Goal: Contribute content: Contribute content

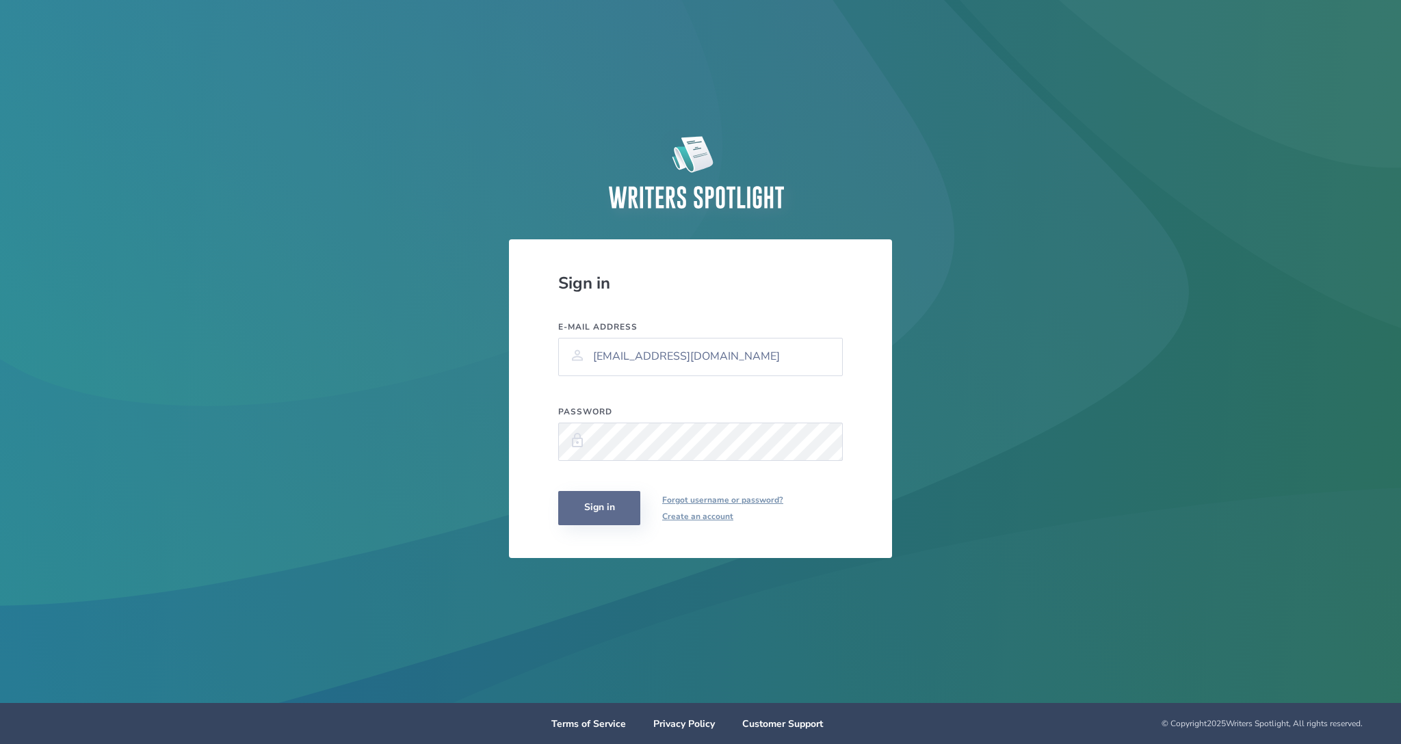
click at [610, 508] on button "Sign in" at bounding box center [599, 508] width 82 height 34
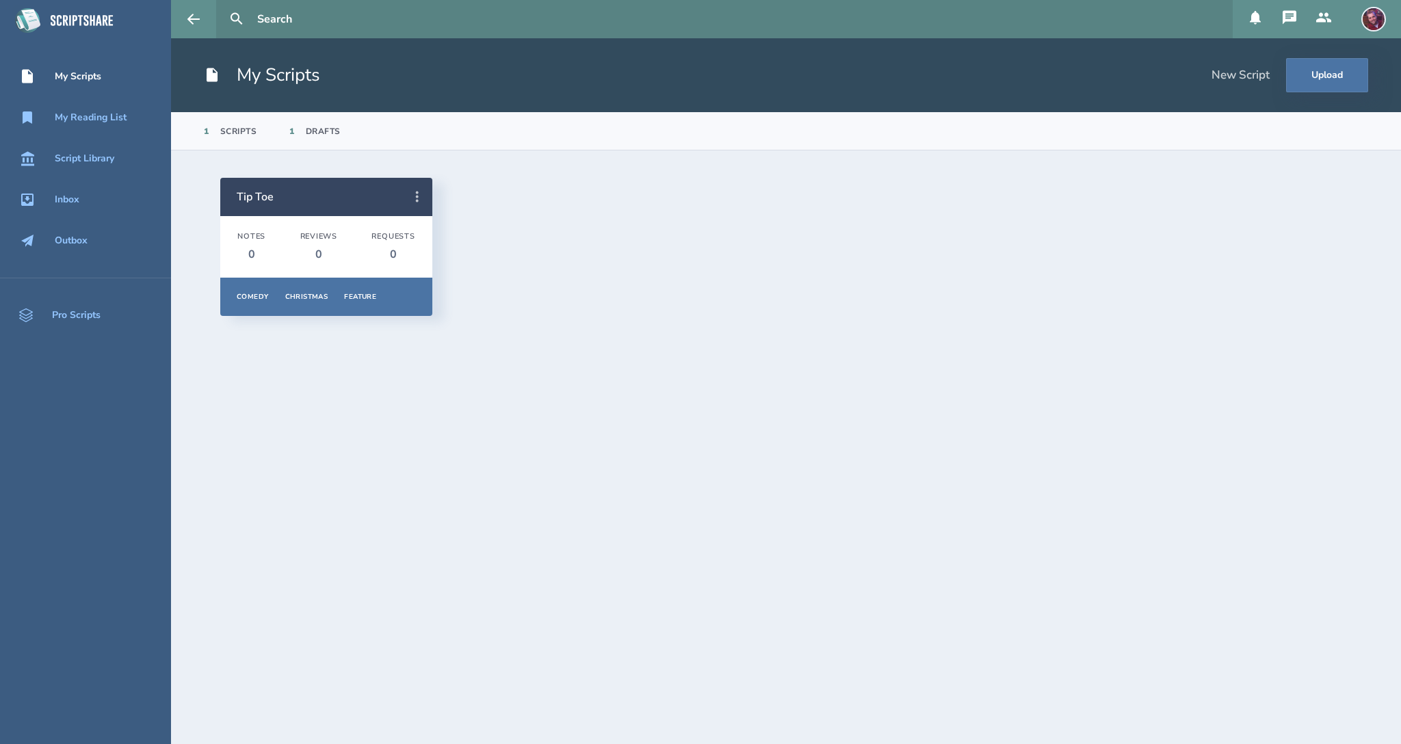
click at [419, 198] on icon at bounding box center [417, 197] width 16 height 16
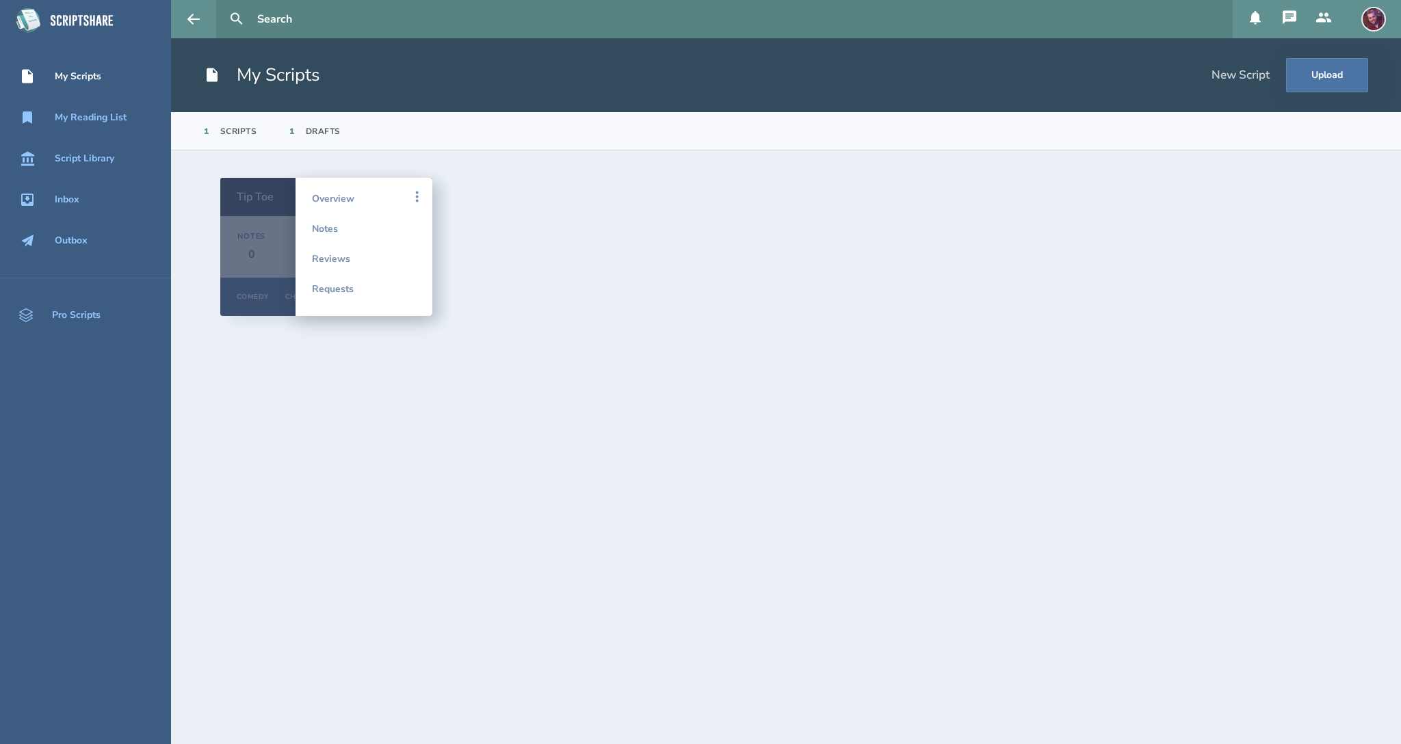
click at [604, 220] on div "Tip Toe Notes 0 Reviews 0 Requests 0 Comedy Christmas Feature Overview Notes Re…" at bounding box center [785, 247] width 1131 height 138
click at [248, 168] on section "Tip Toe Notes 0 Reviews 0 Requests 0 Comedy Christmas Feature Overview Notes Re…" at bounding box center [786, 447] width 1230 height 594
click at [490, 308] on div "Tip Toe Notes 0 Reviews 0 Requests 0 Comedy Christmas Feature Overview Notes Re…" at bounding box center [785, 247] width 1131 height 138
click at [415, 199] on icon at bounding box center [417, 197] width 16 height 16
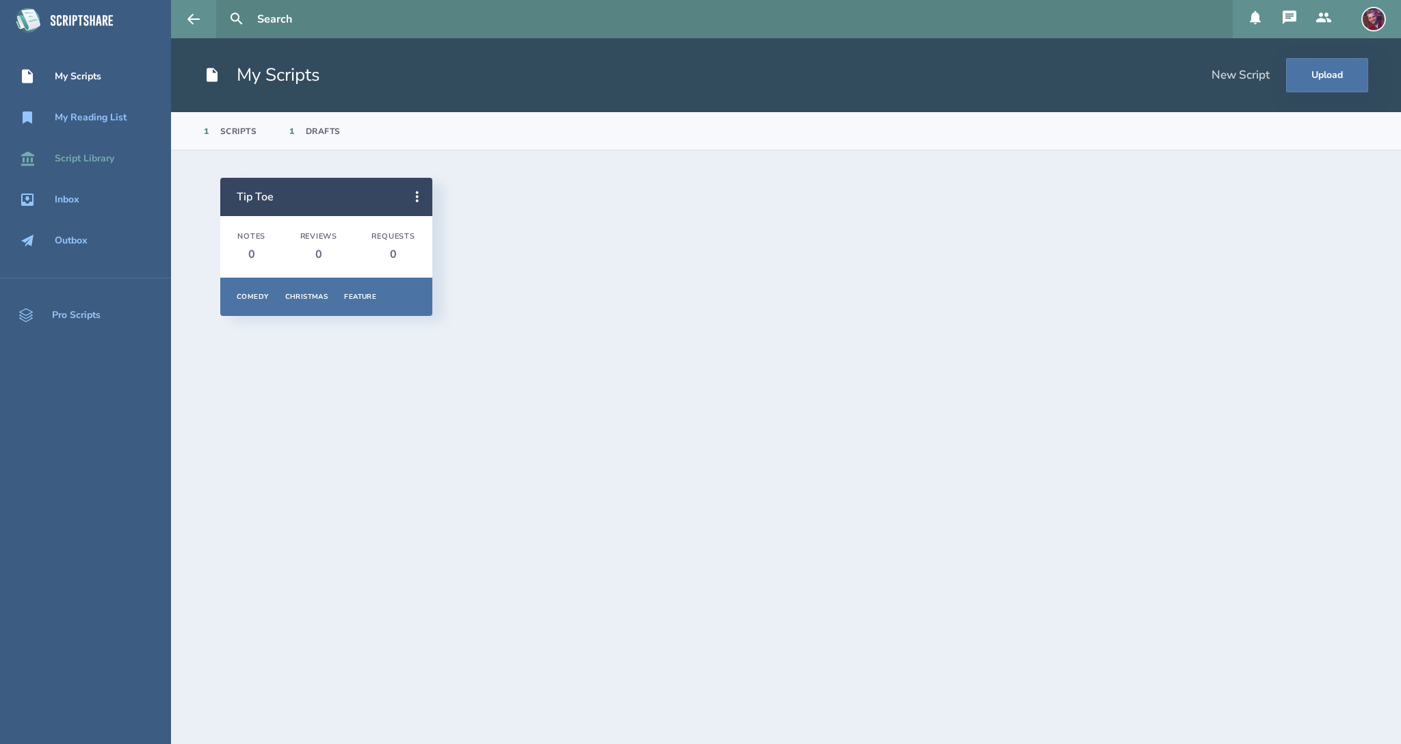
click at [67, 164] on div "Script Library" at bounding box center [84, 158] width 59 height 11
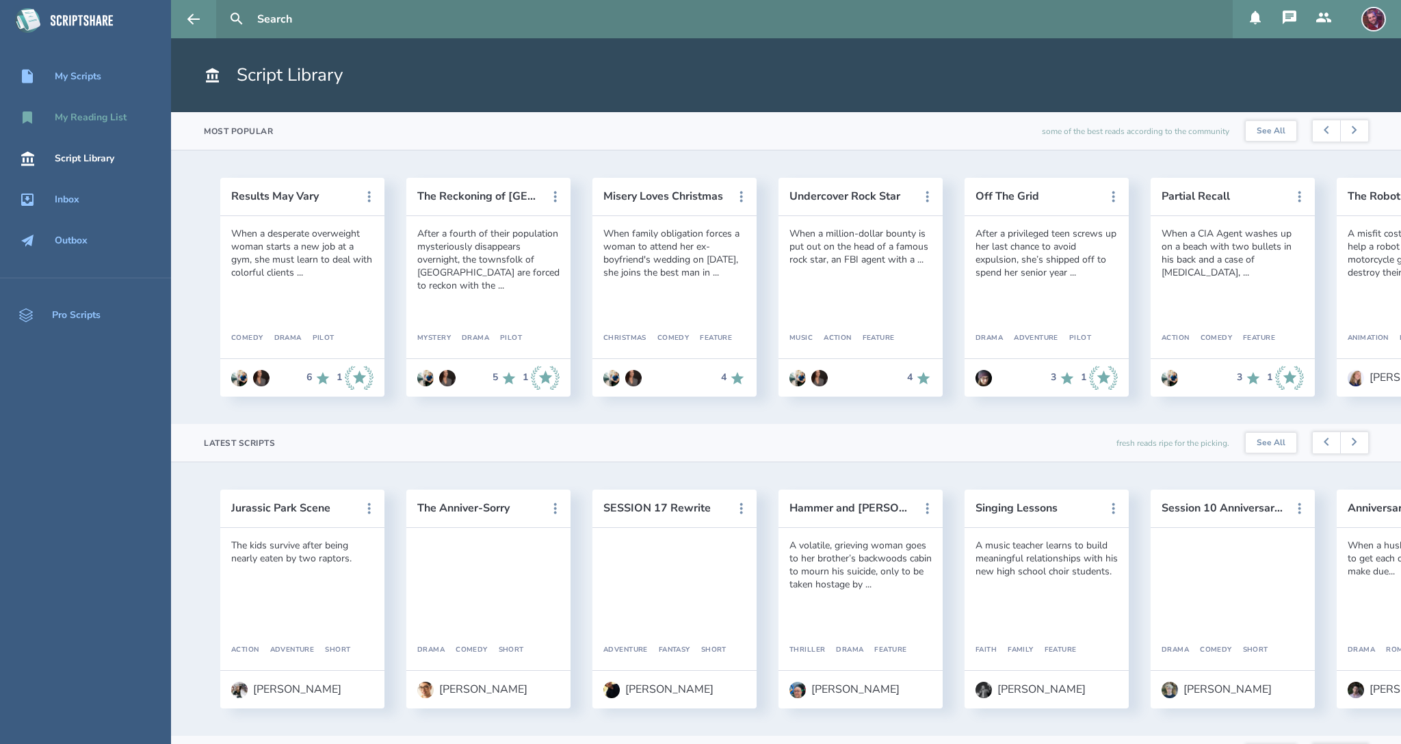
click at [114, 120] on div "My Reading List" at bounding box center [91, 117] width 72 height 11
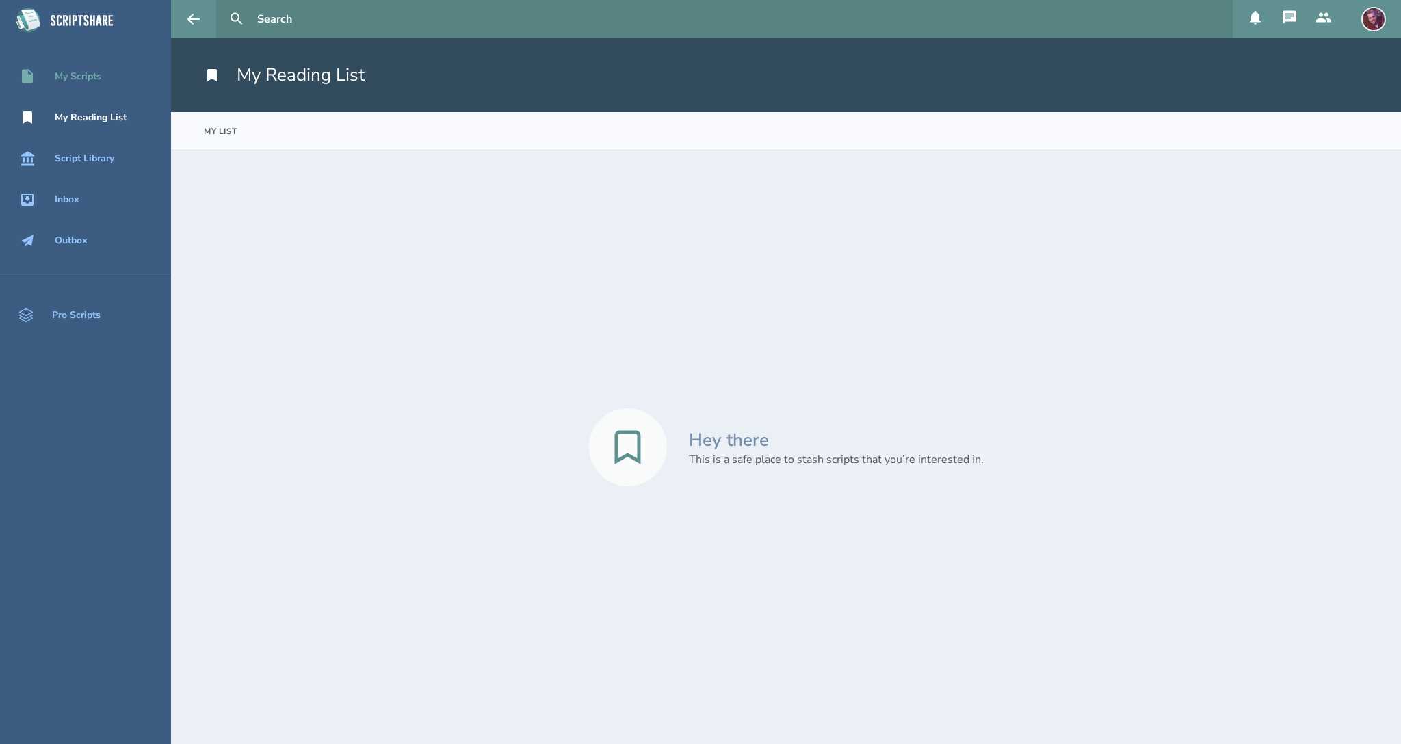
click at [85, 83] on div "My Scripts" at bounding box center [85, 76] width 171 height 16
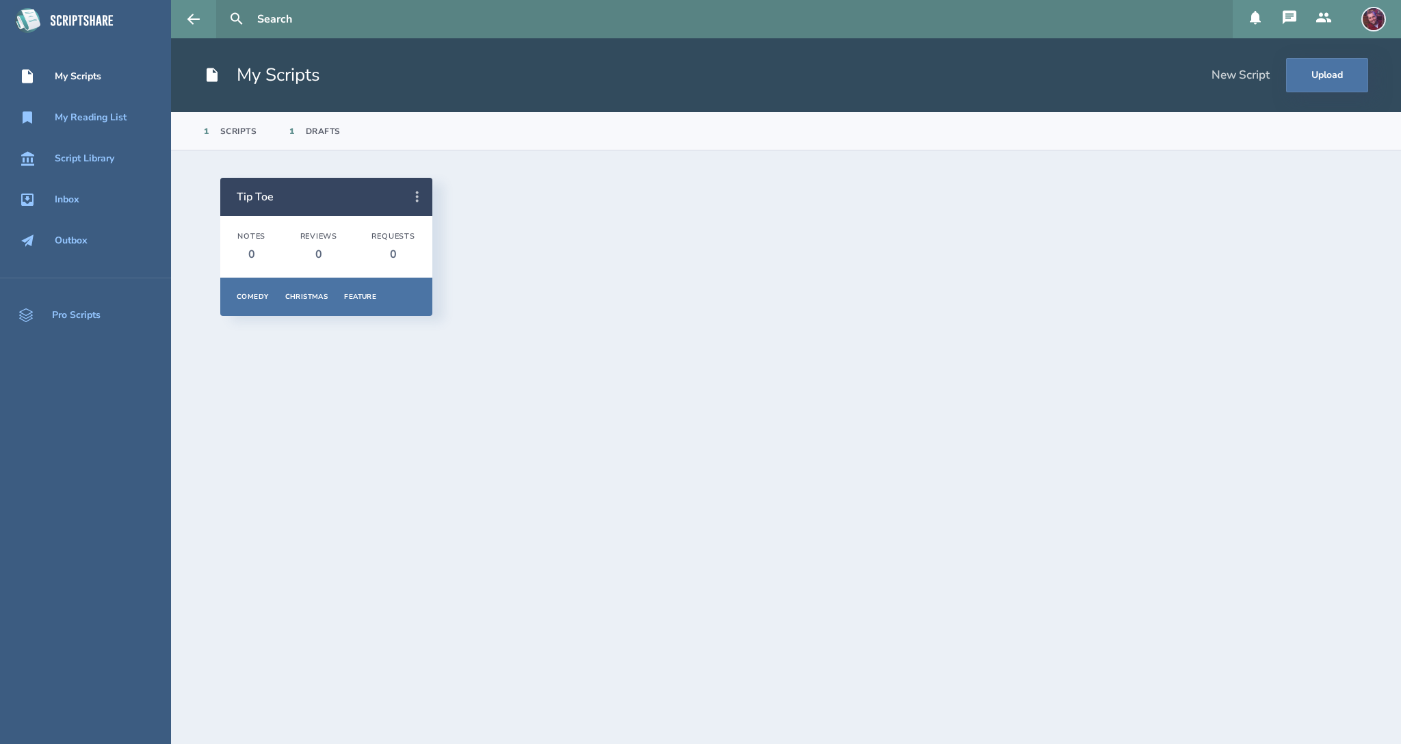
click at [419, 193] on icon at bounding box center [417, 196] width 3 height 11
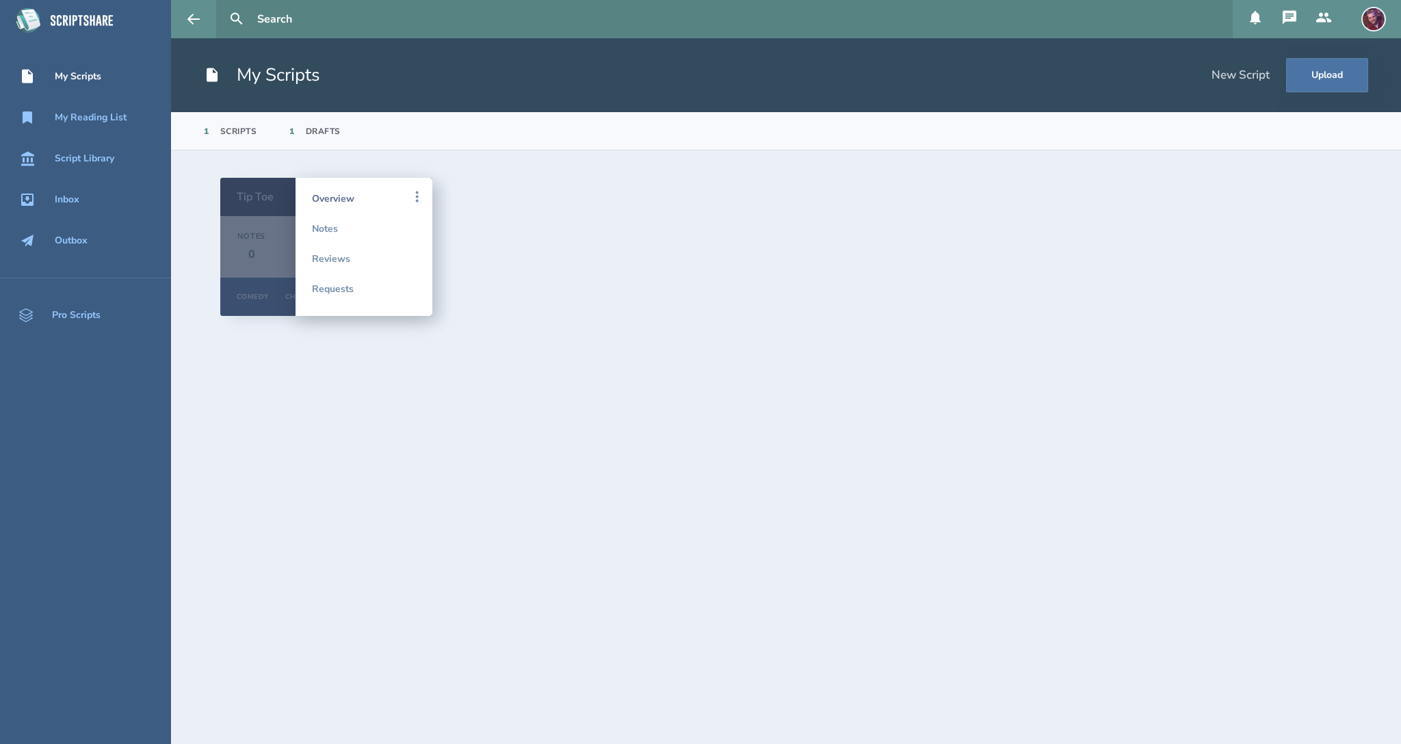
click at [345, 198] on link "Overview" at bounding box center [364, 198] width 104 height 30
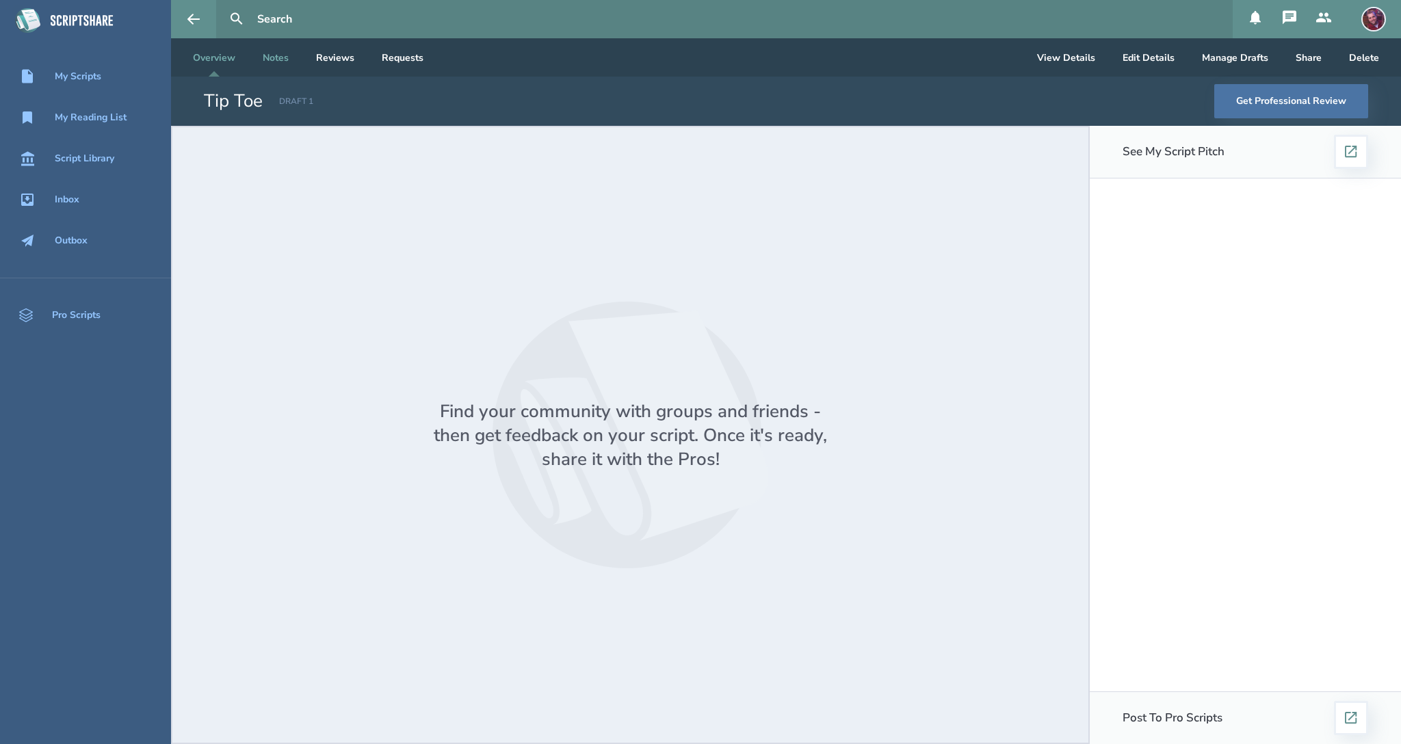
click at [276, 59] on link "Notes" at bounding box center [276, 57] width 48 height 38
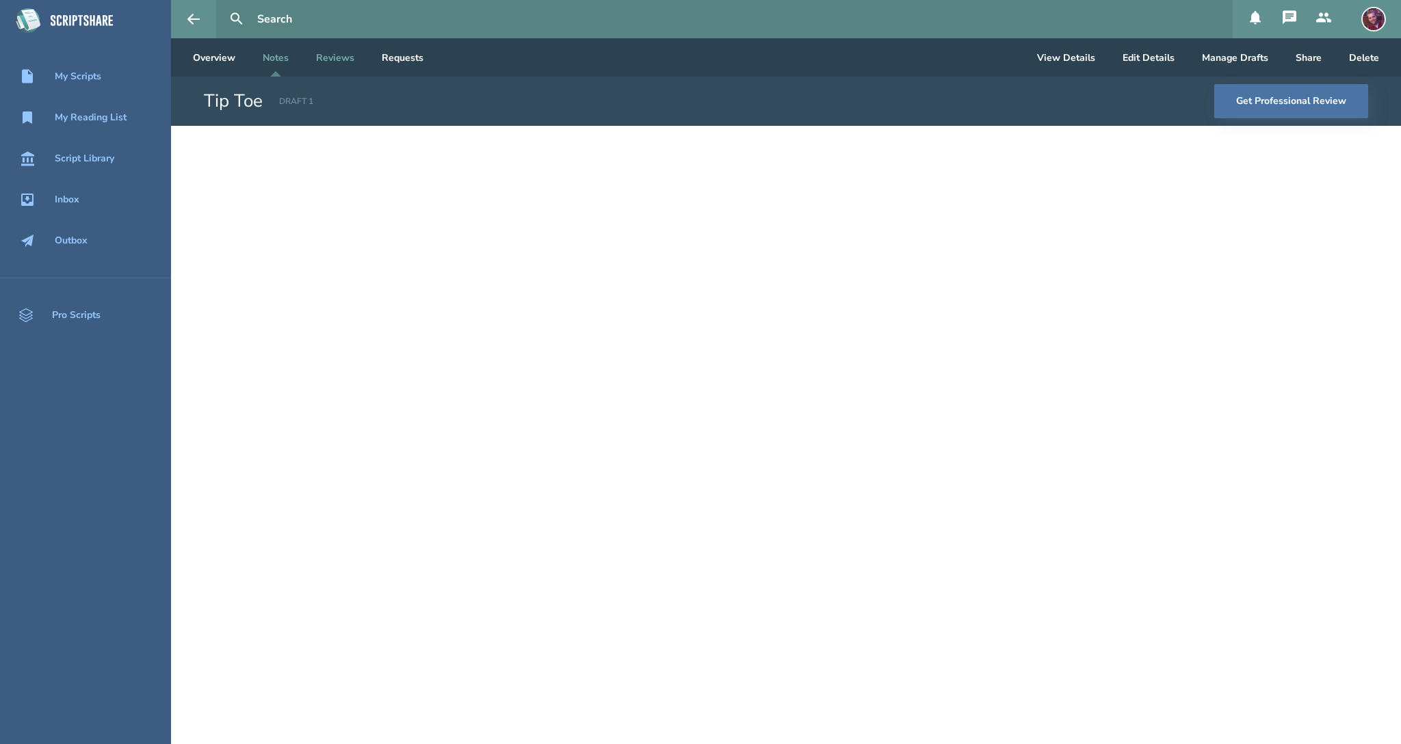
click at [339, 68] on link "Reviews" at bounding box center [335, 57] width 60 height 38
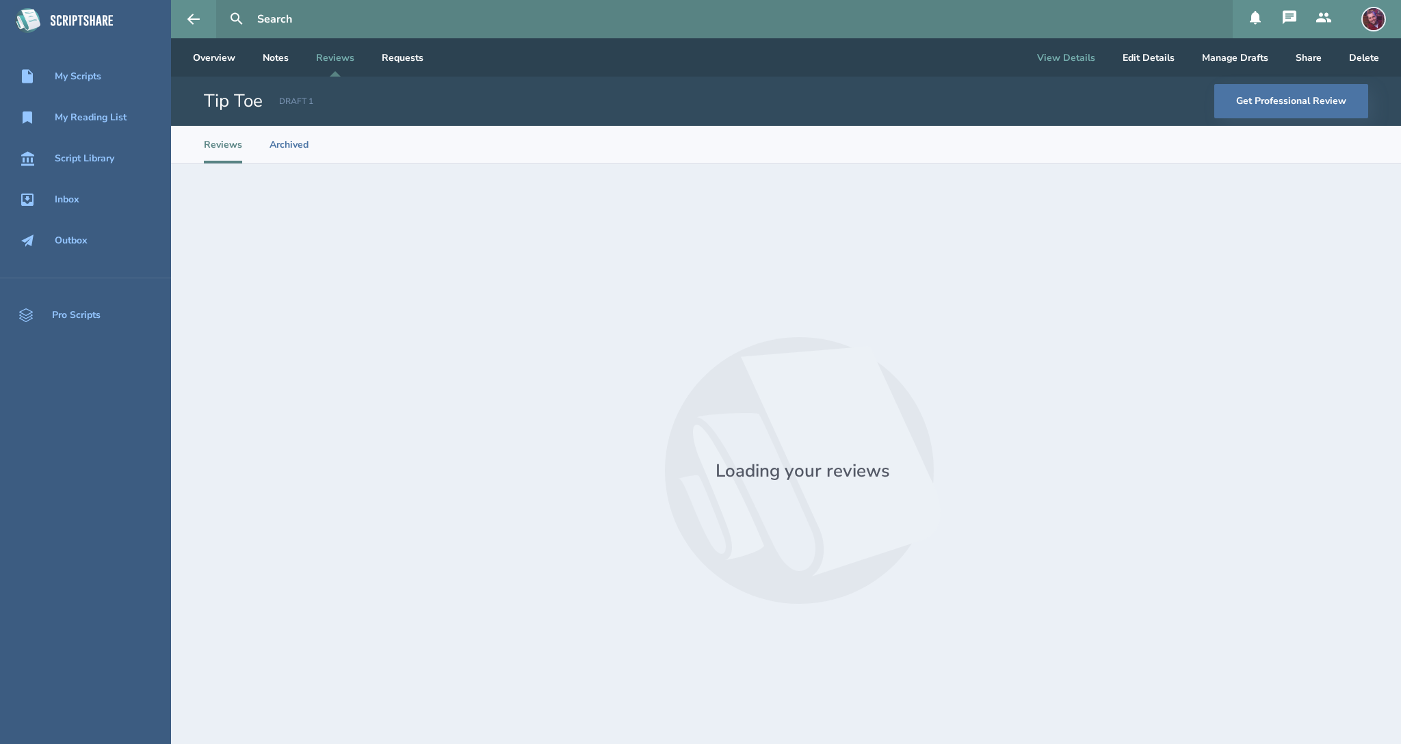
click at [1091, 62] on button "View Details" at bounding box center [1066, 57] width 80 height 38
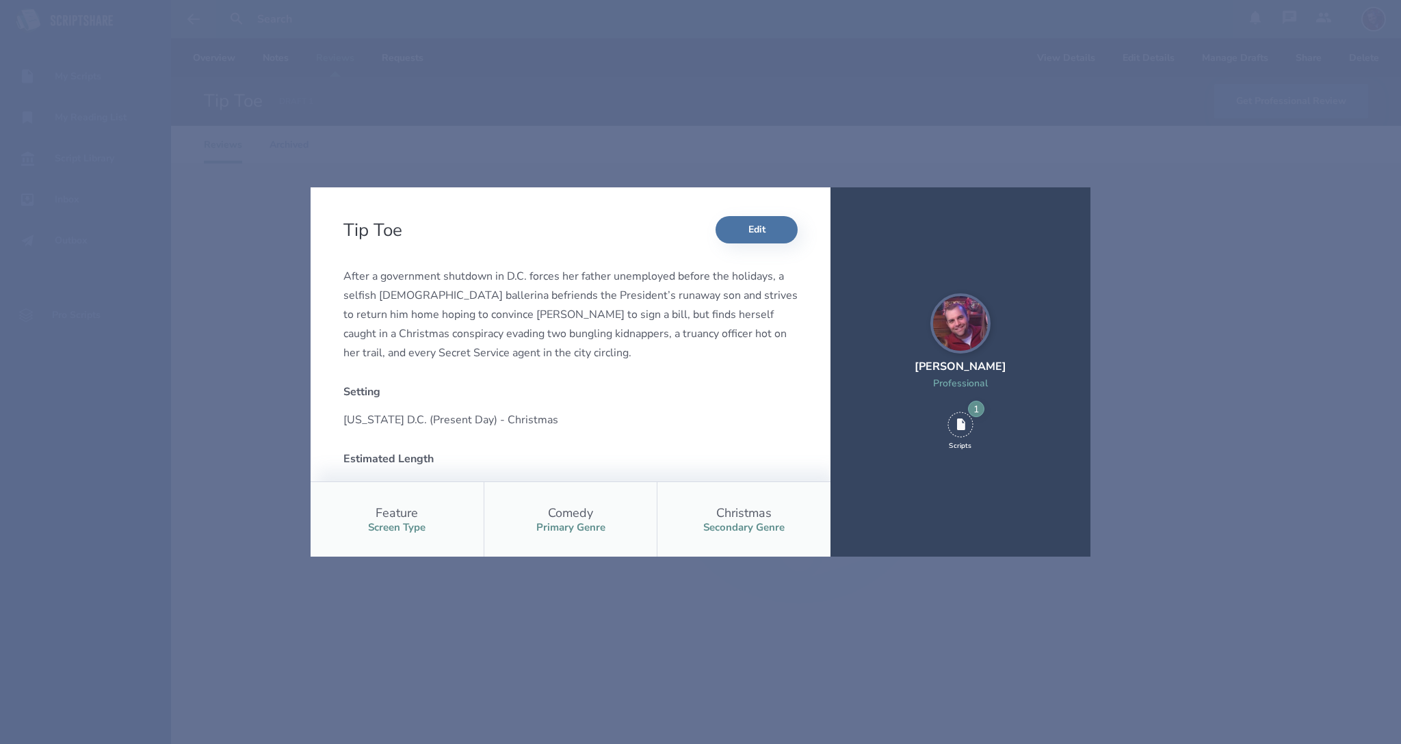
click at [979, 409] on div "1" at bounding box center [976, 409] width 16 height 16
click at [659, 150] on div "Tip Toe Edit After a government shutdown in D.C. forces her father unemployed b…" at bounding box center [700, 372] width 1401 height 744
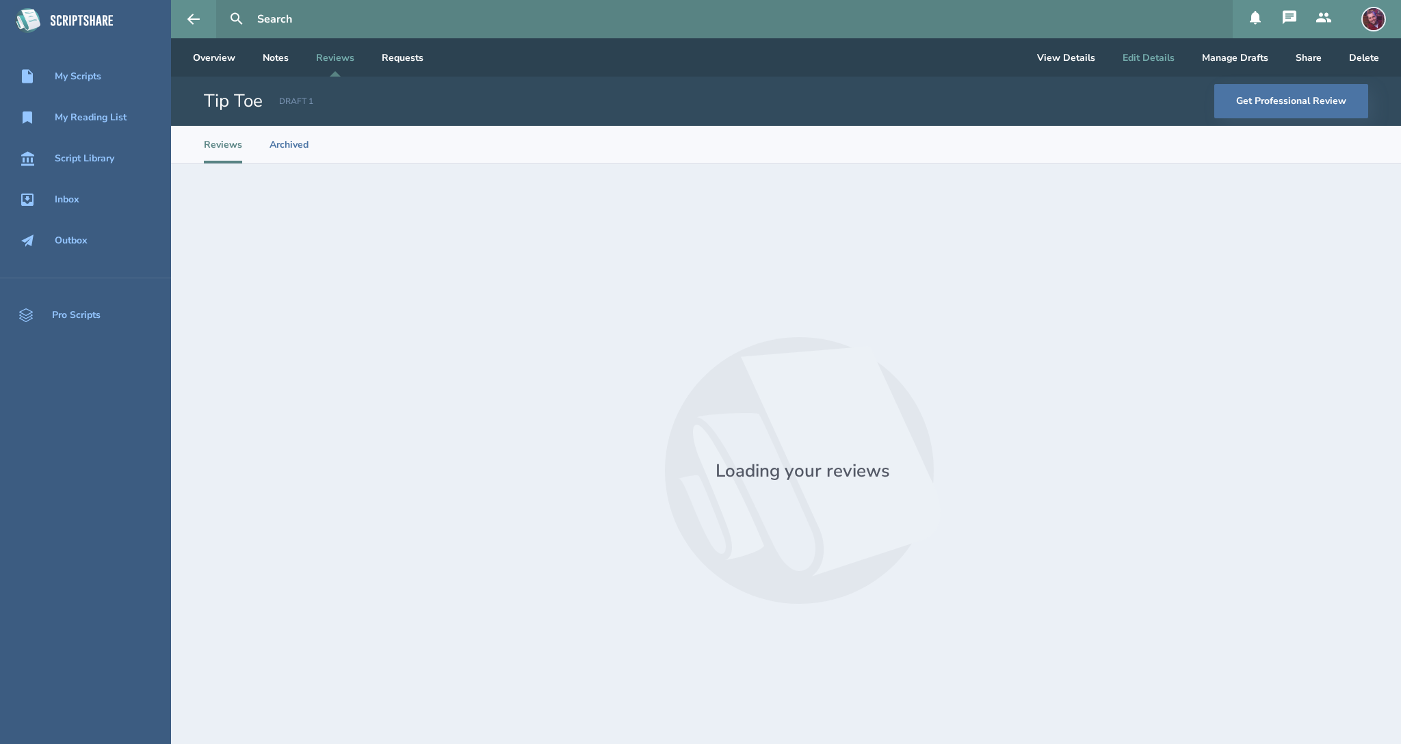
click at [1162, 62] on button "Edit Details" at bounding box center [1148, 57] width 74 height 38
select select "5"
select select "23"
select select "3"
select select "4"
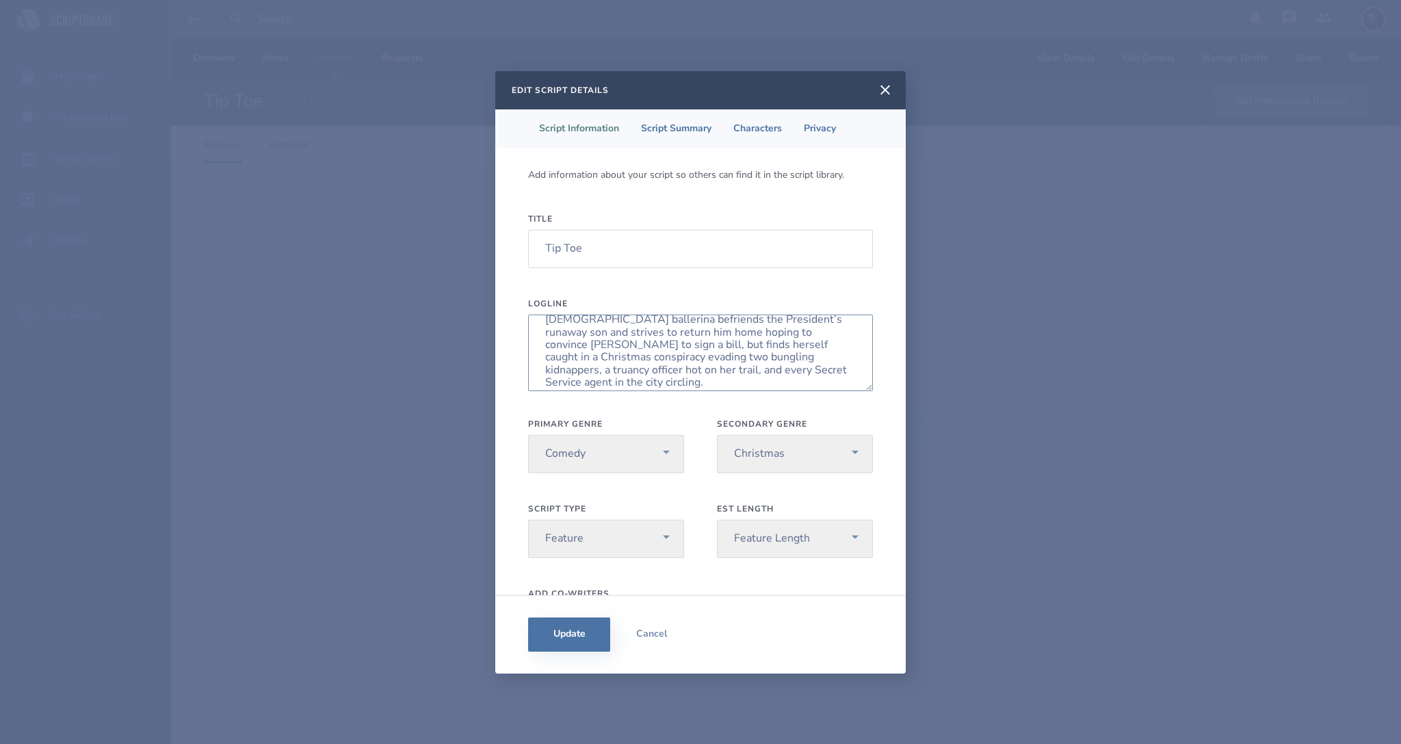
scroll to position [59, 0]
click at [888, 92] on icon at bounding box center [885, 90] width 10 height 10
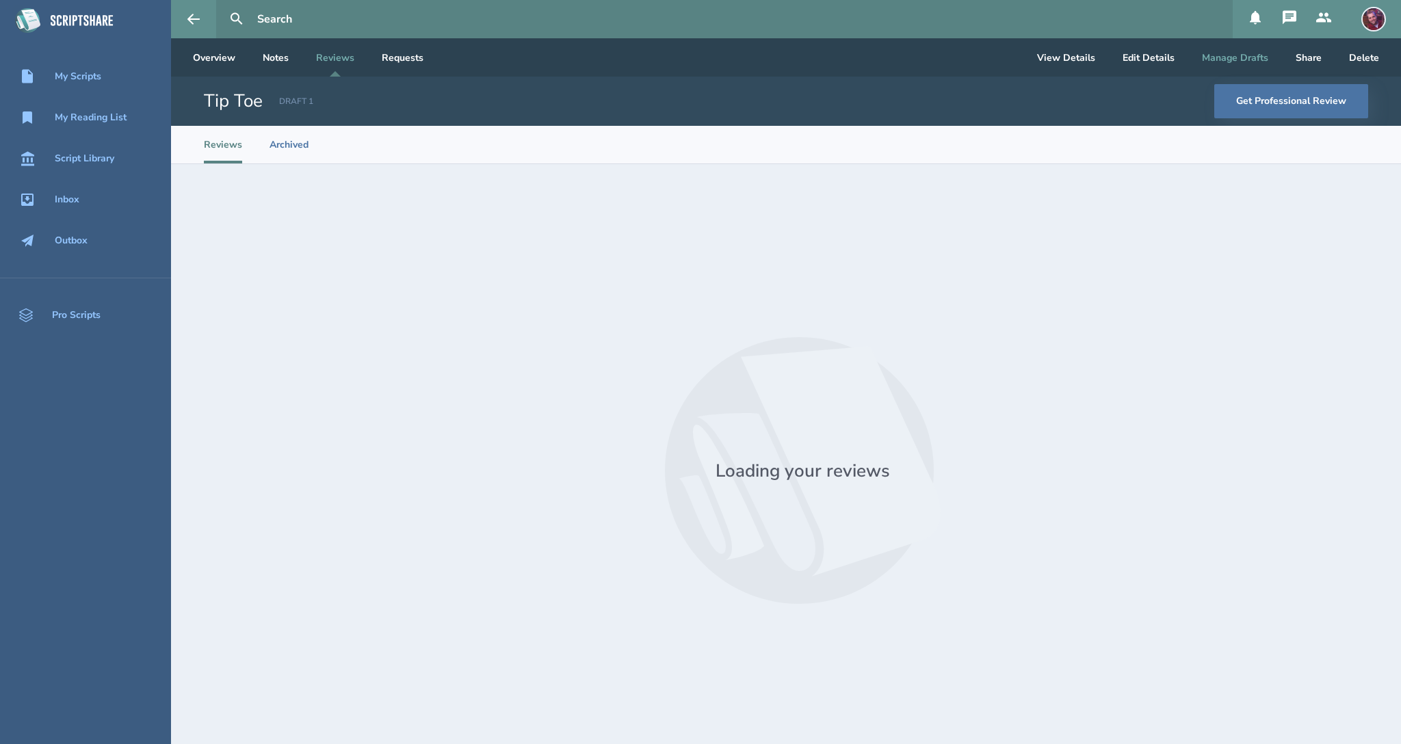
click at [1240, 64] on button "Manage Drafts" at bounding box center [1235, 57] width 88 height 38
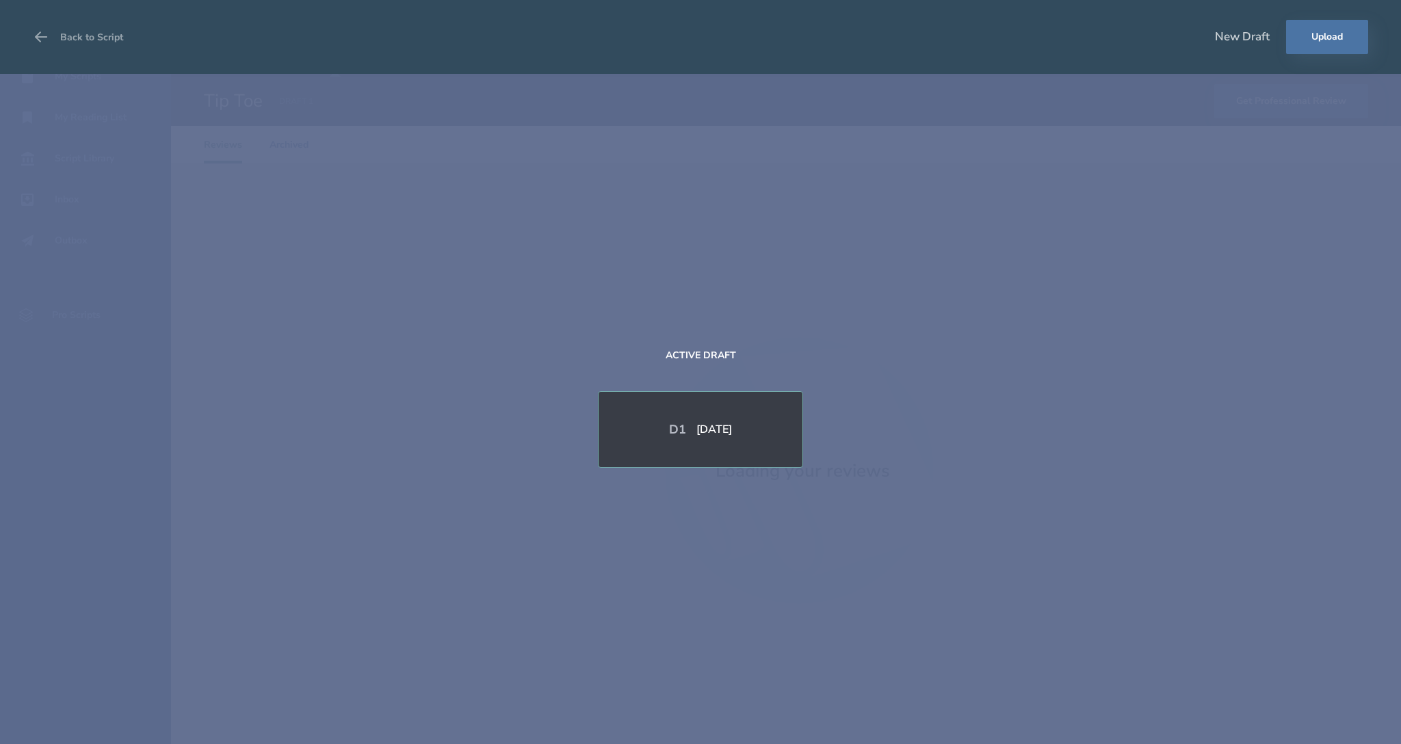
click at [711, 425] on div "[DATE]" at bounding box center [714, 429] width 36 height 11
click at [1253, 30] on div "New Draft" at bounding box center [1242, 36] width 55 height 15
click at [1249, 32] on div "New Draft" at bounding box center [1242, 36] width 55 height 15
click at [1319, 38] on button "Upload" at bounding box center [1327, 37] width 82 height 34
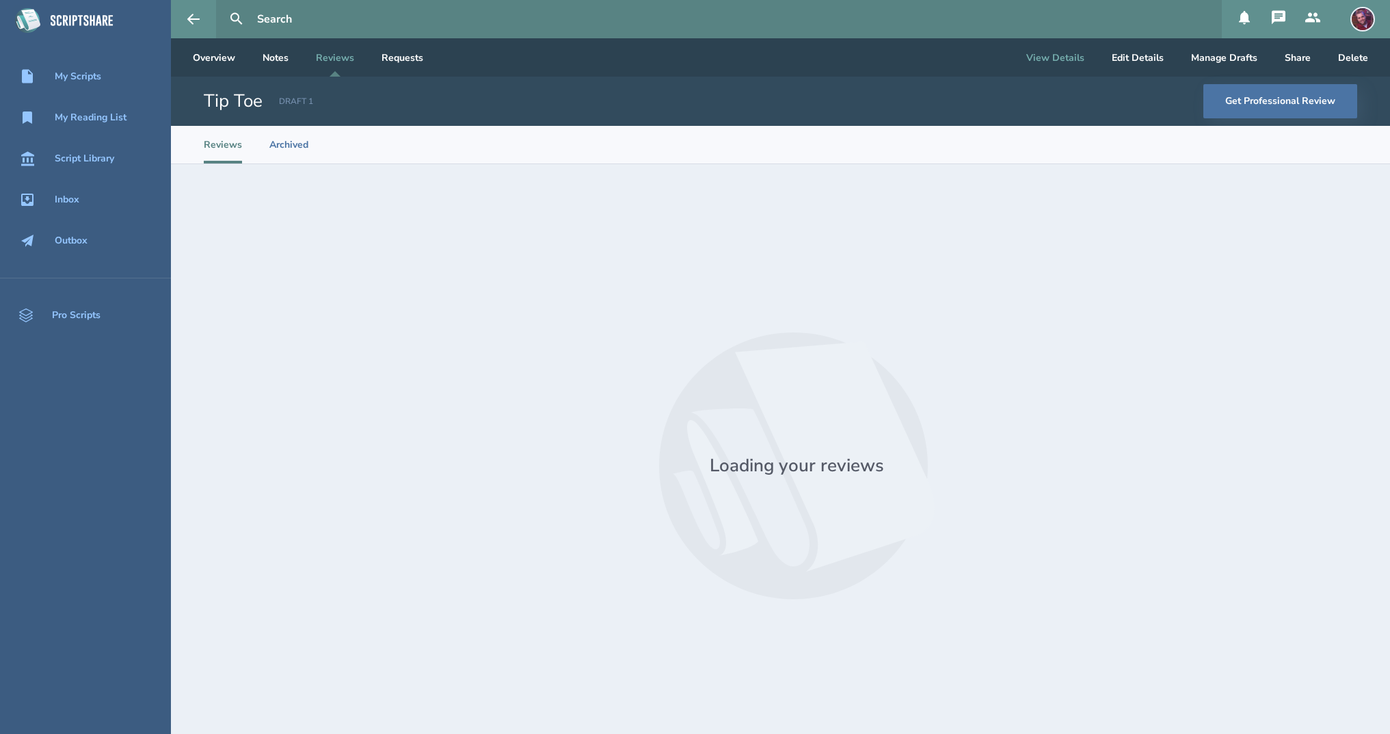
click at [1070, 60] on button "View Details" at bounding box center [1056, 57] width 80 height 38
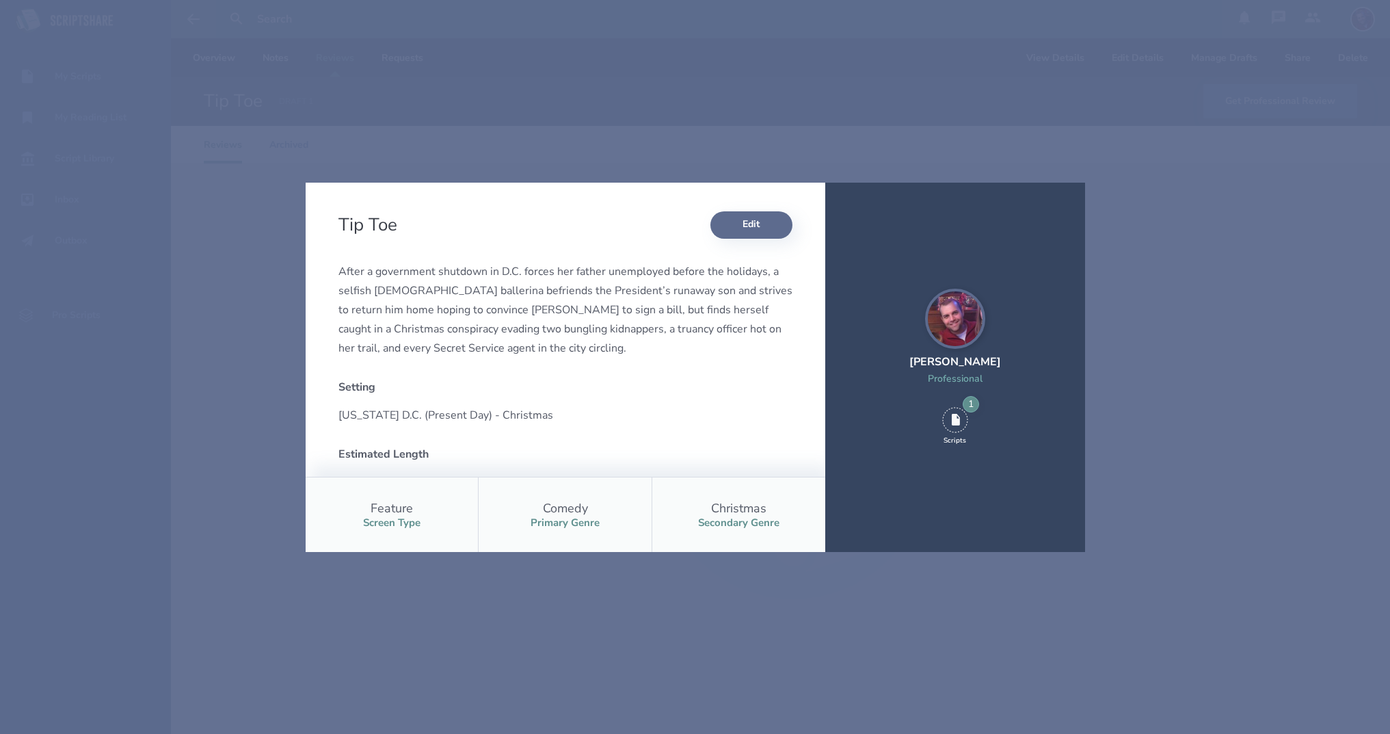
click at [732, 228] on button "Edit" at bounding box center [752, 224] width 82 height 27
select select "5"
select select "23"
select select "3"
select select "4"
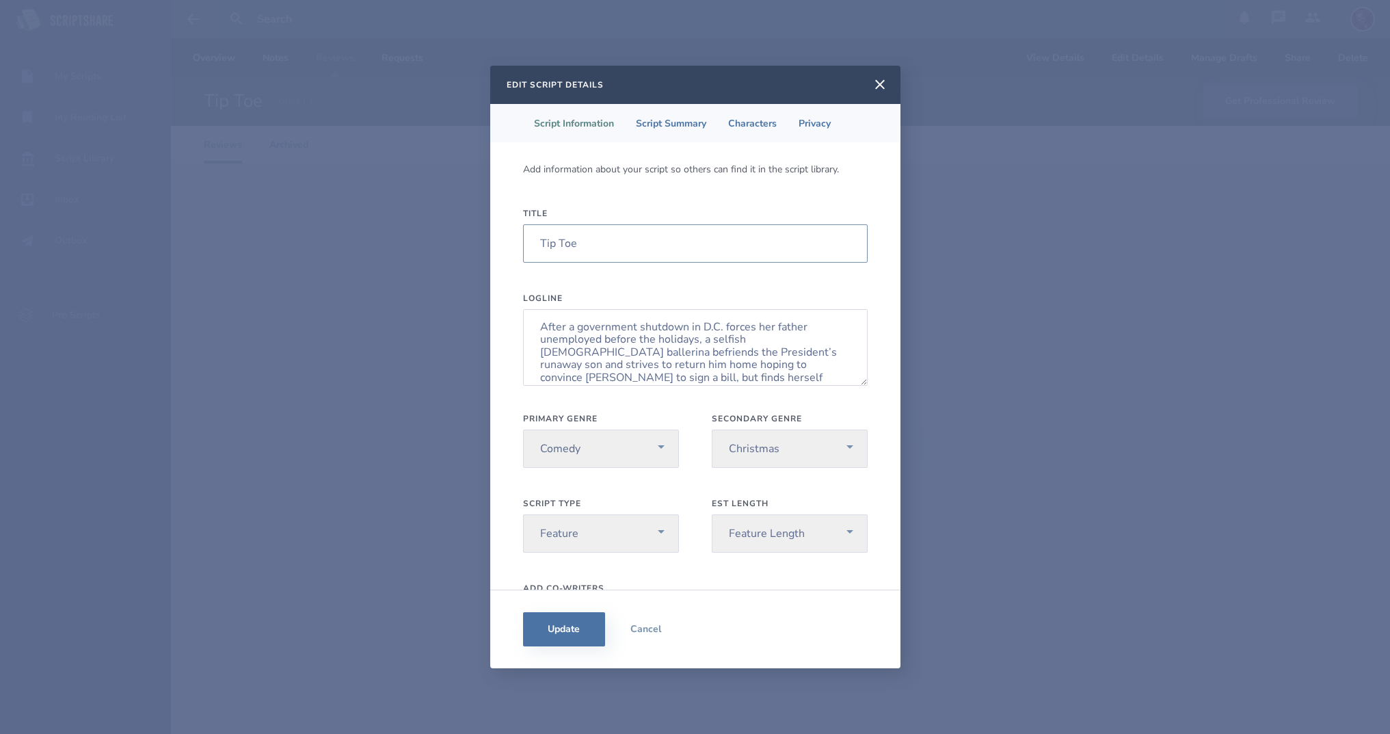
drag, startPoint x: 599, startPoint y: 243, endPoint x: 496, endPoint y: 241, distance: 102.6
click at [523, 241] on input "Tip Toe" at bounding box center [695, 243] width 345 height 38
type input "It's Tradition"
click at [880, 88] on icon at bounding box center [880, 85] width 16 height 16
select select "5"
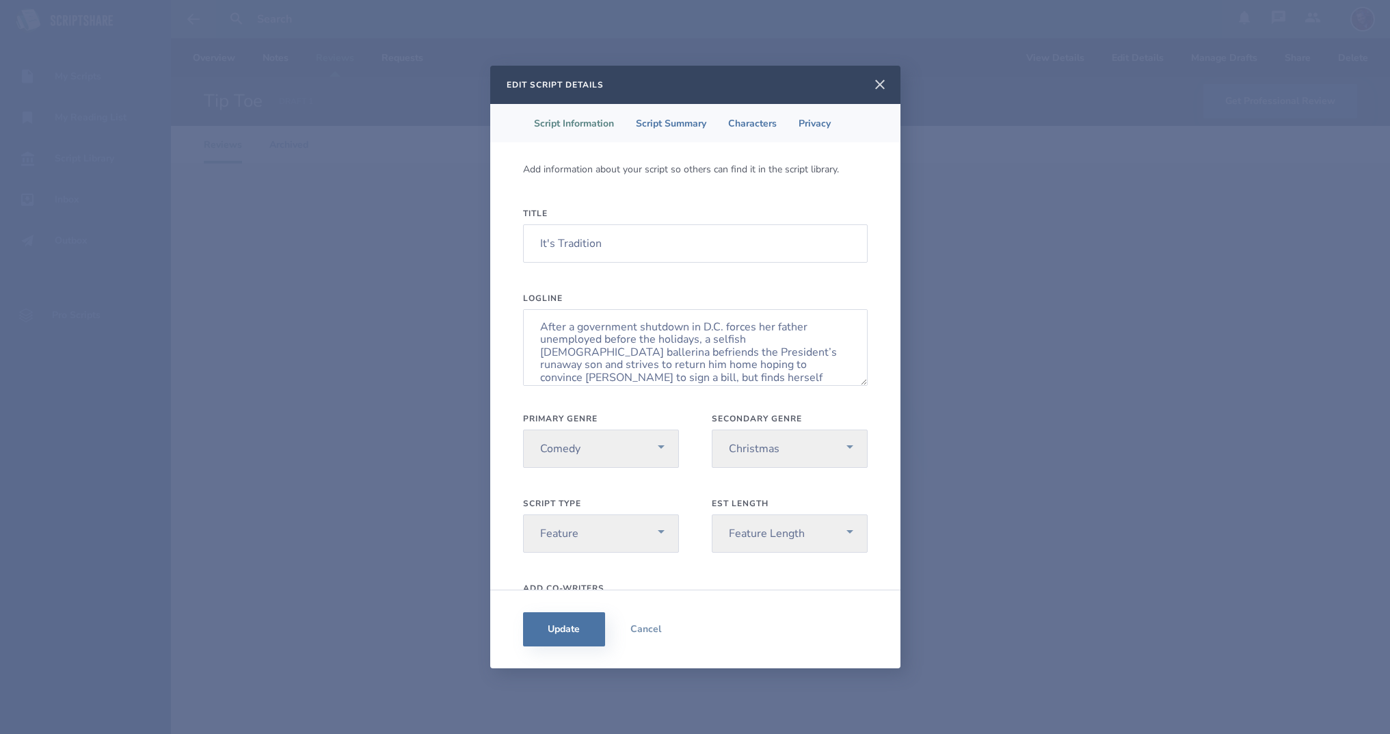
select select "23"
select select "3"
select select "4"
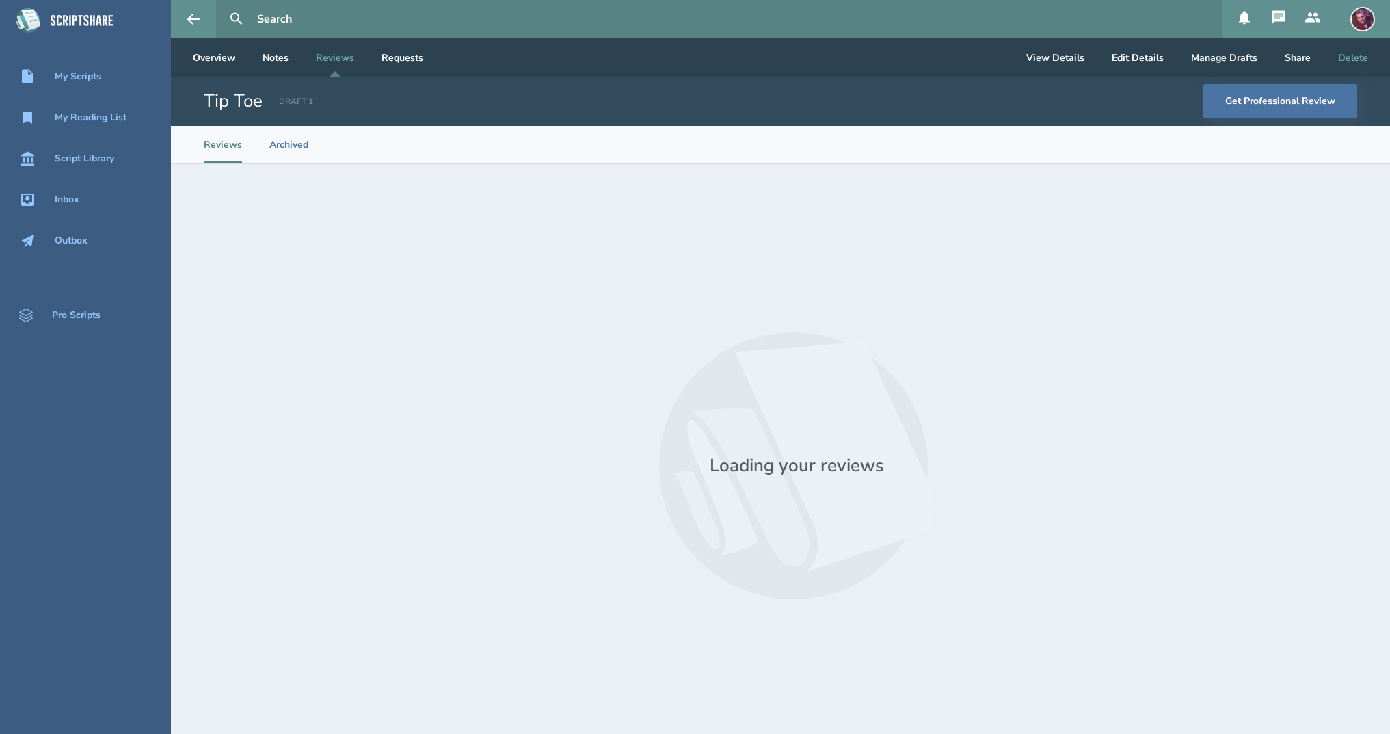
click at [1347, 61] on button "Delete" at bounding box center [1353, 57] width 52 height 38
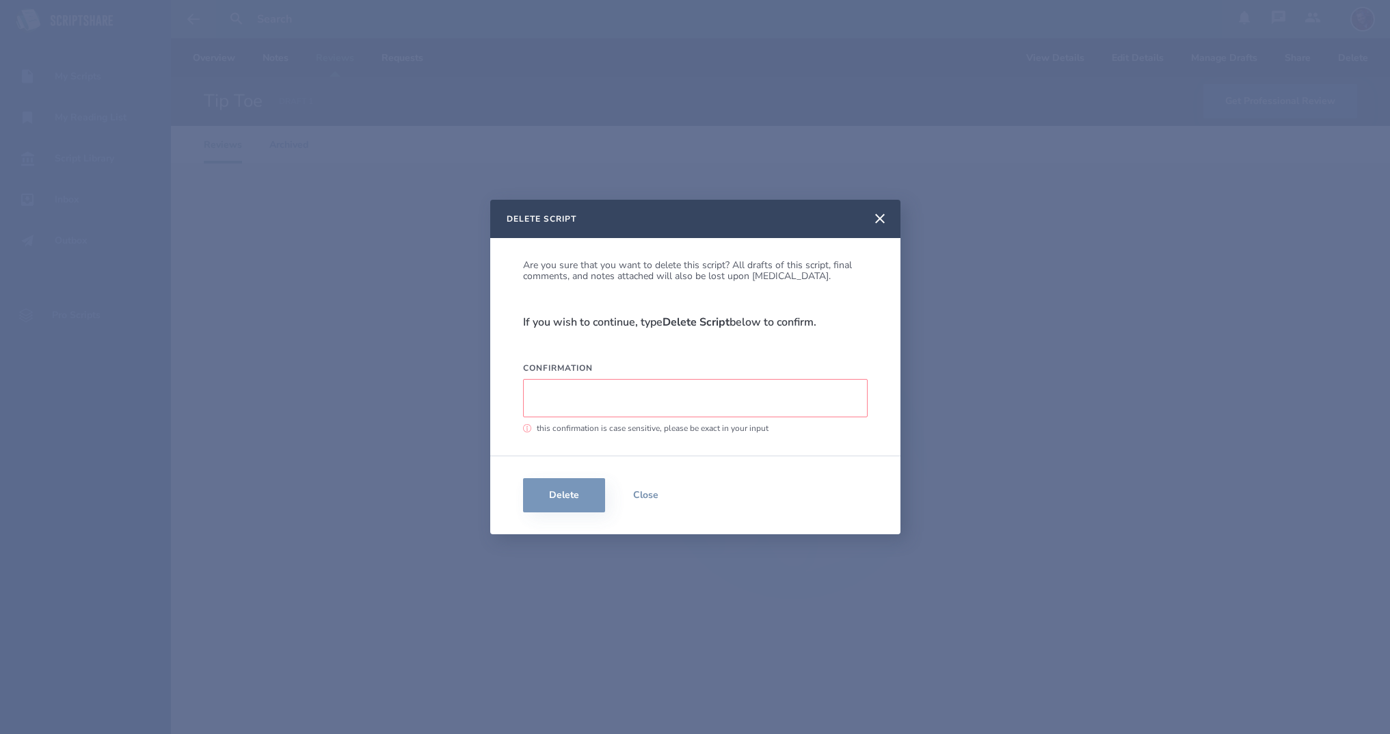
click at [769, 402] on input "Confirmation" at bounding box center [695, 398] width 345 height 38
type input "C"
type input "CONFIRMATION"
click at [659, 399] on input "CONFIRMATION" at bounding box center [695, 398] width 345 height 38
drag, startPoint x: 677, startPoint y: 395, endPoint x: 459, endPoint y: 396, distance: 218.1
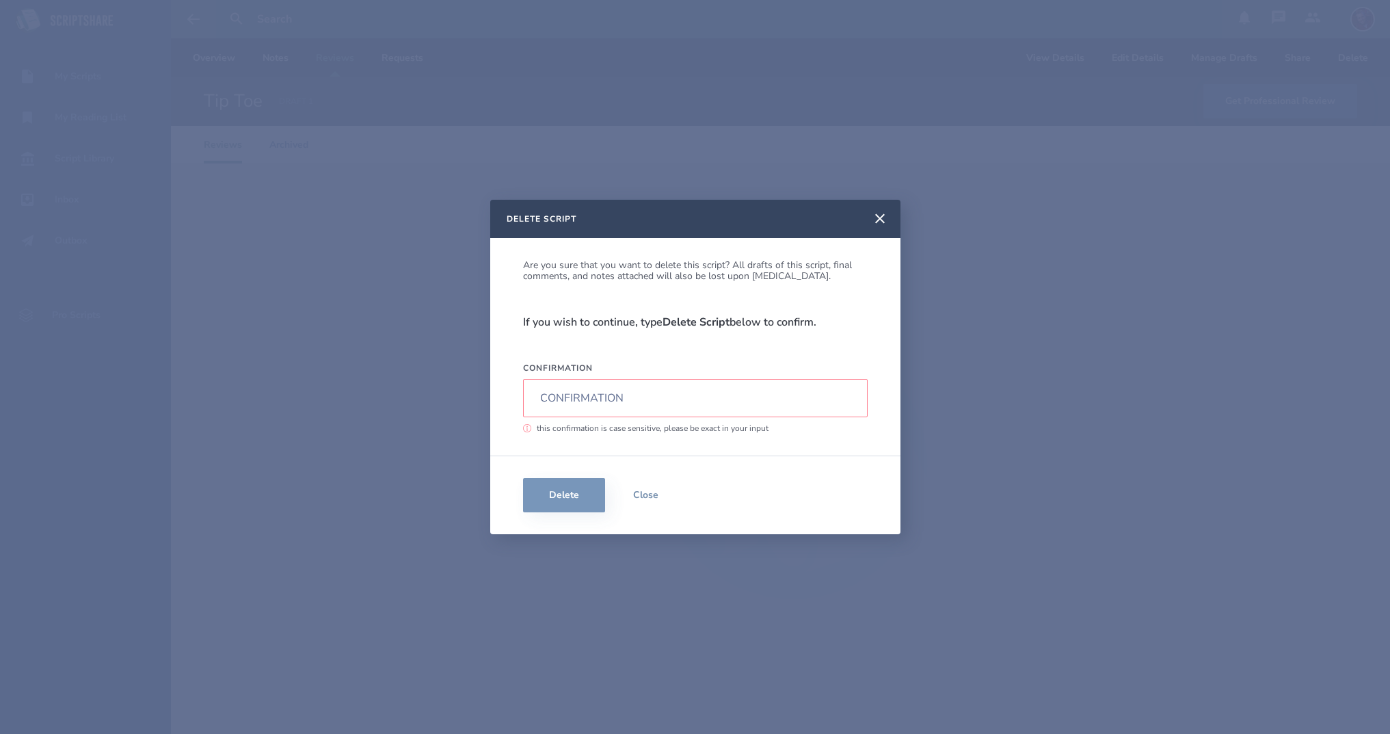
click at [523, 396] on input "CONFIRMATION" at bounding box center [695, 398] width 345 height 38
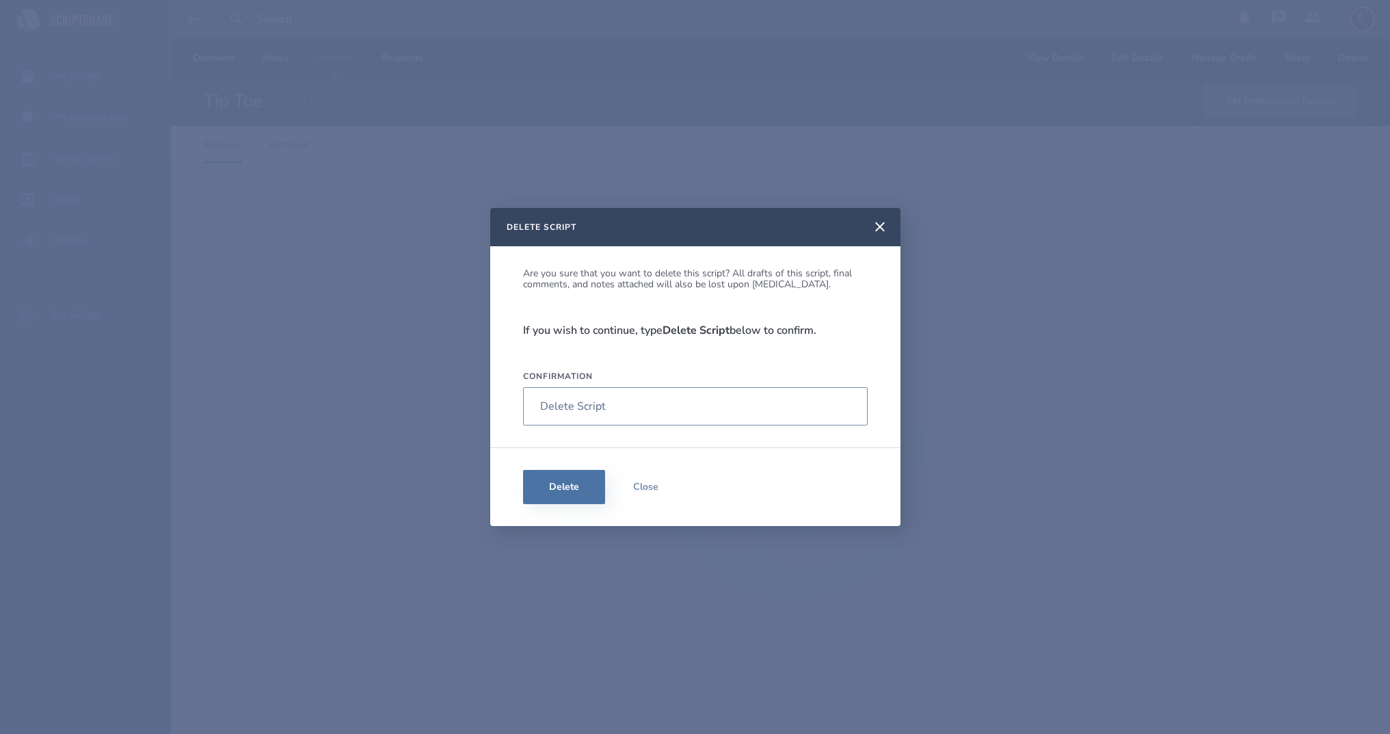
type input "Delete Script"
click at [556, 512] on div "Delete Close" at bounding box center [695, 486] width 410 height 79
click at [563, 487] on button "Delete" at bounding box center [564, 487] width 82 height 34
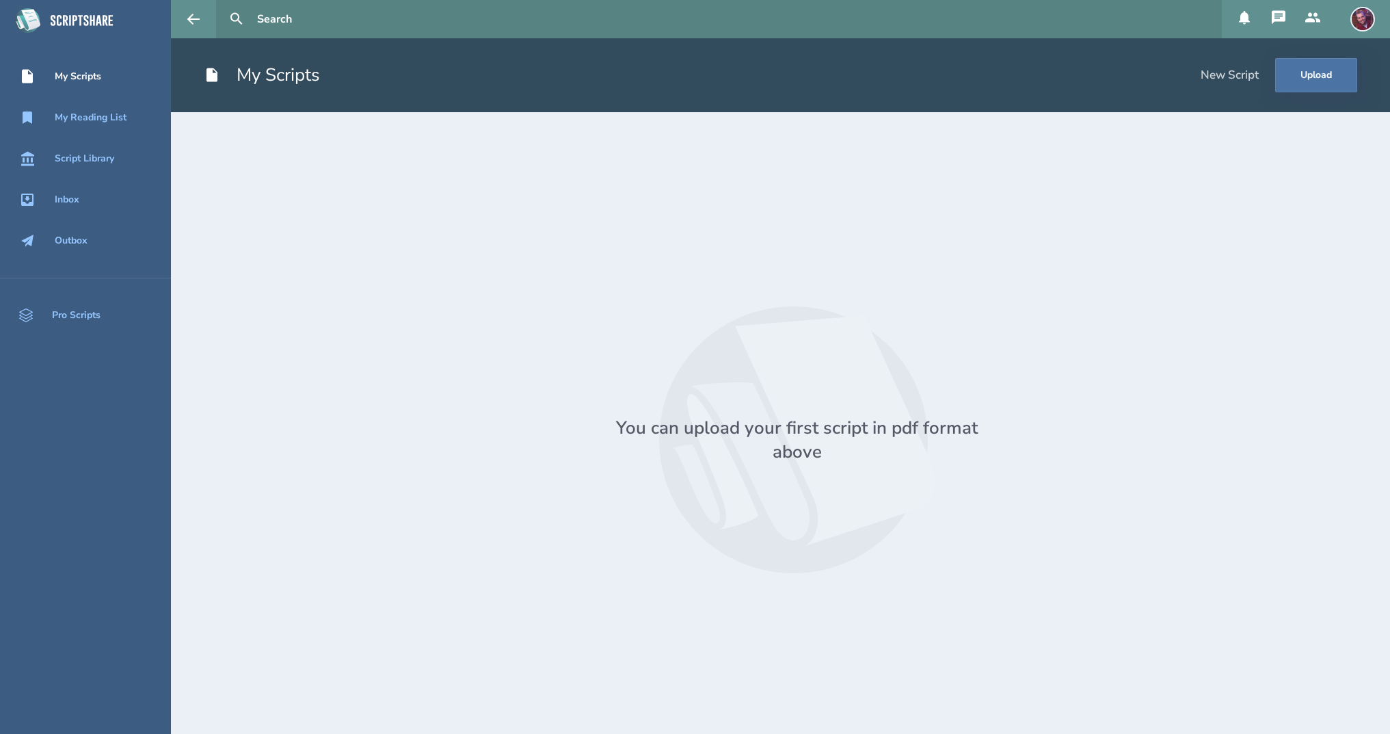
click at [609, 323] on div at bounding box center [797, 439] width 1121 height 567
click at [1222, 77] on div "New Script" at bounding box center [1230, 75] width 58 height 15
click at [1316, 85] on button "Upload" at bounding box center [1316, 75] width 82 height 34
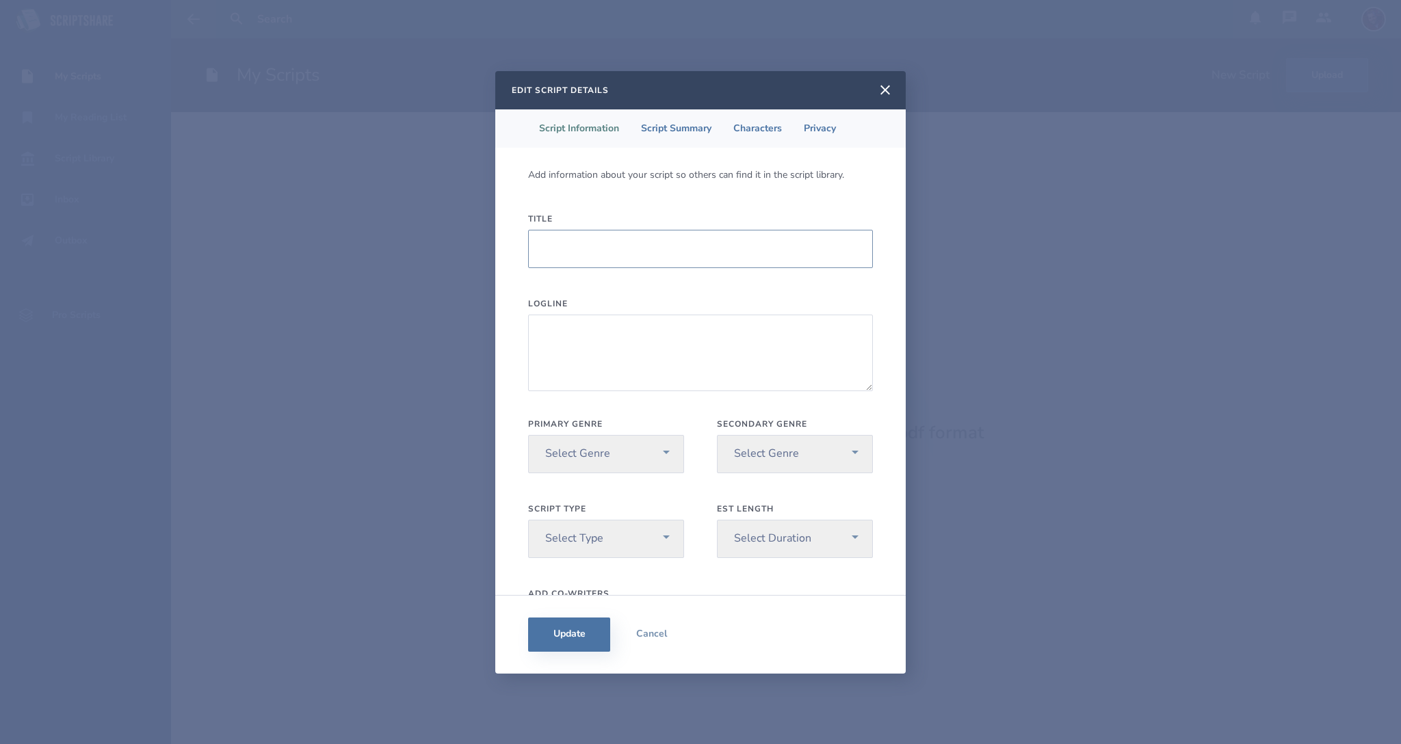
click at [630, 248] on input "Title" at bounding box center [700, 249] width 345 height 38
type input "It's Tradition"
click at [615, 328] on textarea "Logline" at bounding box center [700, 353] width 345 height 77
paste textarea "When a government shutdown forces her federally employed father to cut family e…"
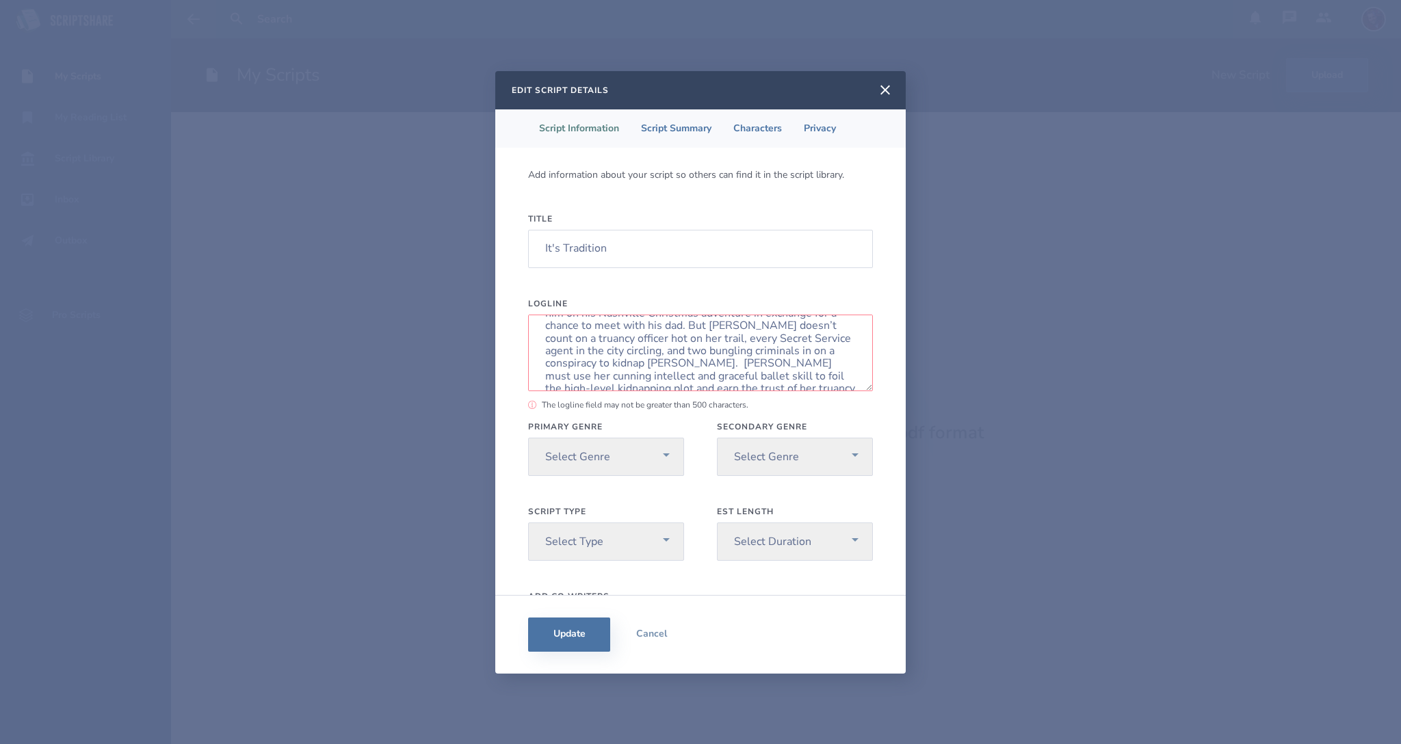
scroll to position [98, 0]
drag, startPoint x: 624, startPoint y: 345, endPoint x: 853, endPoint y: 384, distance: 232.4
click at [853, 384] on textarea "When a government shutdown forces her federally employed father to cut family e…" at bounding box center [700, 353] width 345 height 77
click at [719, 338] on textarea "When a government shutdown forces her federally employed father to cut family e…" at bounding box center [700, 353] width 345 height 77
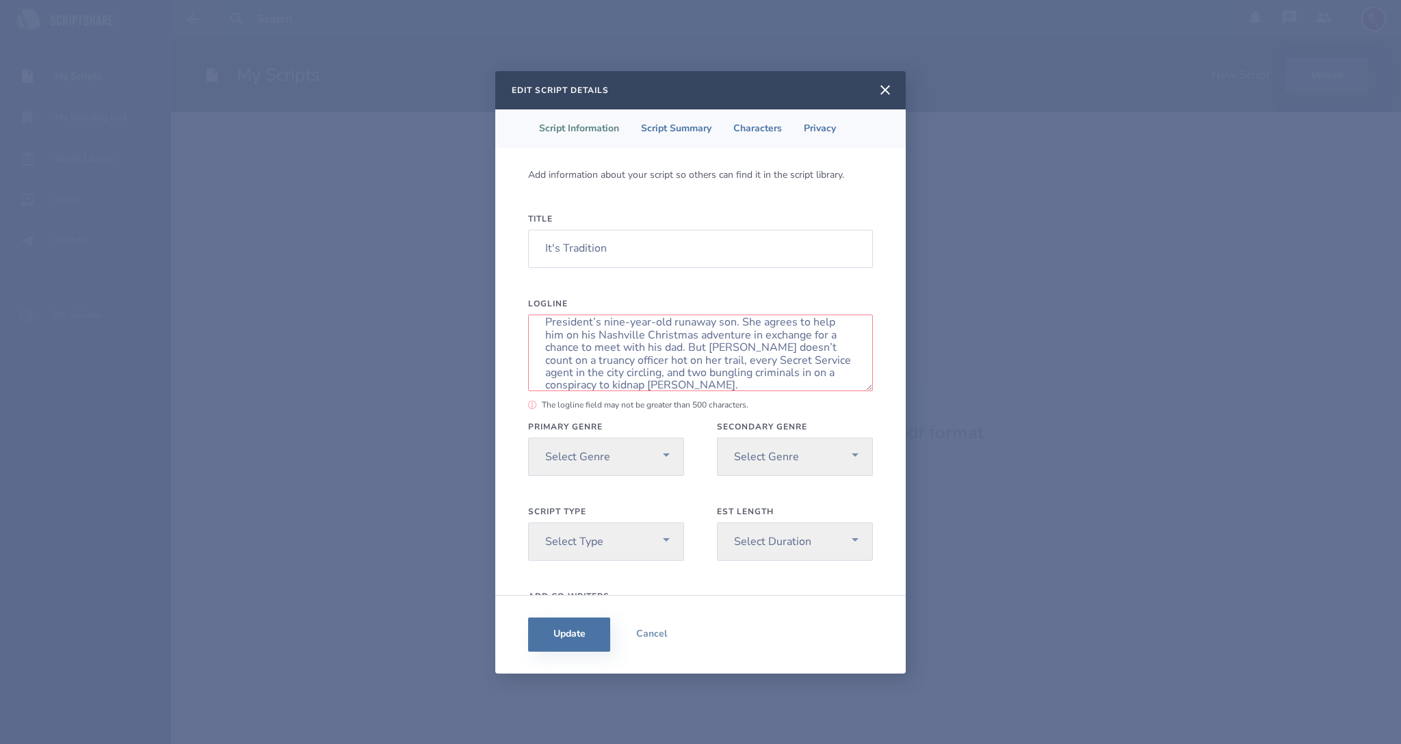
drag, startPoint x: 656, startPoint y: 373, endPoint x: 687, endPoint y: 339, distance: 46.0
click at [687, 339] on textarea "When a government shutdown forces her federally employed father to cut family e…" at bounding box center [700, 353] width 345 height 77
click at [715, 355] on textarea "When a government shutdown forces her federally employed father to cut family e…" at bounding box center [700, 353] width 345 height 77
drag, startPoint x: 689, startPoint y: 332, endPoint x: 791, endPoint y: 455, distance: 159.4
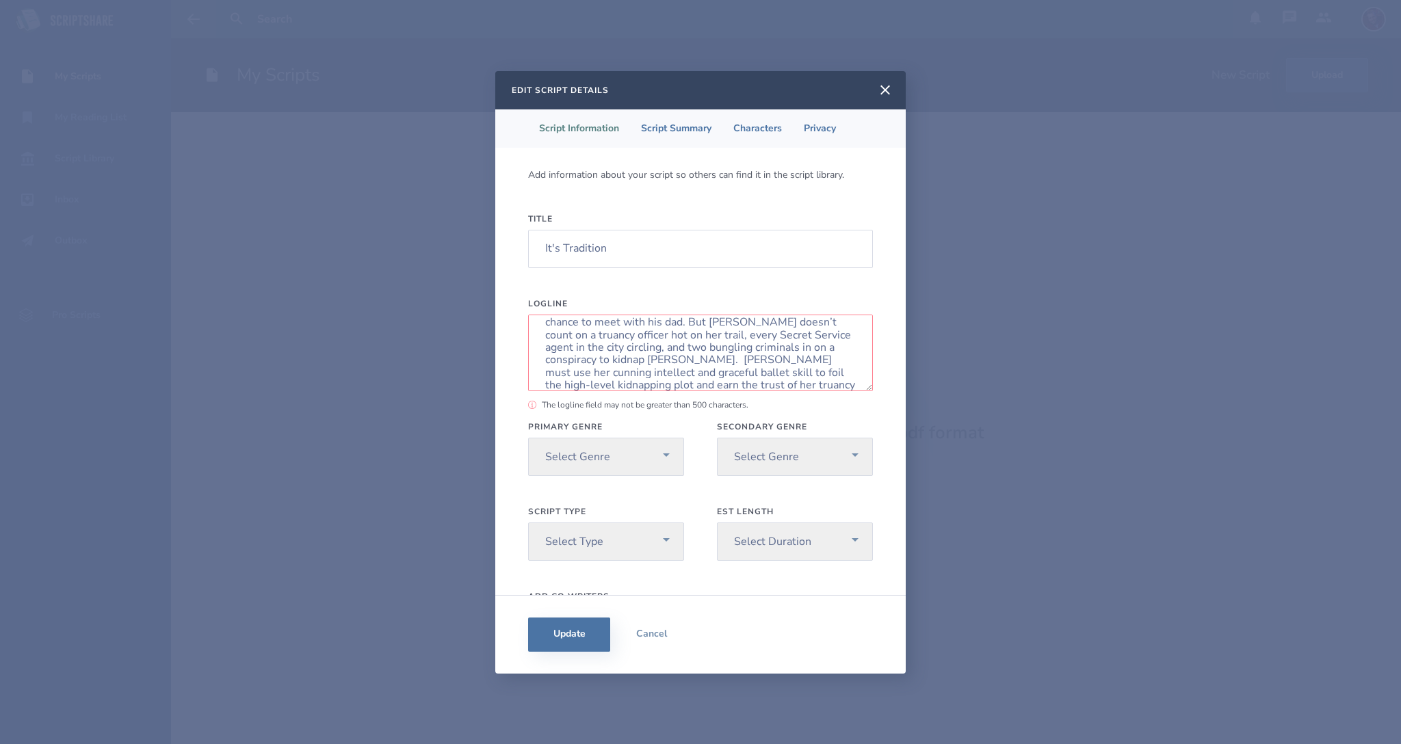
click at [791, 391] on textarea "When a government shutdown forces her federally employed father to cut family e…" at bounding box center [700, 353] width 345 height 77
paste textarea "But [PERSON_NAME] doesn’t count on a truancy officer hot on her trail, every Se…"
click at [737, 373] on textarea "When a government shutdown forces her federally employed father to cut family e…" at bounding box center [700, 353] width 345 height 77
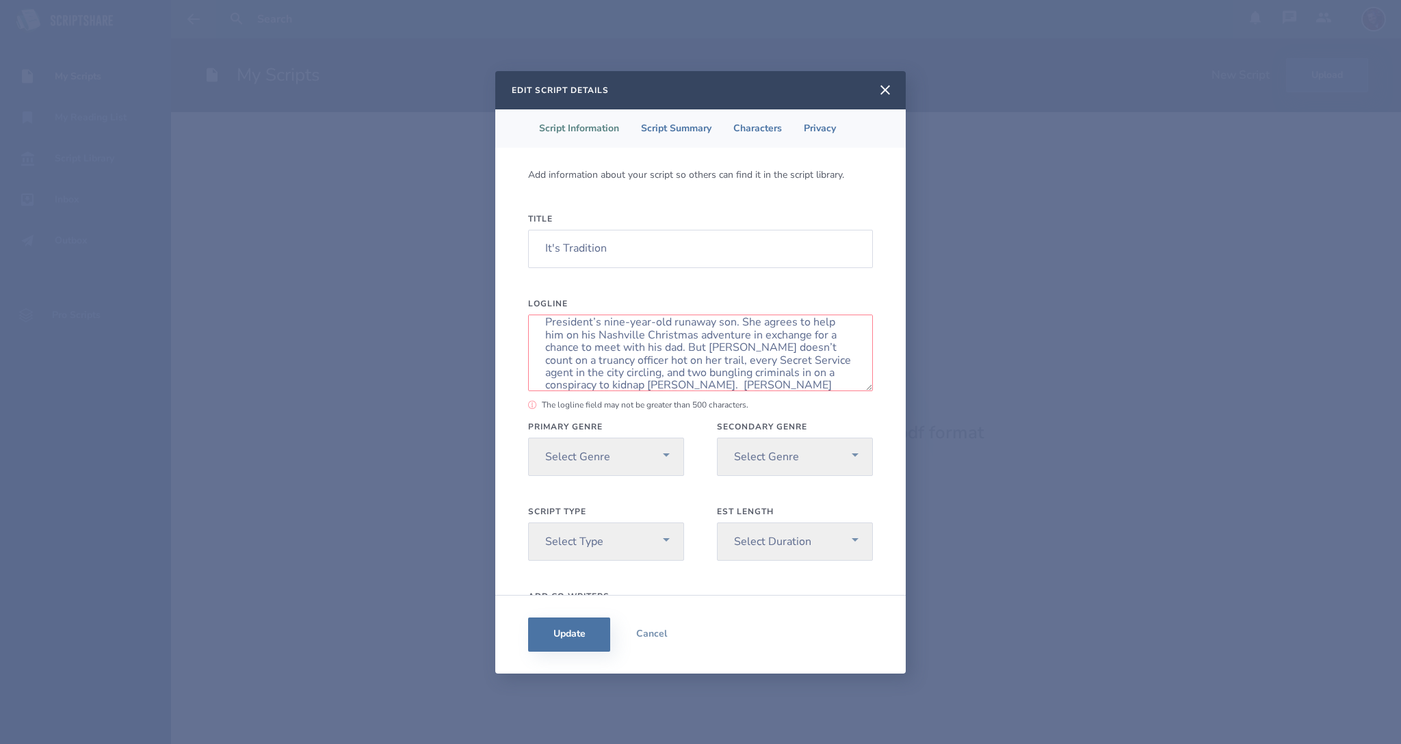
scroll to position [75, 0]
drag, startPoint x: 622, startPoint y: 371, endPoint x: 823, endPoint y: 439, distance: 213.0
click at [823, 391] on textarea "When a government shutdown forces her federally employed father to cut family e…" at bounding box center [700, 353] width 345 height 77
drag, startPoint x: 639, startPoint y: 375, endPoint x: 626, endPoint y: 362, distance: 17.9
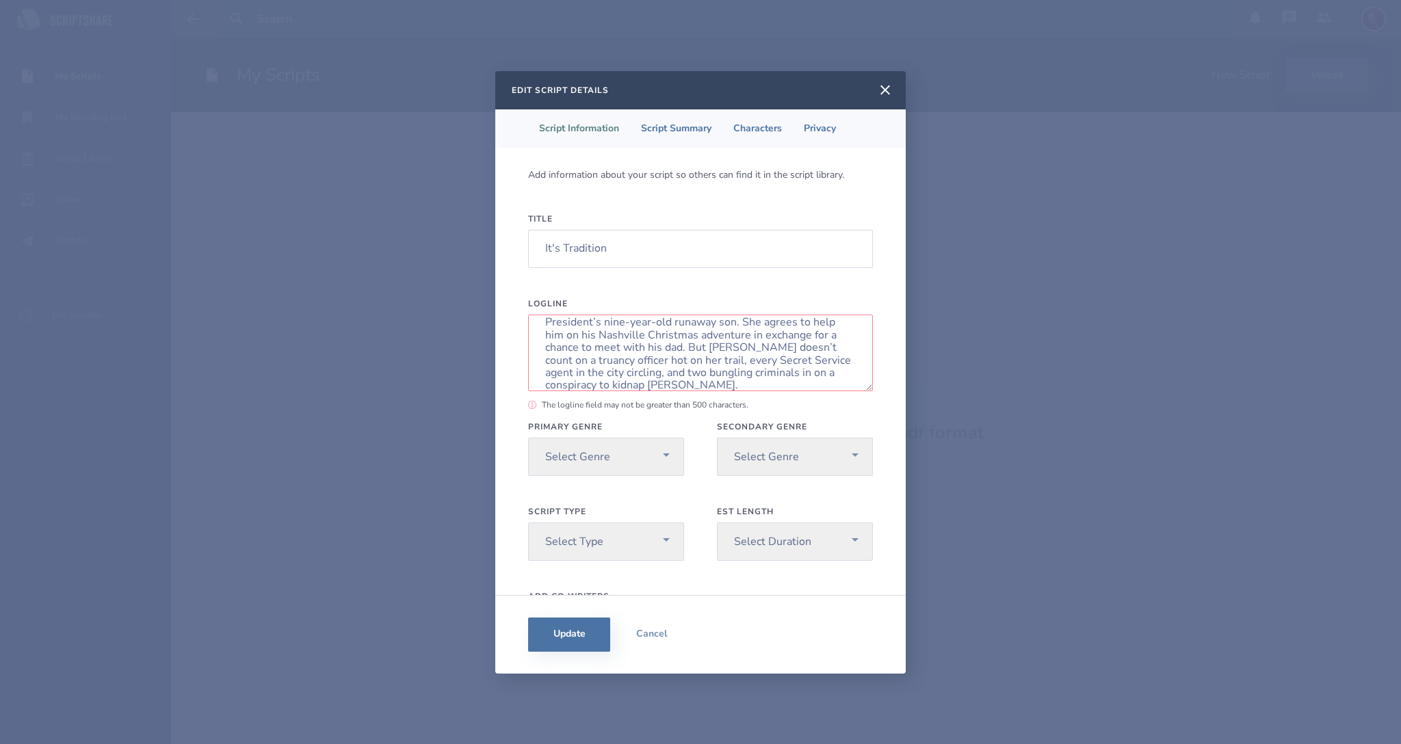
click at [626, 362] on textarea "When a government shutdown forces her federally employed father to cut family e…" at bounding box center [700, 353] width 345 height 77
click at [678, 362] on textarea "When a government shutdown forces her federally employed father to cut family e…" at bounding box center [700, 353] width 345 height 77
click at [681, 370] on textarea "When a government shutdown forces her federally employed father to cut family e…" at bounding box center [700, 353] width 345 height 77
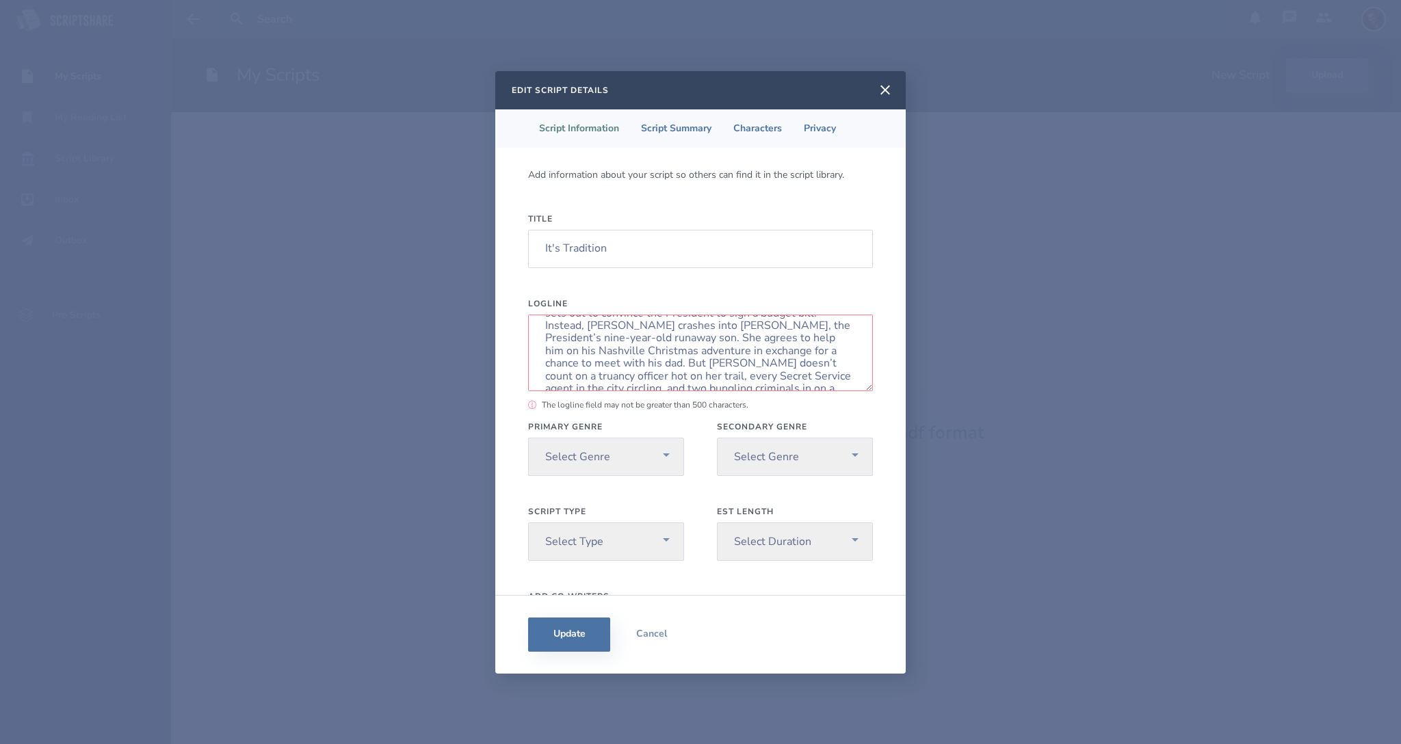
click at [704, 338] on textarea "When a government shutdown forces her federally employed father to cut family e…" at bounding box center [700, 353] width 345 height 77
click at [630, 349] on textarea "When a government shutdown forces her federally employed father to cut family e…" at bounding box center [700, 353] width 345 height 77
click at [691, 351] on textarea "When a government shutdown forces her federally employed father to cut family e…" at bounding box center [700, 353] width 345 height 77
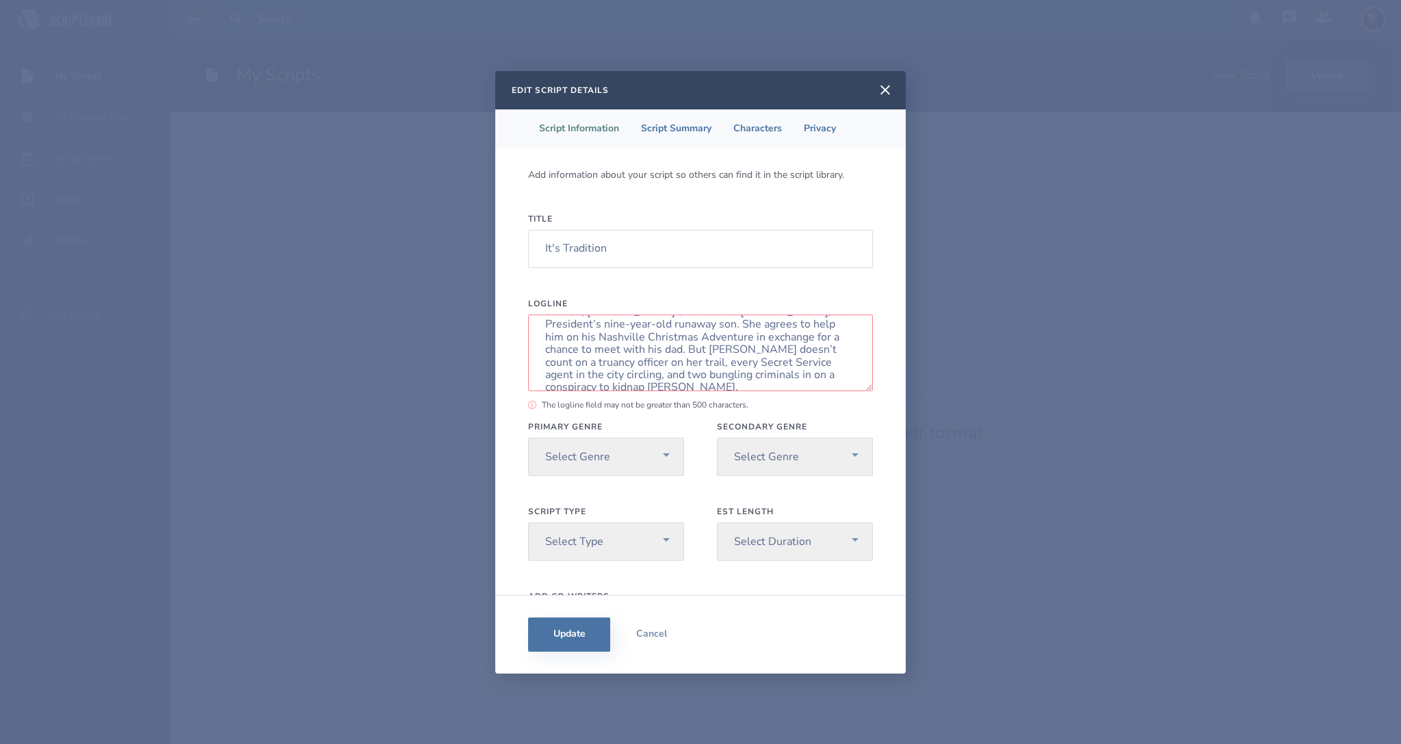
click at [691, 351] on textarea "When a government shutdown forces her federally employed father to cut family e…" at bounding box center [700, 353] width 345 height 77
click at [778, 349] on textarea "When a government shutdown forces her federally employed father to cut family e…" at bounding box center [700, 353] width 345 height 77
click at [619, 349] on textarea "When a government shutdown forces her federally employed father to cut family e…" at bounding box center [700, 353] width 345 height 77
click at [613, 373] on textarea "When a government shutdown forces her federally employed father to cut family e…" at bounding box center [700, 353] width 345 height 77
drag, startPoint x: 674, startPoint y: 380, endPoint x: 691, endPoint y: 336, distance: 46.1
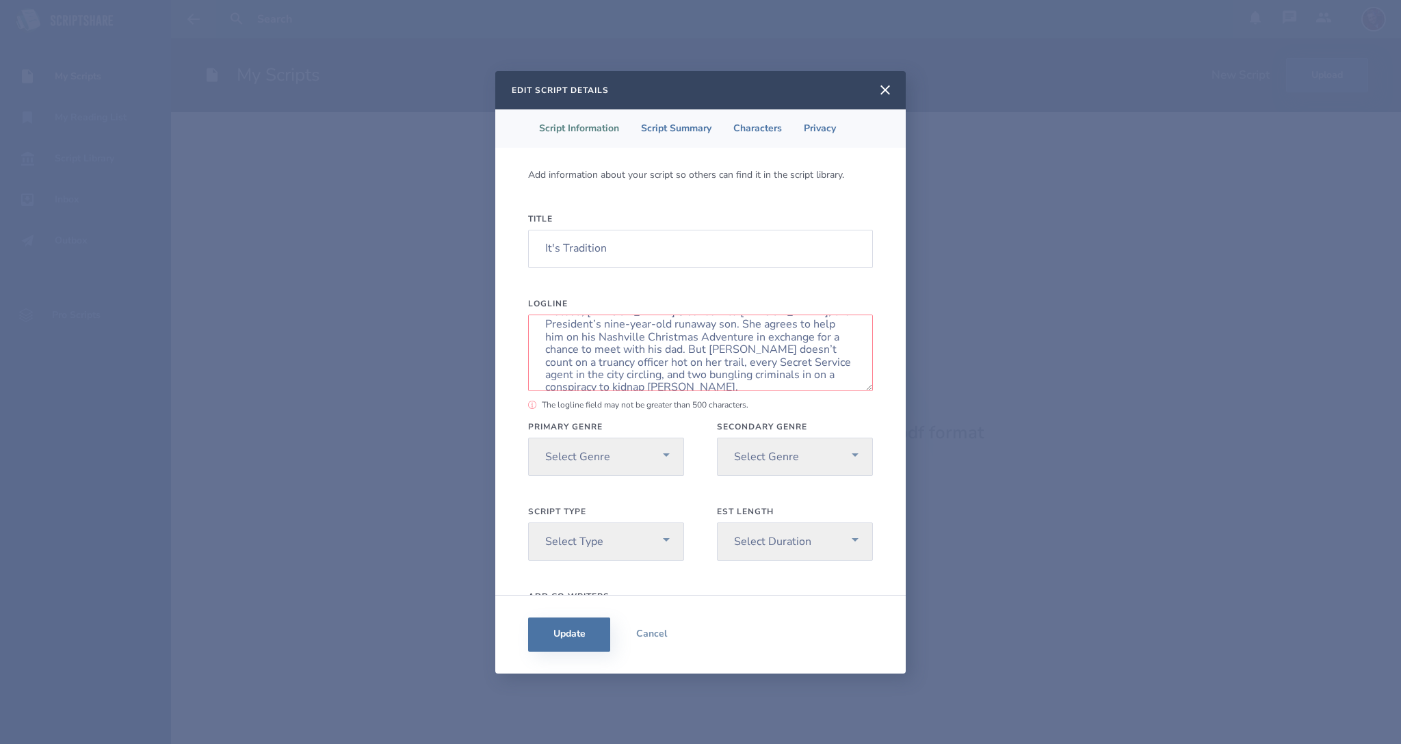
click at [691, 336] on textarea "When a government shutdown forces her federally employed father to cut family e…" at bounding box center [700, 353] width 345 height 77
click at [626, 377] on textarea "When a government shutdown forces her federally employed father to cut family e…" at bounding box center [700, 353] width 345 height 77
drag, startPoint x: 687, startPoint y: 358, endPoint x: 754, endPoint y: 344, distance: 68.5
click at [754, 344] on textarea "When a government shutdown forces her federally employed father to cut family e…" at bounding box center [700, 353] width 345 height 77
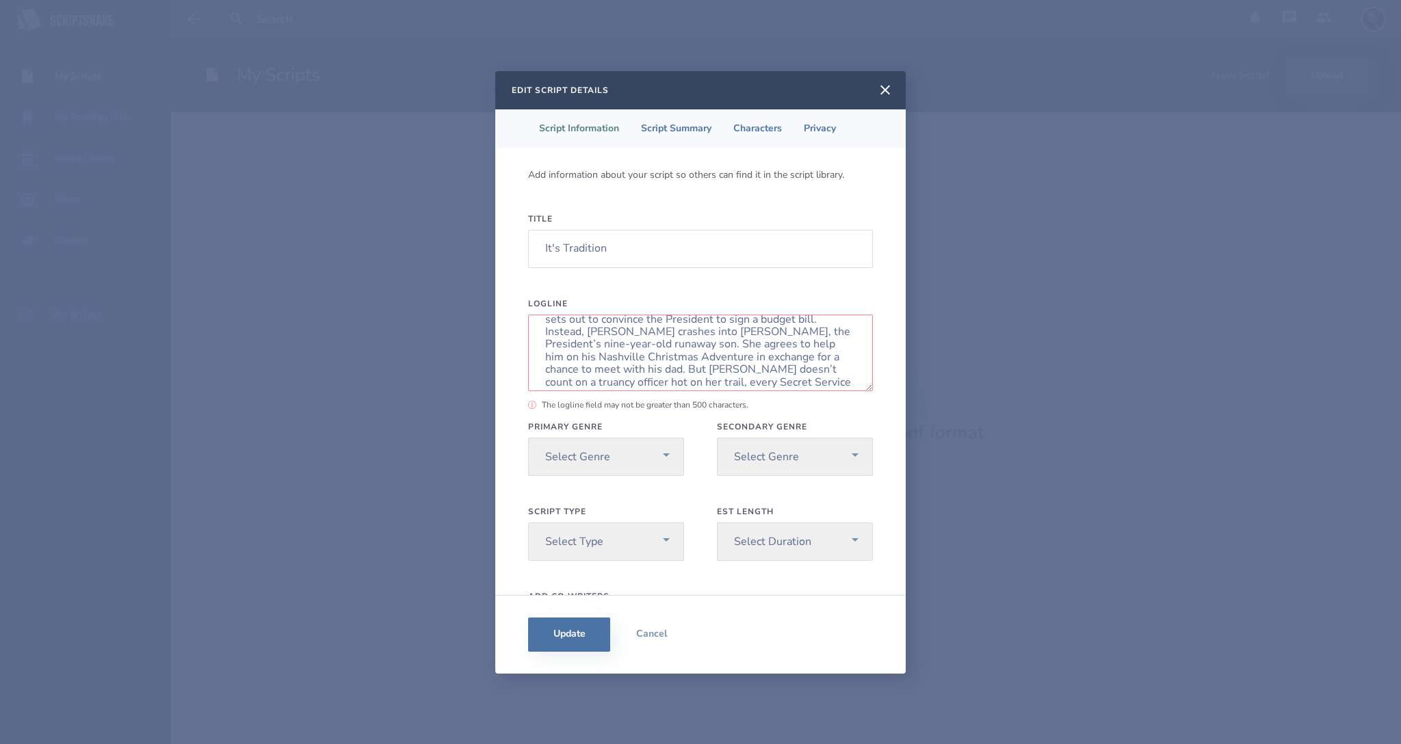
click at [806, 380] on textarea "When a government shutdown forces her federally employed father to cut family e…" at bounding box center [700, 353] width 345 height 77
click at [762, 347] on textarea "When a government shutdown forces her federally employed father to cut family e…" at bounding box center [700, 353] width 345 height 77
paste textarea "adventure in exchange for a chance to meet with his dad. But [PERSON_NAME] does…"
type textarea "When a government shutdown forces her federally employed father to cut family e…"
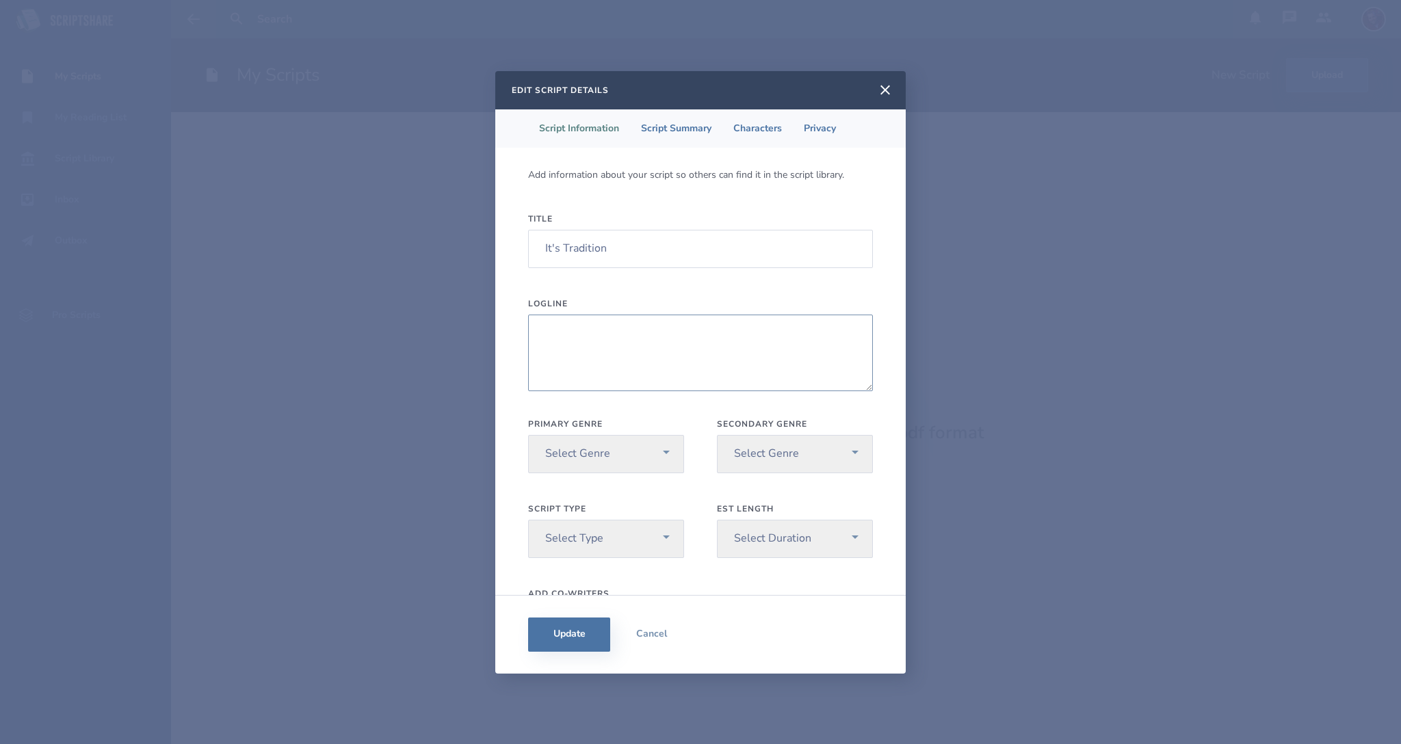
scroll to position [0, 0]
click at [674, 135] on li "Script Summary" at bounding box center [676, 128] width 92 height 38
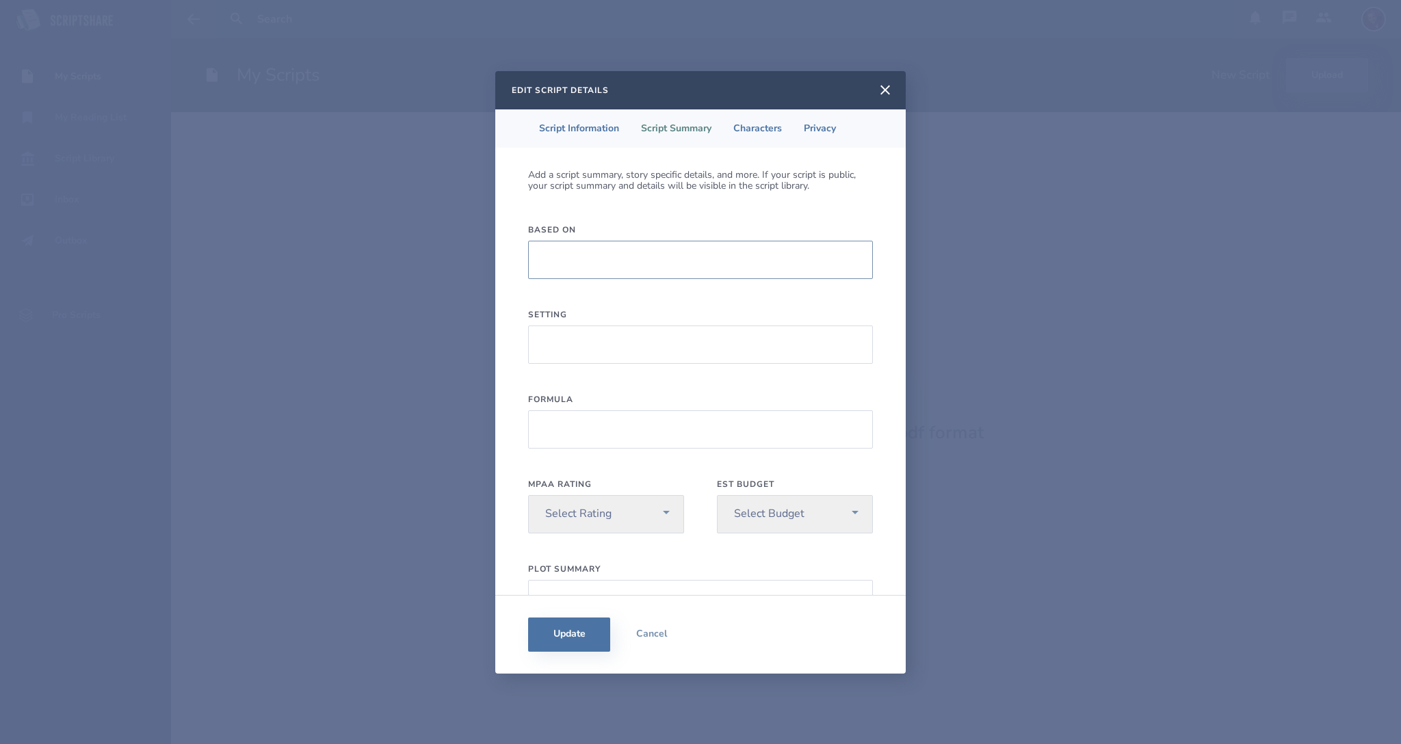
click at [589, 259] on input "Based On" at bounding box center [700, 260] width 345 height 38
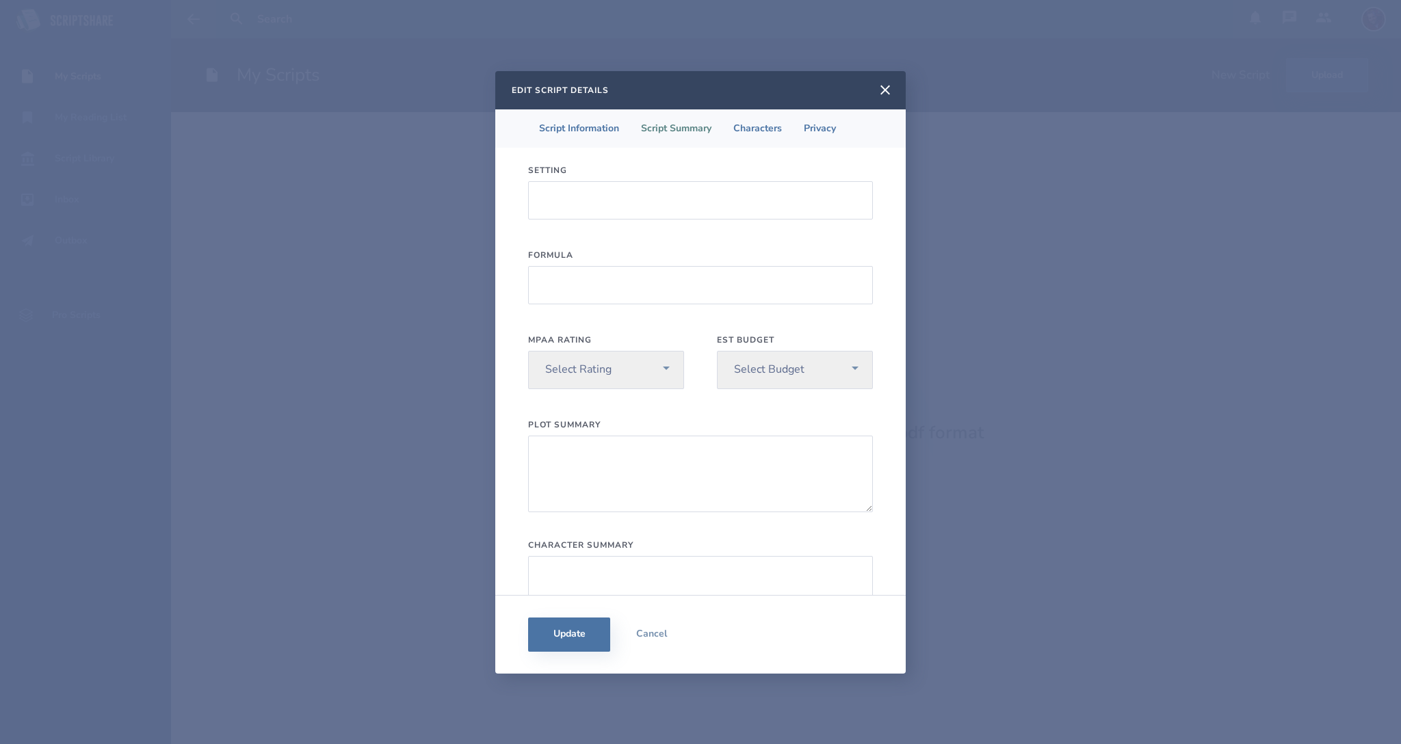
scroll to position [144, 0]
click at [573, 457] on textarea "Plot Summary" at bounding box center [700, 474] width 345 height 77
paste textarea "When a government shutdown forces her federally employed father to cut family e…"
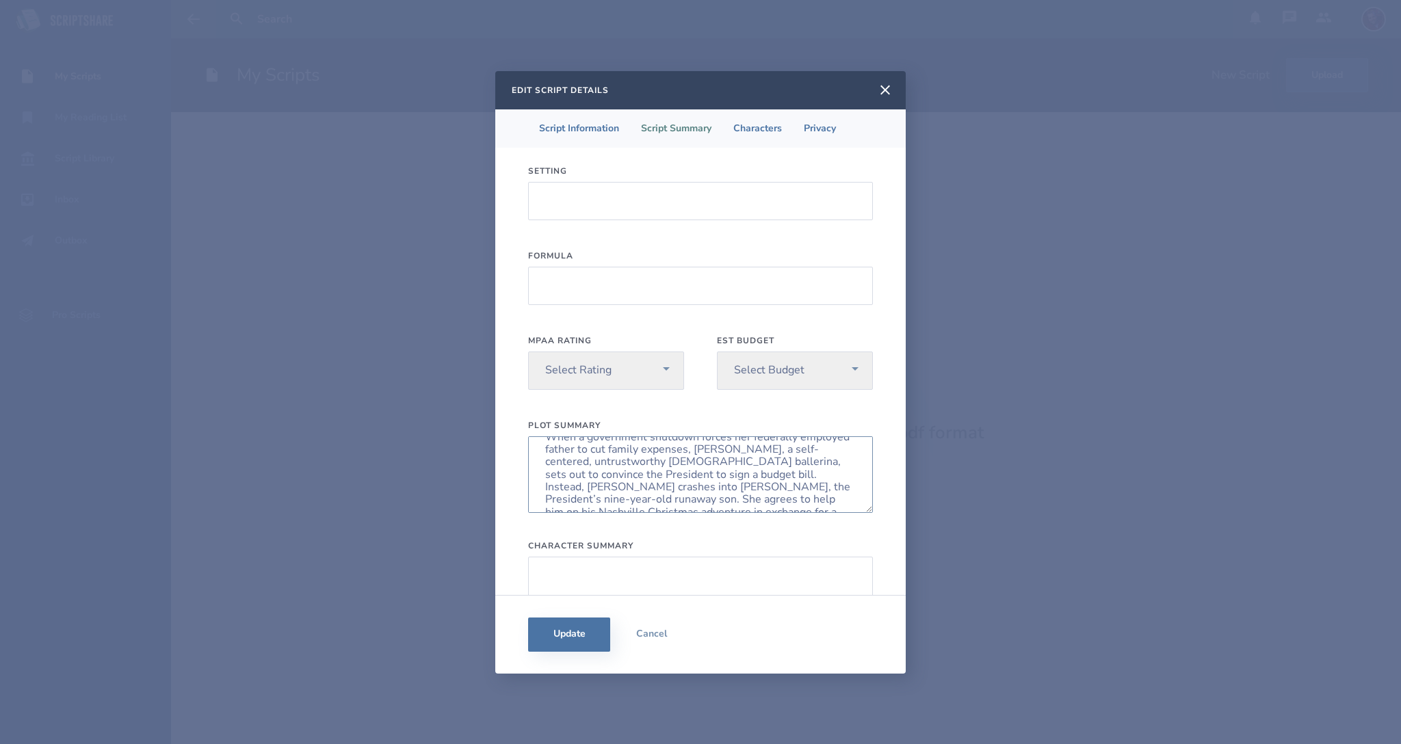
scroll to position [15, 0]
type textarea "When a government shutdown forces her federally employed father to cut family e…"
select select "pg"
click option "PG" at bounding box center [0, 0] width 0 height 0
select select "250-500k"
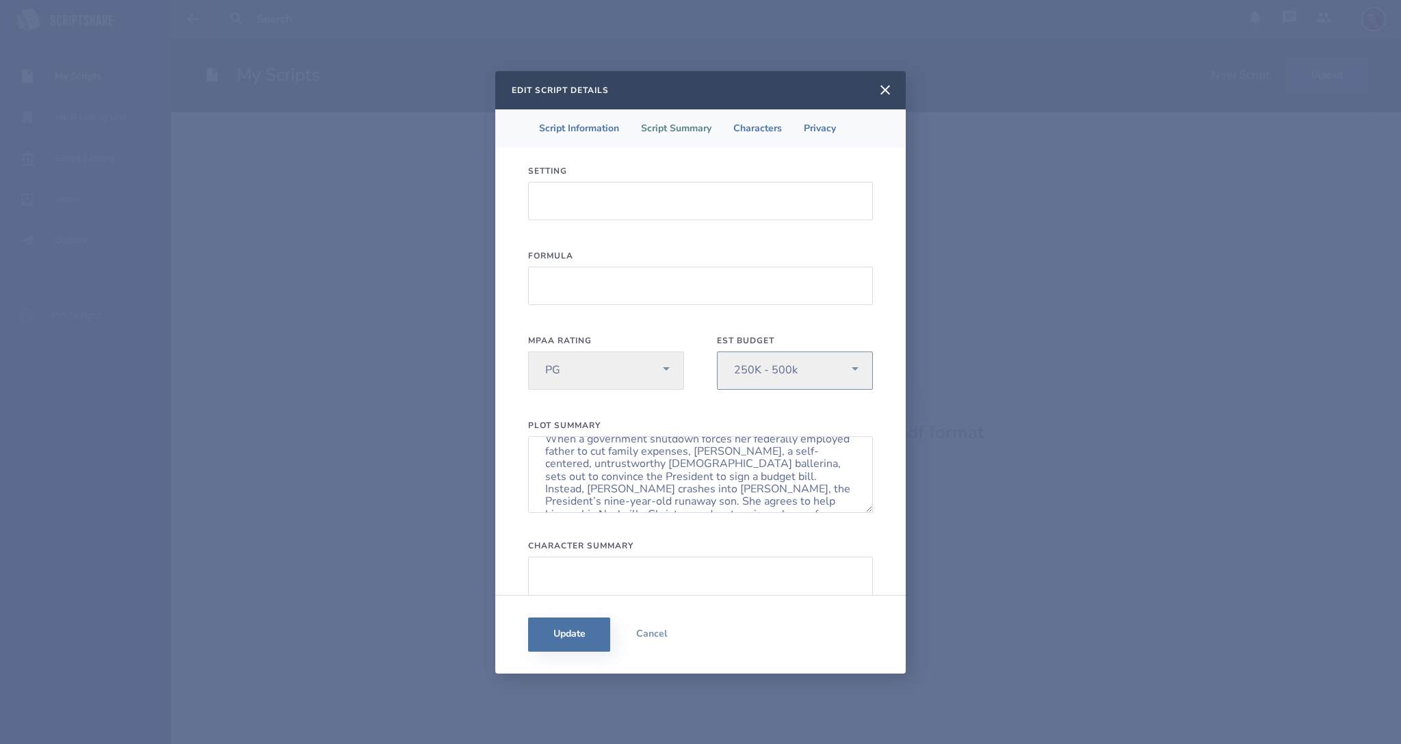
click option "250K - 500k" at bounding box center [0, 0] width 0 height 0
click at [579, 124] on li "Script Information" at bounding box center [579, 128] width 102 height 38
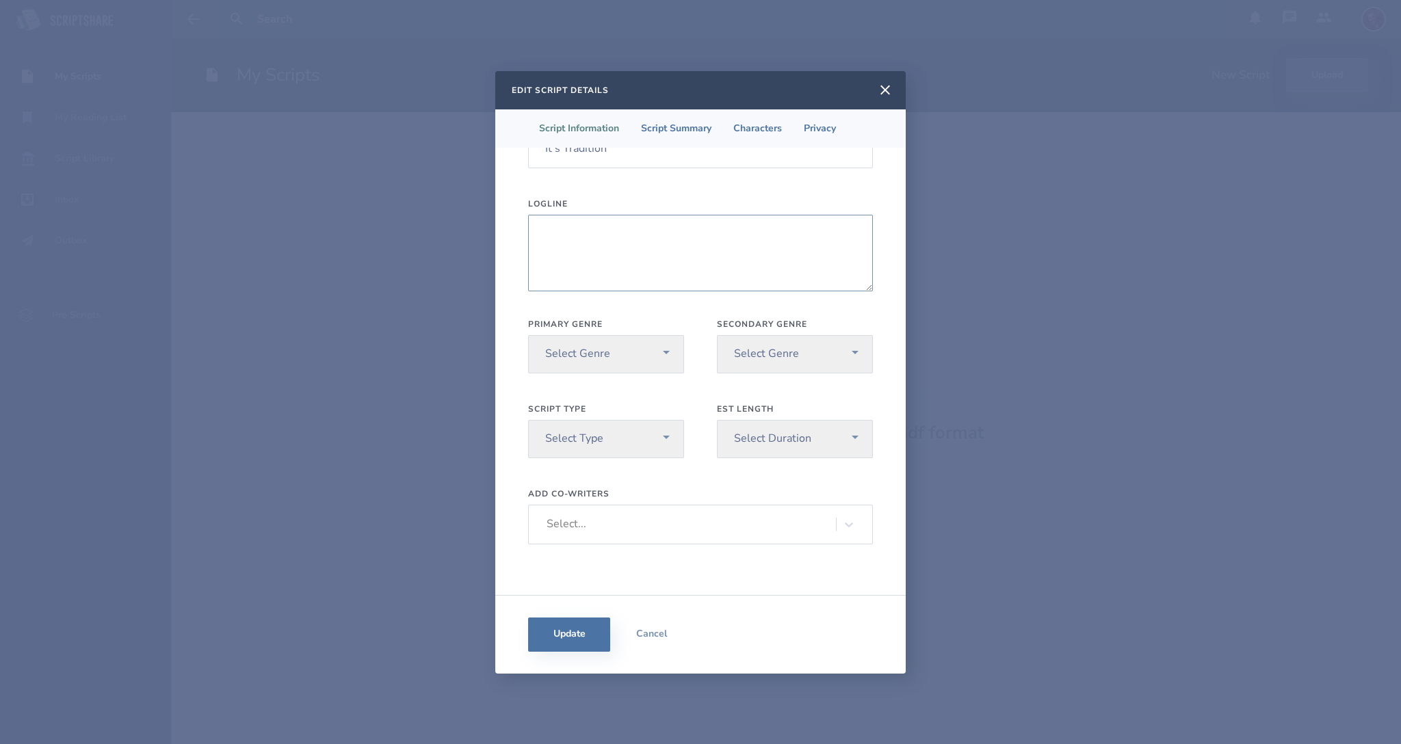
click at [685, 252] on textarea "Logline" at bounding box center [700, 253] width 345 height 77
paste textarea "With a truancy officer hot on her trail, Secret Service agents circling, and tw…"
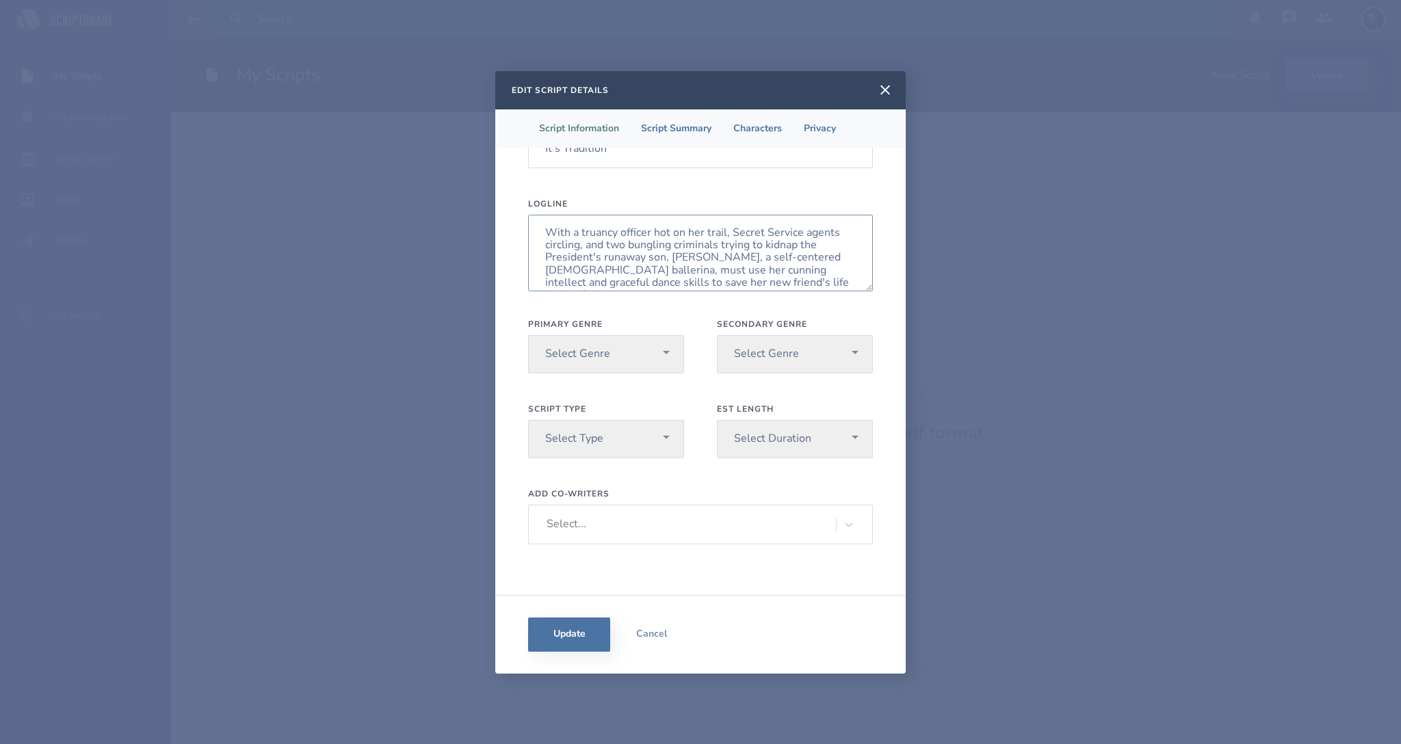
scroll to position [0, 0]
type textarea "With a truancy officer hot on her trail, Secret Service agents circling, and tw…"
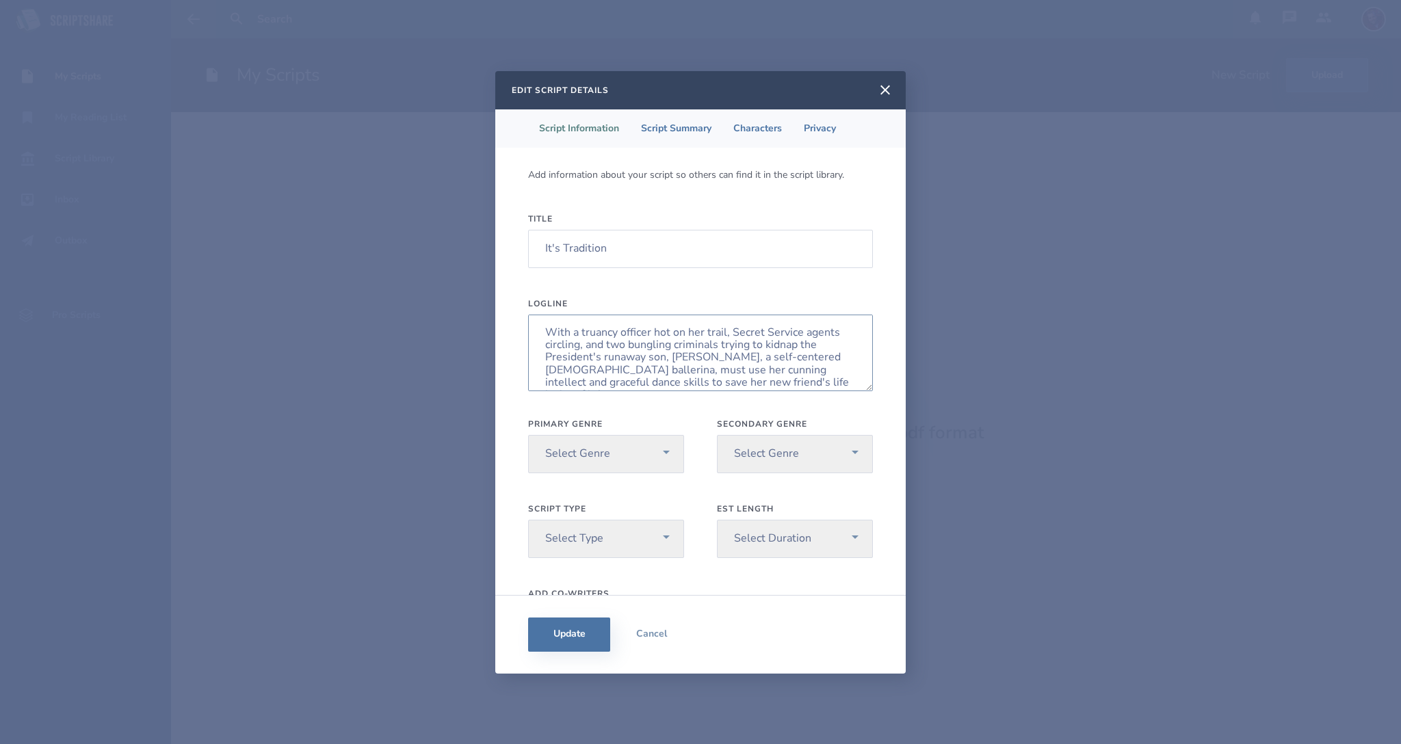
scroll to position [10, 0]
click at [528, 435] on select "Select Genre Action Adventure Animation Biography Christmas Comedy Crime Drama …" at bounding box center [606, 454] width 156 height 38
select select "9"
click option "Family" at bounding box center [0, 0] width 0 height 0
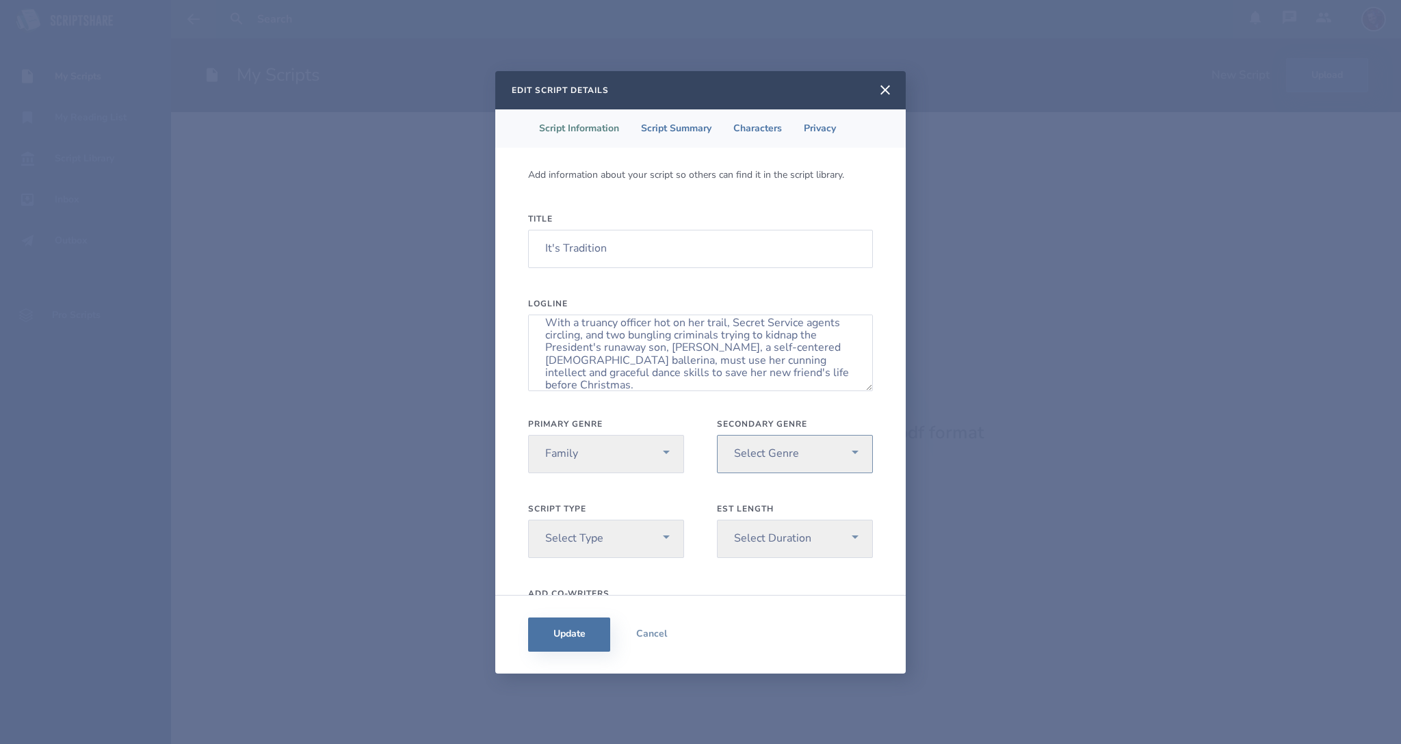
click at [717, 435] on select "Select Genre Action Adventure Animation Biography Christmas Comedy Crime Drama …" at bounding box center [795, 454] width 156 height 38
select select "8"
click option "Faith" at bounding box center [0, 0] width 0 height 0
select select "4"
click option "Feature Length" at bounding box center [0, 0] width 0 height 0
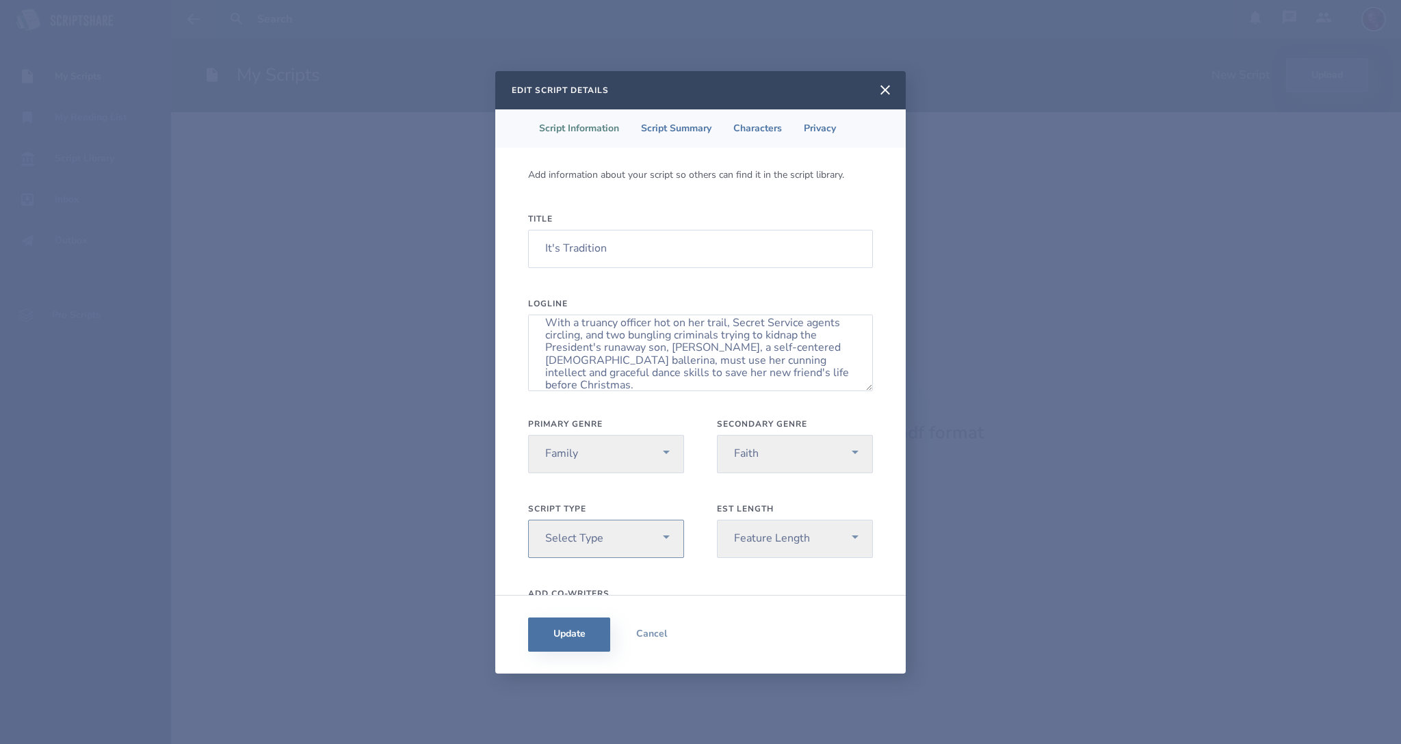
select select "3"
click option "Feature" at bounding box center [0, 0] width 0 height 0
select select "5"
click option "Comedy" at bounding box center [0, 0] width 0 height 0
select select "9"
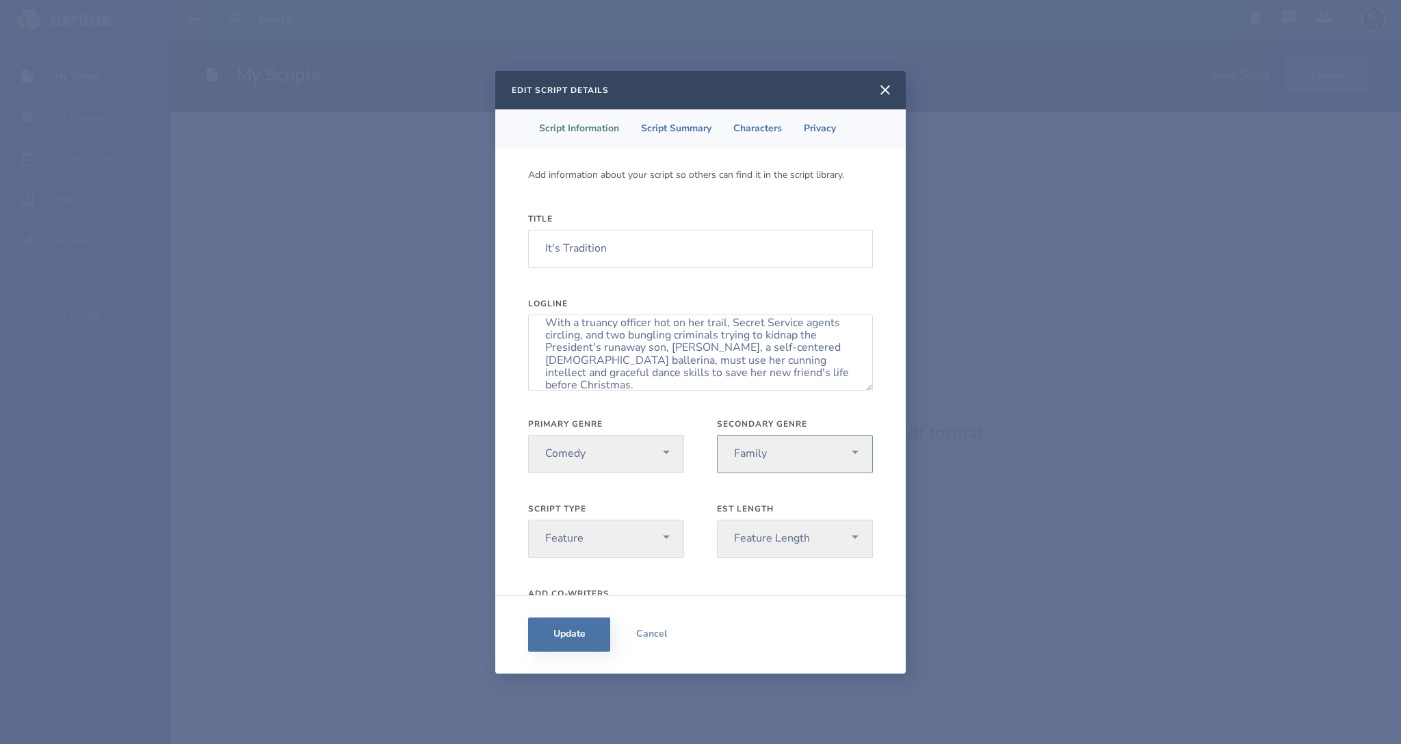
click option "Family" at bounding box center [0, 0] width 0 height 0
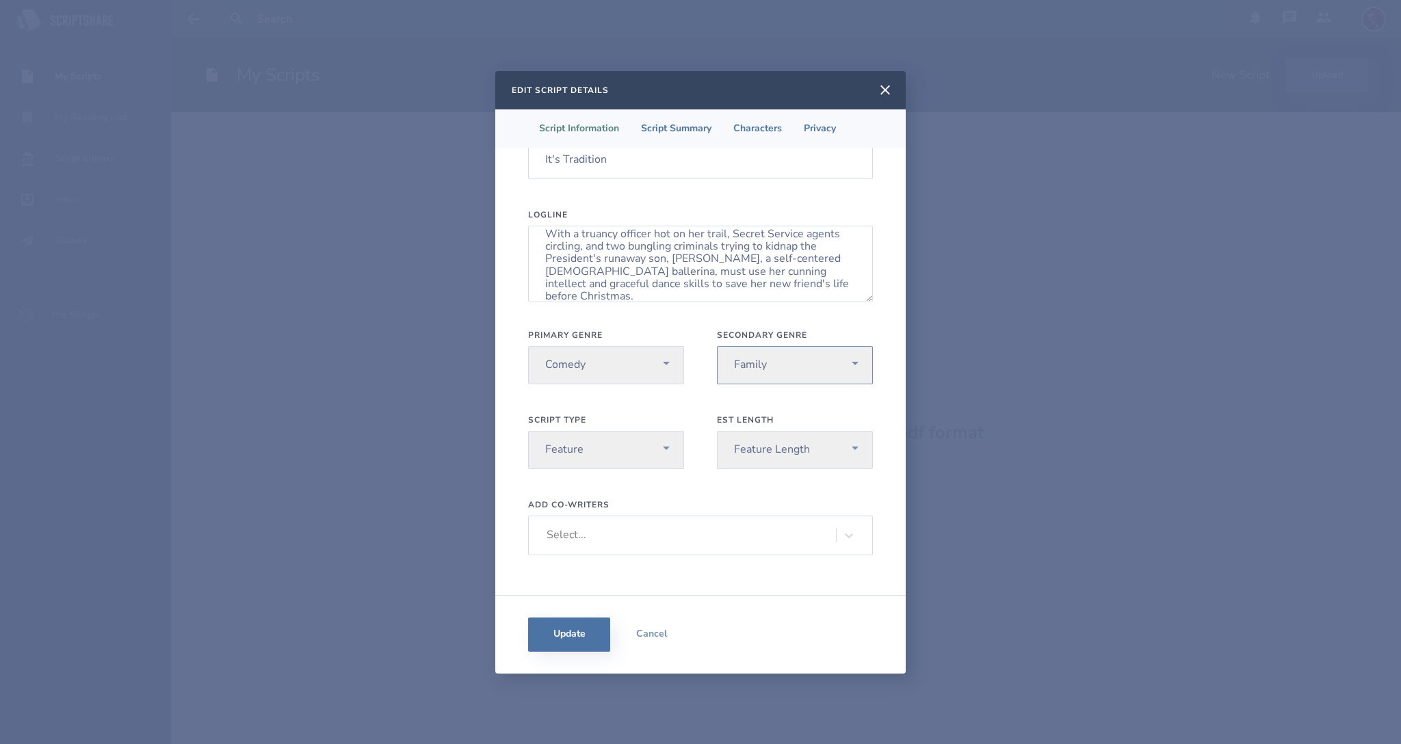
scroll to position [100, 0]
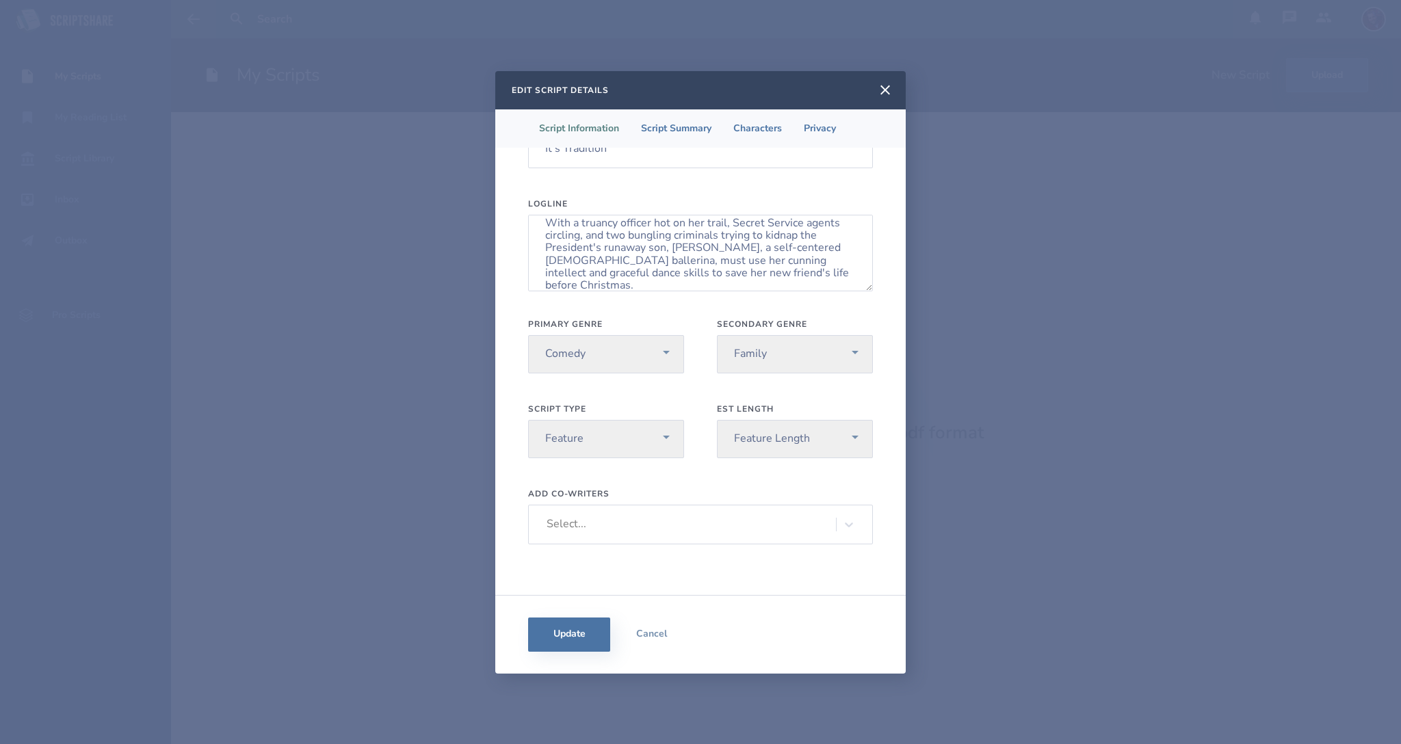
click at [654, 526] on div "Select..." at bounding box center [688, 524] width 296 height 21
click at [672, 490] on label "Add Co-Writers" at bounding box center [700, 493] width 345 height 11
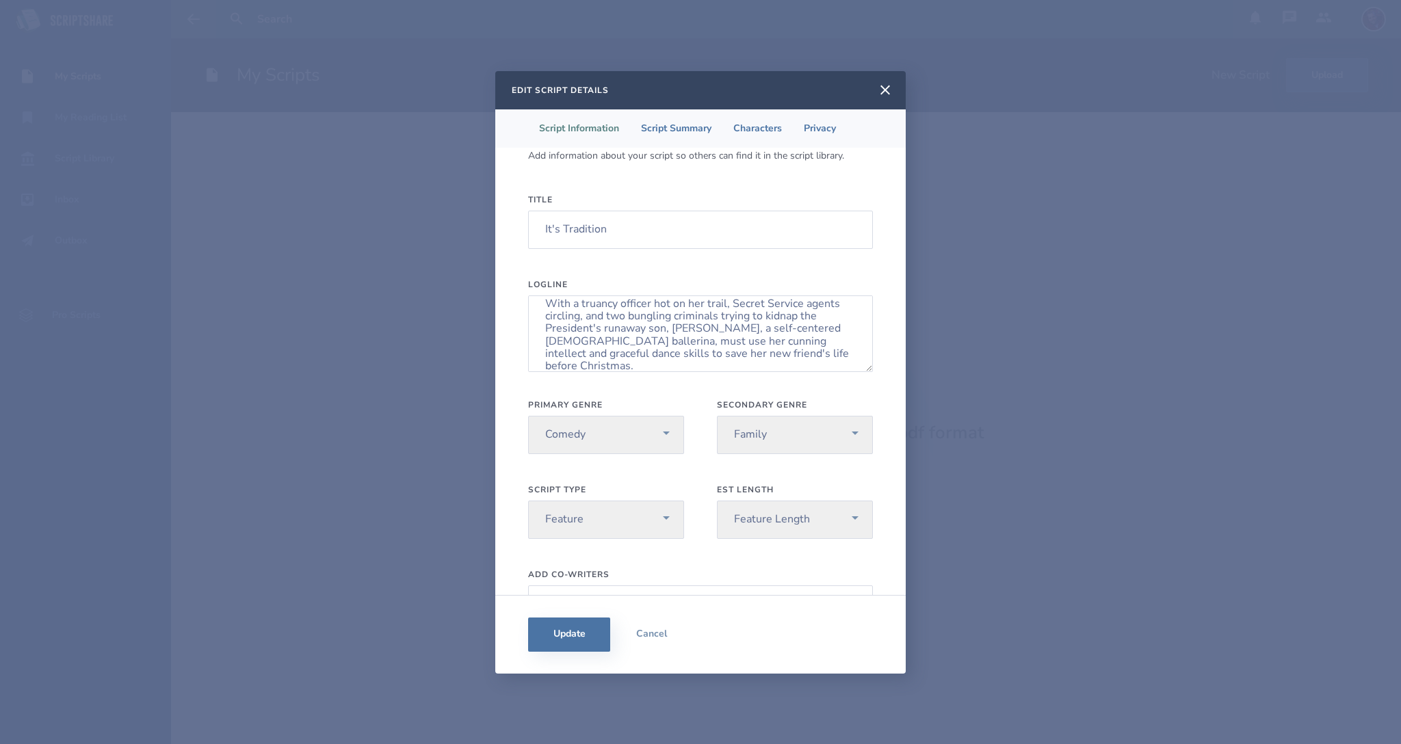
scroll to position [0, 0]
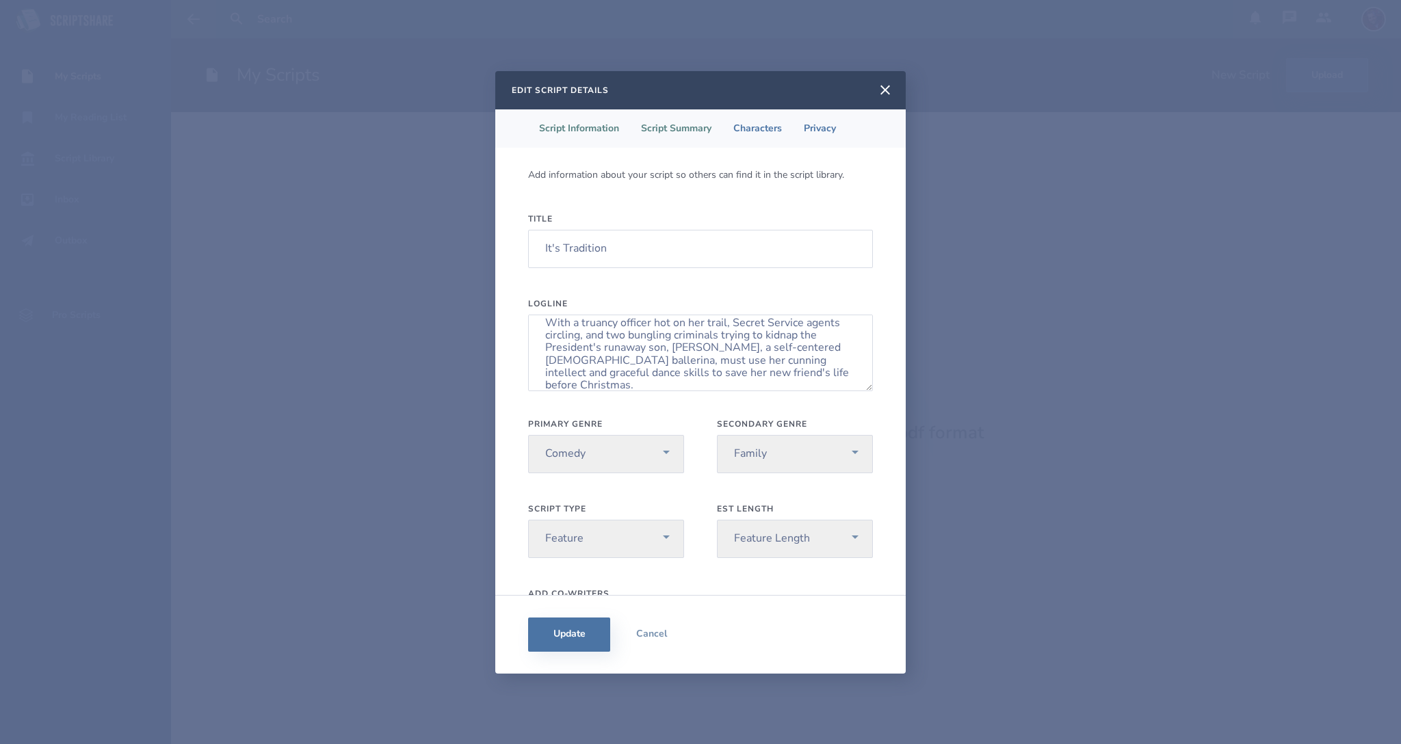
click at [667, 124] on li "Script Summary" at bounding box center [676, 128] width 92 height 38
select select "pg"
select select "250-500k"
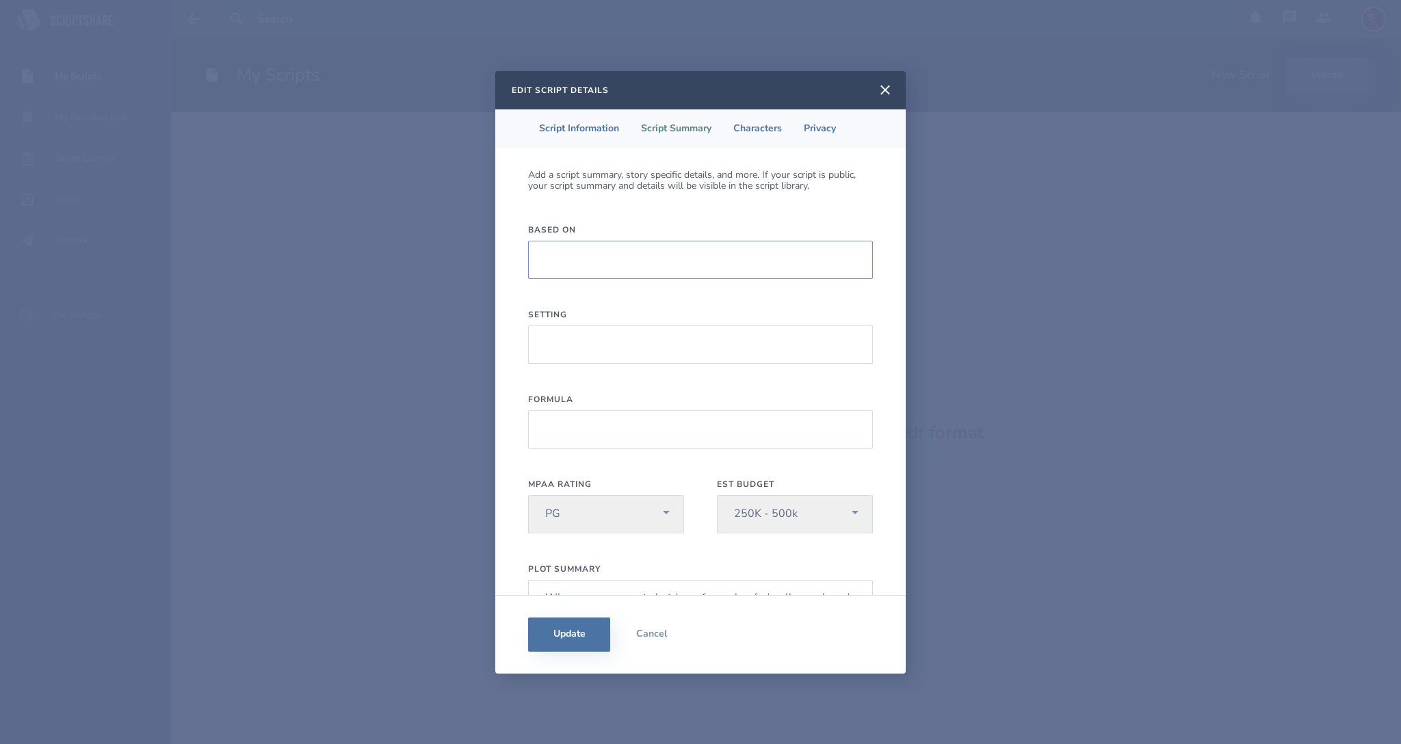
click at [577, 257] on input "Based On" at bounding box center [700, 260] width 345 height 38
click at [564, 328] on input "Setting" at bounding box center [700, 345] width 345 height 38
drag, startPoint x: 741, startPoint y: 349, endPoint x: 707, endPoint y: 347, distance: 34.3
click at [707, 347] on input "[GEOGRAPHIC_DATA], [US_STATE] (Christmastime)" at bounding box center [700, 345] width 345 height 38
drag, startPoint x: 763, startPoint y: 344, endPoint x: 438, endPoint y: 325, distance: 326.1
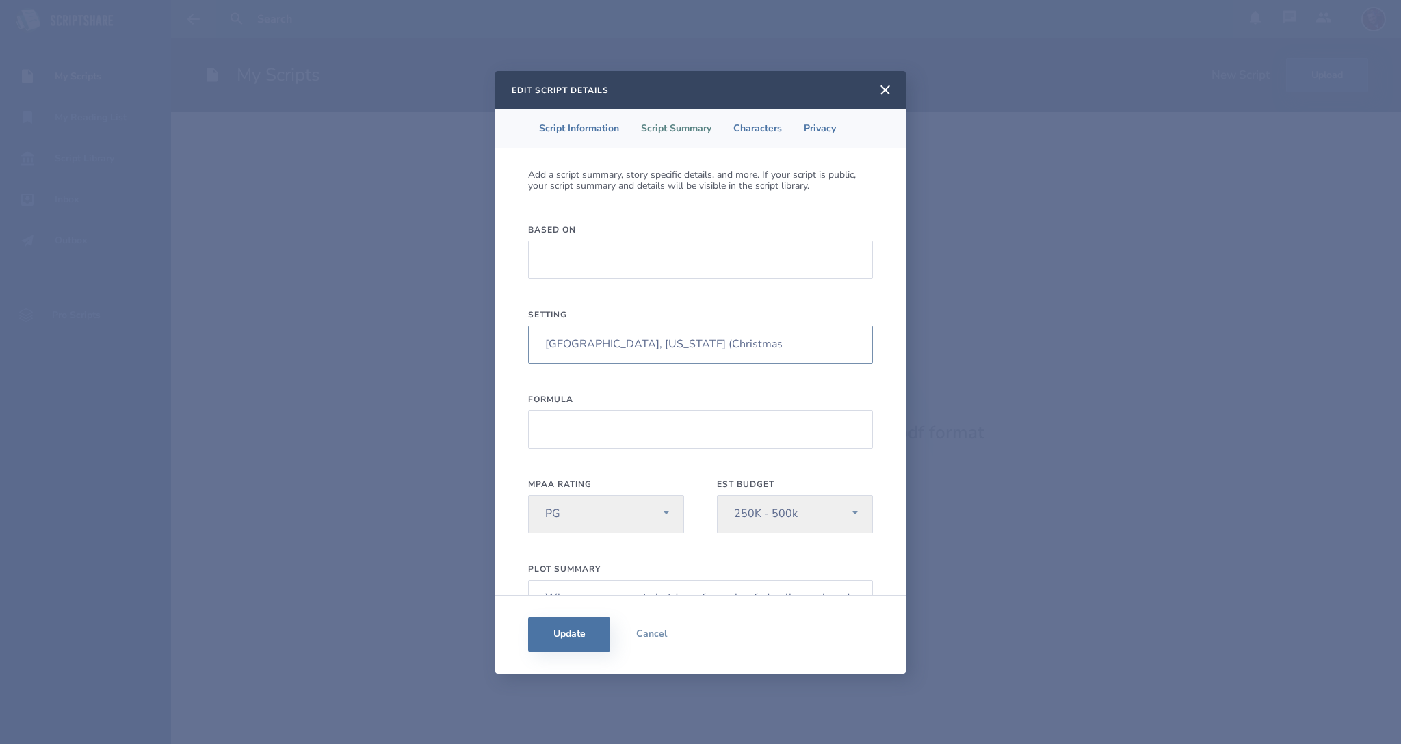
click at [528, 326] on input "[GEOGRAPHIC_DATA], [US_STATE] (Christmas" at bounding box center [700, 345] width 345 height 38
type input "Christmas in [GEOGRAPHIC_DATA], [GEOGRAPHIC_DATA]"
click at [610, 426] on input "Formula" at bounding box center [700, 429] width 345 height 38
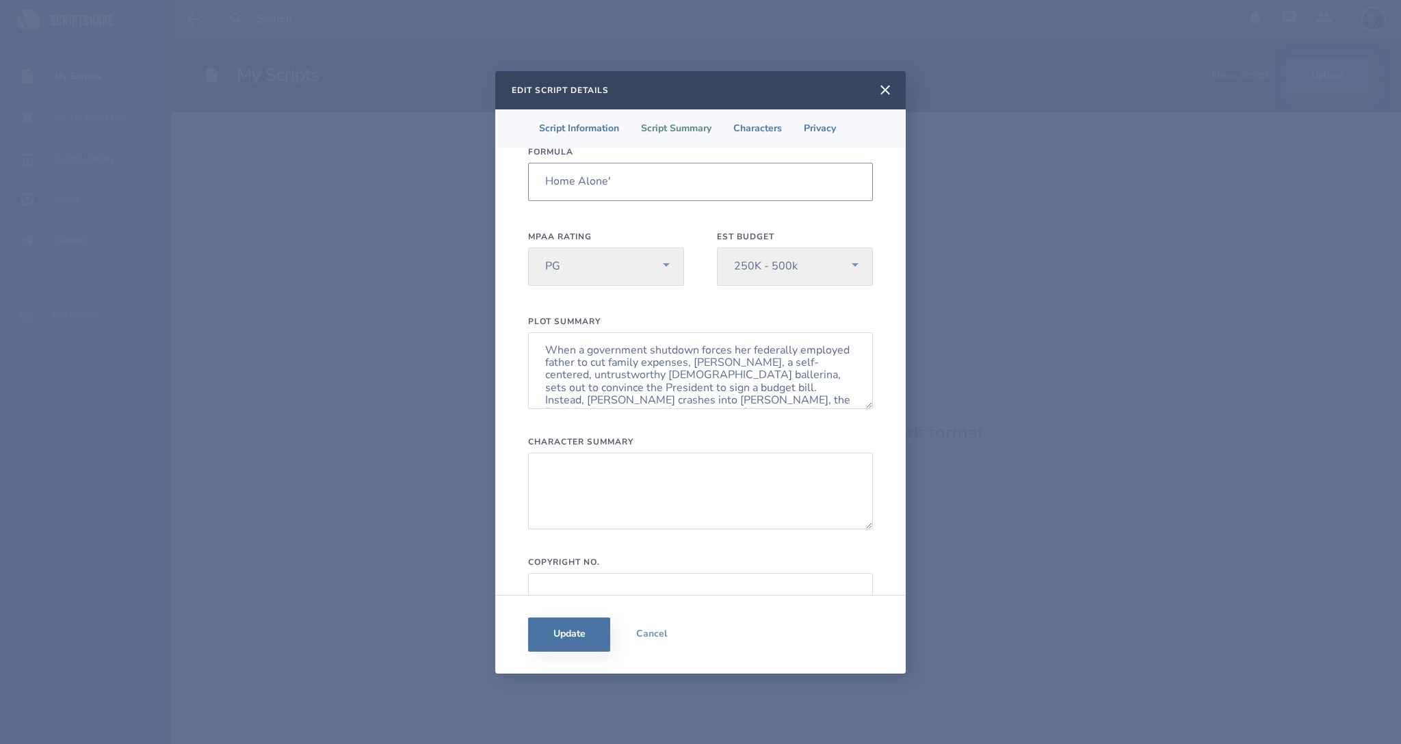
click at [548, 183] on input "Home Alone'" at bounding box center [700, 182] width 345 height 38
click at [645, 180] on input "'Home Alone'" at bounding box center [700, 182] width 345 height 38
type input "'Home Alone' meets [PERSON_NAME]'s "First Kid""
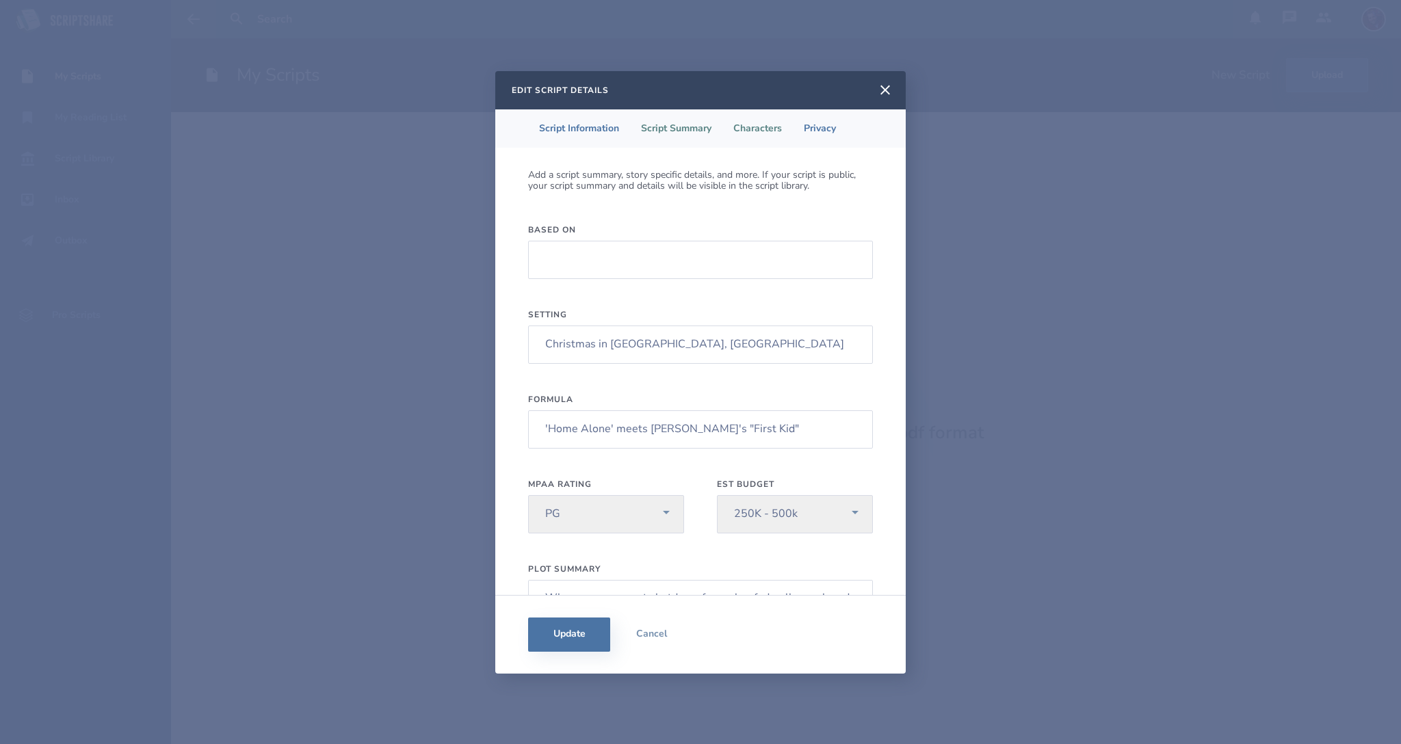
click at [765, 123] on li "Characters" at bounding box center [757, 128] width 70 height 38
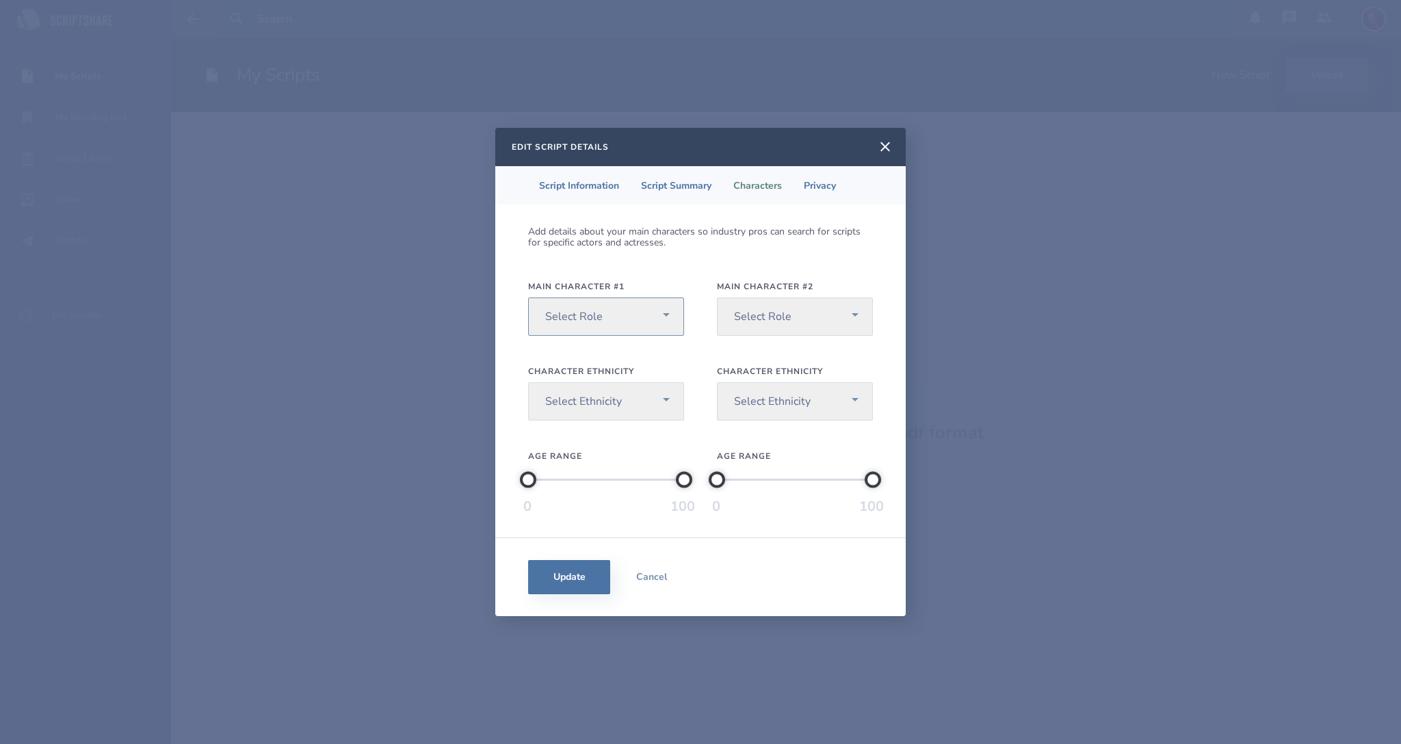
select select "1"
click option "[DEMOGRAPHIC_DATA] Lead" at bounding box center [0, 0] width 0 height 0
select select "2"
click option "[DEMOGRAPHIC_DATA] Lead" at bounding box center [0, 0] width 0 height 0
select select "9"
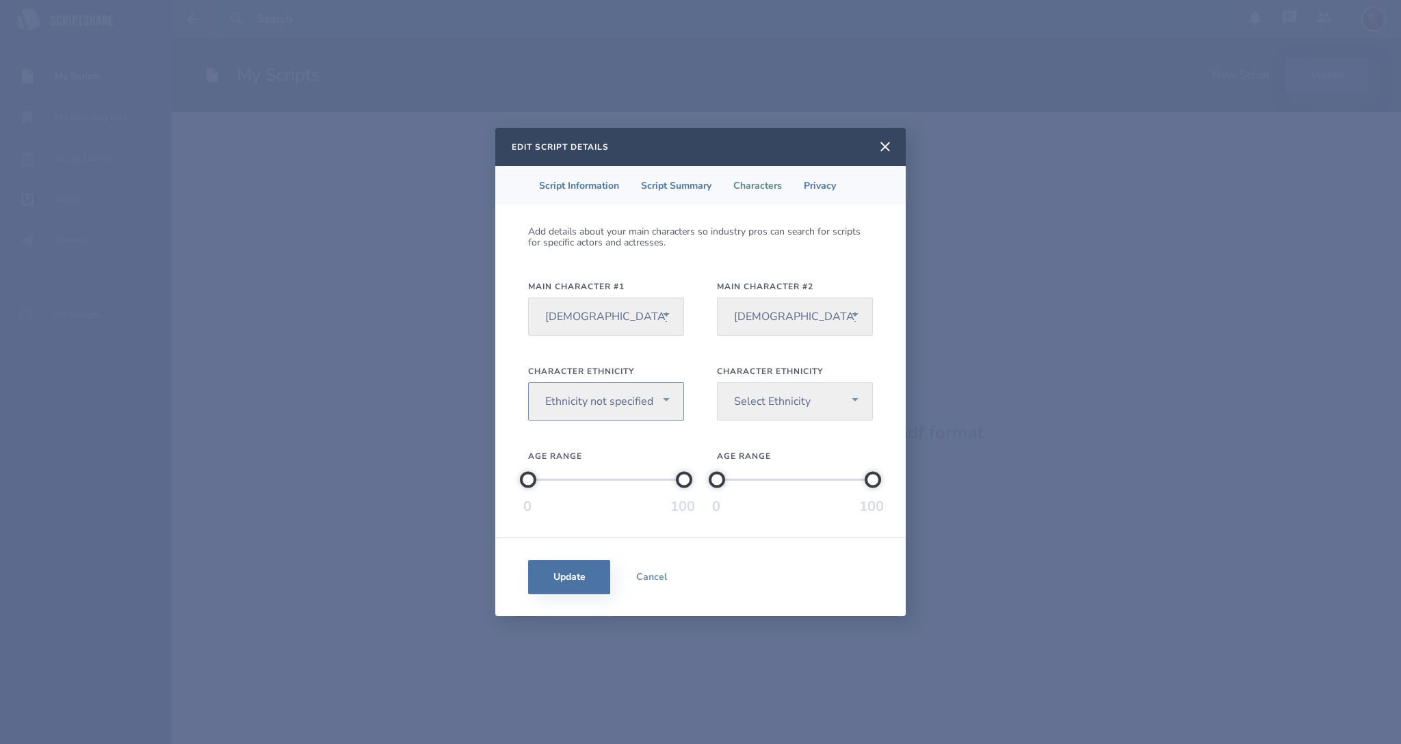
click option "Ethnicity not specified" at bounding box center [0, 0] width 0 height 0
select select "9"
click option "Ethnicity not specified" at bounding box center [0, 0] width 0 height 0
drag, startPoint x: 528, startPoint y: 477, endPoint x: 542, endPoint y: 487, distance: 17.3
click at [542, 487] on div at bounding box center [542, 479] width 16 height 16
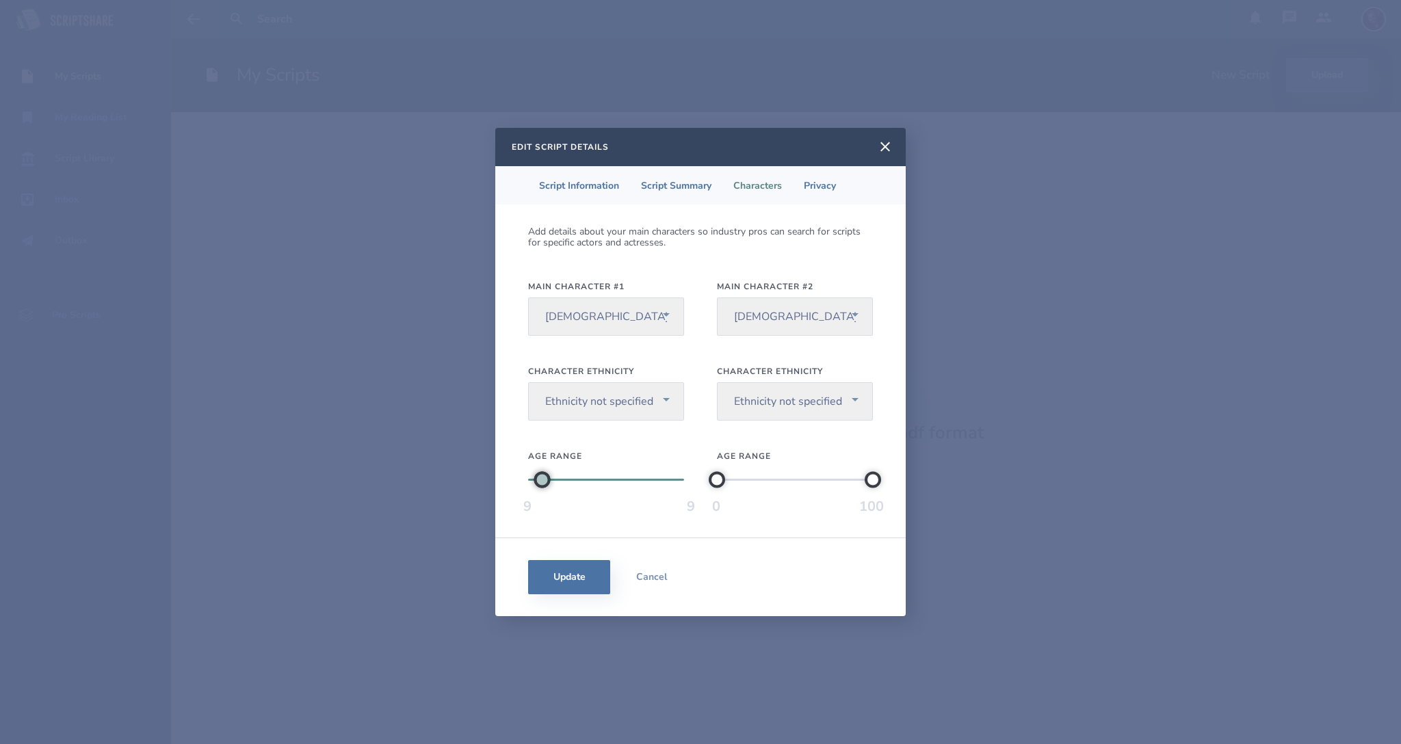
drag, startPoint x: 687, startPoint y: 478, endPoint x: 538, endPoint y: 494, distance: 150.7
click at [538, 494] on div "9 9" at bounding box center [606, 491] width 156 height 49
drag, startPoint x: 715, startPoint y: 481, endPoint x: 729, endPoint y: 479, distance: 13.7
click at [729, 479] on div at bounding box center [729, 479] width 16 height 16
drag, startPoint x: 873, startPoint y: 482, endPoint x: 732, endPoint y: 496, distance: 140.9
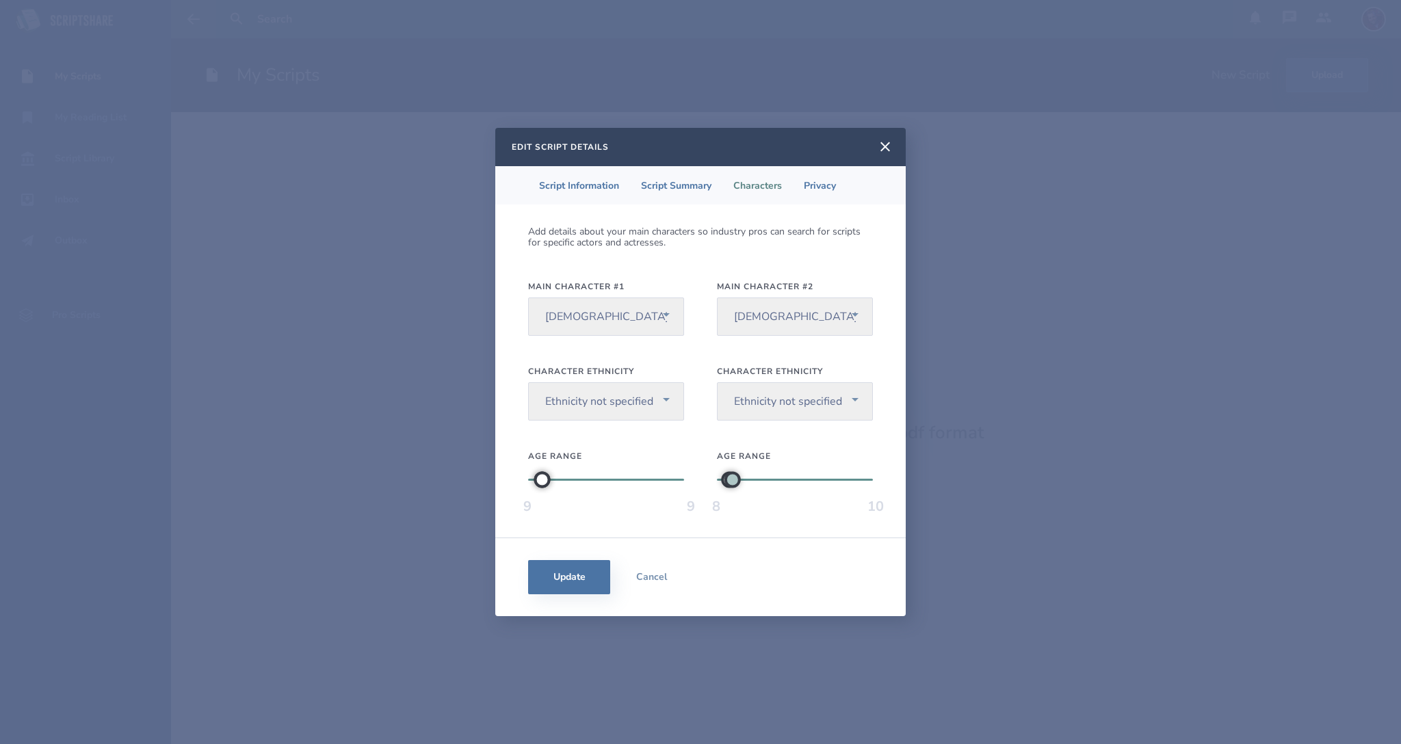
click at [732, 496] on div "8 10" at bounding box center [795, 491] width 156 height 49
click at [544, 481] on div at bounding box center [543, 479] width 16 height 16
drag, startPoint x: 543, startPoint y: 483, endPoint x: 557, endPoint y: 483, distance: 13.7
click at [555, 483] on div at bounding box center [546, 479] width 16 height 16
click at [540, 486] on div at bounding box center [540, 479] width 16 height 16
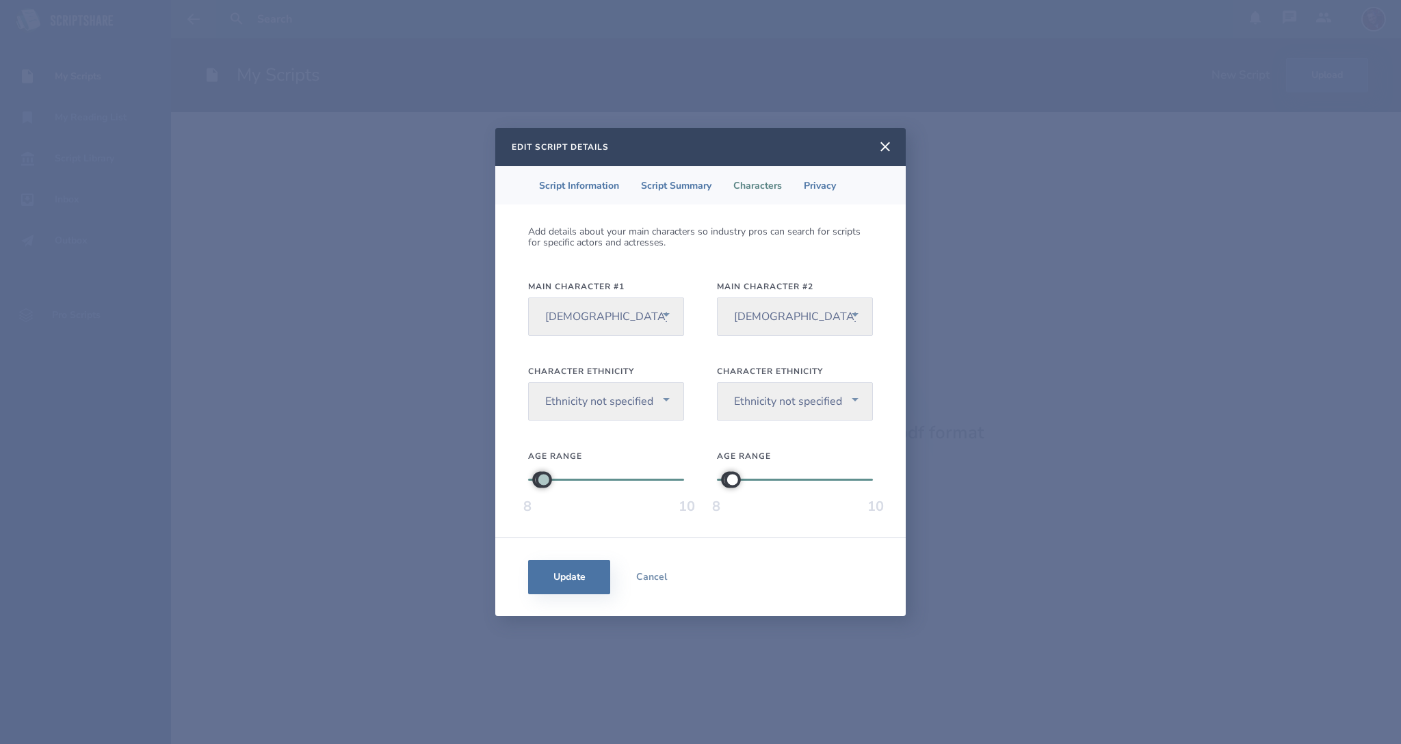
drag, startPoint x: 555, startPoint y: 483, endPoint x: 544, endPoint y: 484, distance: 11.0
click at [544, 484] on div at bounding box center [543, 479] width 16 height 16
click at [543, 484] on div at bounding box center [543, 479] width 16 height 16
click at [833, 178] on li "Privacy" at bounding box center [820, 185] width 54 height 38
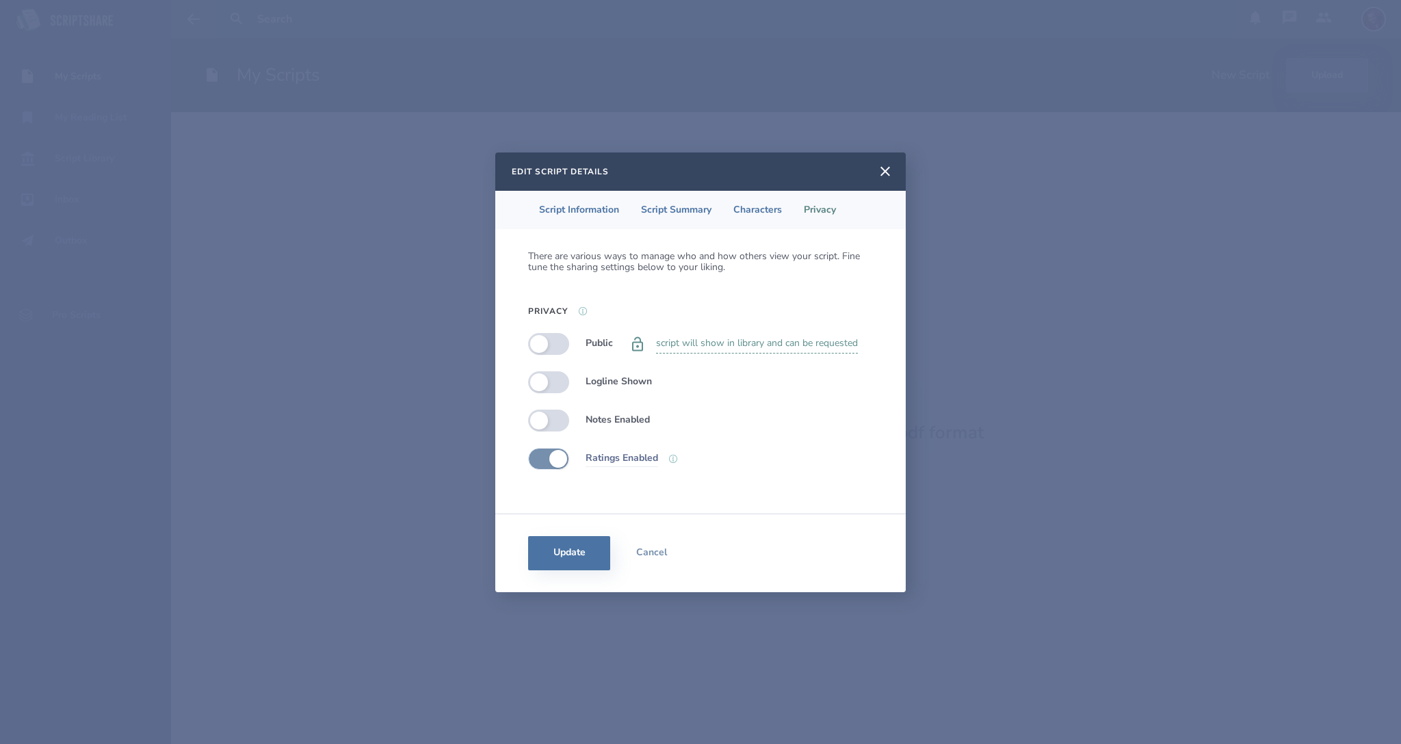
click at [674, 458] on icon at bounding box center [673, 458] width 8 height 8
click at [676, 459] on icon at bounding box center [673, 459] width 8 height 8
click at [553, 416] on label at bounding box center [548, 421] width 41 height 22
click at [544, 423] on label at bounding box center [548, 421] width 41 height 22
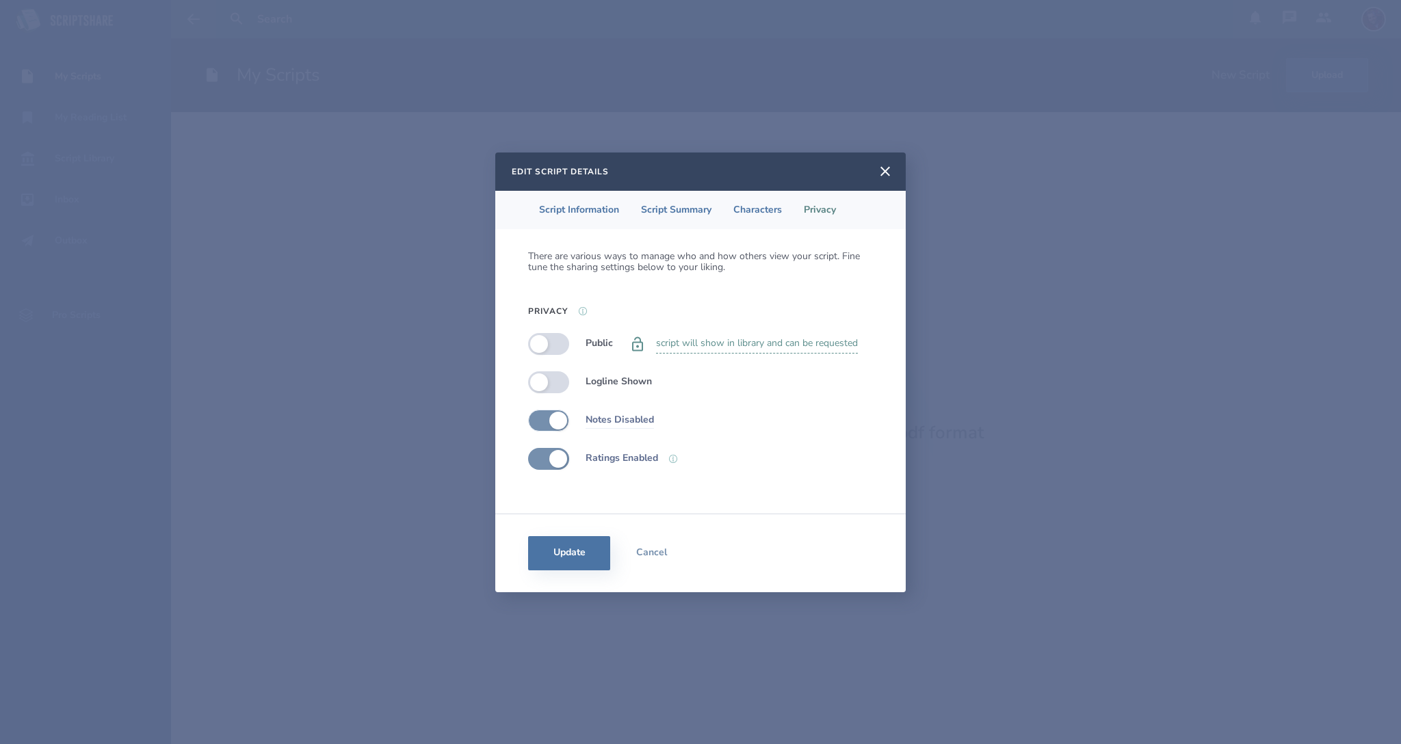
checkbox input "false"
click at [555, 349] on label at bounding box center [548, 344] width 41 height 22
click at [547, 349] on label at bounding box center [548, 344] width 41 height 22
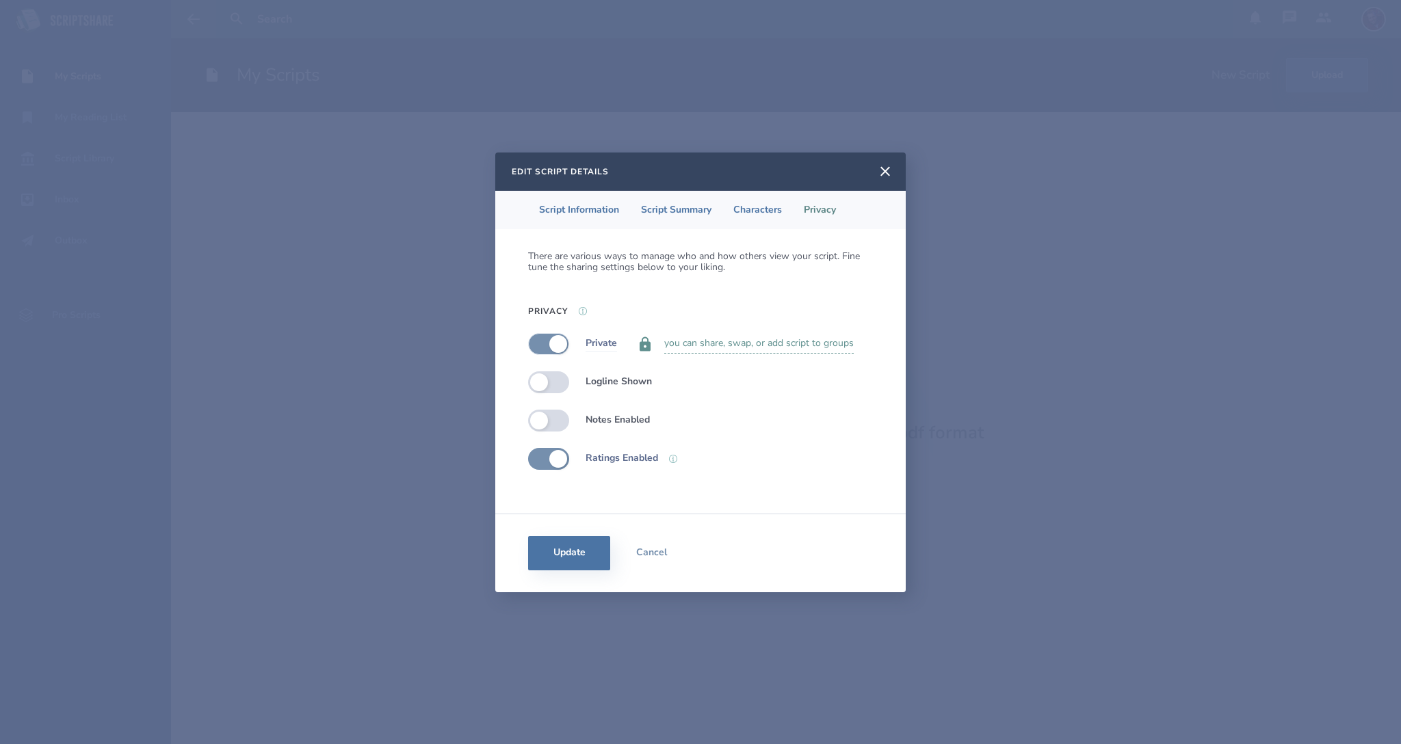
click at [555, 347] on label at bounding box center [548, 344] width 41 height 22
checkbox input "true"
click at [560, 385] on label at bounding box center [548, 382] width 41 height 22
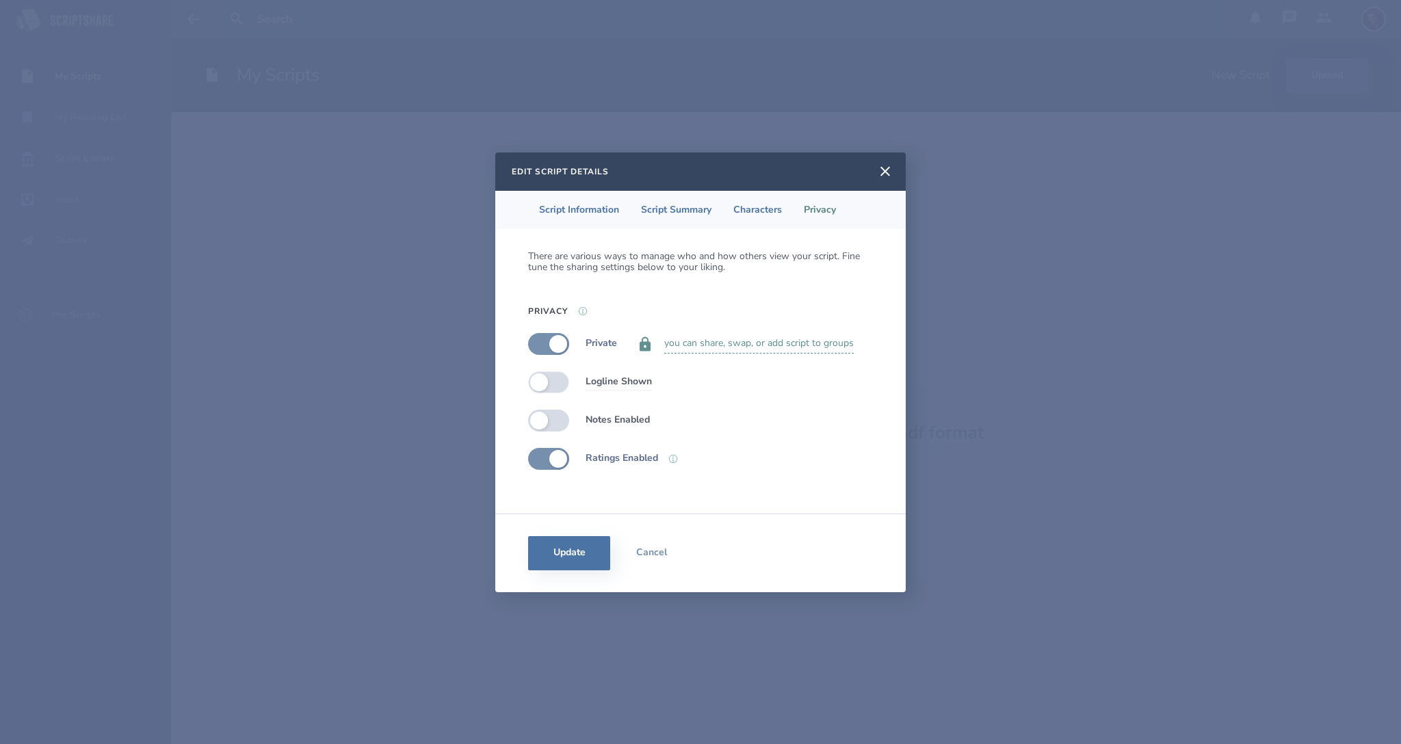
click at [541, 384] on label at bounding box center [548, 382] width 41 height 22
checkbox input "false"
click at [546, 464] on label at bounding box center [548, 459] width 41 height 22
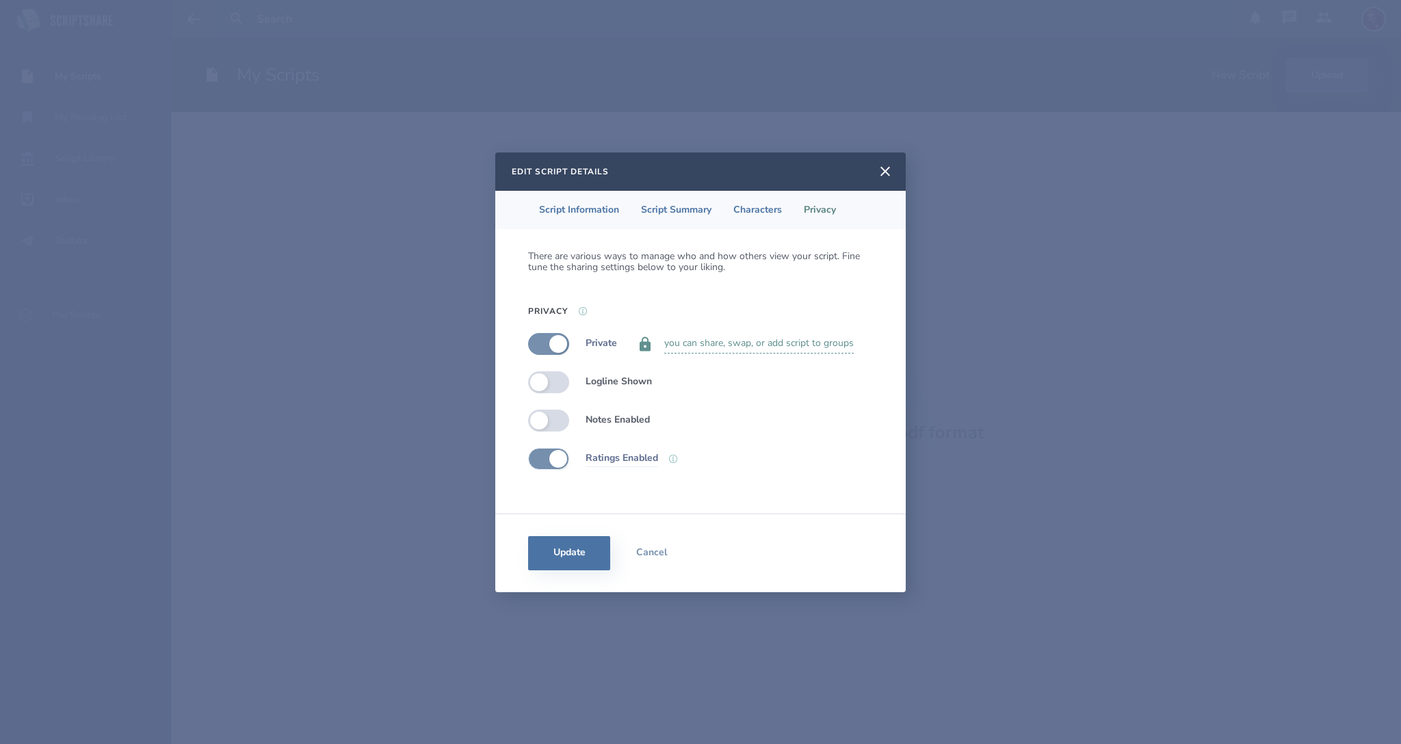
click at [563, 458] on label at bounding box center [548, 459] width 41 height 22
checkbox input "true"
click at [747, 348] on p "you can share, swap, or add script to groups" at bounding box center [758, 344] width 189 height 20
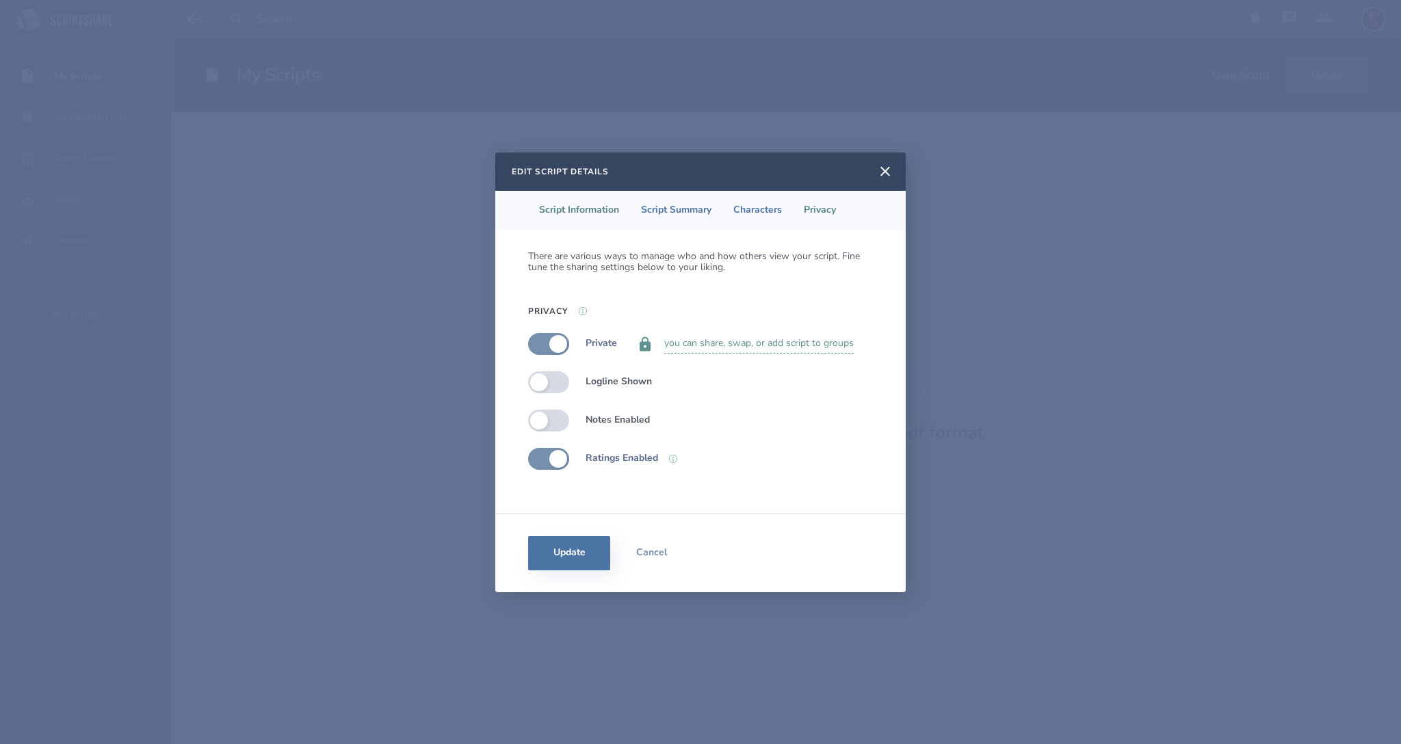
click at [611, 209] on li "Script Information" at bounding box center [579, 210] width 102 height 38
select select "5"
select select "9"
select select "3"
select select "4"
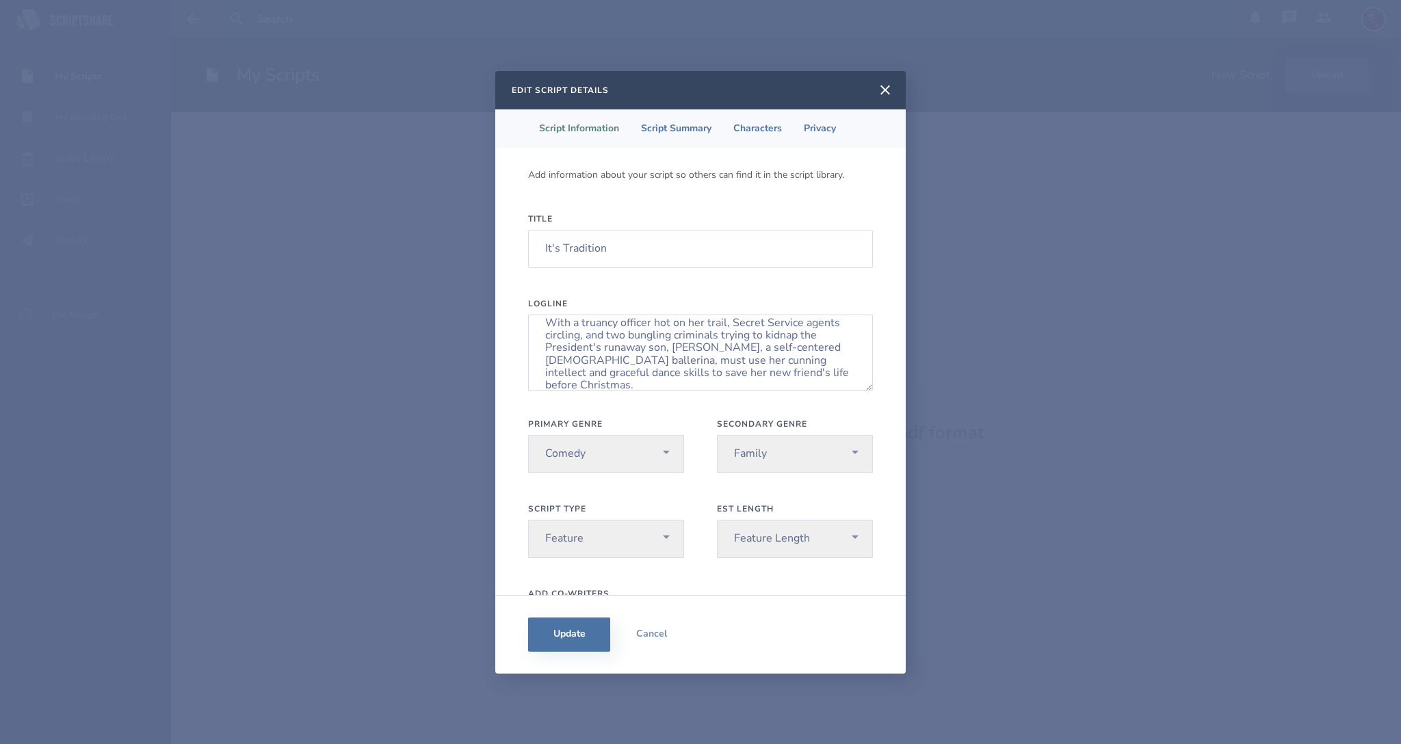
scroll to position [100, 0]
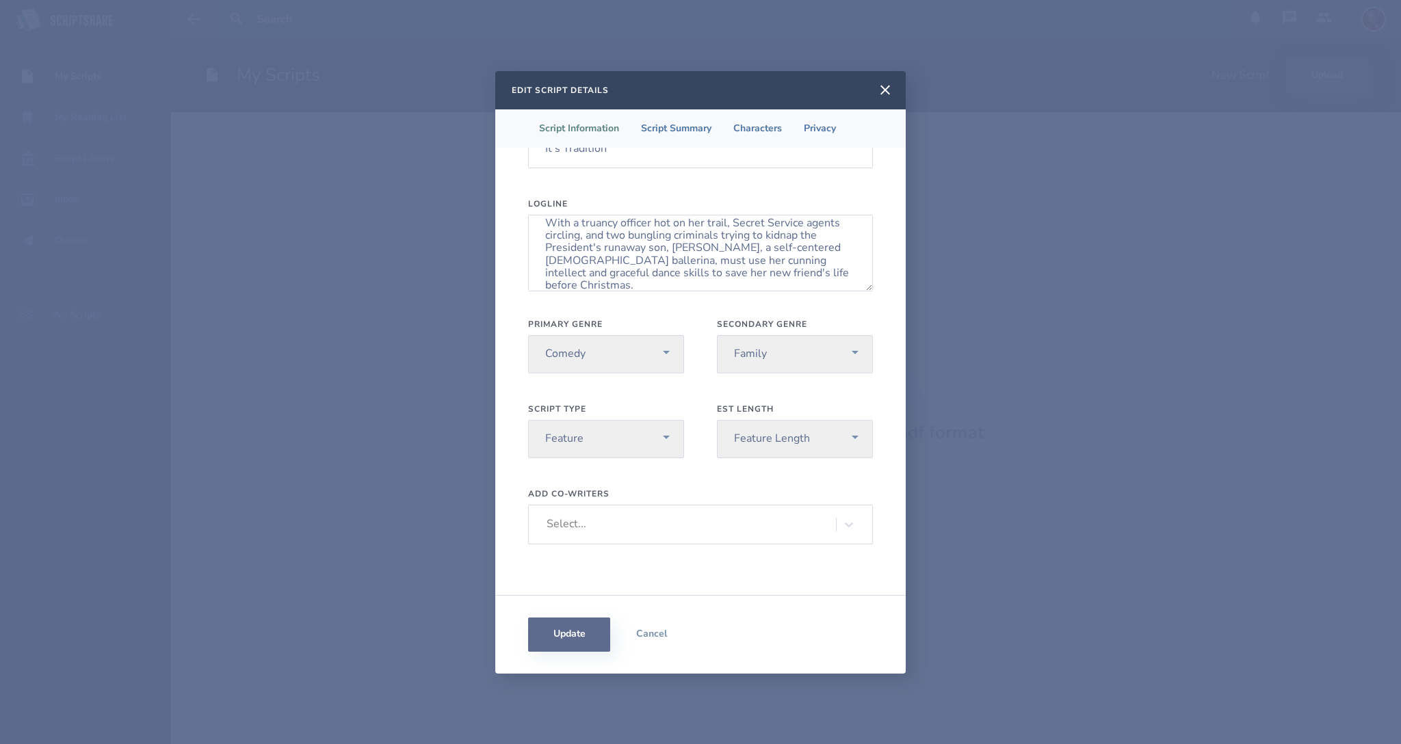
click at [579, 639] on button "Update" at bounding box center [569, 635] width 82 height 34
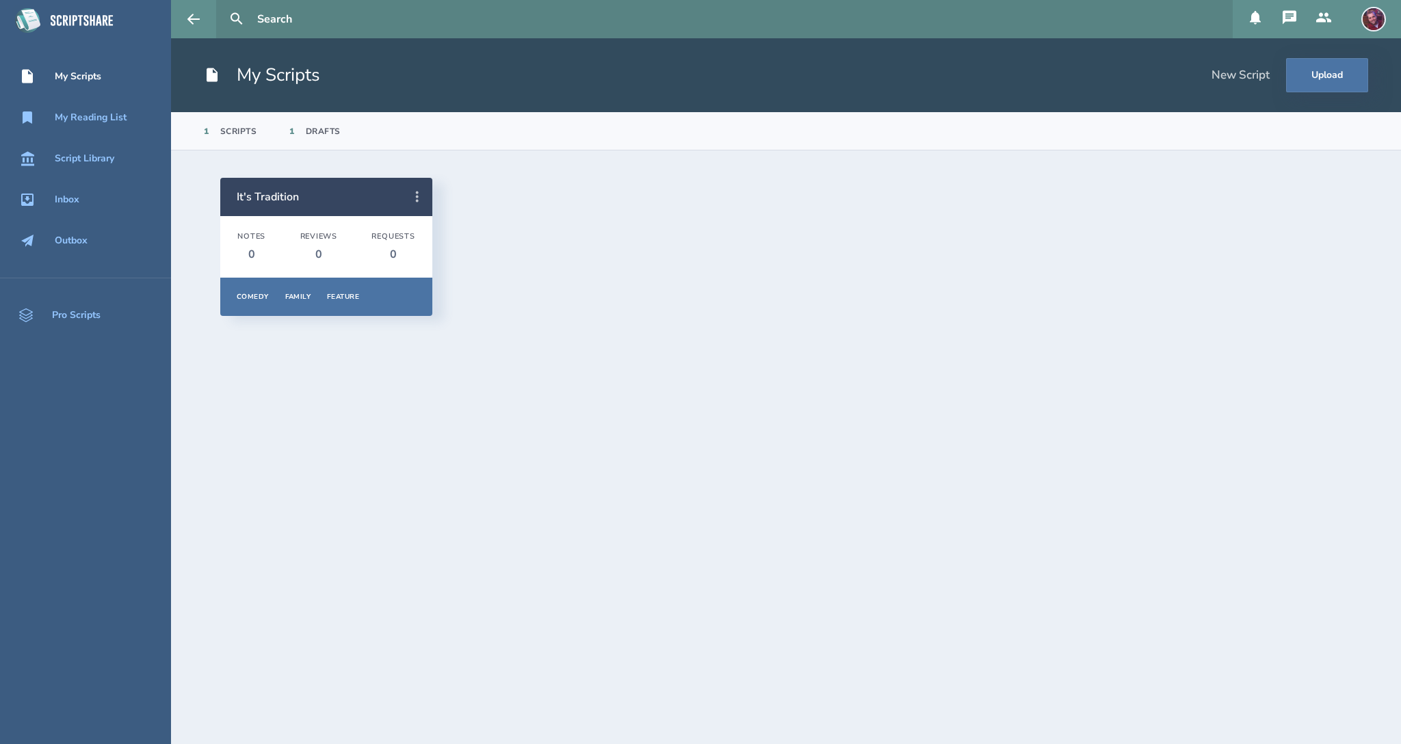
click at [416, 194] on icon at bounding box center [417, 196] width 3 height 11
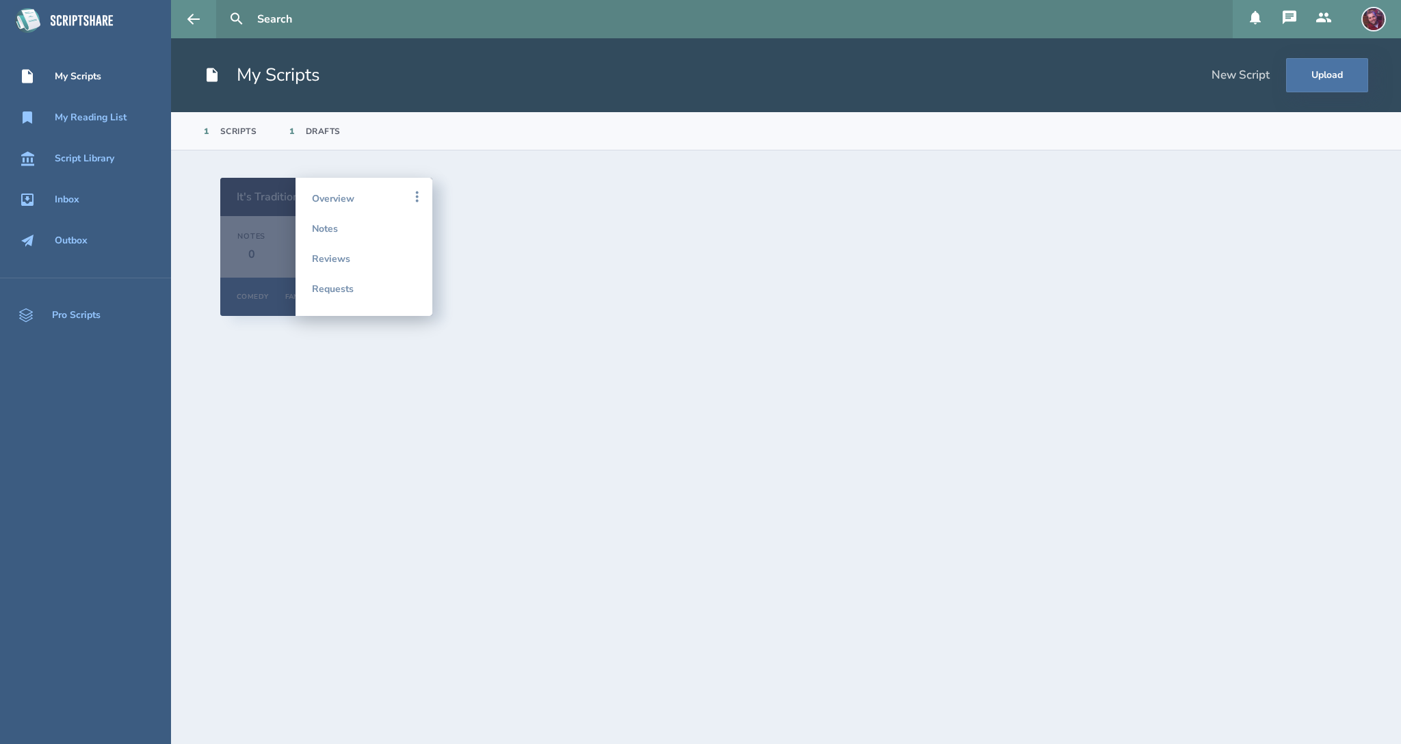
click at [490, 223] on div "It's Tradition Notes 0 Reviews 0 Requests 0 Comedy Family Feature Overview Note…" at bounding box center [785, 247] width 1131 height 138
click at [514, 248] on div "It's Tradition Notes 0 Reviews 0 Requests 0 Comedy Family Feature Overview Note…" at bounding box center [785, 247] width 1131 height 138
click at [93, 323] on link "Pro Scripts" at bounding box center [85, 315] width 171 height 30
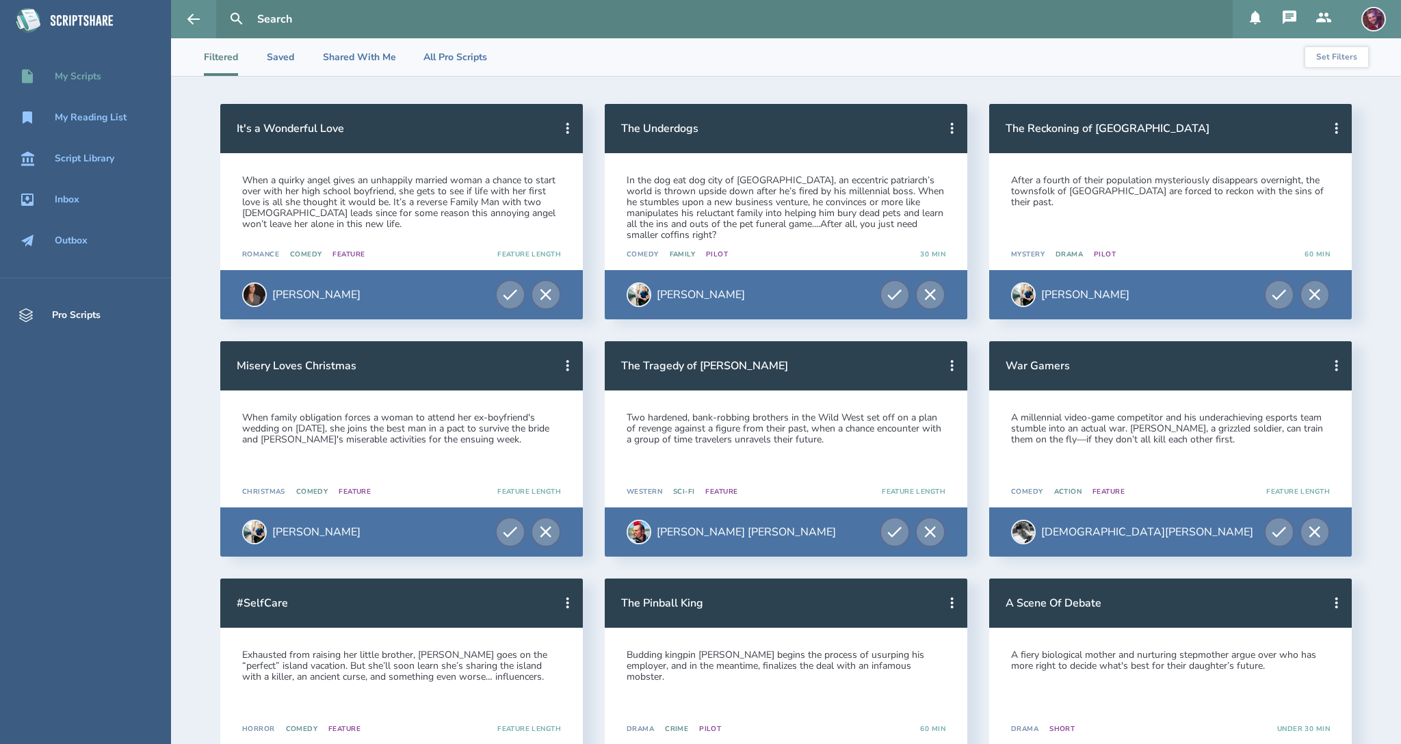
click at [91, 81] on div "My Scripts" at bounding box center [78, 76] width 47 height 11
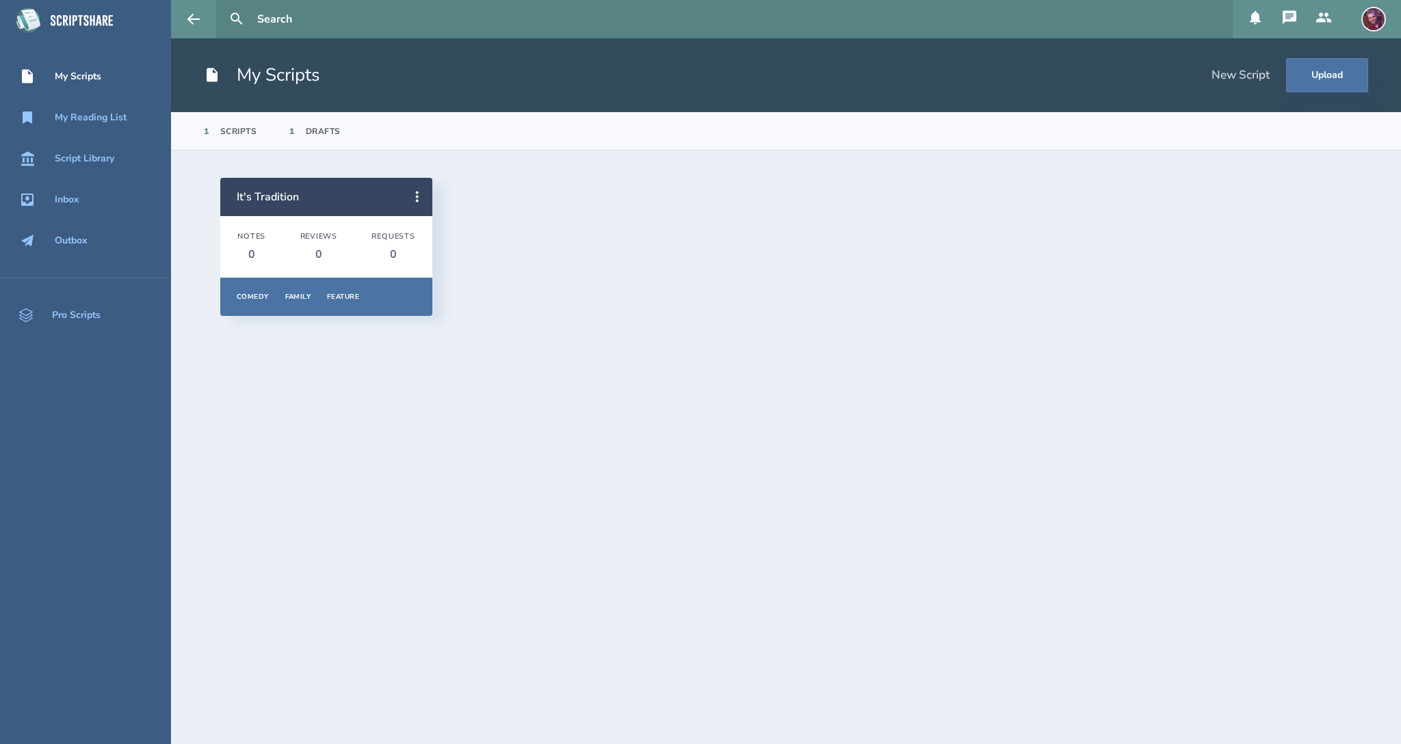
click at [334, 211] on header "It's Tradition" at bounding box center [326, 197] width 212 height 38
click at [287, 196] on link "It's Tradition" at bounding box center [268, 196] width 62 height 15
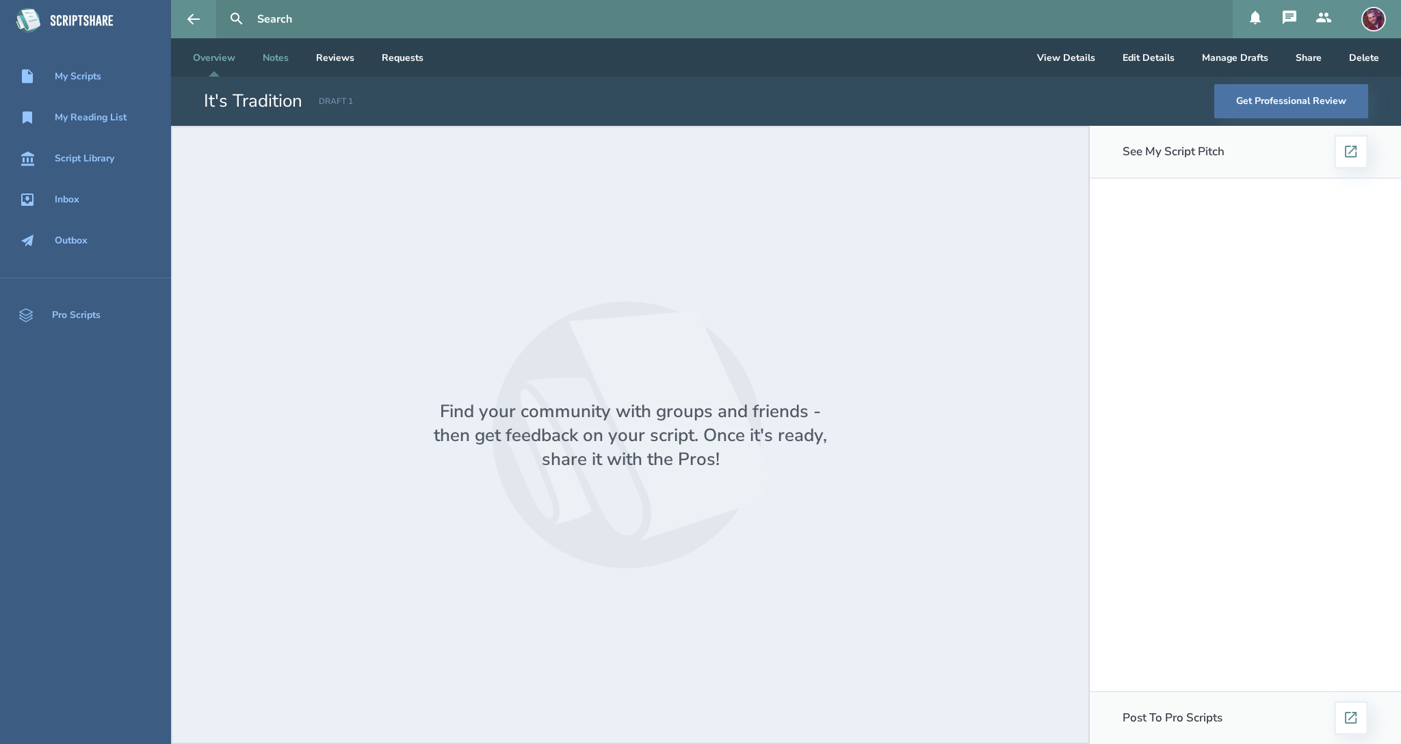
click at [275, 59] on link "Notes" at bounding box center [276, 57] width 48 height 38
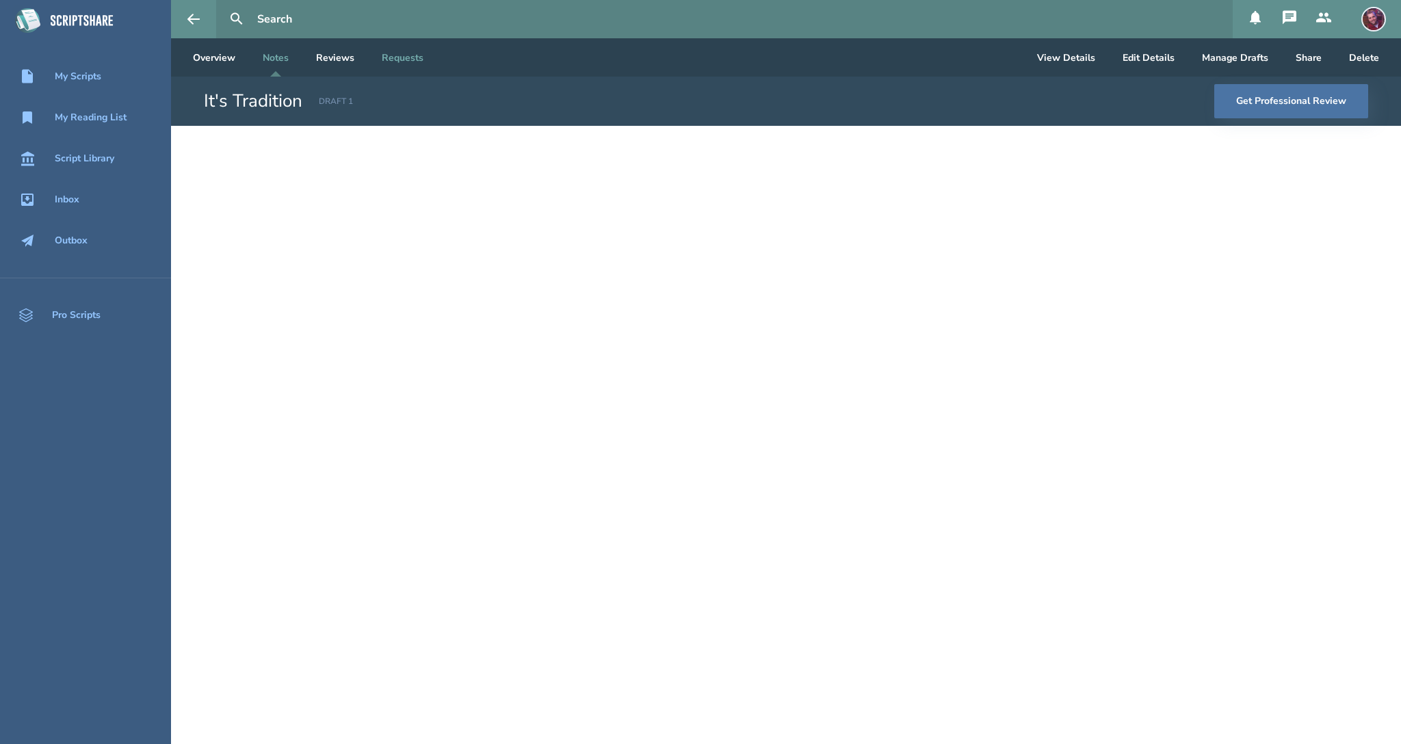
drag, startPoint x: 340, startPoint y: 59, endPoint x: 400, endPoint y: 53, distance: 60.4
click at [340, 59] on link "Reviews" at bounding box center [335, 57] width 60 height 38
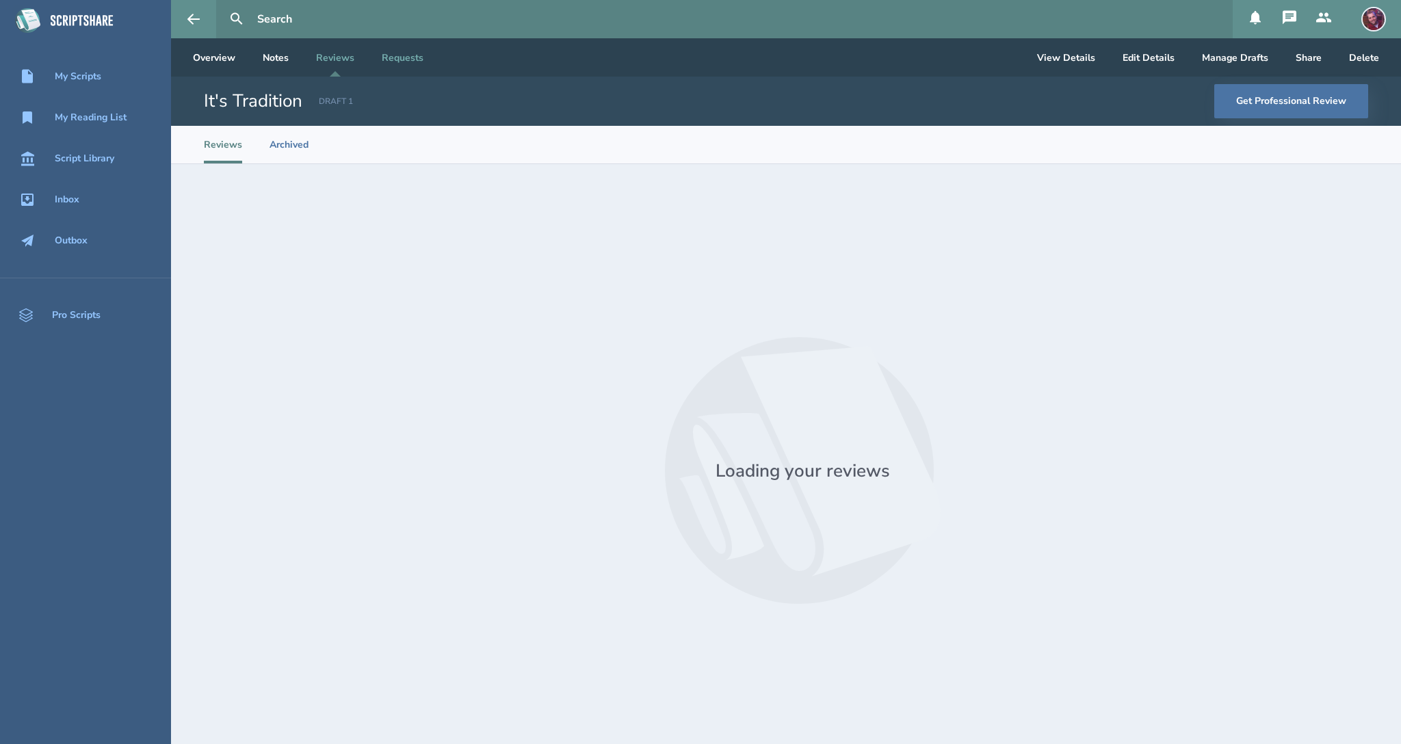
click at [403, 53] on link "Requests" at bounding box center [403, 57] width 64 height 38
click at [1059, 56] on button "View Details" at bounding box center [1066, 57] width 80 height 38
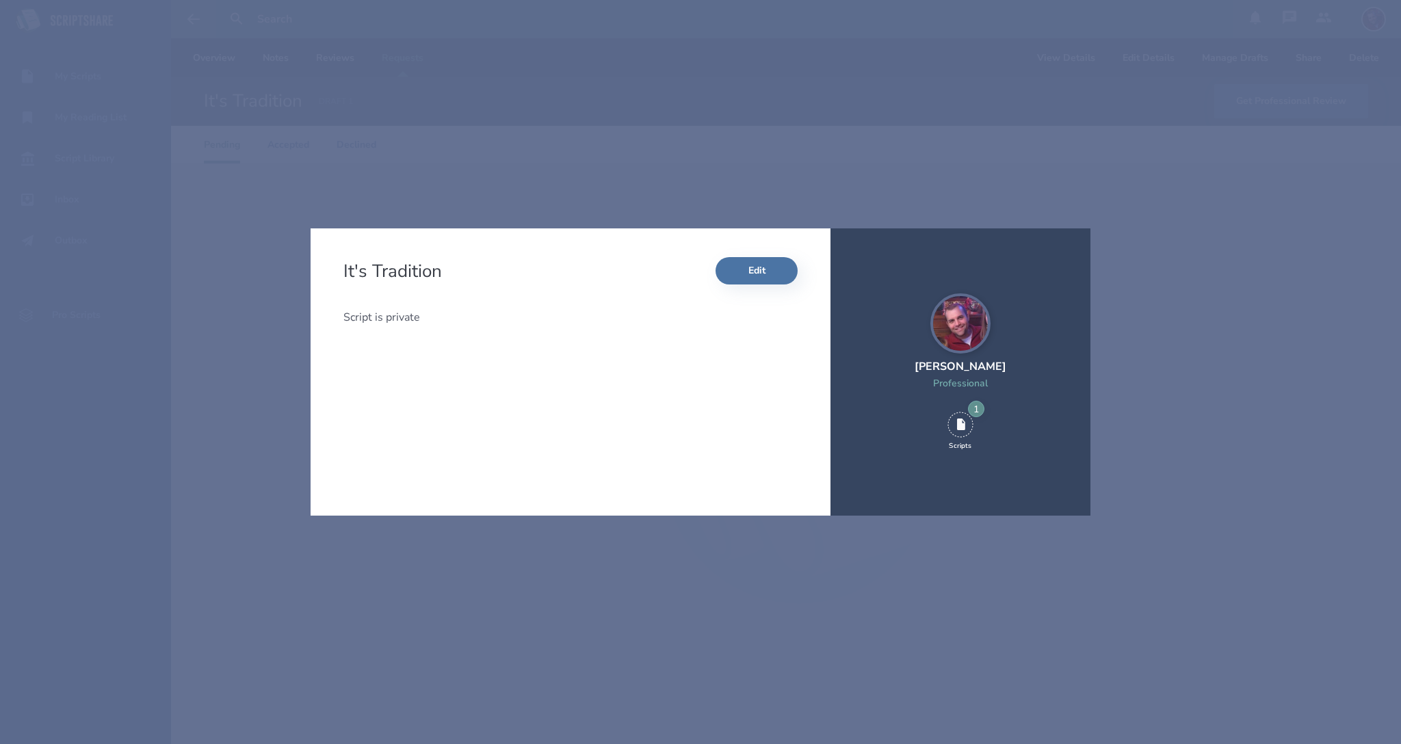
click at [983, 82] on div "It's Tradition Edit Script is private [PERSON_NAME] Professional 1 Scripts" at bounding box center [700, 372] width 1401 height 744
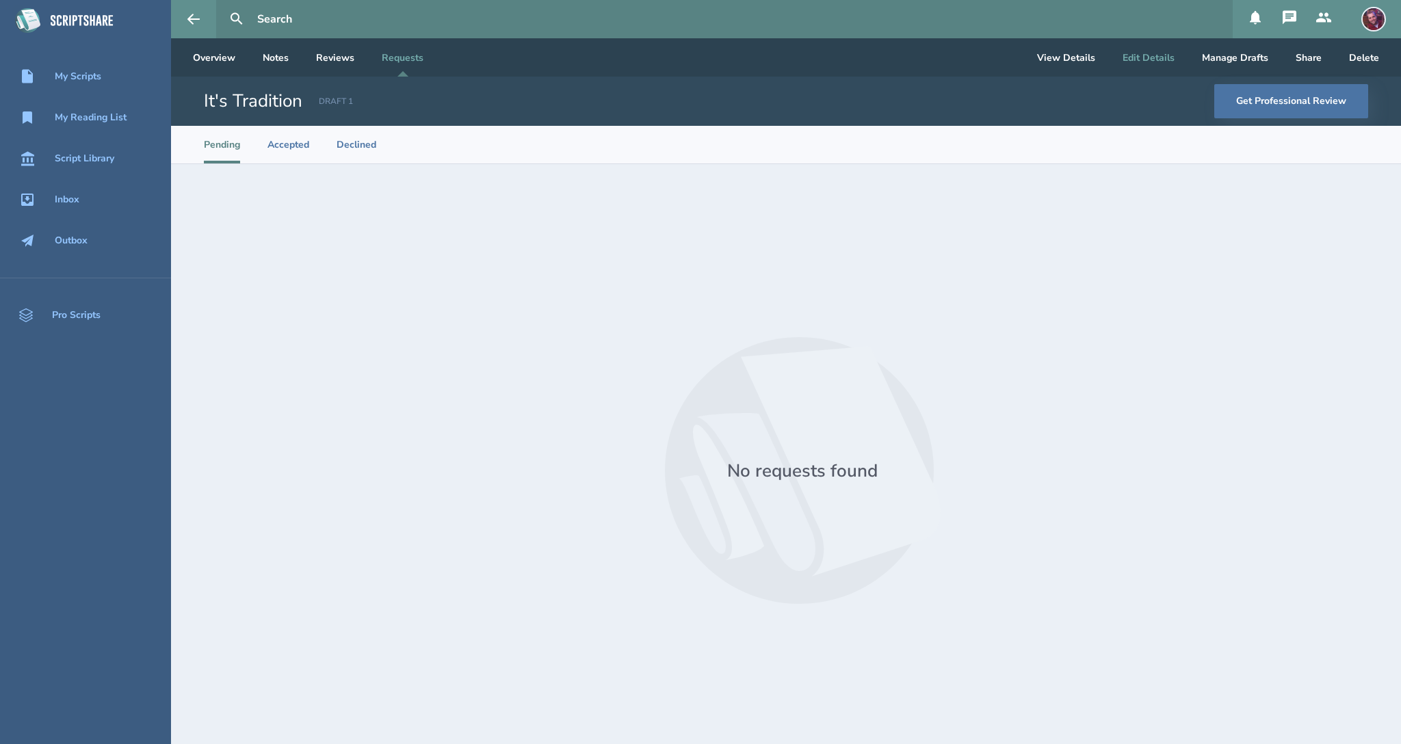
click at [1152, 66] on button "Edit Details" at bounding box center [1148, 57] width 74 height 38
select select "5"
select select "9"
select select "3"
select select "4"
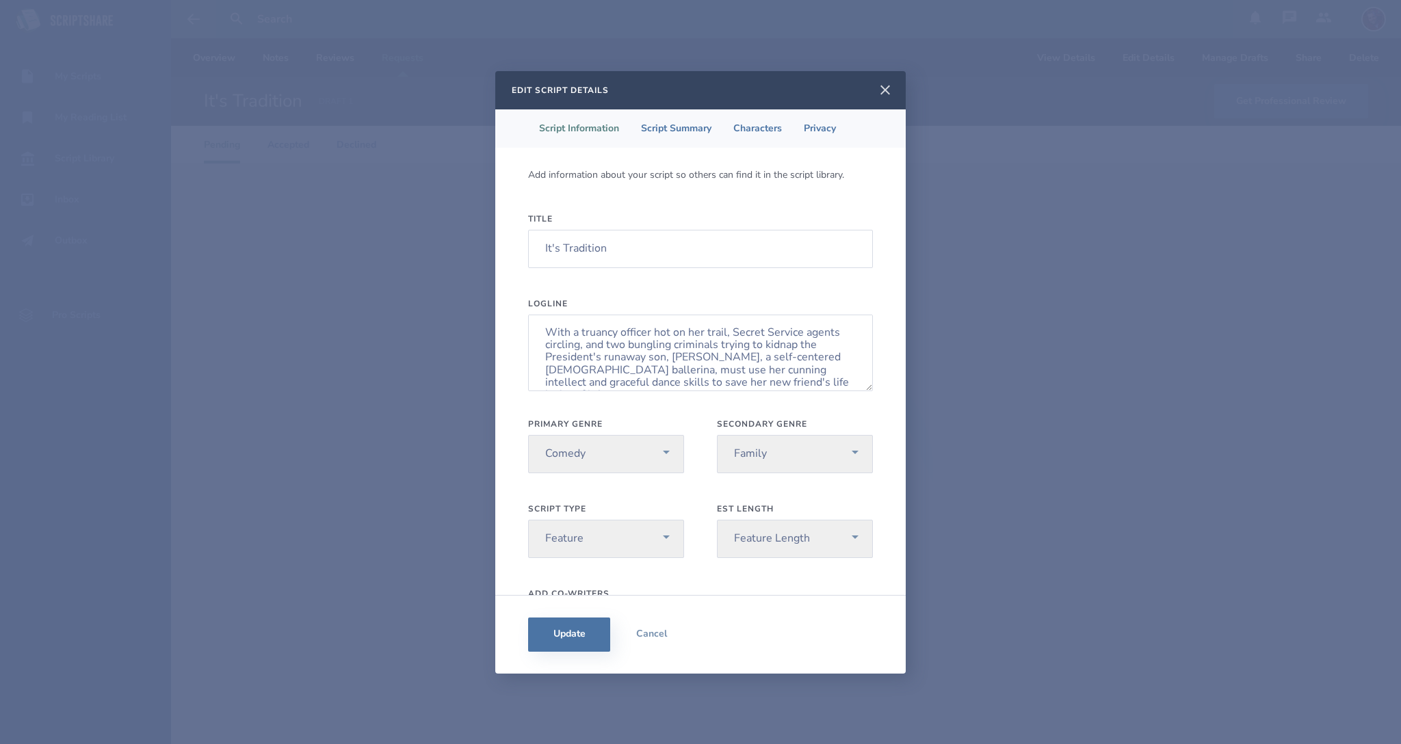
click at [888, 97] on icon at bounding box center [885, 90] width 16 height 16
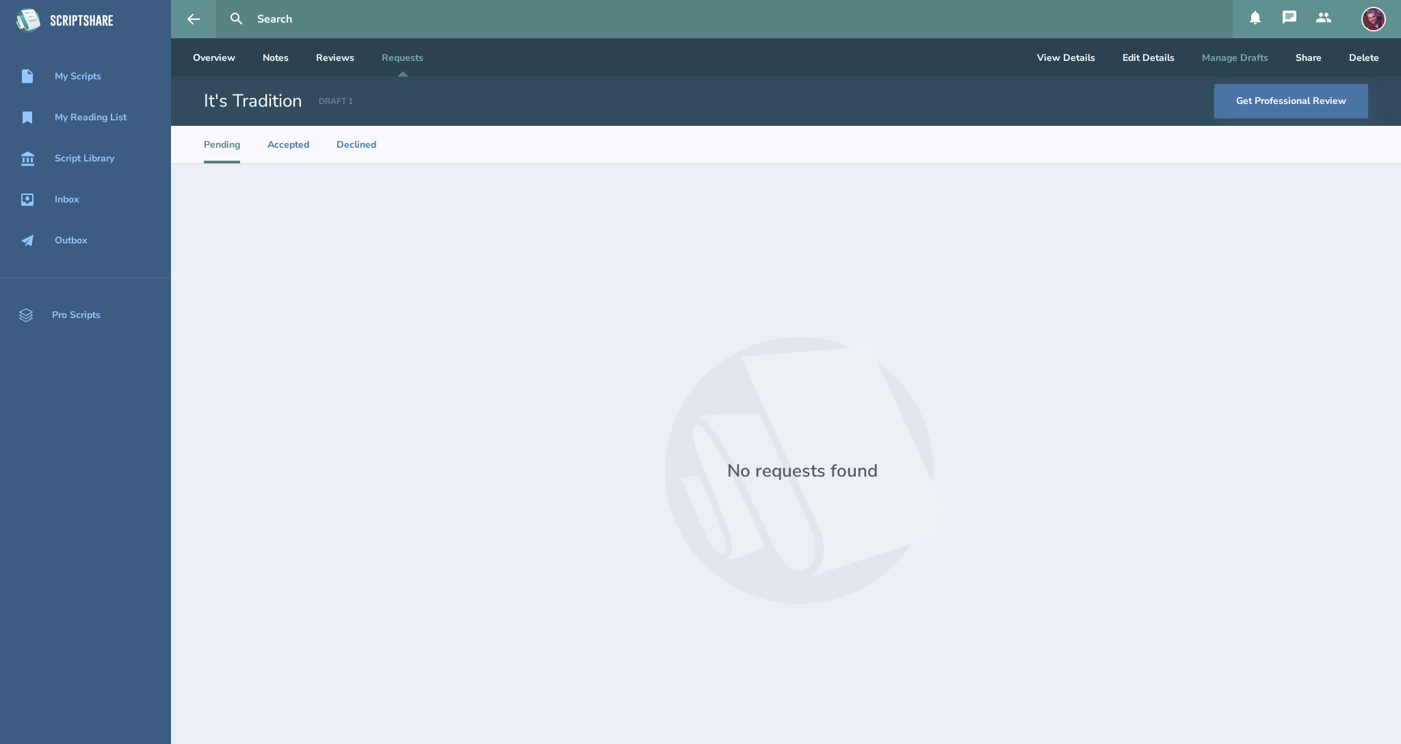
click at [1245, 63] on button "Manage Drafts" at bounding box center [1235, 57] width 88 height 38
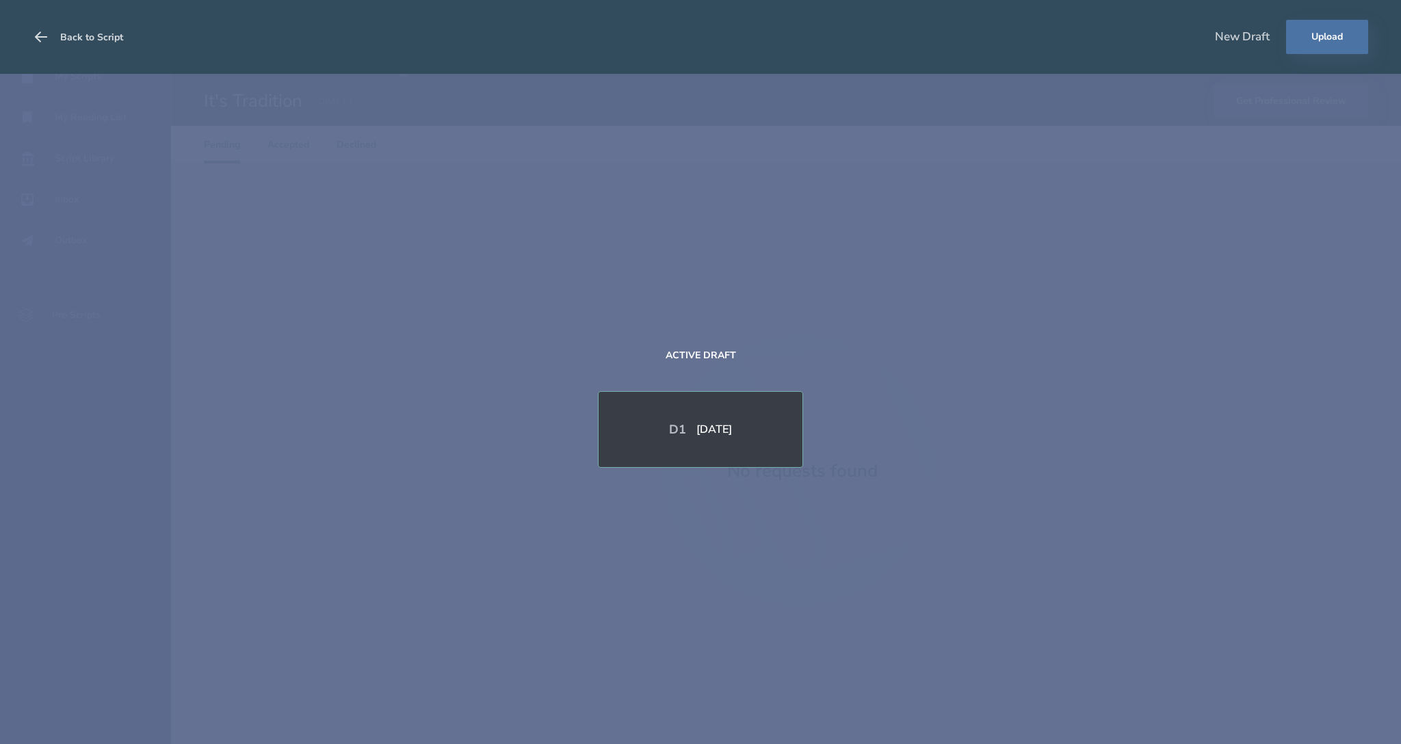
click at [86, 38] on button "Back to Script" at bounding box center [78, 37] width 90 height 38
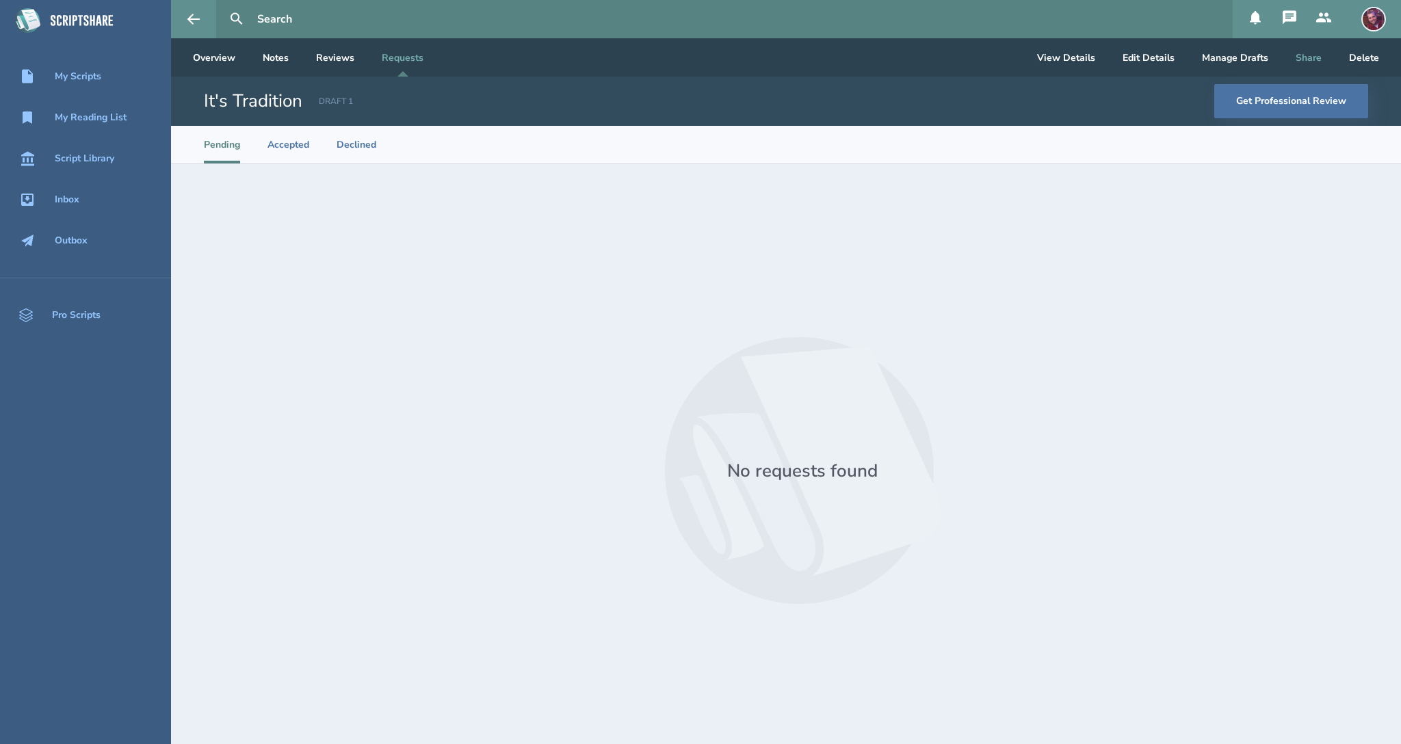
click at [1323, 55] on button "Share" at bounding box center [1308, 57] width 48 height 38
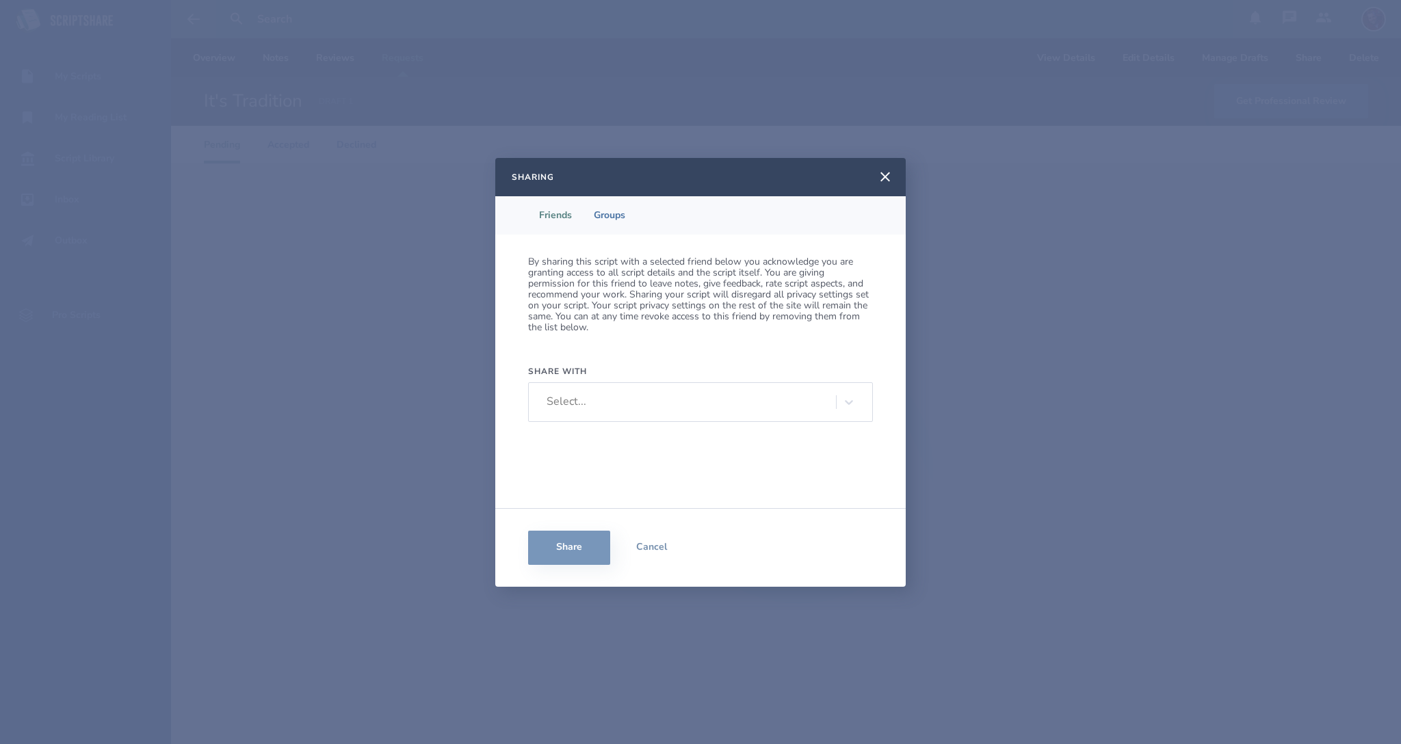
click at [646, 400] on div "Select..." at bounding box center [688, 401] width 296 height 21
click at [673, 349] on div "By sharing this script with a selected friend below you acknowledge you are gra…" at bounding box center [700, 372] width 410 height 274
click at [613, 208] on li "Groups" at bounding box center [609, 215] width 53 height 38
click at [595, 399] on div "Select..." at bounding box center [700, 413] width 345 height 40
click at [672, 342] on p "By sharing this script with a selected group below you acknowledge you are gran…" at bounding box center [700, 300] width 345 height 88
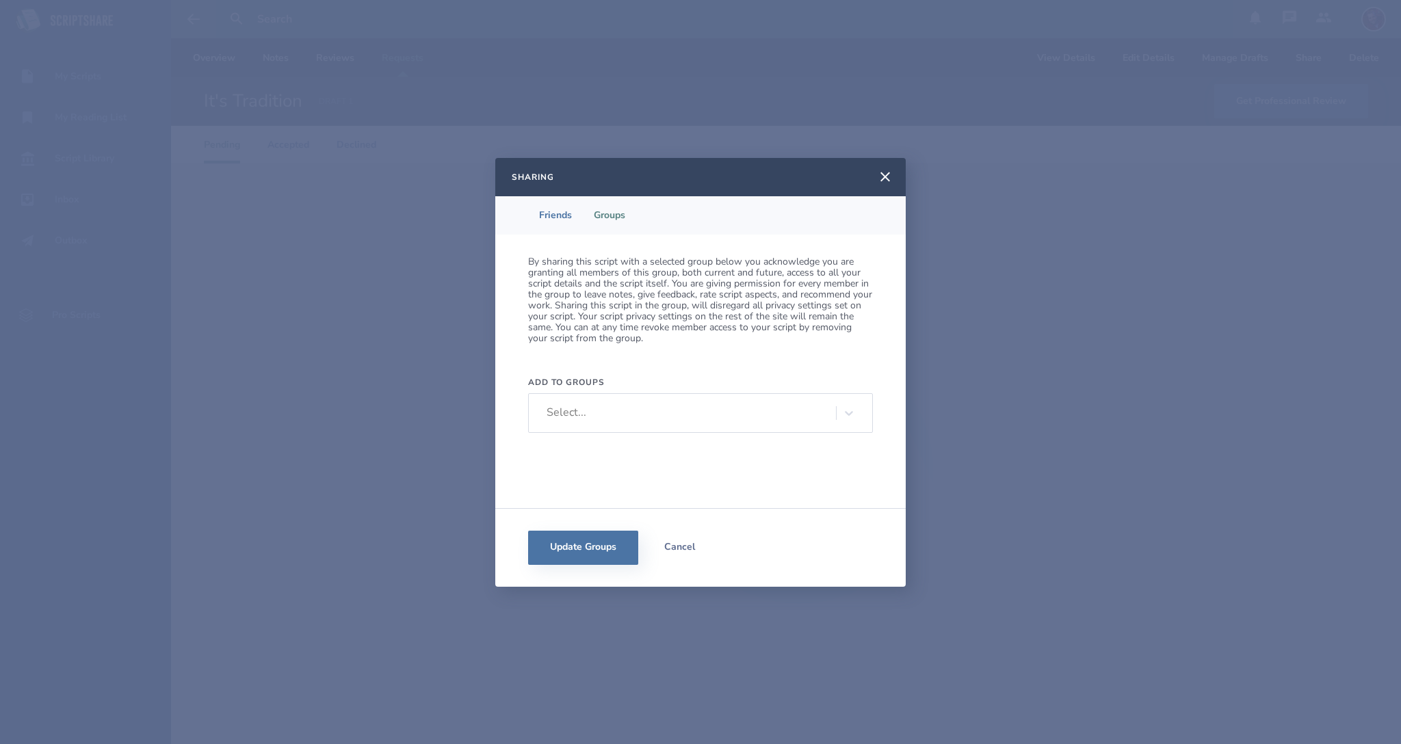
click at [676, 550] on button "Cancel" at bounding box center [679, 548] width 82 height 34
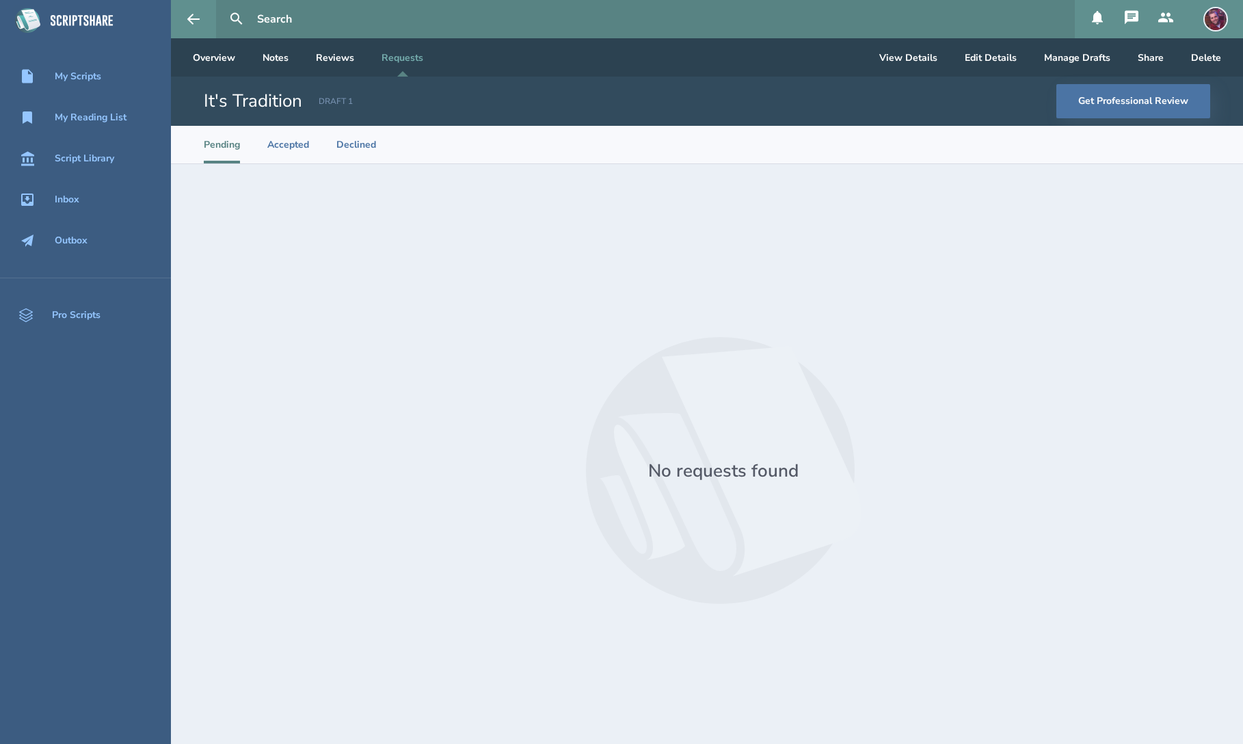
click at [1134, 20] on icon at bounding box center [1132, 17] width 14 height 14
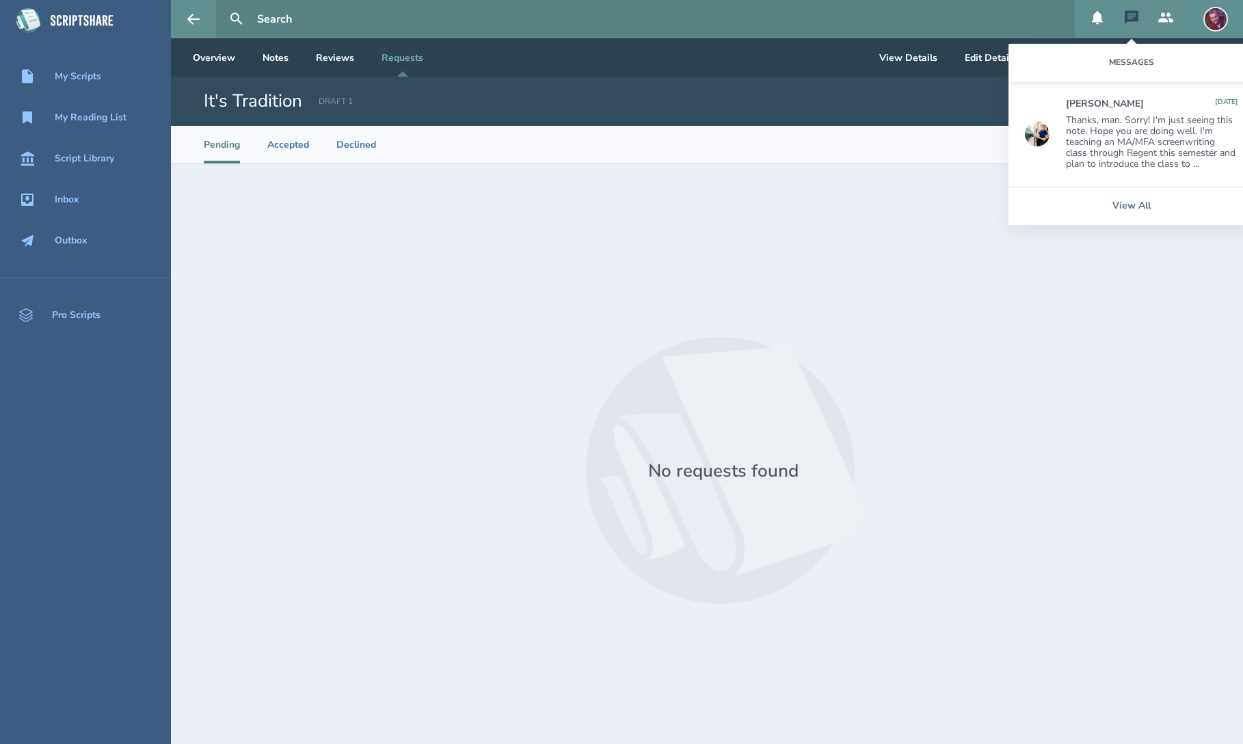
click at [1134, 20] on icon at bounding box center [1132, 17] width 14 height 14
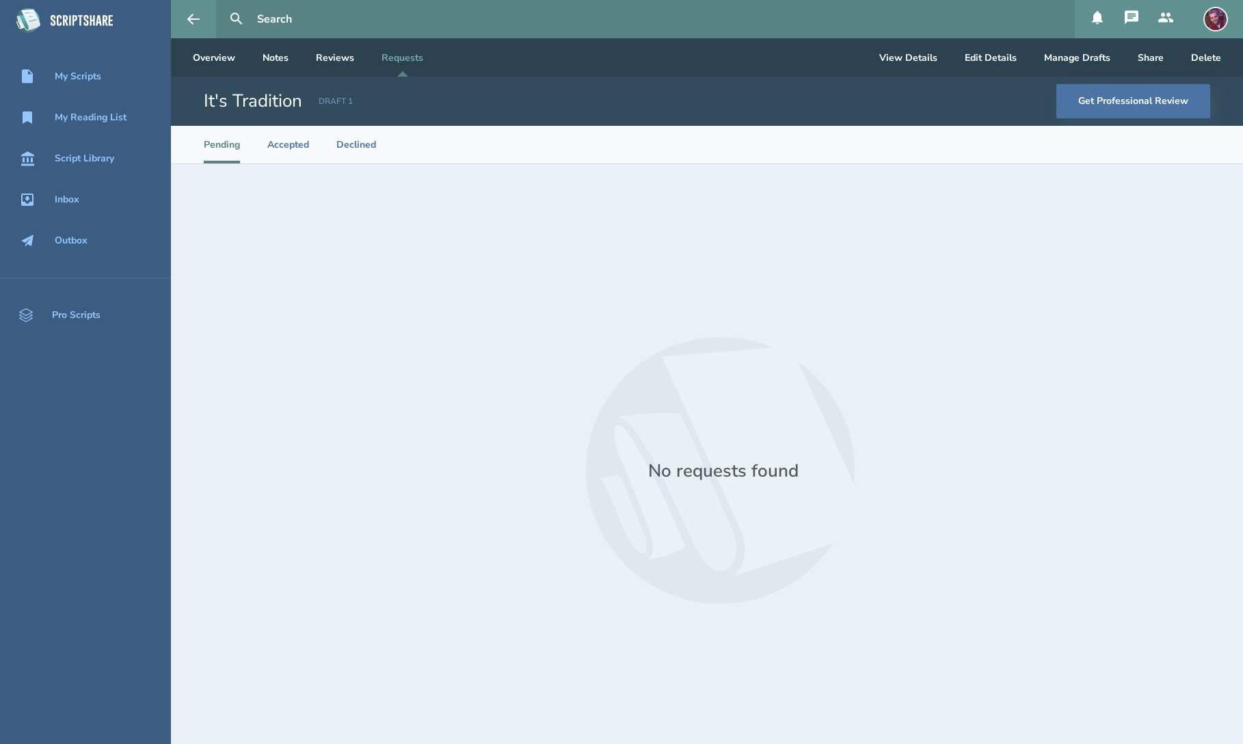
click at [1158, 18] on button at bounding box center [1166, 19] width 34 height 38
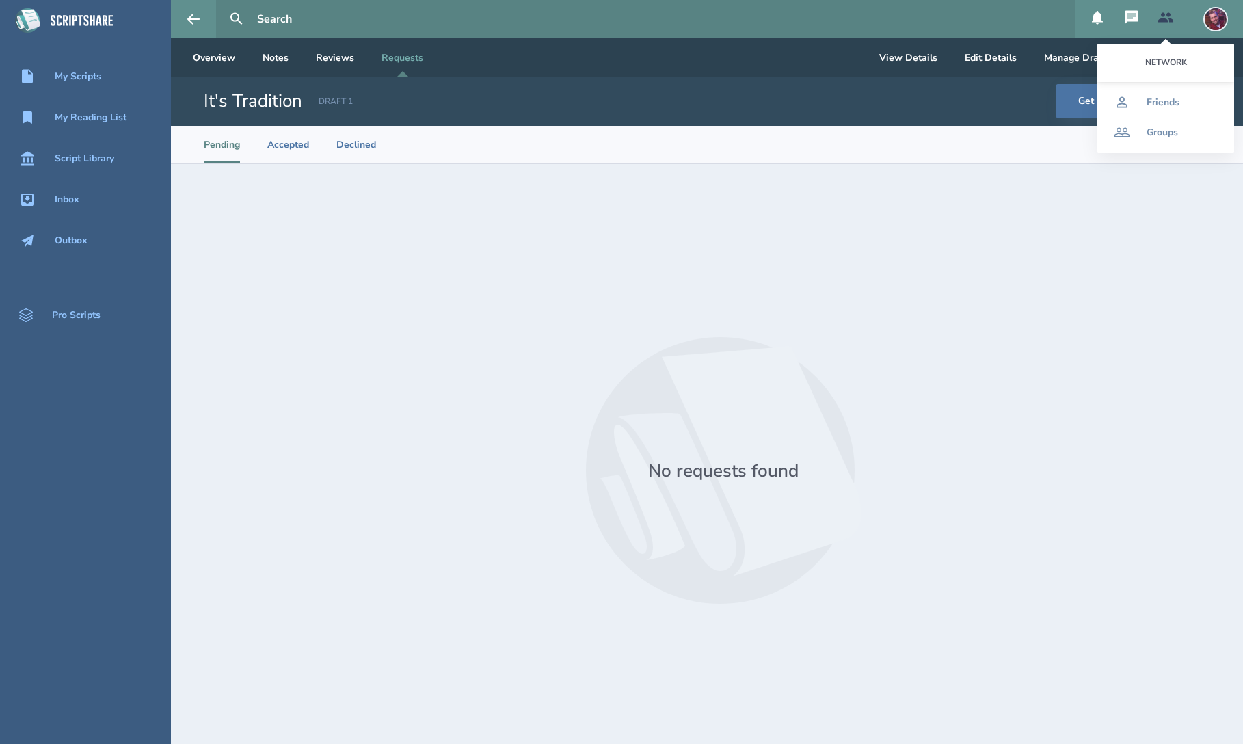
click at [1135, 19] on icon at bounding box center [1132, 17] width 14 height 14
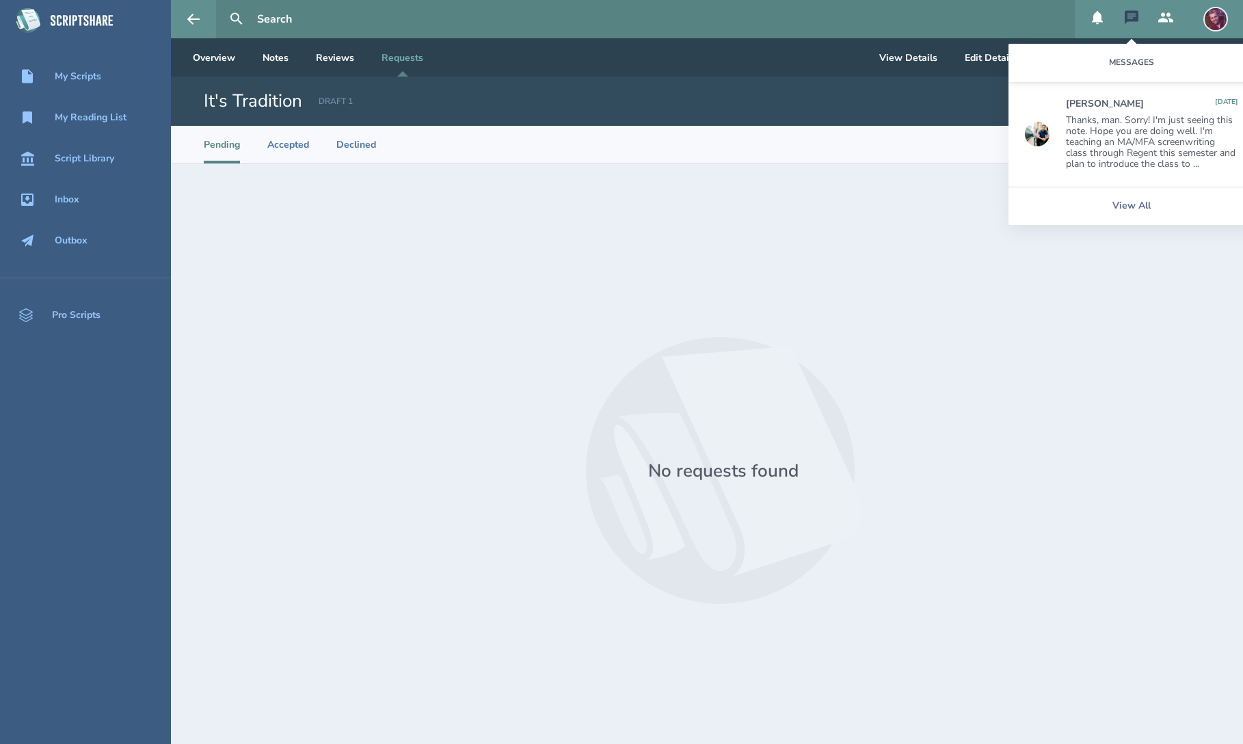
click at [1103, 16] on icon at bounding box center [1097, 18] width 11 height 14
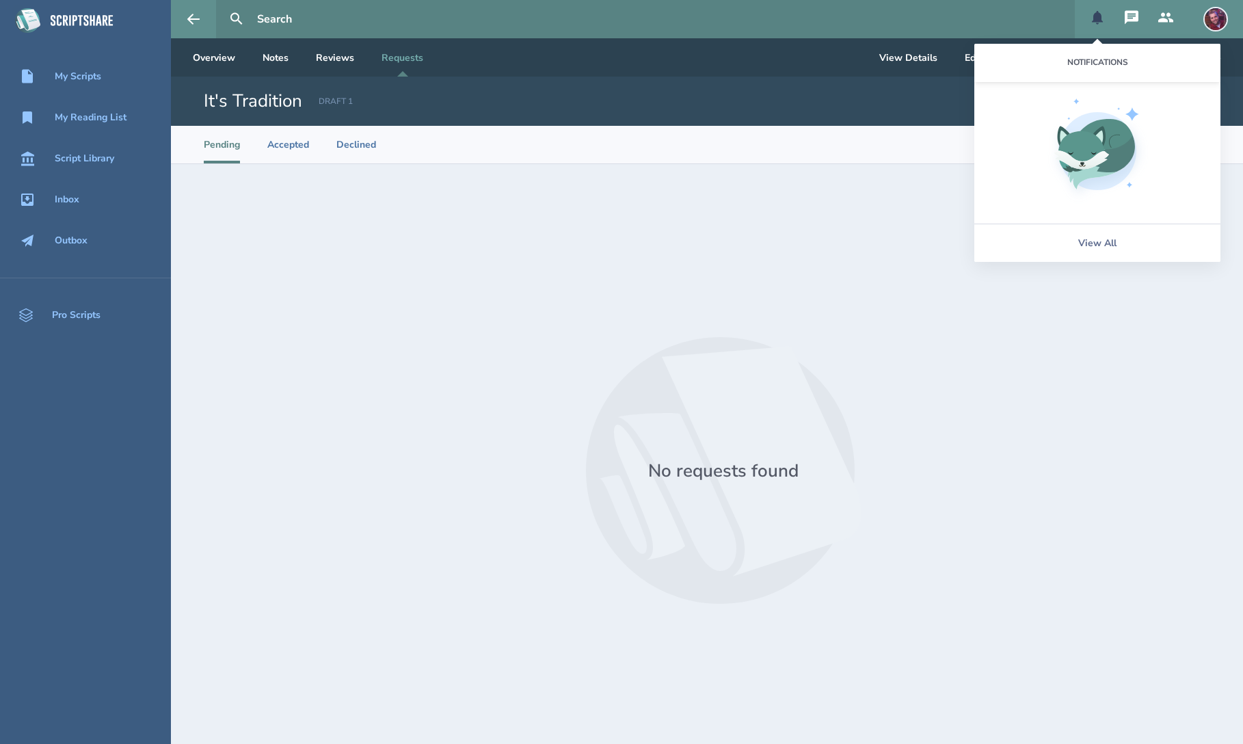
click at [1103, 16] on icon at bounding box center [1097, 18] width 11 height 14
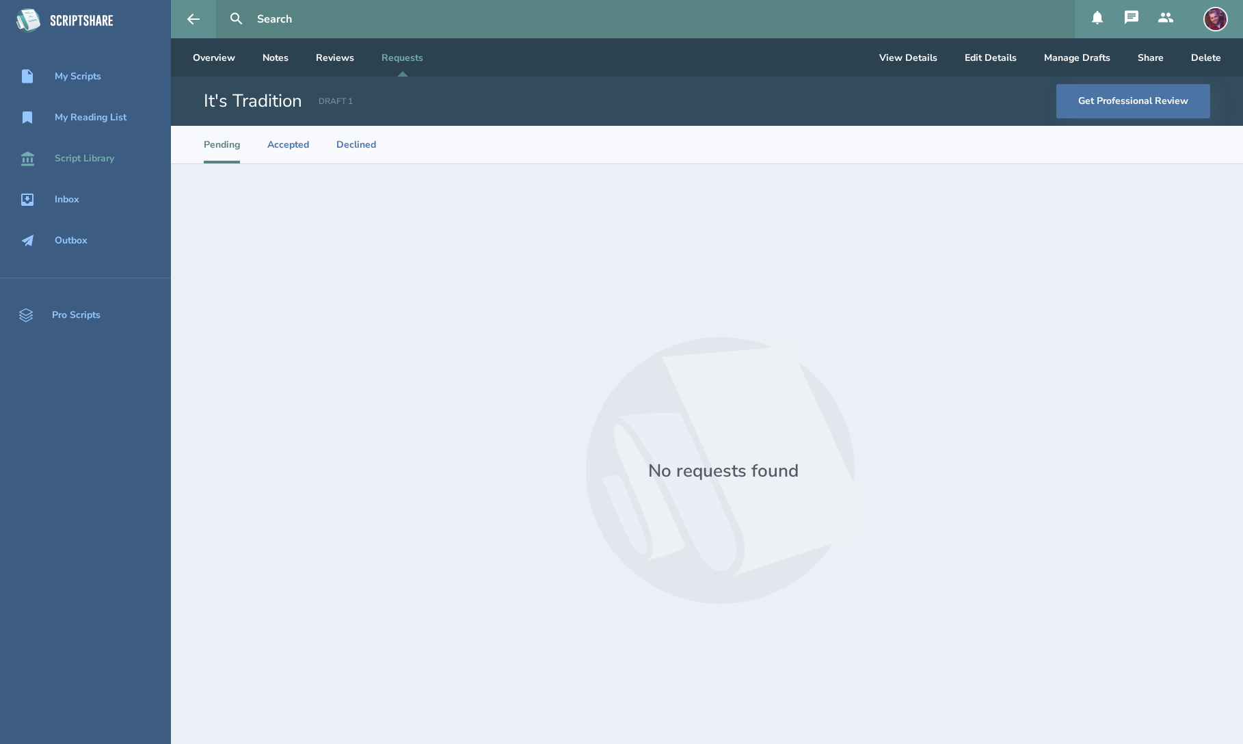
click at [77, 159] on div "Script Library" at bounding box center [84, 158] width 59 height 11
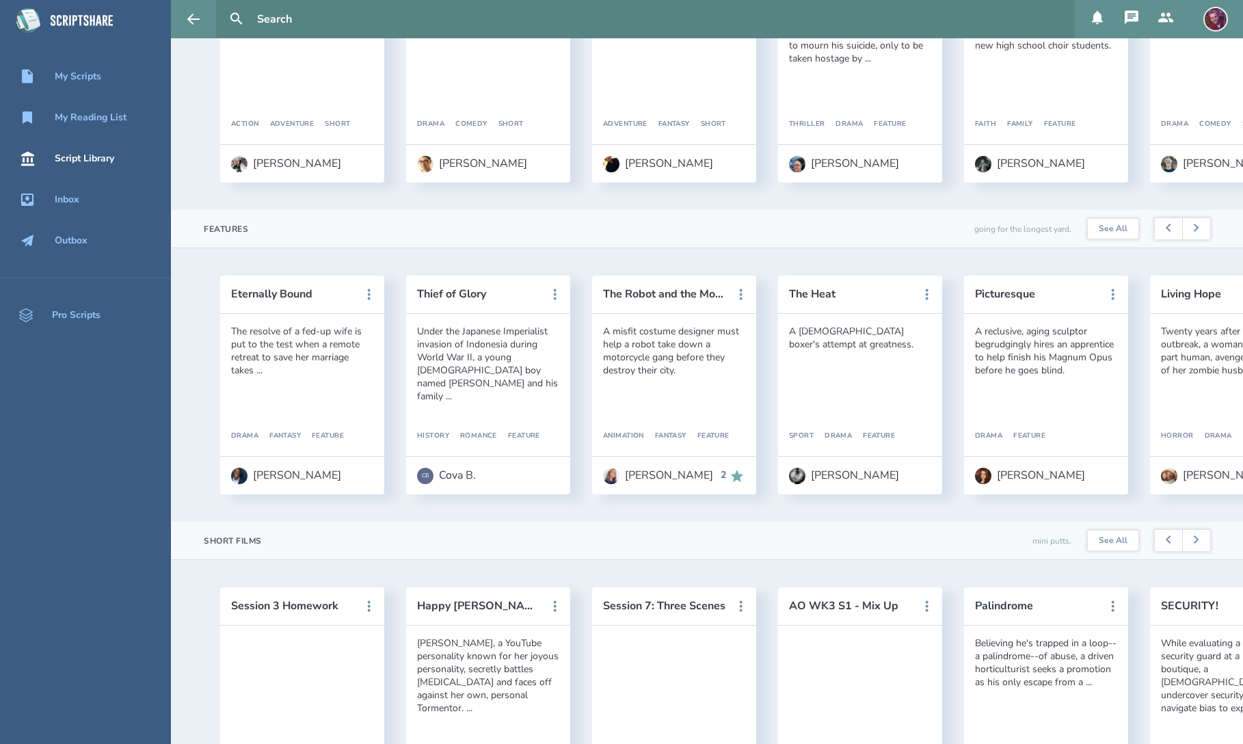
scroll to position [520, 0]
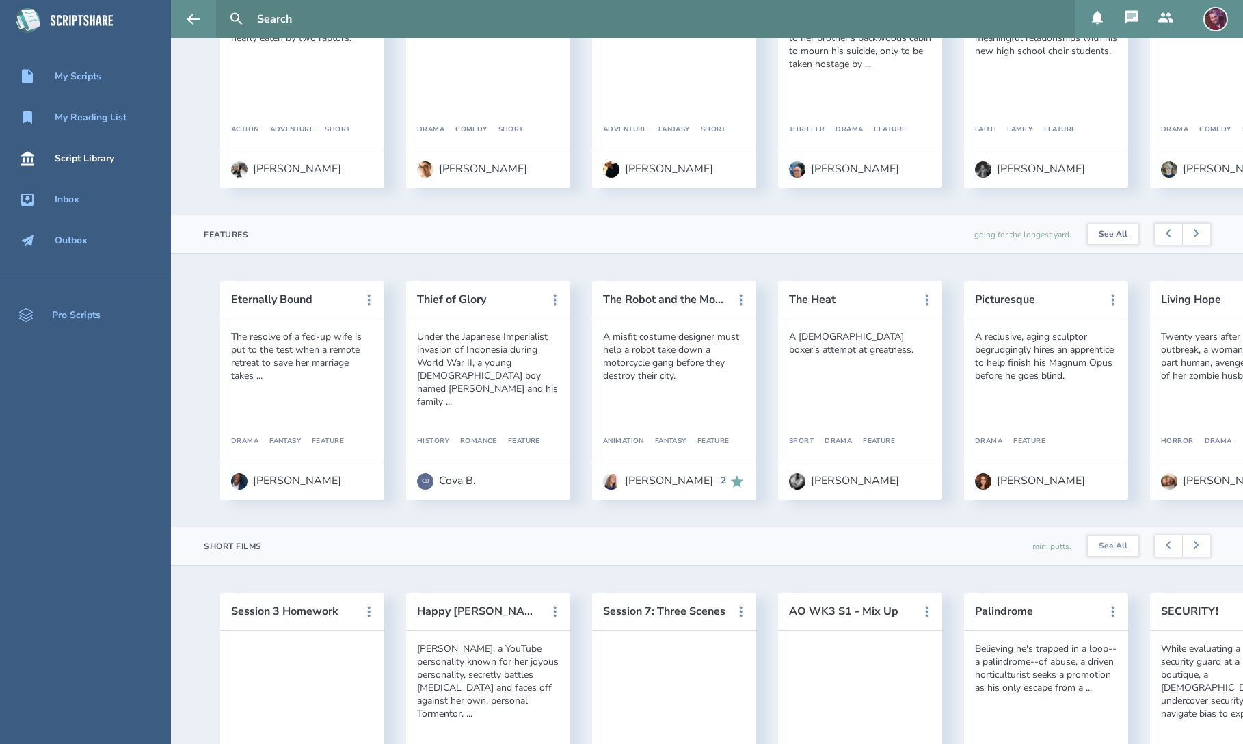
click at [1126, 238] on link "See All" at bounding box center [1113, 234] width 51 height 21
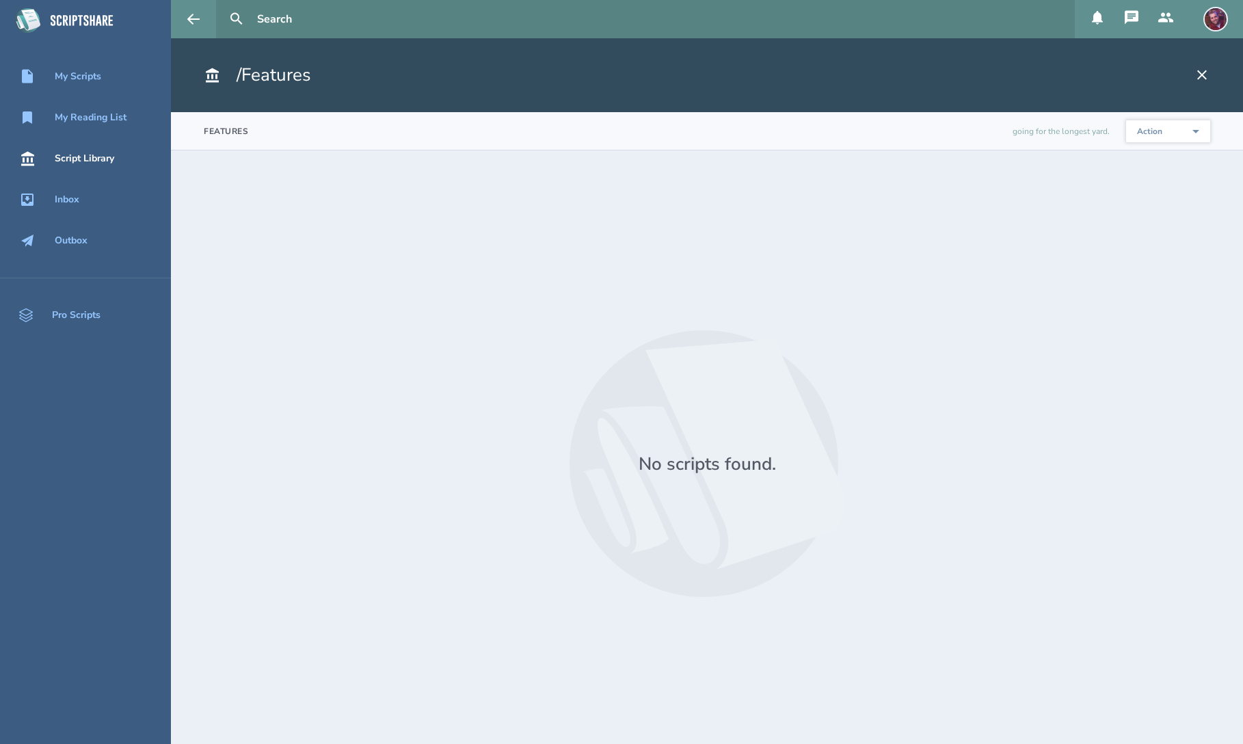
click option "Action" at bounding box center [0, 0] width 0 height 0
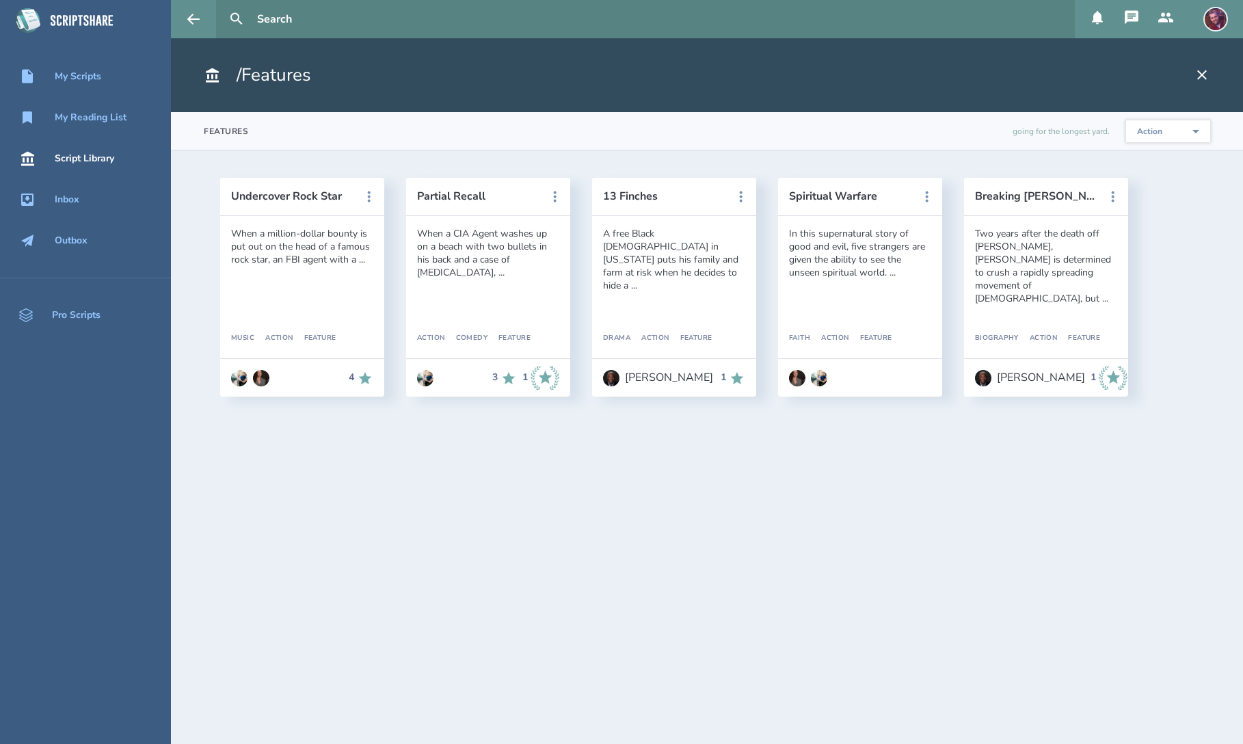
select select "9"
click option "Family" at bounding box center [0, 0] width 0 height 0
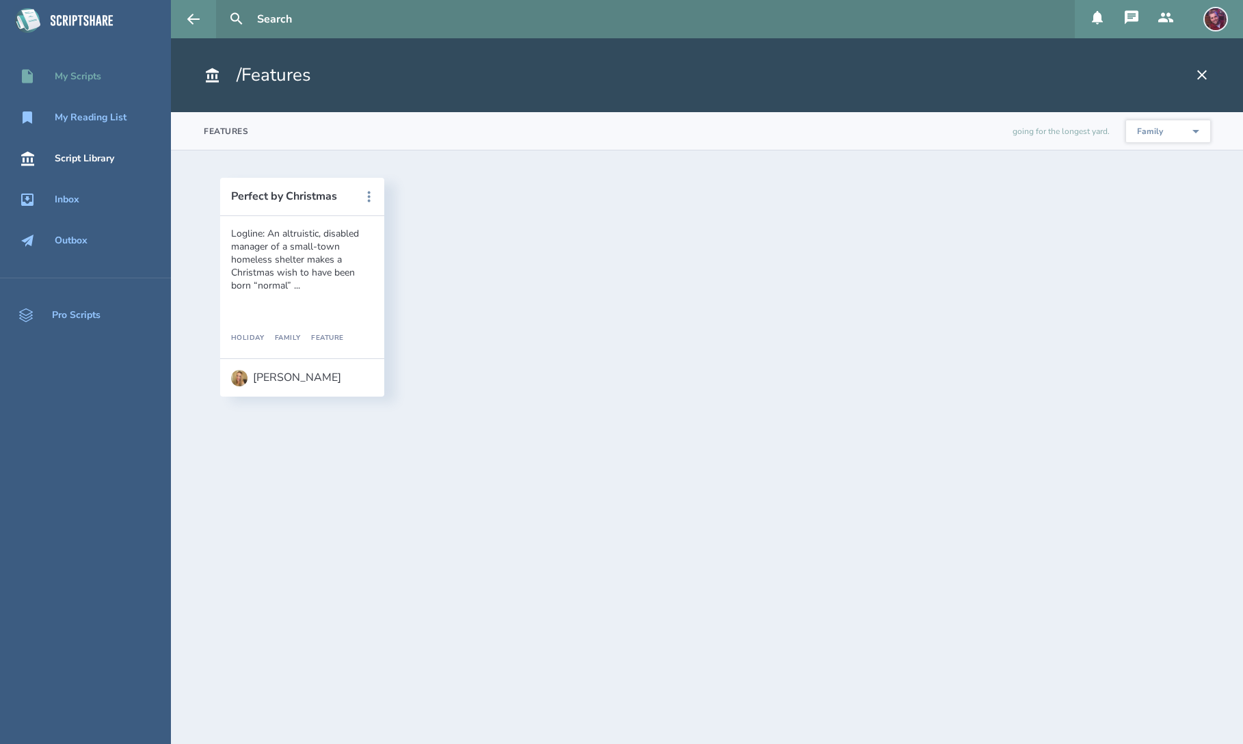
click at [87, 69] on div "My Scripts" at bounding box center [85, 76] width 171 height 16
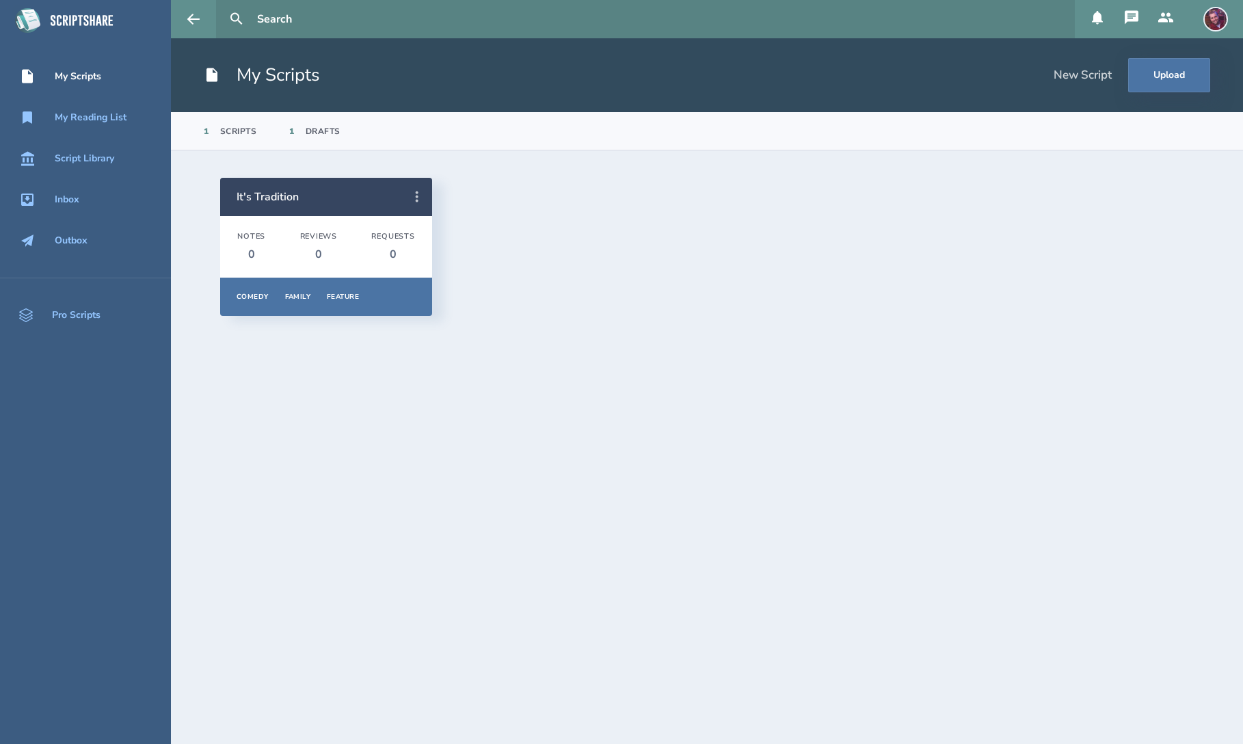
click at [417, 199] on icon at bounding box center [417, 197] width 16 height 16
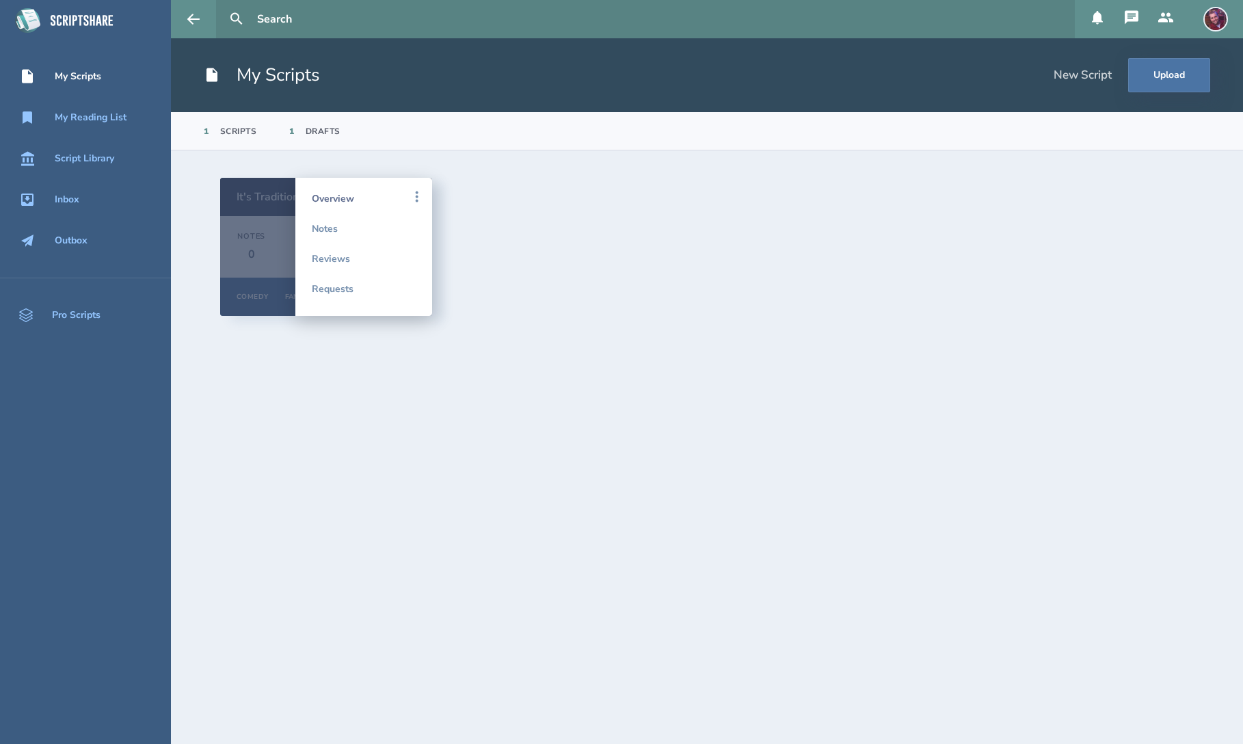
click at [346, 204] on link "Overview" at bounding box center [364, 198] width 104 height 30
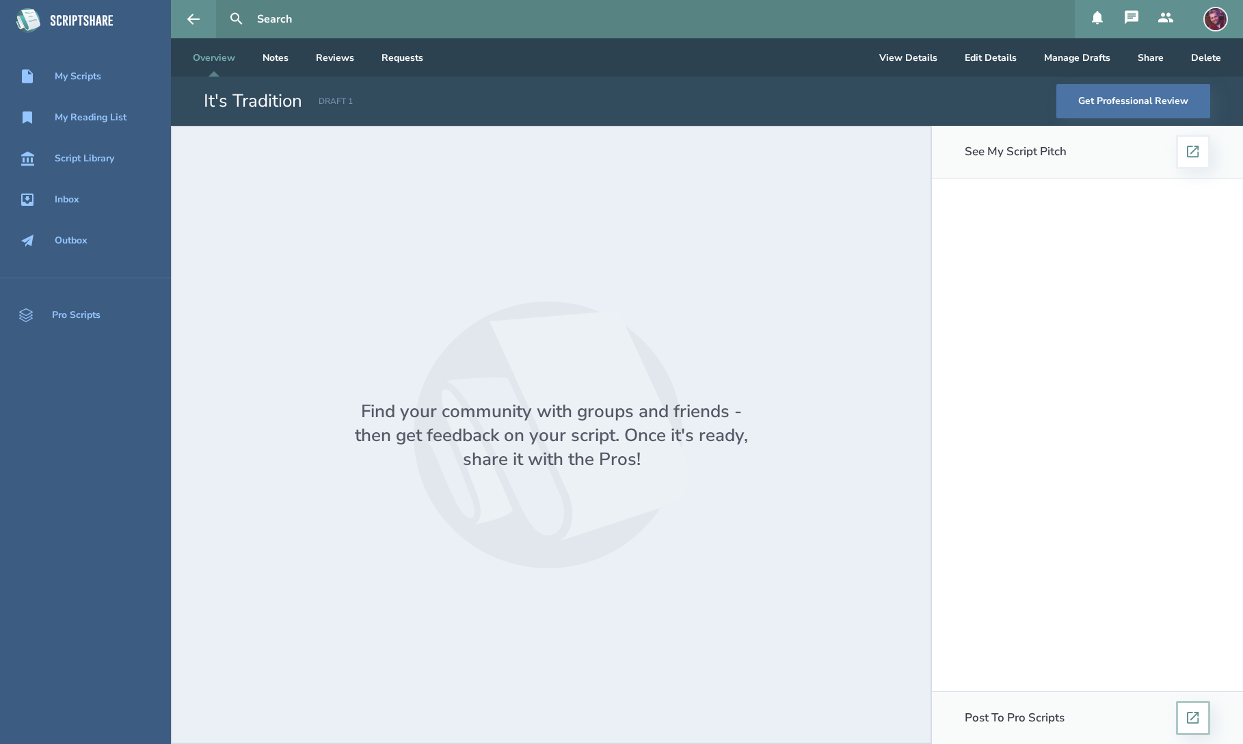
click at [1199, 716] on icon at bounding box center [1193, 718] width 12 height 12
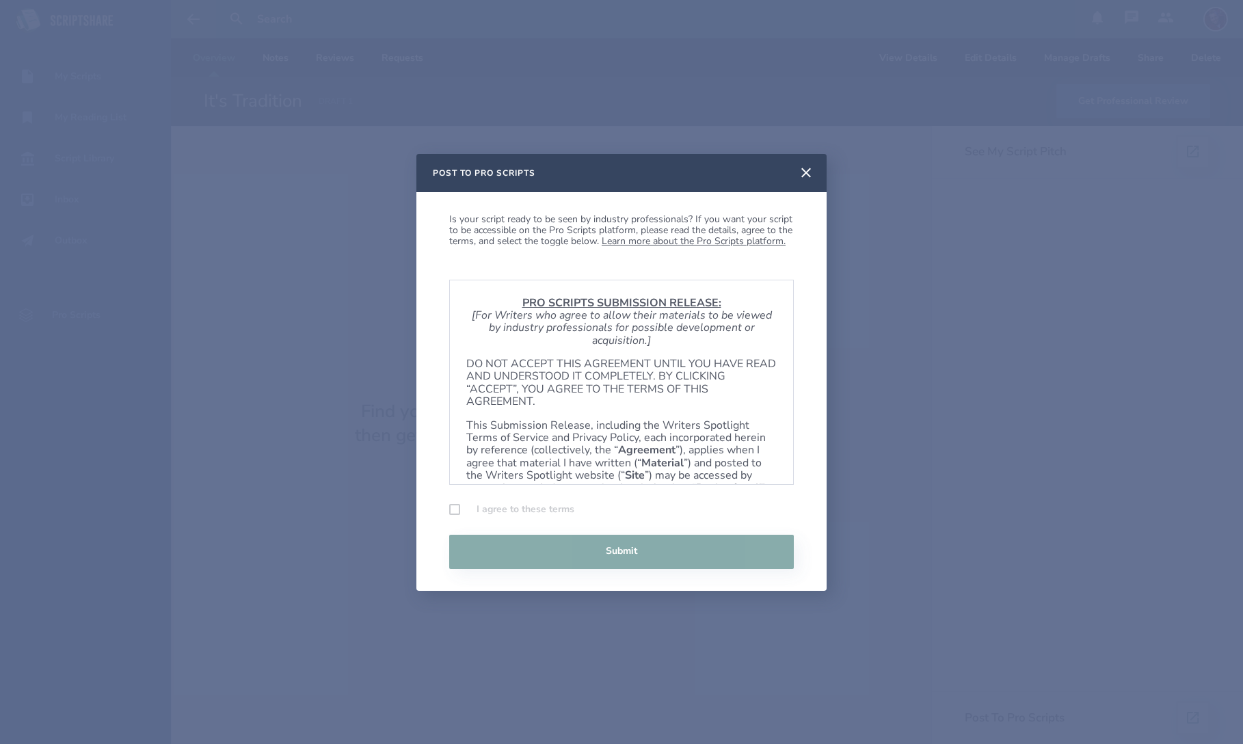
scroll to position [1367, 0]
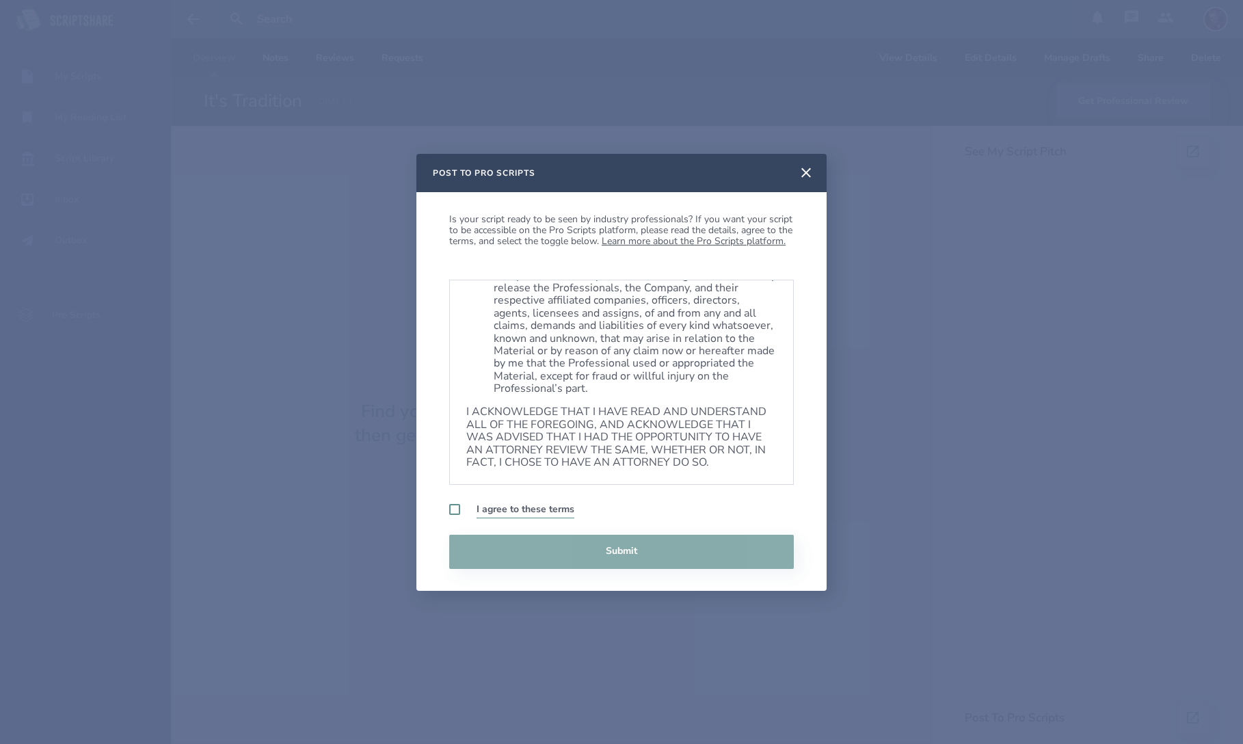
click at [456, 512] on label at bounding box center [454, 509] width 11 height 11
checkbox input "true"
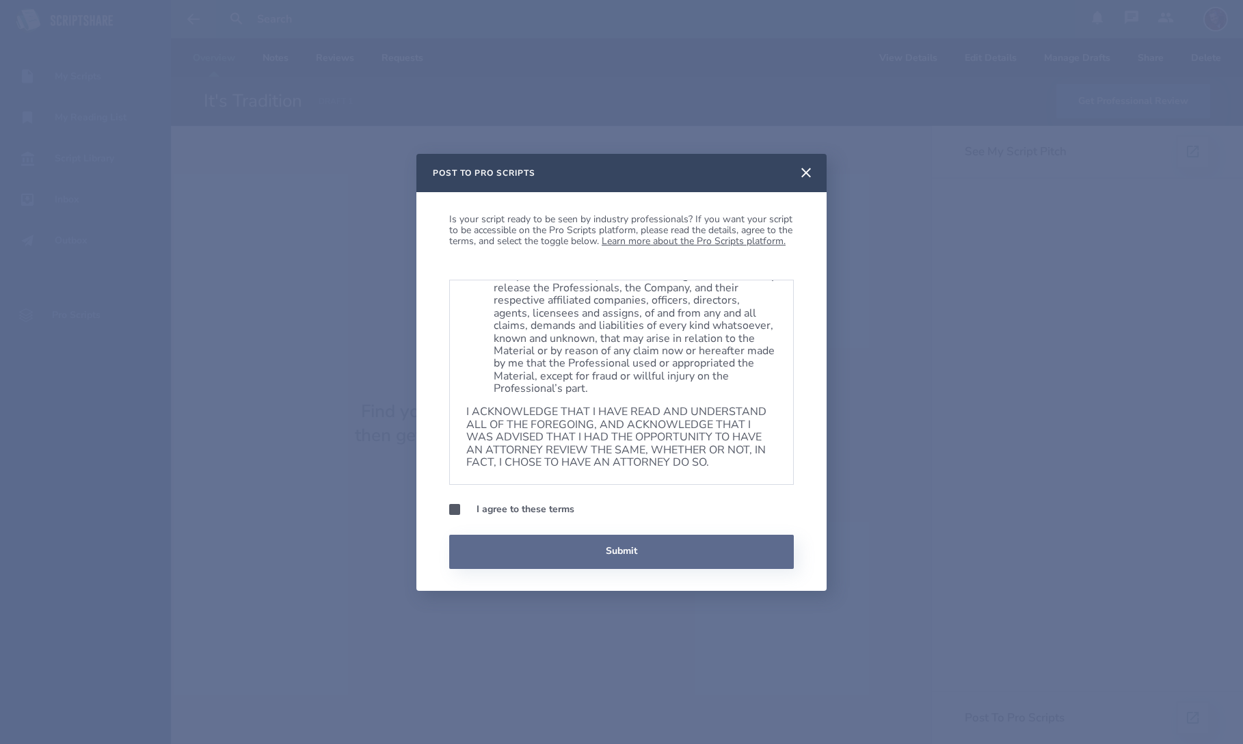
click at [524, 550] on button "Submit" at bounding box center [621, 552] width 345 height 34
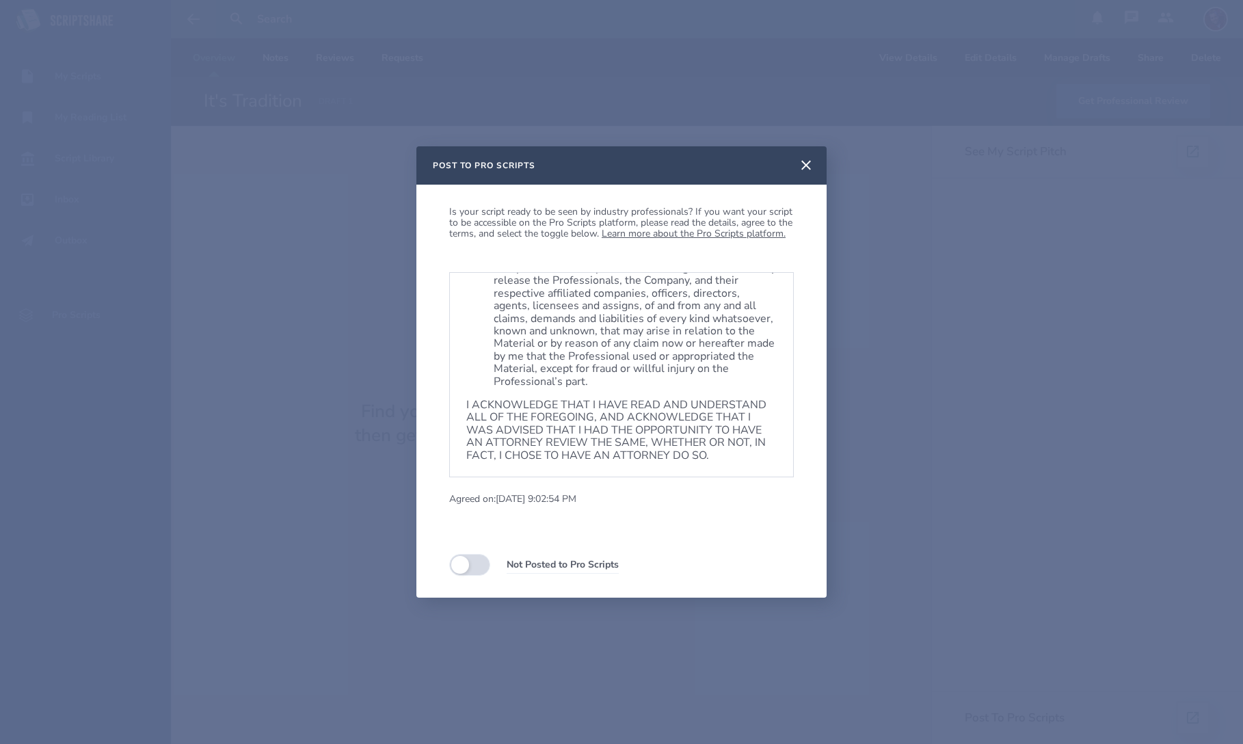
click at [479, 568] on label at bounding box center [469, 565] width 41 height 22
checkbox input "true"
click at [761, 529] on div "Pro Scripts Submission Release: [For Writers who agree to allow their materials…" at bounding box center [621, 424] width 345 height 304
click at [808, 166] on icon at bounding box center [806, 165] width 16 height 16
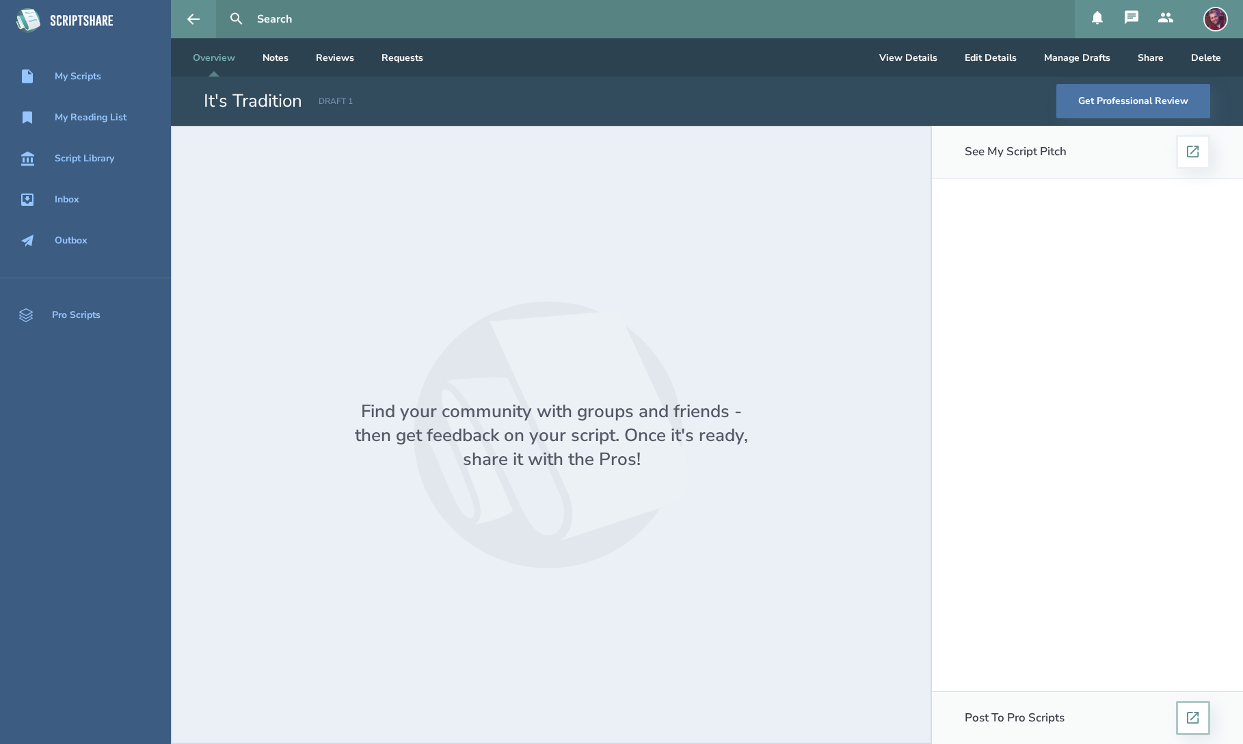
click at [1200, 717] on button at bounding box center [1193, 718] width 34 height 34
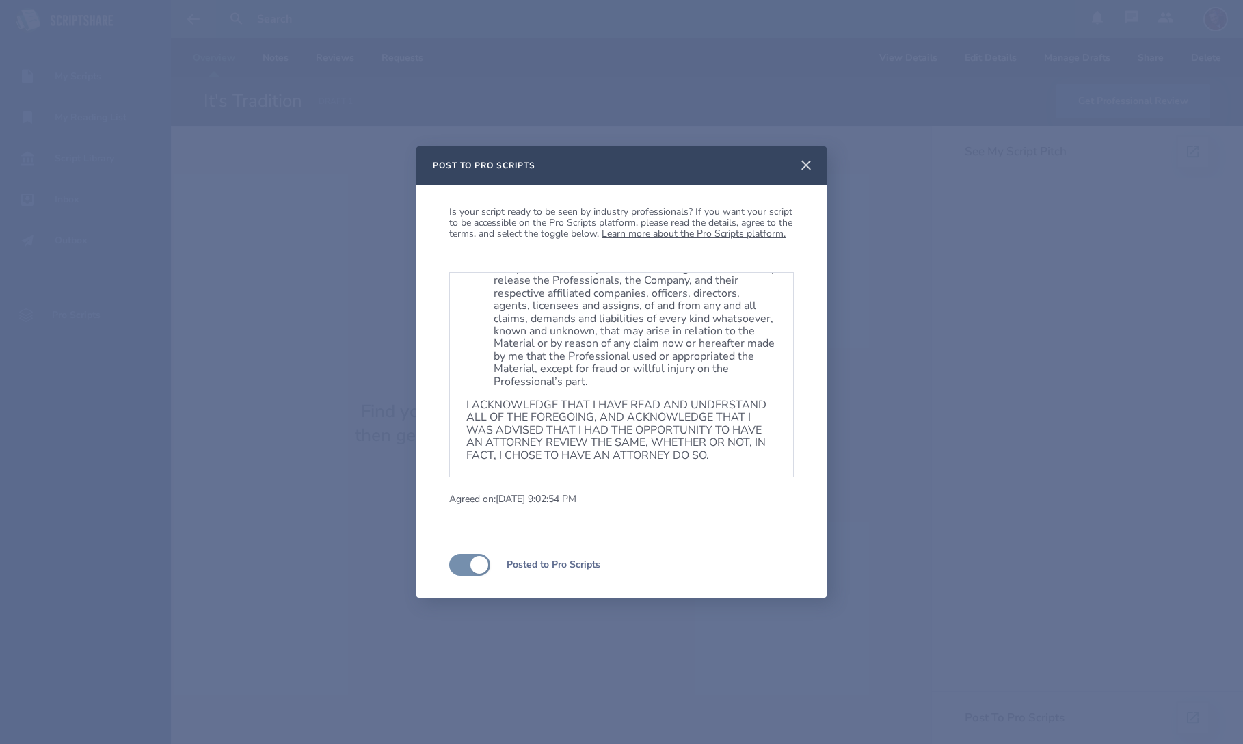
click at [808, 164] on icon at bounding box center [806, 166] width 10 height 10
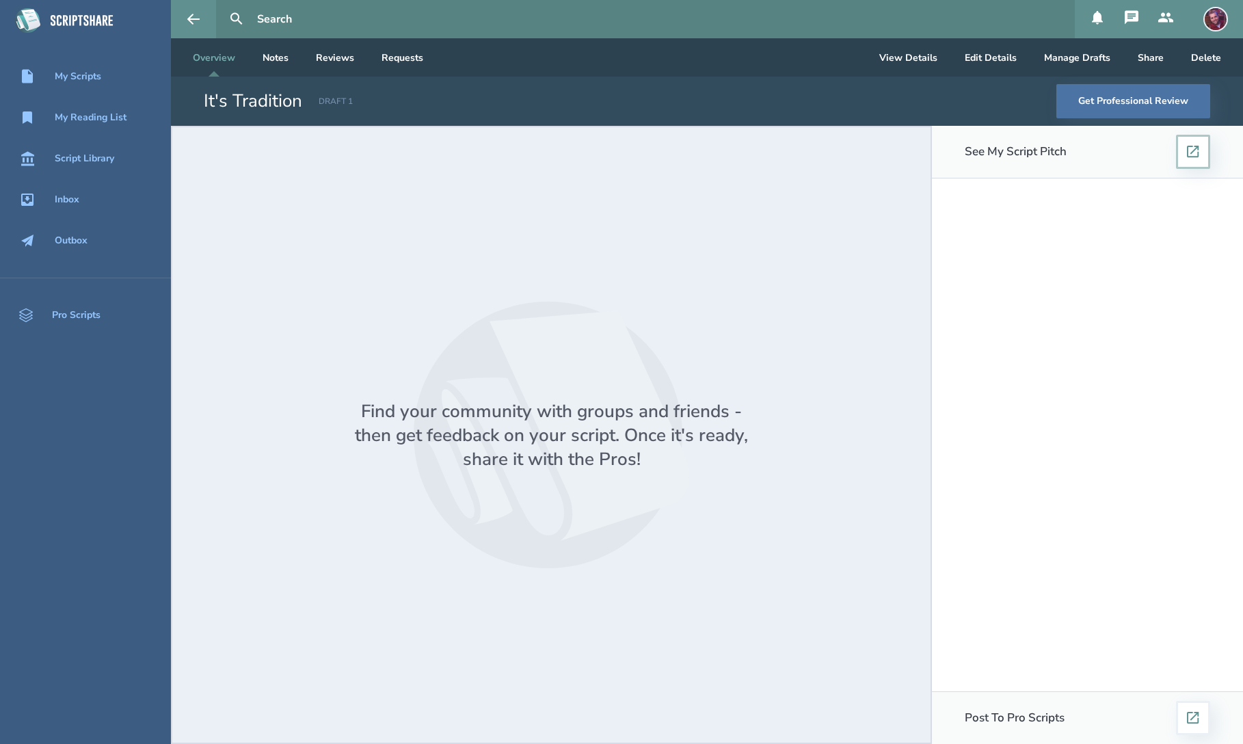
click at [1197, 149] on icon at bounding box center [1193, 152] width 12 height 12
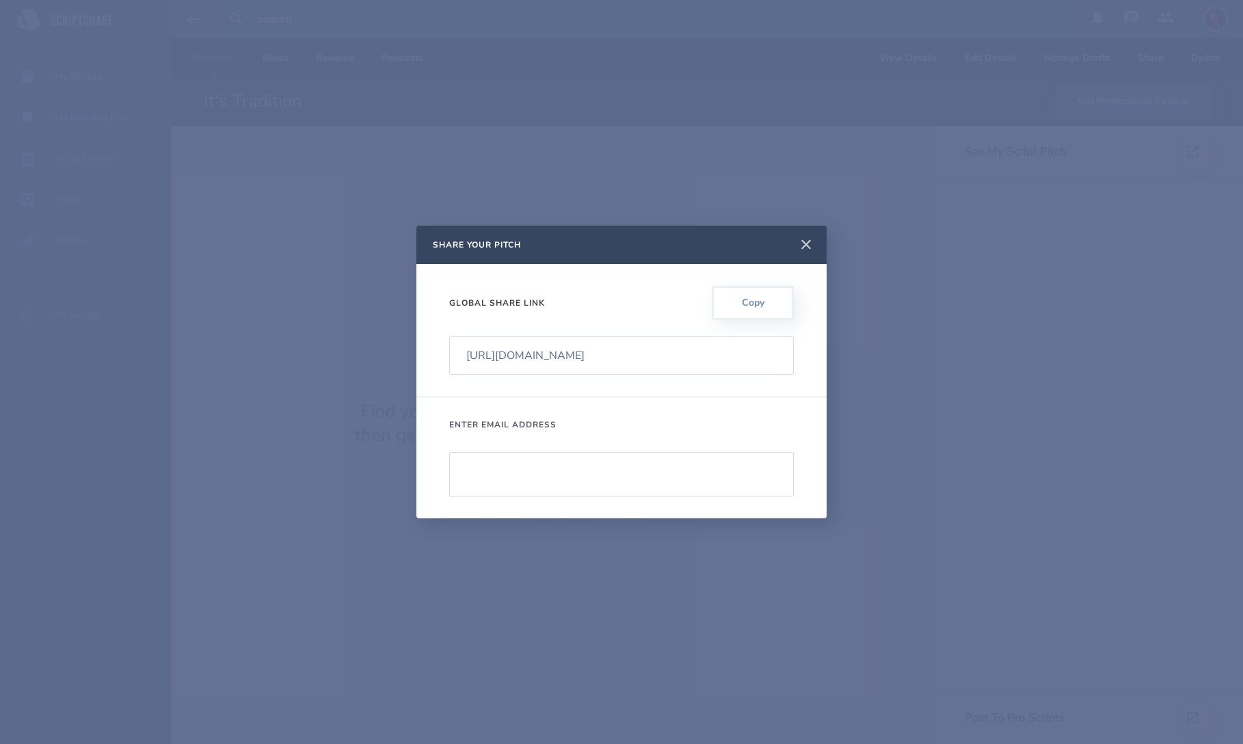
click at [807, 244] on icon at bounding box center [806, 245] width 10 height 10
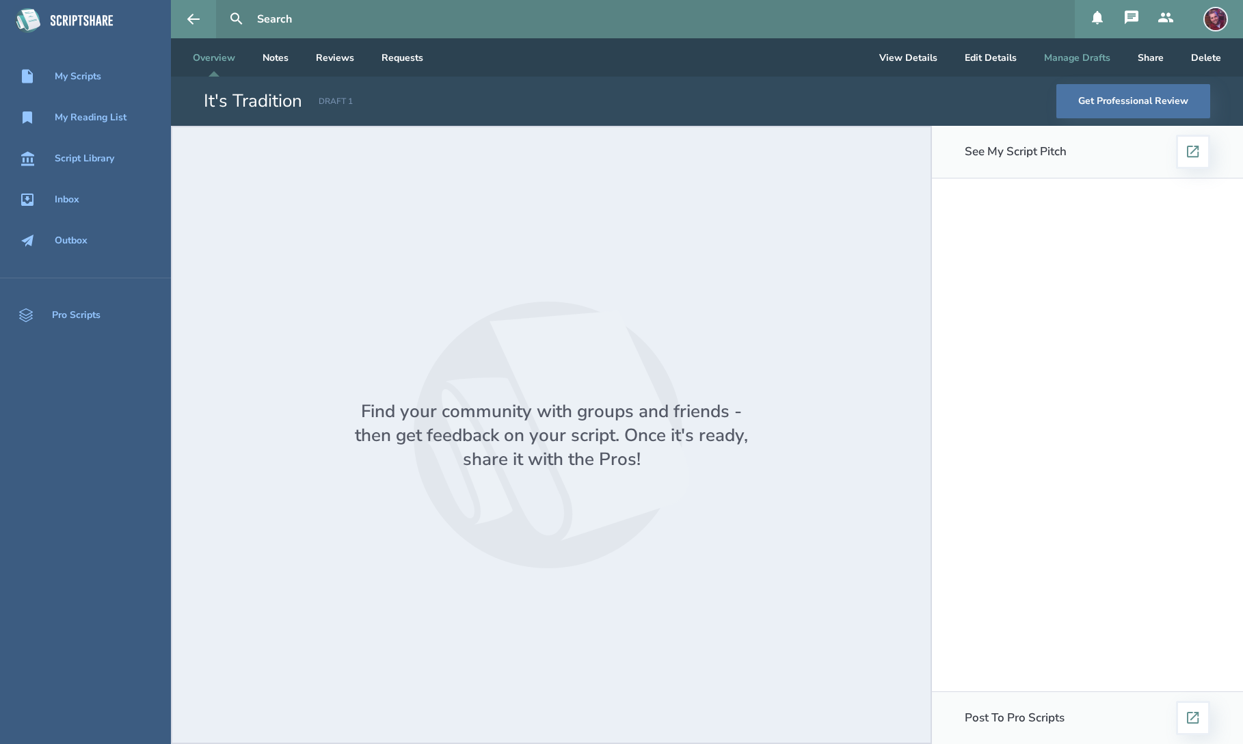
click at [1078, 57] on button "Manage Drafts" at bounding box center [1077, 57] width 88 height 38
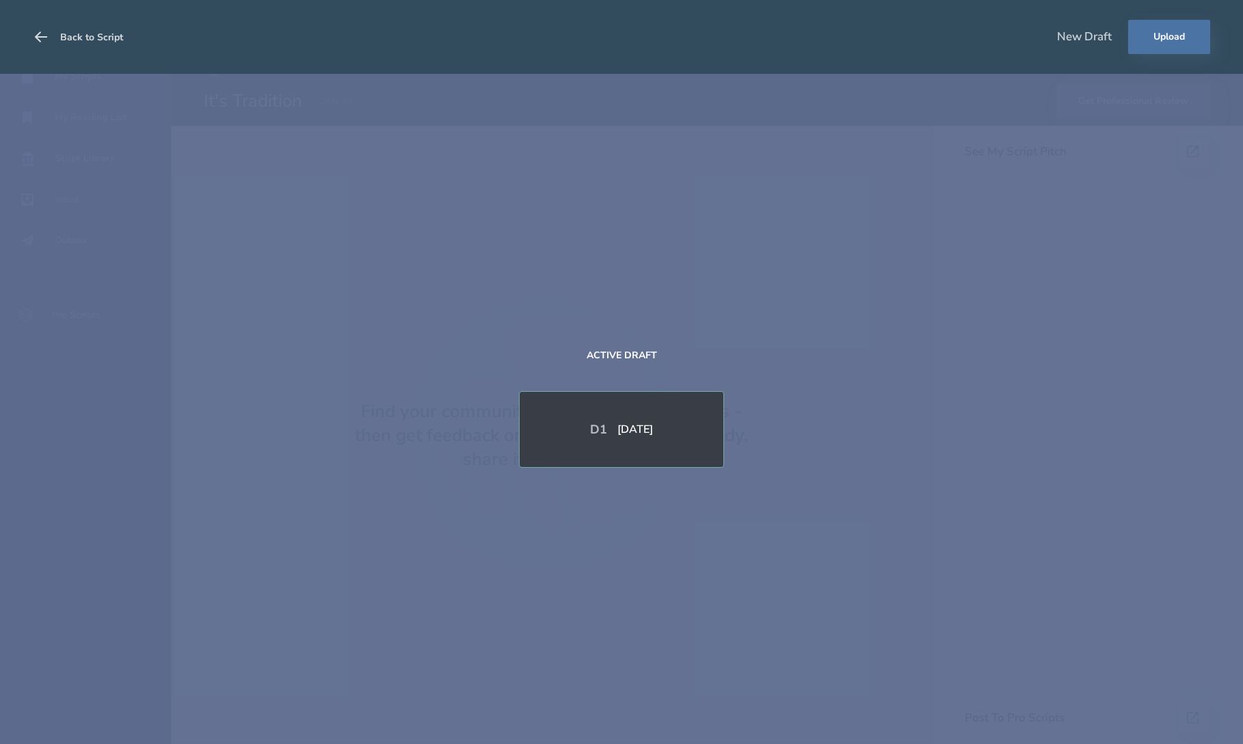
click at [60, 38] on button "Back to Script" at bounding box center [78, 37] width 90 height 38
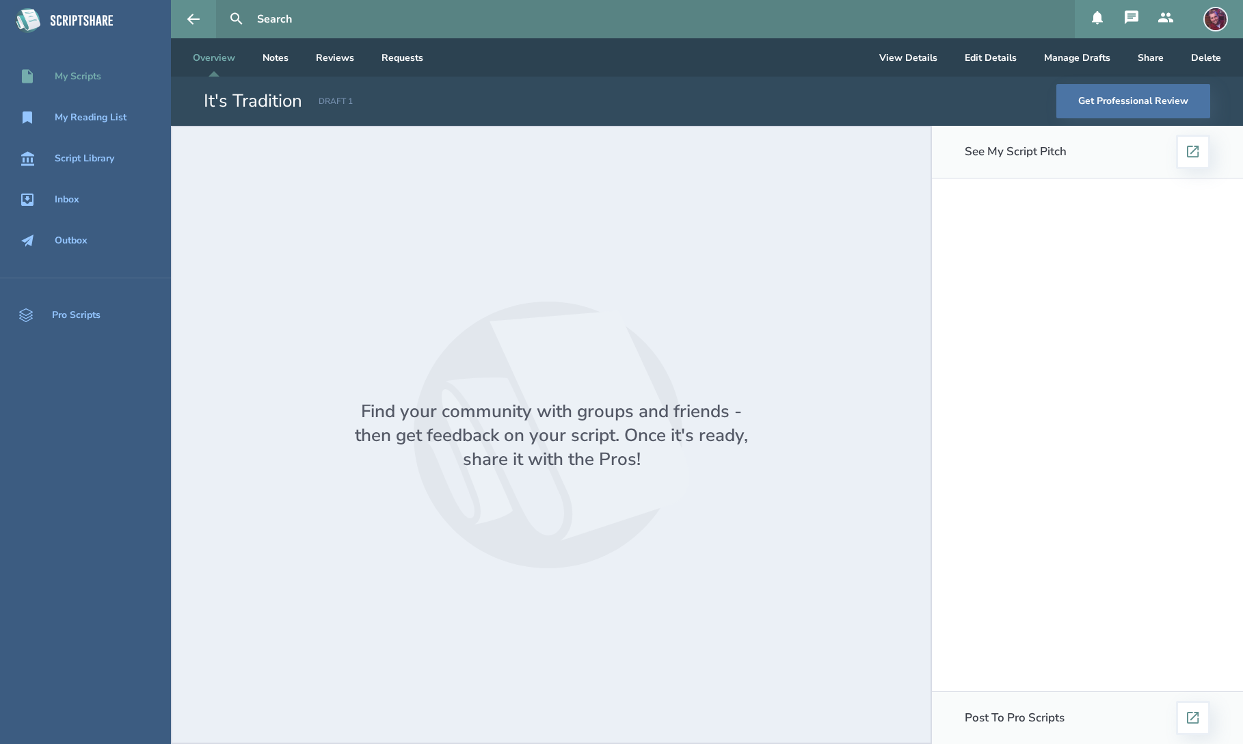
click at [86, 77] on div "My Scripts" at bounding box center [78, 76] width 47 height 11
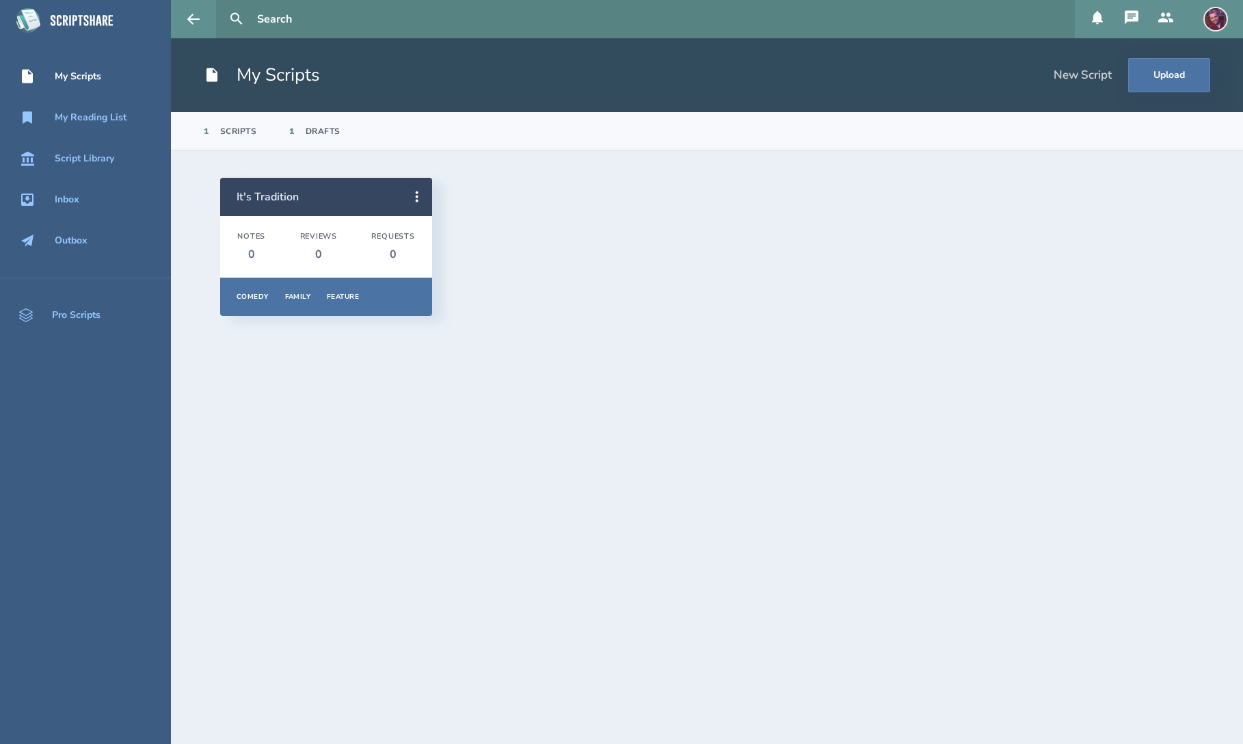
click at [264, 201] on link "It's Tradition" at bounding box center [268, 196] width 62 height 15
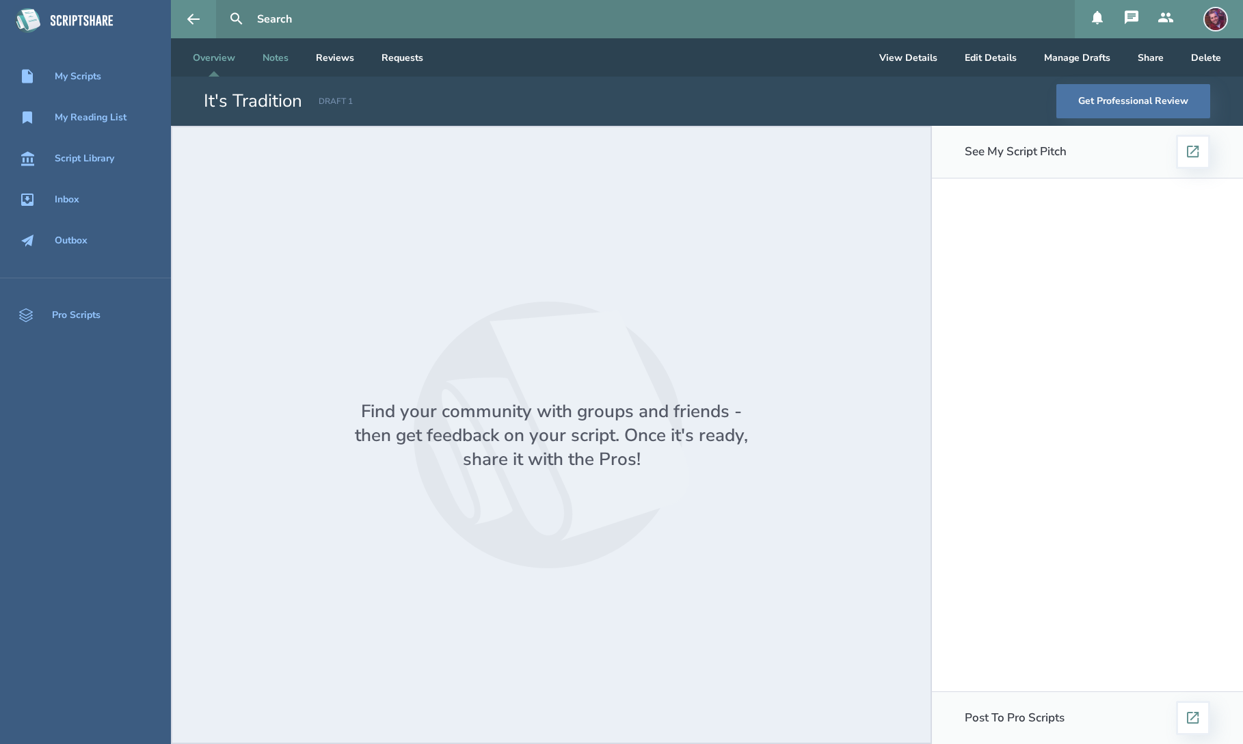
click at [289, 62] on link "Notes" at bounding box center [276, 57] width 48 height 38
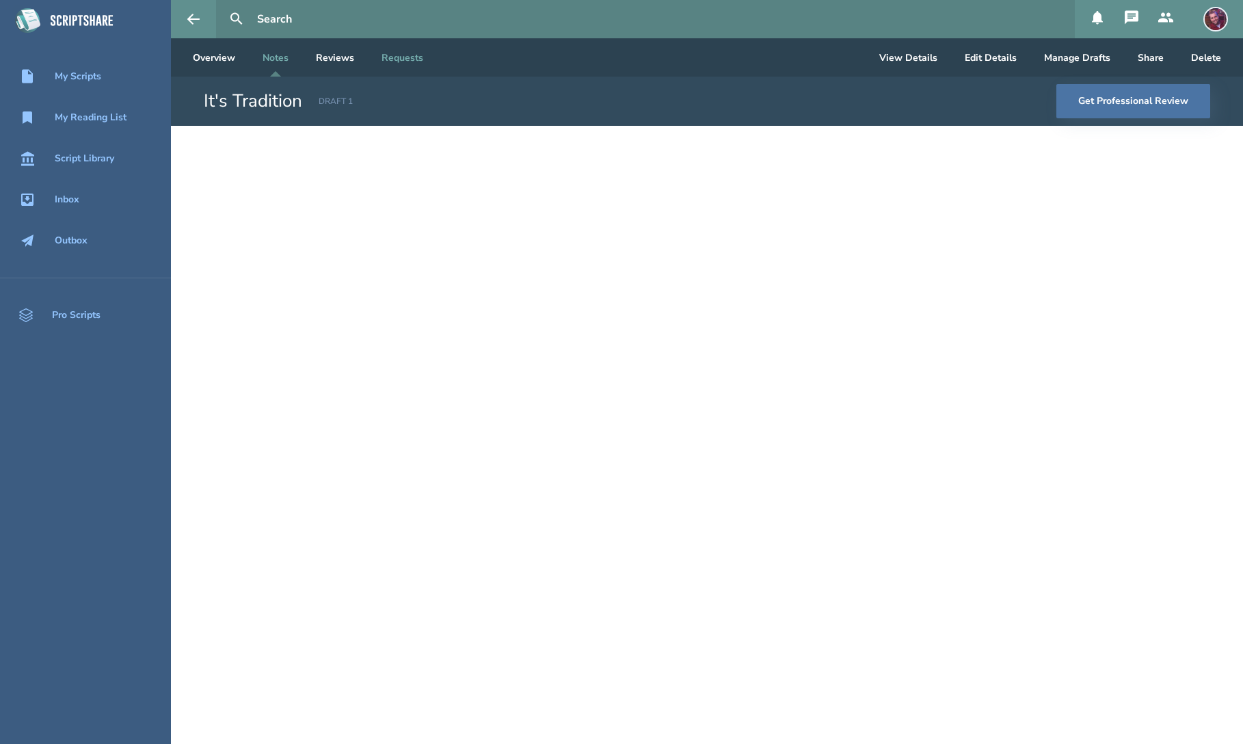
click at [402, 54] on link "Requests" at bounding box center [403, 57] width 64 height 38
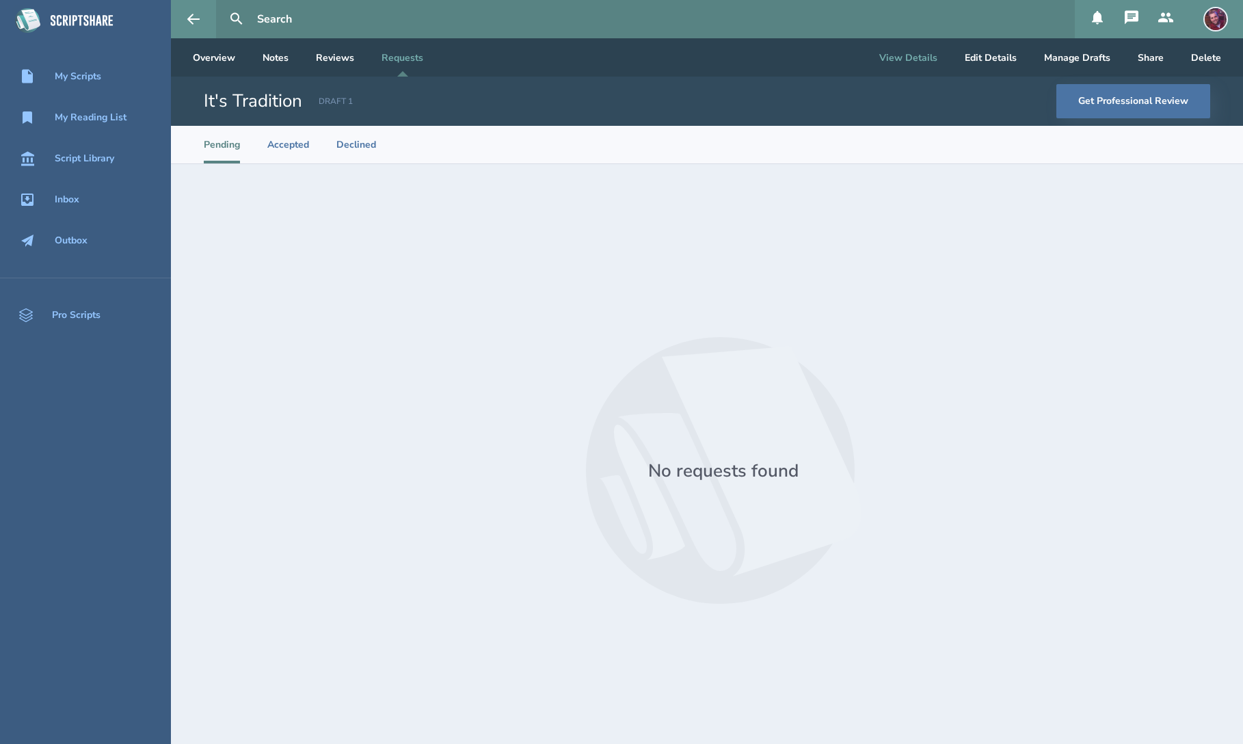
click at [924, 58] on button "View Details" at bounding box center [908, 57] width 80 height 38
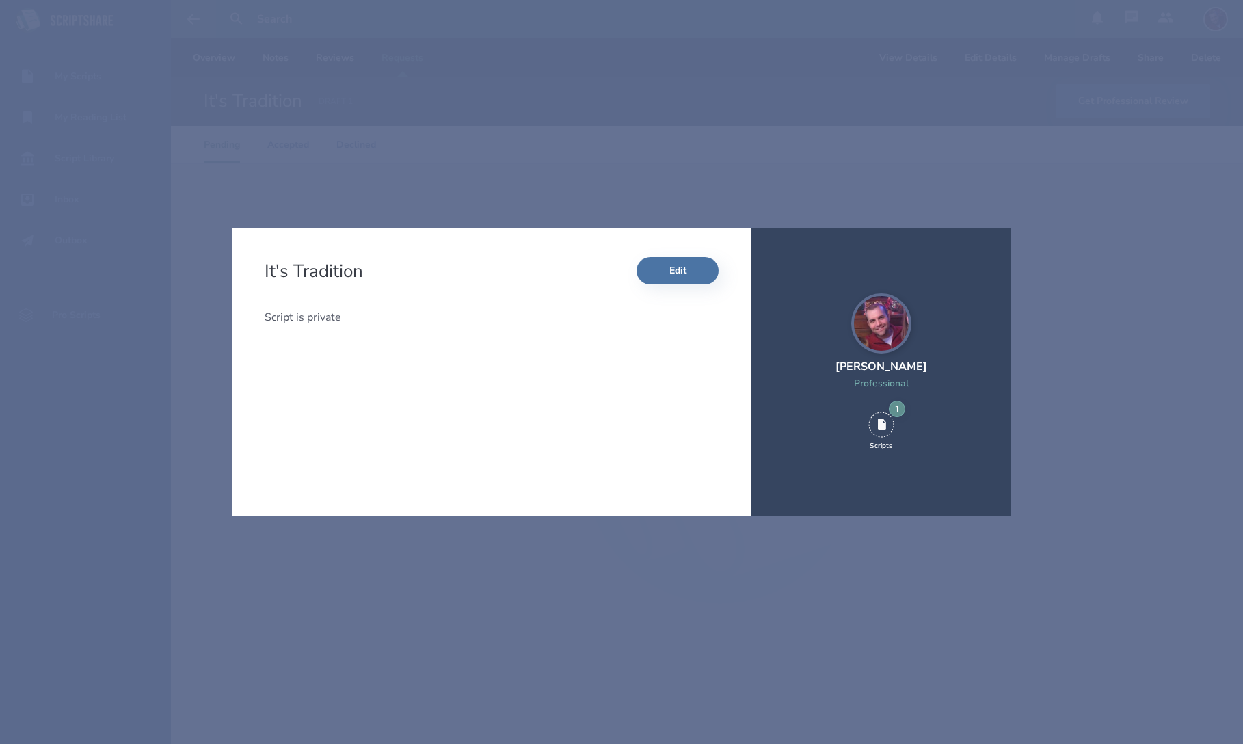
click at [824, 163] on div "It's Tradition Edit Script is private [PERSON_NAME] Professional 1 Scripts" at bounding box center [621, 372] width 1243 height 744
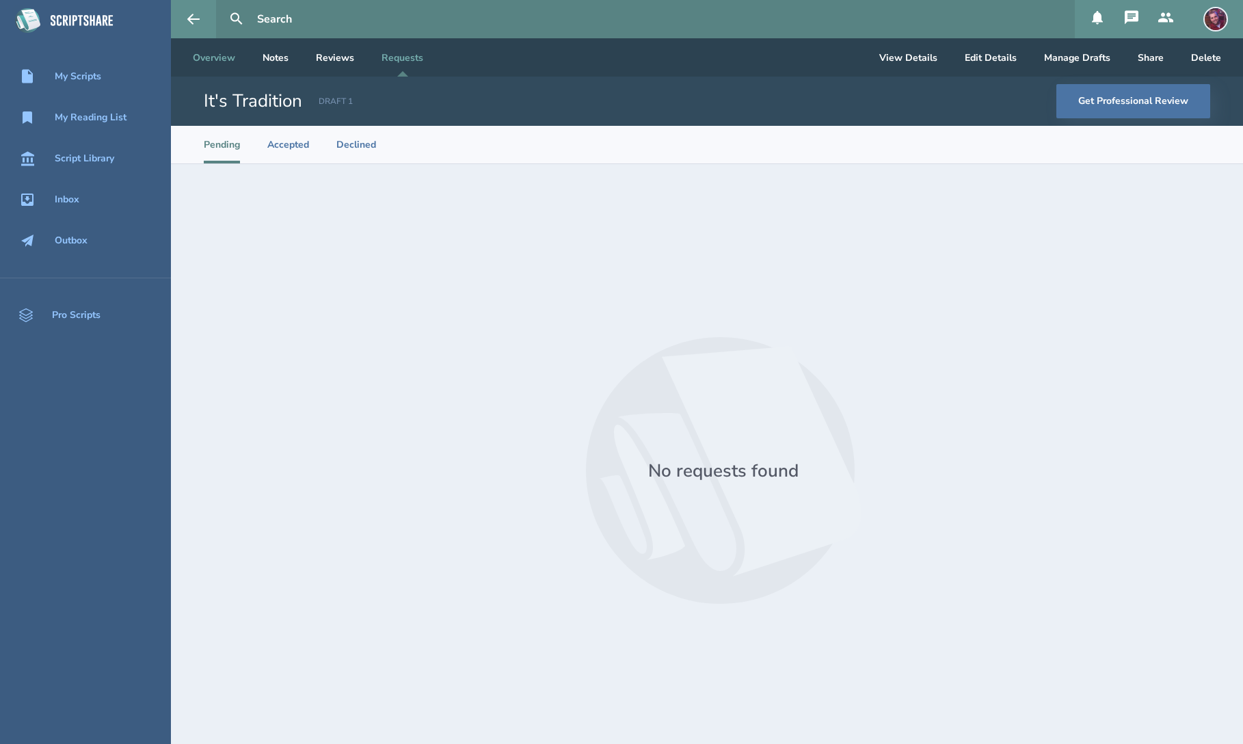
click at [221, 64] on link "Overview" at bounding box center [214, 57] width 64 height 38
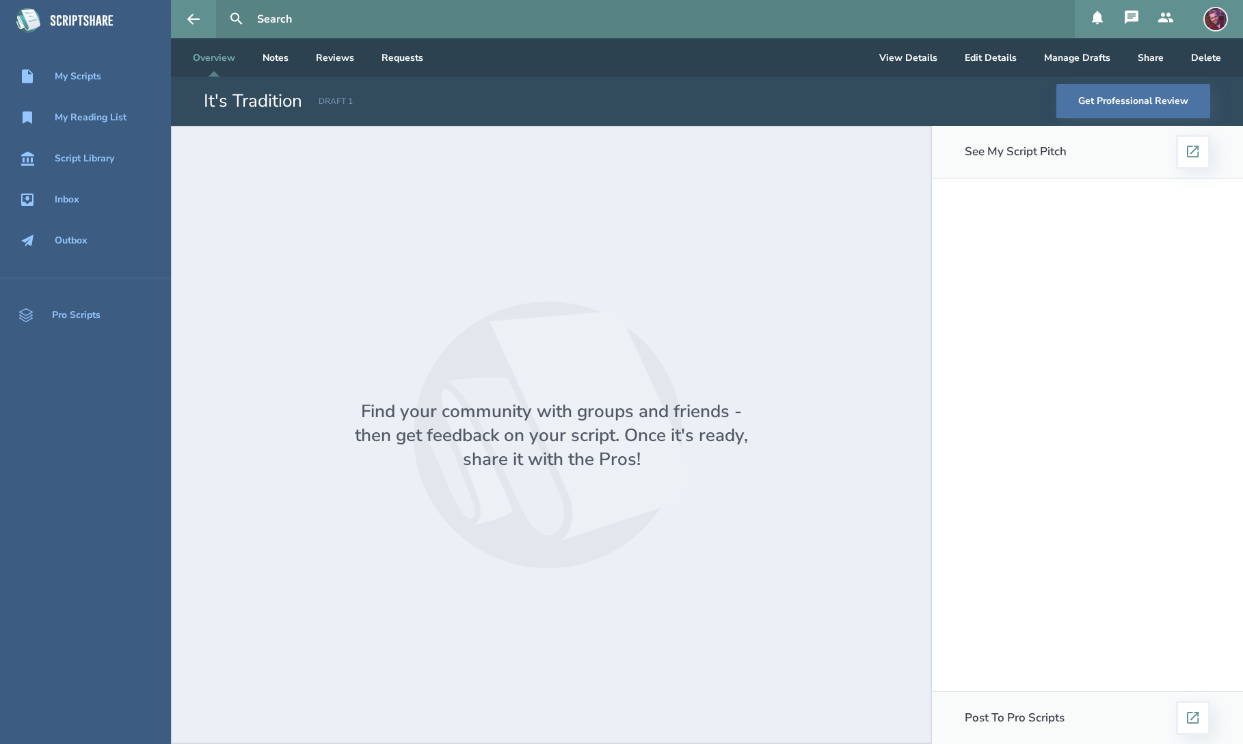
click at [339, 94] on div "It's Tradition DRAFT 1" at bounding box center [278, 101] width 149 height 25
click at [920, 53] on button "View Details" at bounding box center [911, 57] width 80 height 38
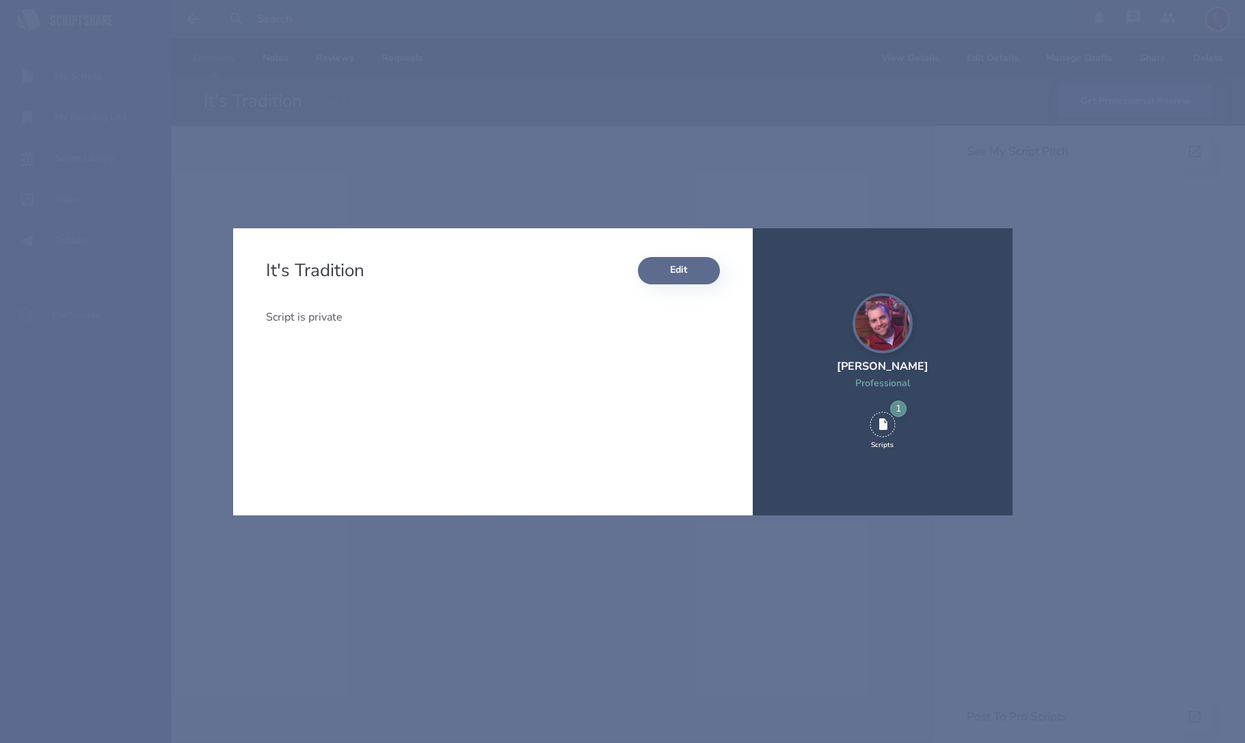
click at [672, 276] on button "Edit" at bounding box center [679, 270] width 82 height 27
select select "5"
select select "9"
select select "3"
select select "4"
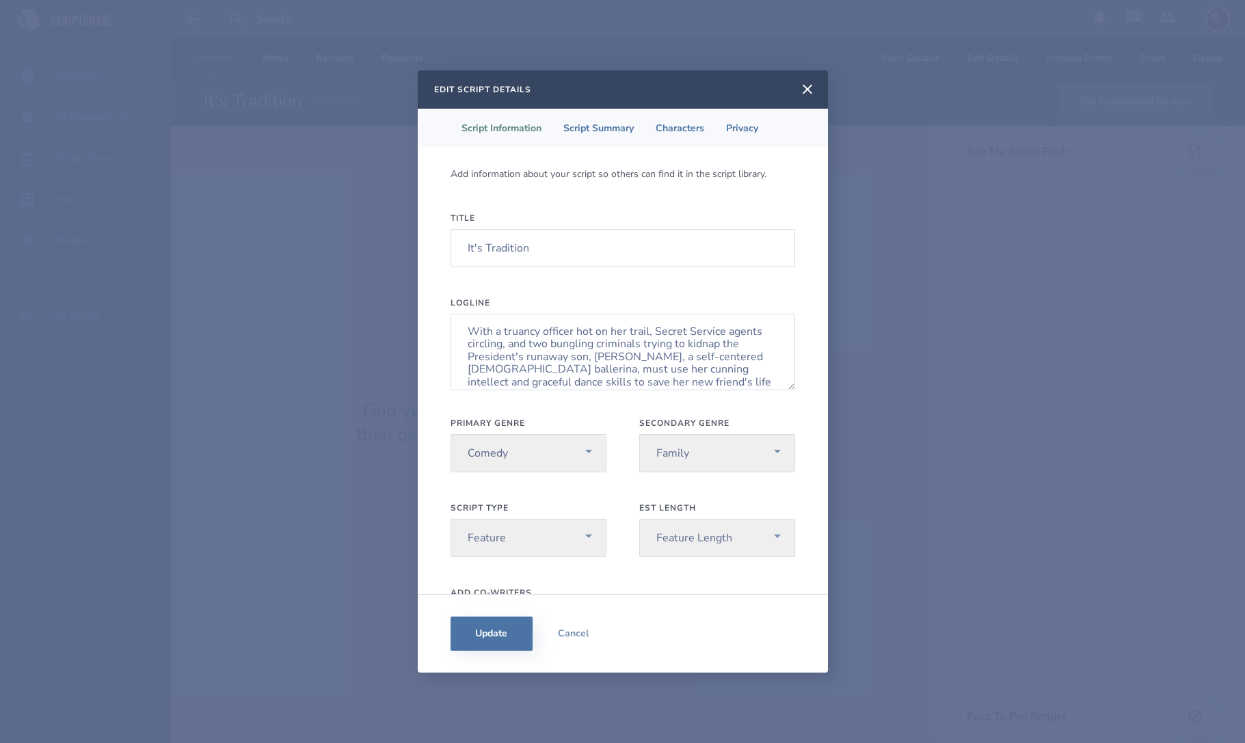
scroll to position [100, 0]
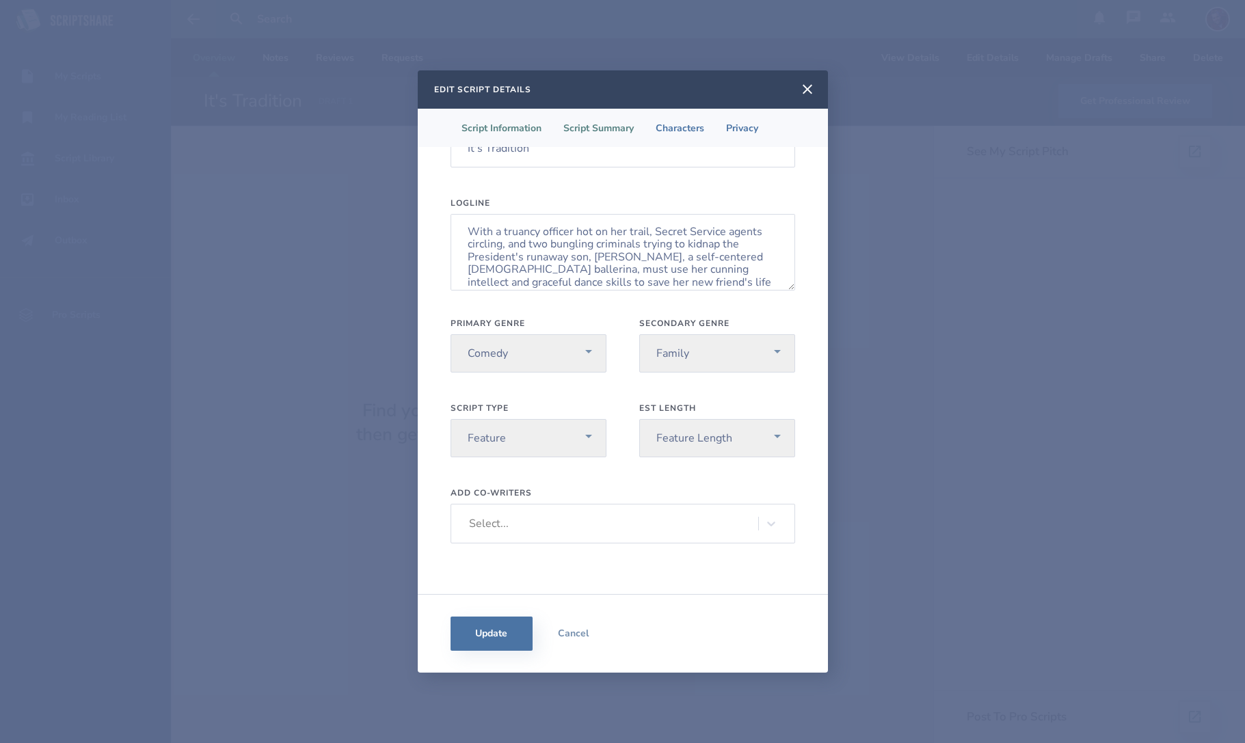
click at [606, 132] on li "Script Summary" at bounding box center [599, 128] width 92 height 38
select select "pg"
select select "250-500k"
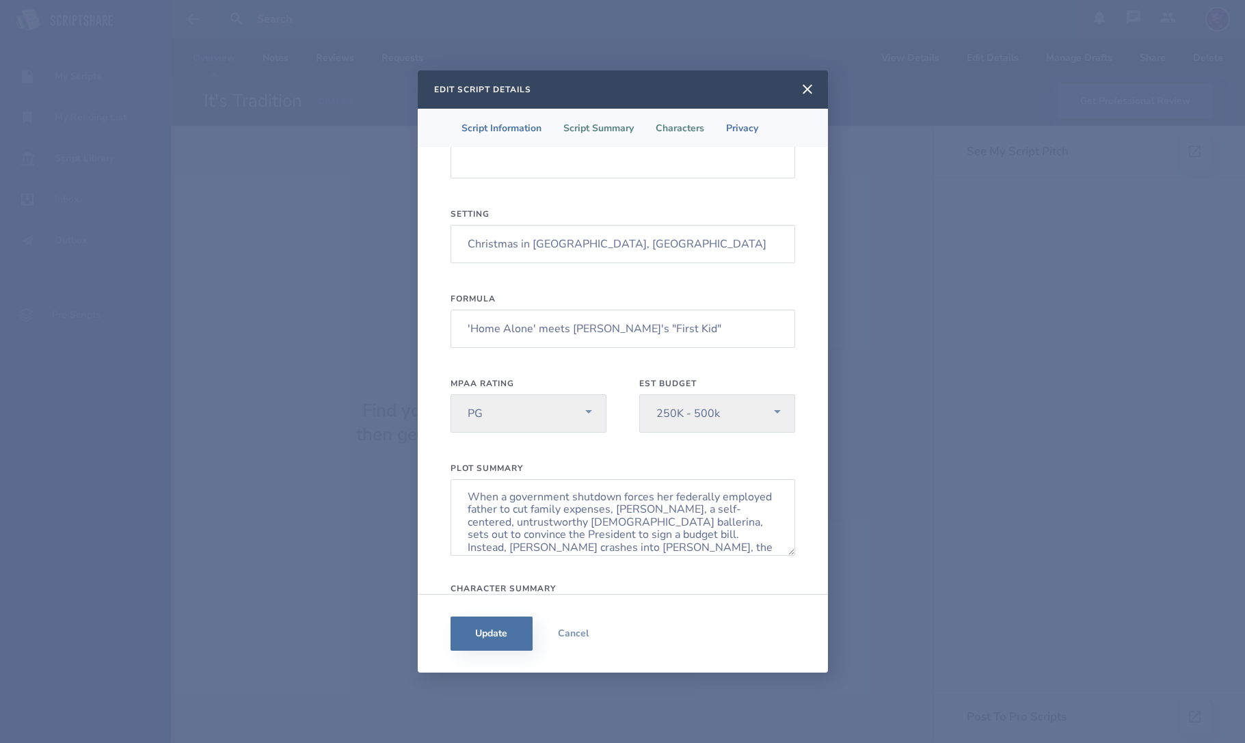
click at [667, 133] on li "Characters" at bounding box center [680, 128] width 70 height 38
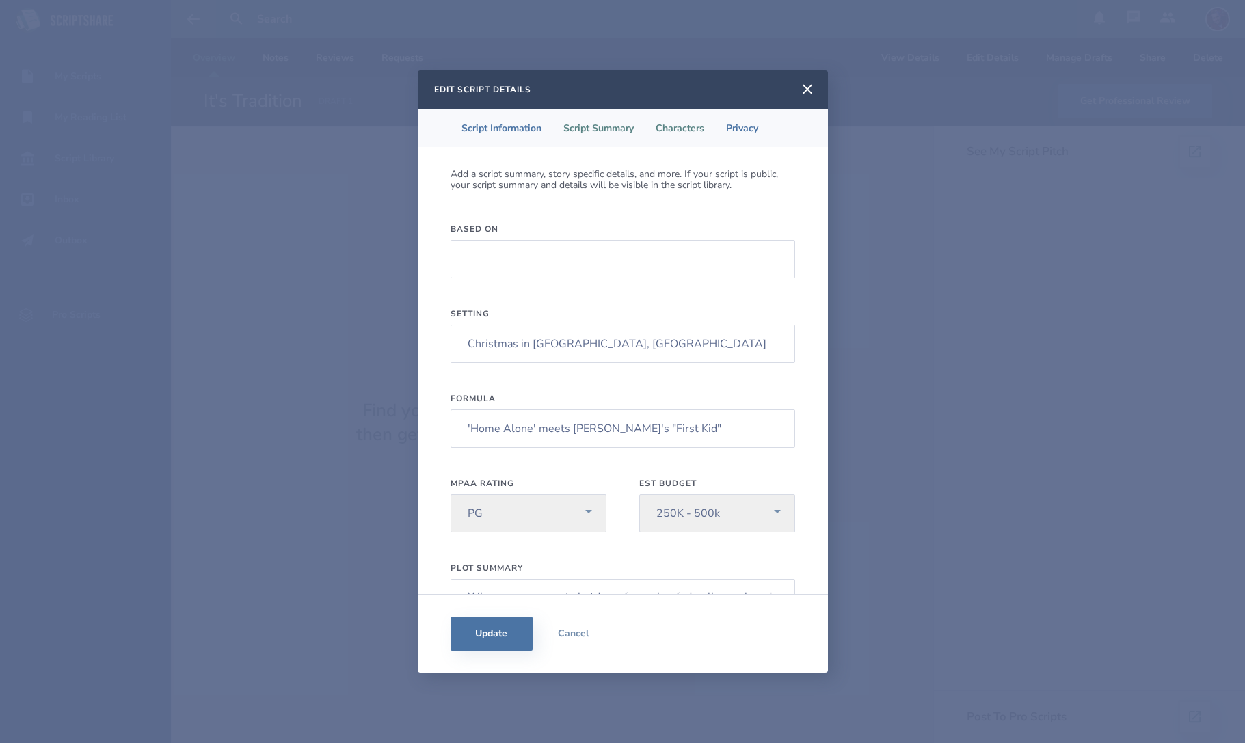
select select "1"
select select "9"
select select "2"
select select "9"
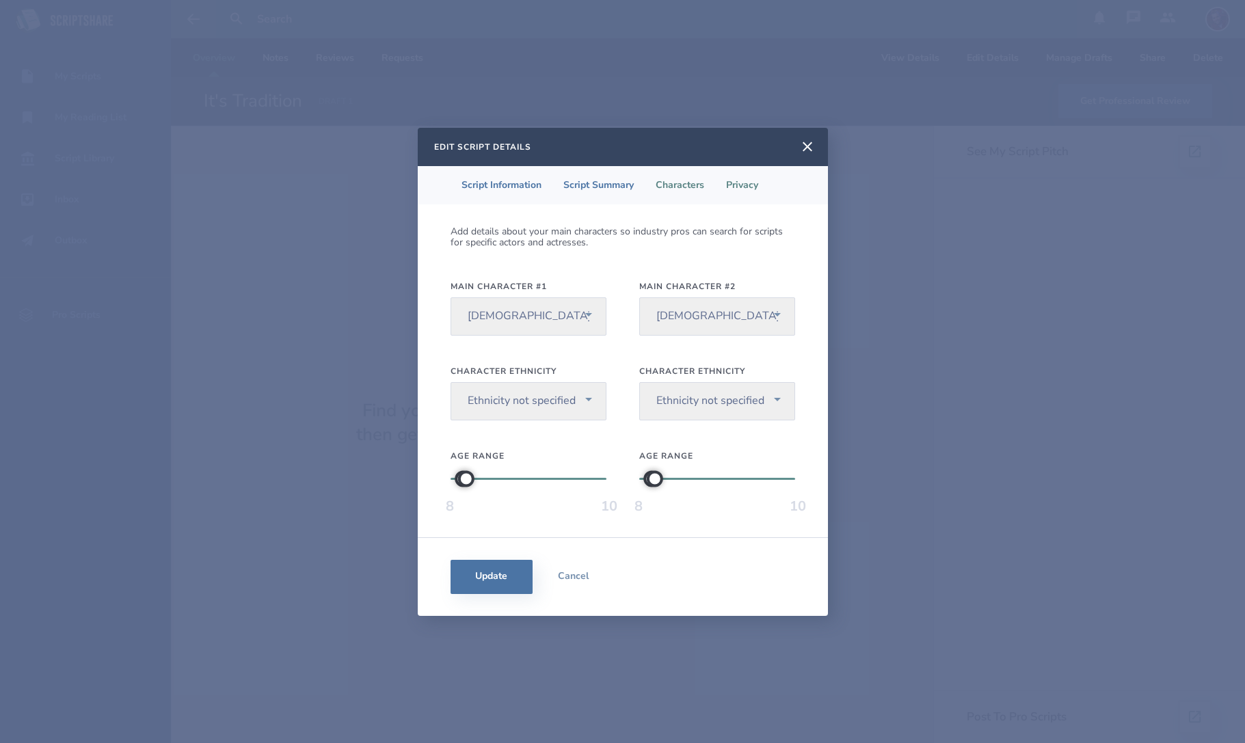
click at [751, 182] on li "Privacy" at bounding box center [742, 185] width 54 height 38
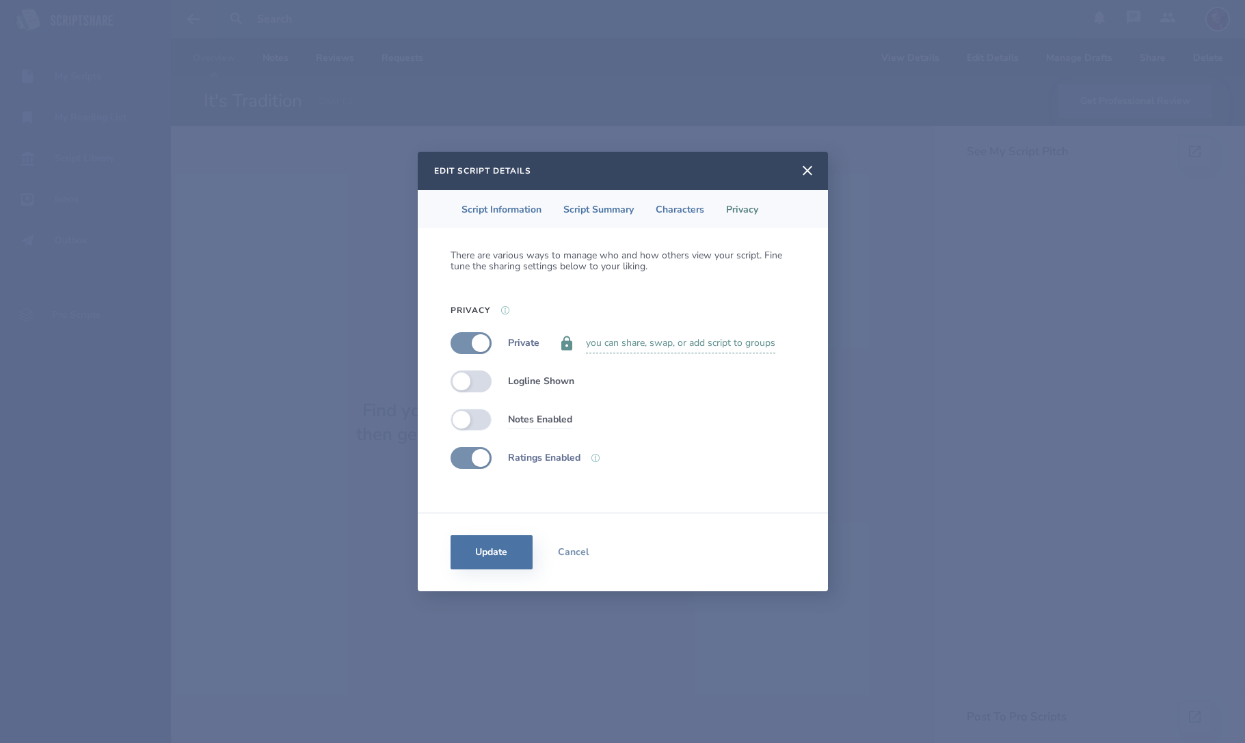
click at [480, 417] on label at bounding box center [471, 420] width 41 height 22
click at [469, 419] on label at bounding box center [471, 420] width 41 height 22
checkbox input "false"
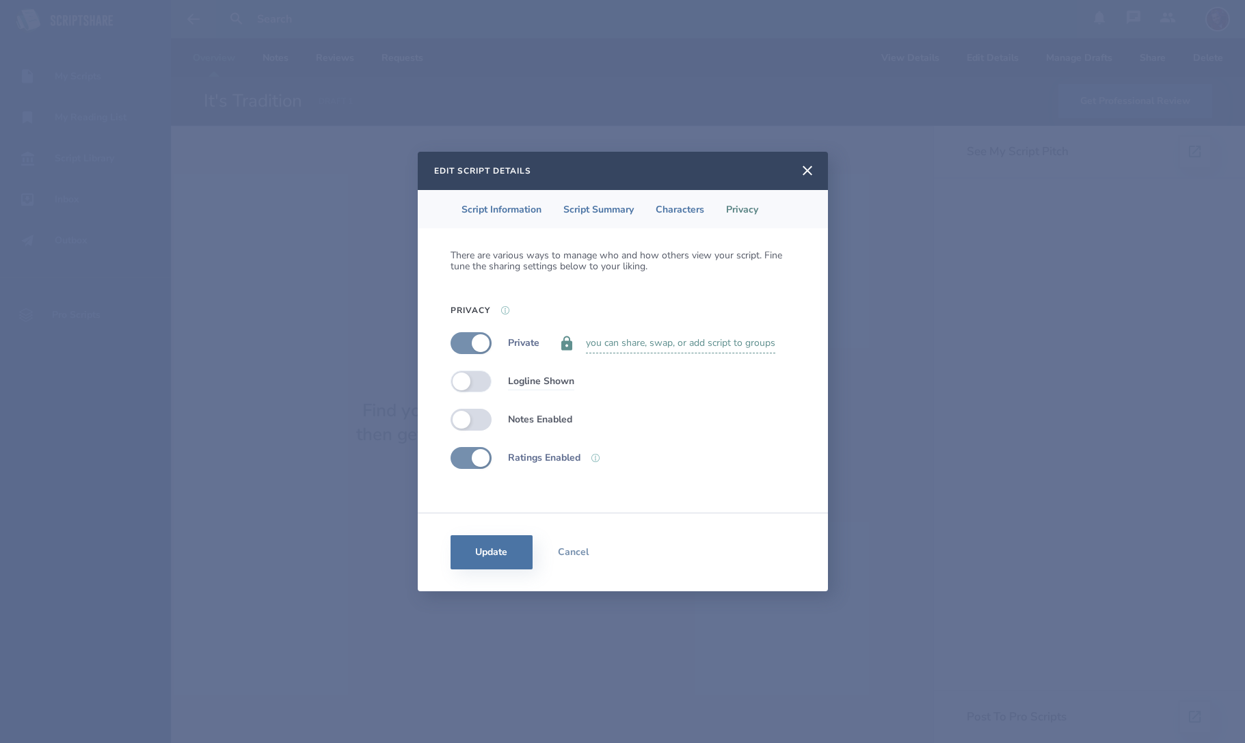
click at [477, 380] on label at bounding box center [471, 382] width 41 height 22
click at [471, 380] on label at bounding box center [471, 382] width 41 height 22
checkbox input "false"
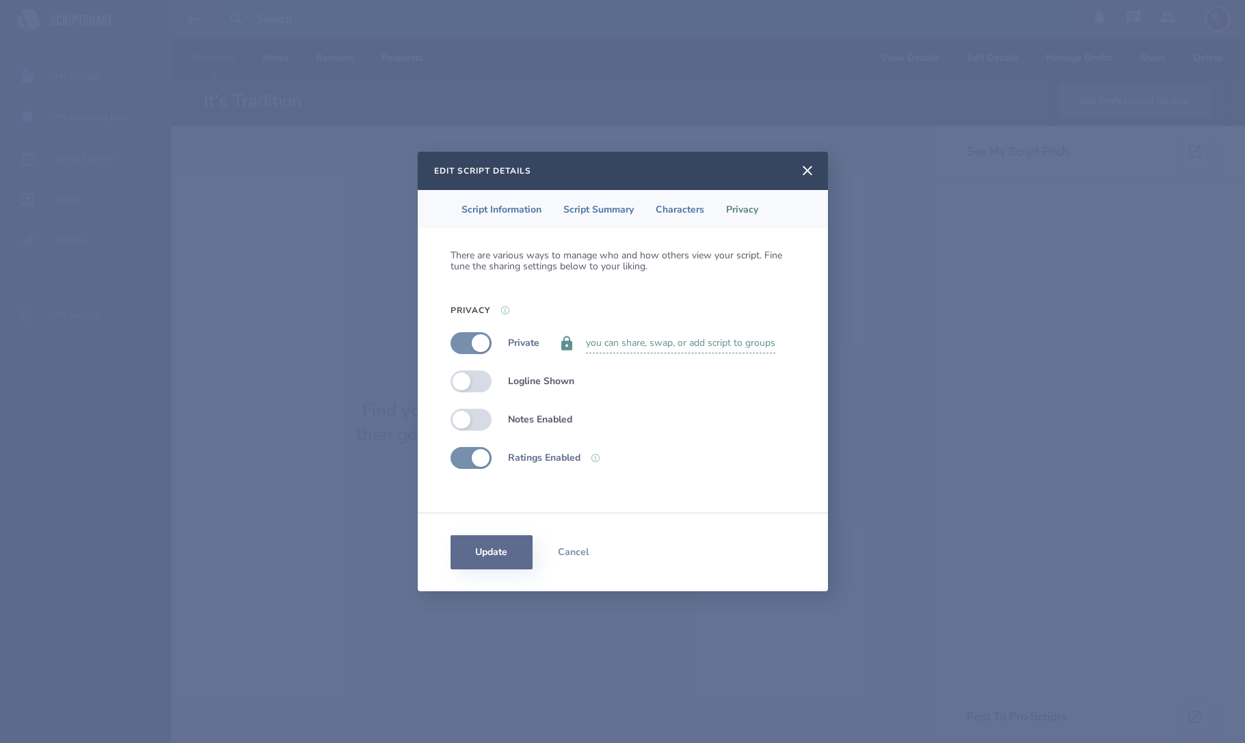
click at [499, 557] on button "Update" at bounding box center [492, 552] width 82 height 34
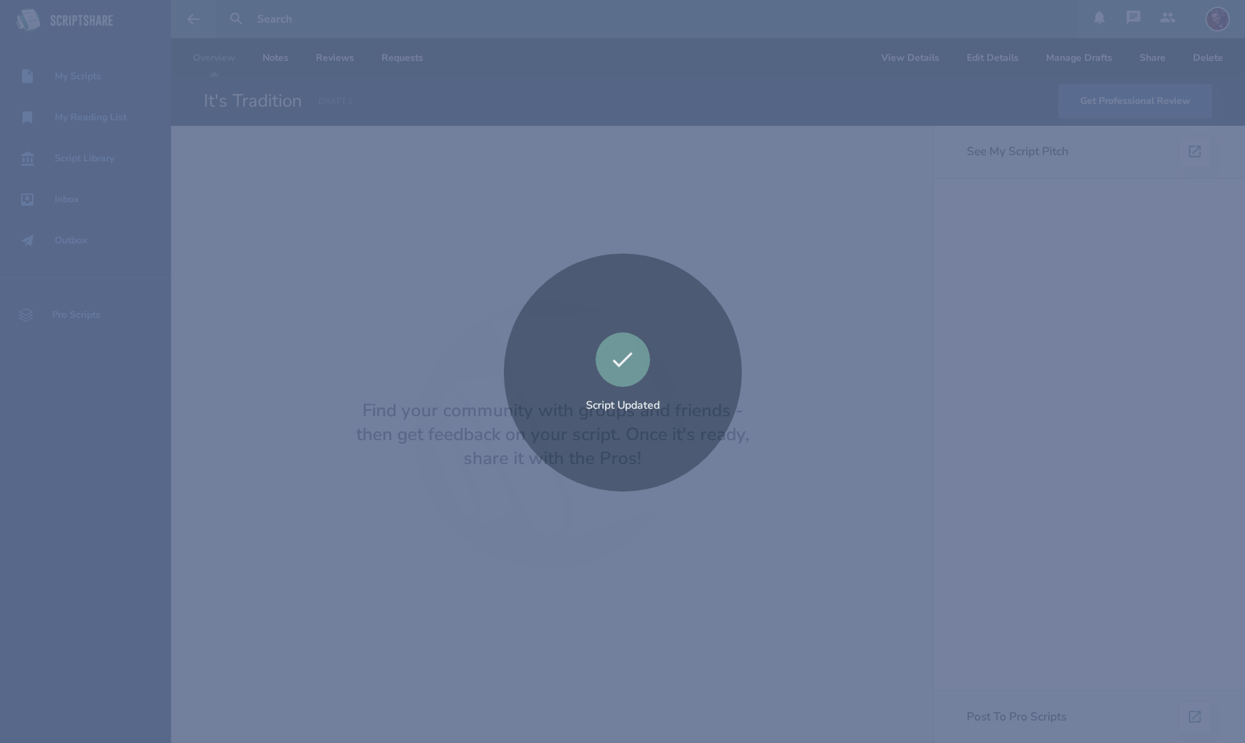
click at [764, 280] on div "Script Updated" at bounding box center [622, 371] width 1245 height 743
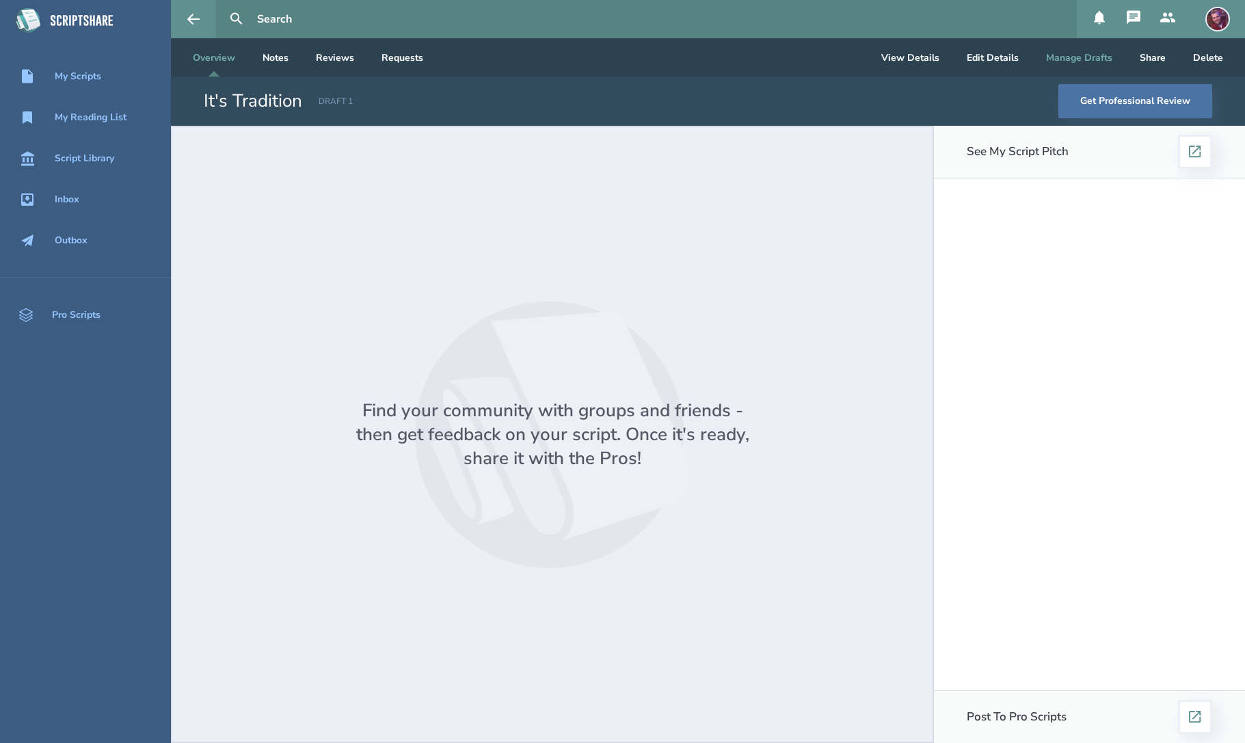
click at [1078, 59] on button "Manage Drafts" at bounding box center [1079, 57] width 88 height 38
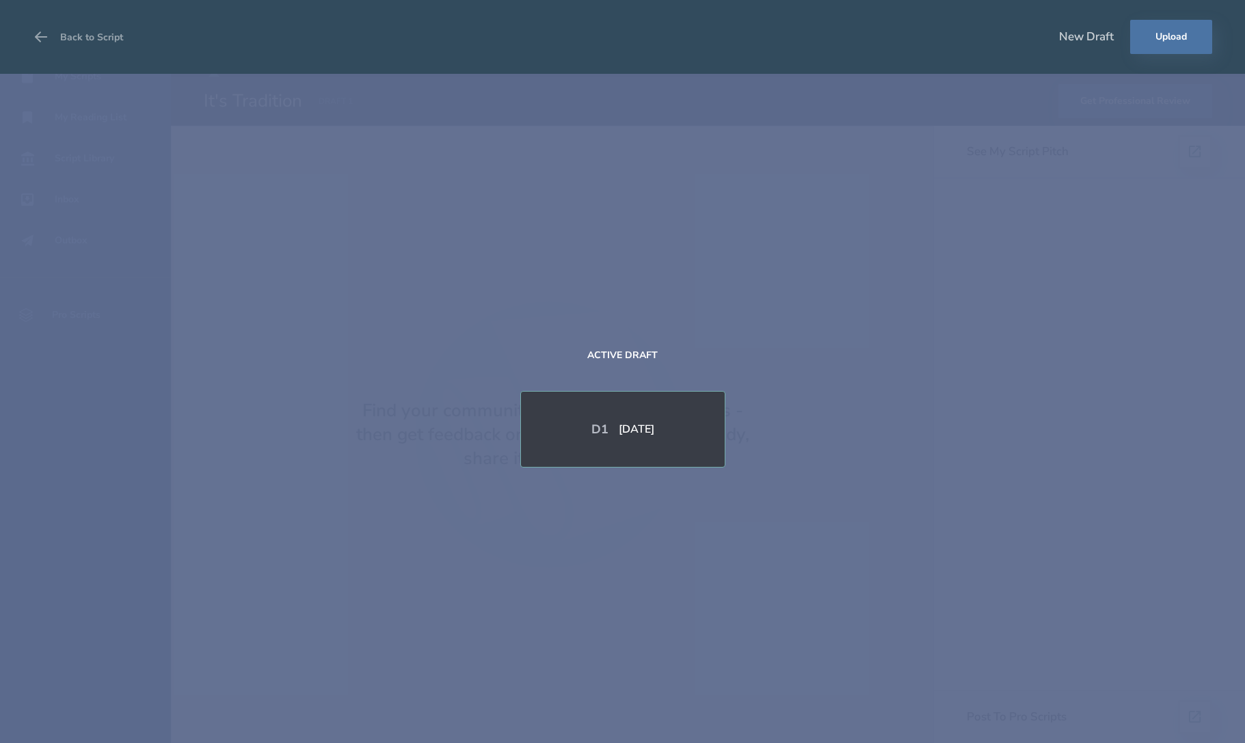
click at [628, 424] on div "[DATE]" at bounding box center [637, 429] width 36 height 11
click at [787, 385] on div "Active Draft D 1 [DATE]" at bounding box center [622, 408] width 1245 height 669
click at [1123, 317] on div "Active Draft D 1 [DATE]" at bounding box center [622, 408] width 1245 height 669
click at [105, 37] on button "Back to Script" at bounding box center [78, 37] width 90 height 38
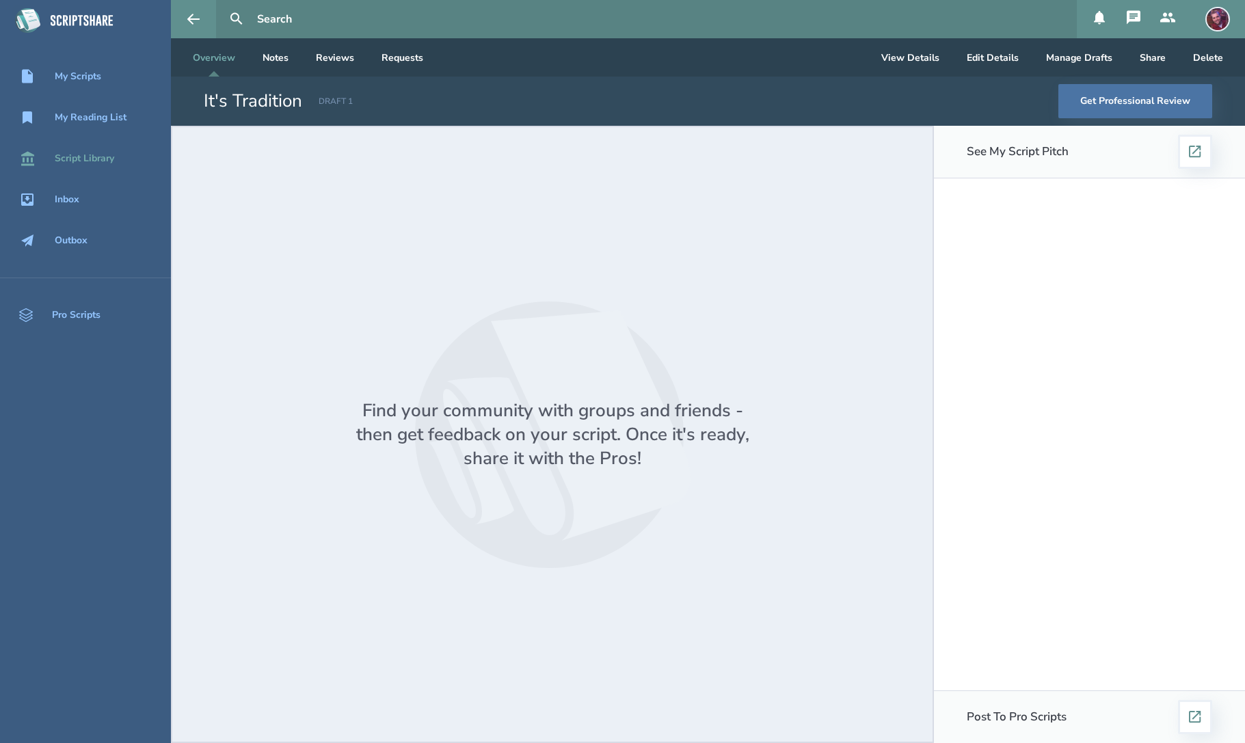
click at [92, 163] on div "Script Library" at bounding box center [84, 158] width 59 height 11
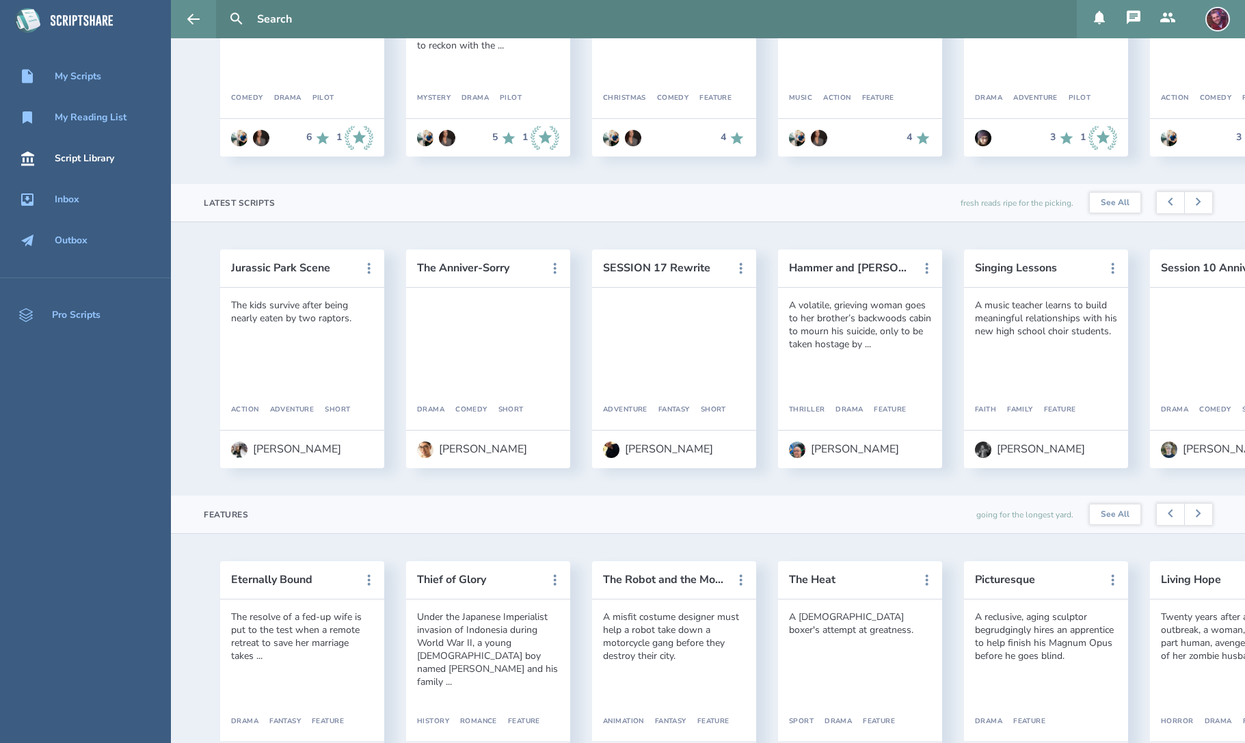
scroll to position [245, 0]
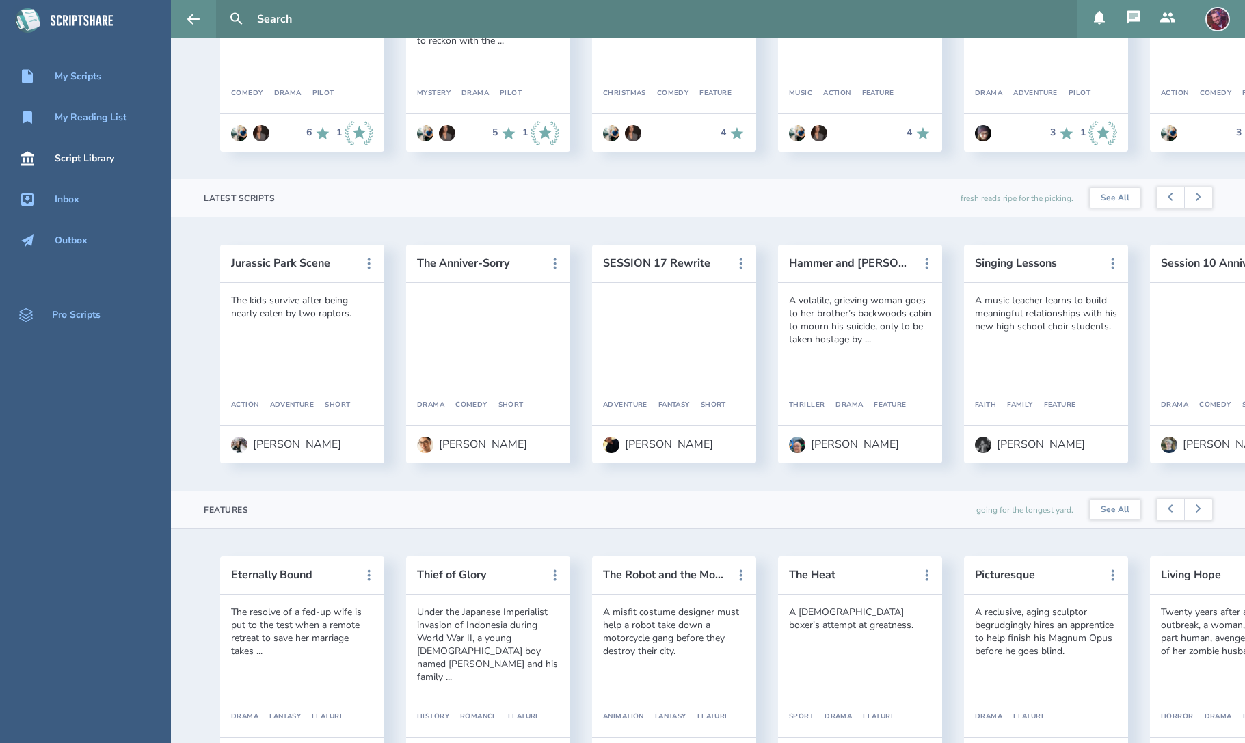
click at [271, 318] on div "The kids survive after being nearly eaten by two raptors." at bounding box center [302, 307] width 142 height 26
click at [319, 283] on header "Jurassic Park Scene" at bounding box center [302, 264] width 164 height 38
click at [300, 263] on button "Jurassic Park Scene" at bounding box center [292, 263] width 123 height 12
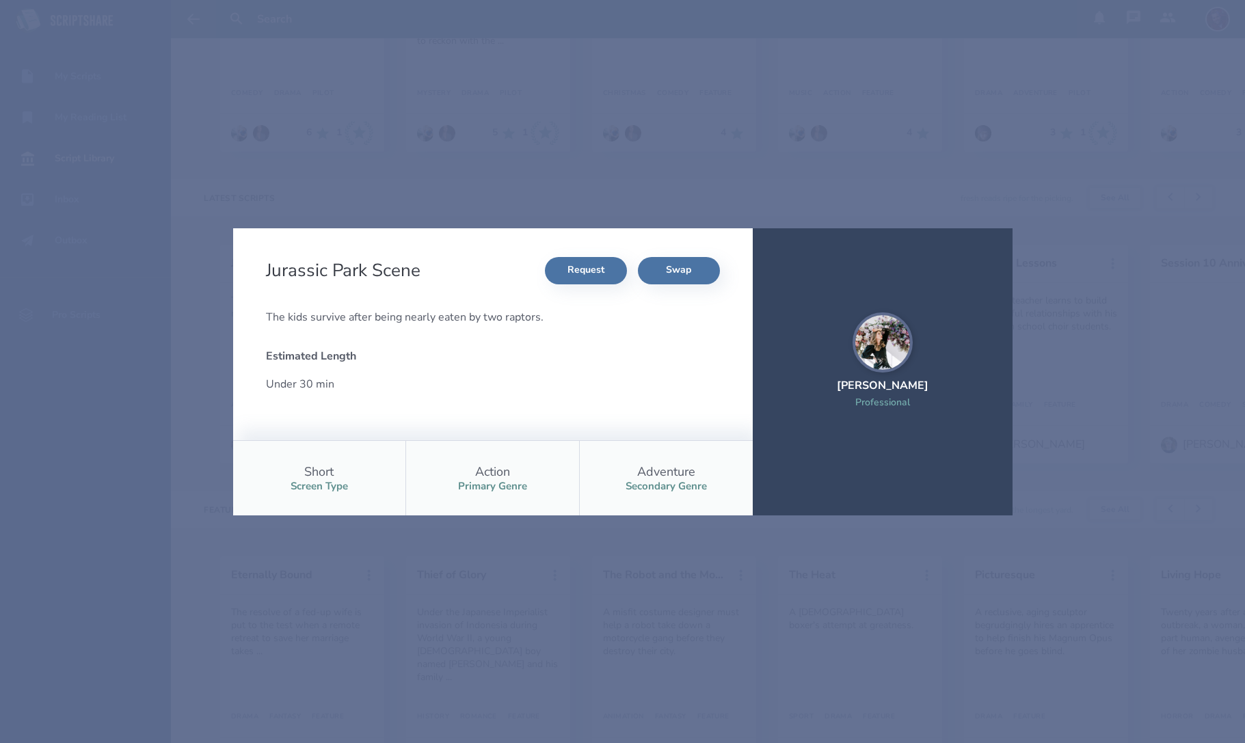
click at [895, 337] on img at bounding box center [883, 343] width 60 height 60
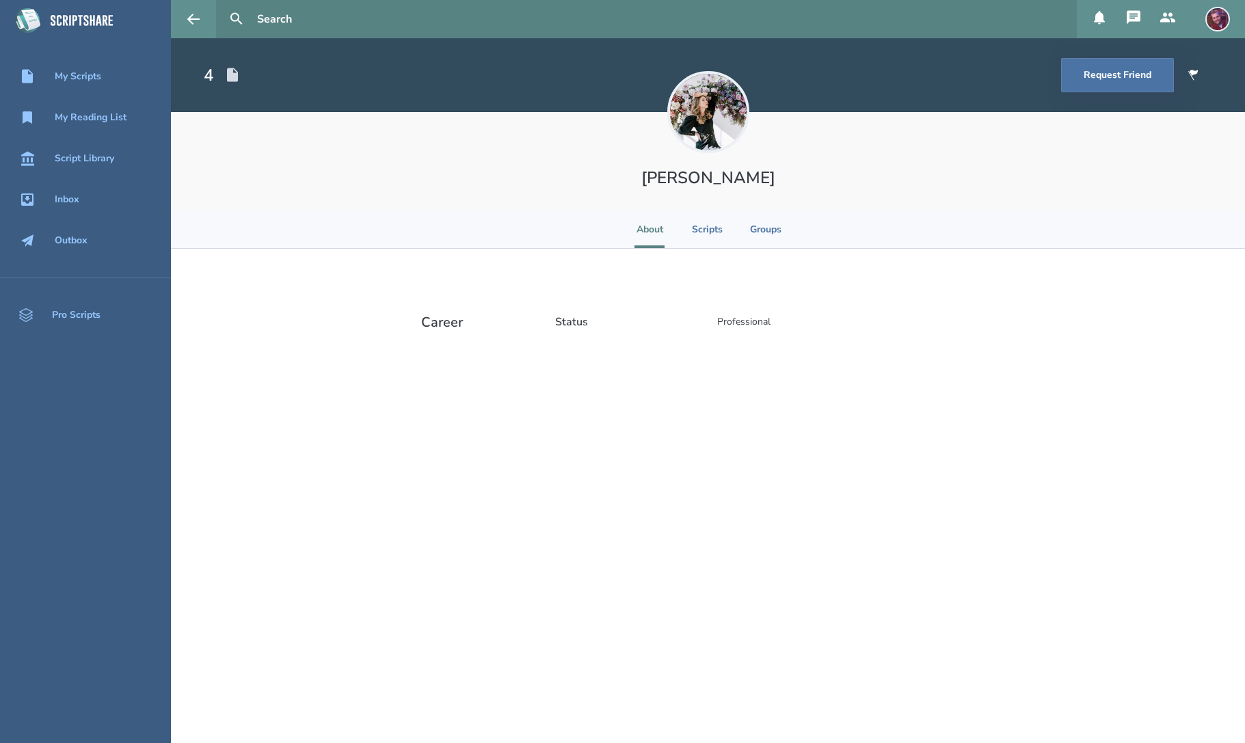
click at [709, 98] on img at bounding box center [708, 112] width 82 height 82
click at [86, 162] on div "Script Library" at bounding box center [84, 158] width 59 height 11
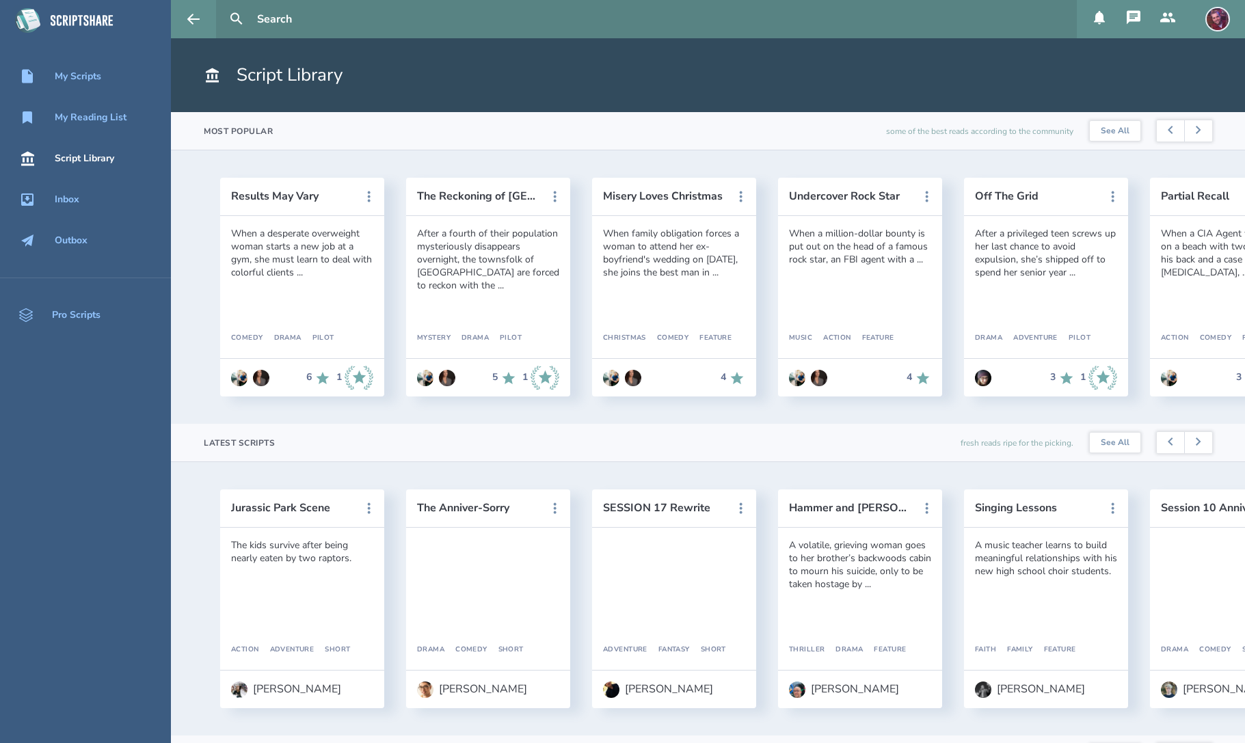
click at [1223, 21] on img at bounding box center [1218, 19] width 25 height 25
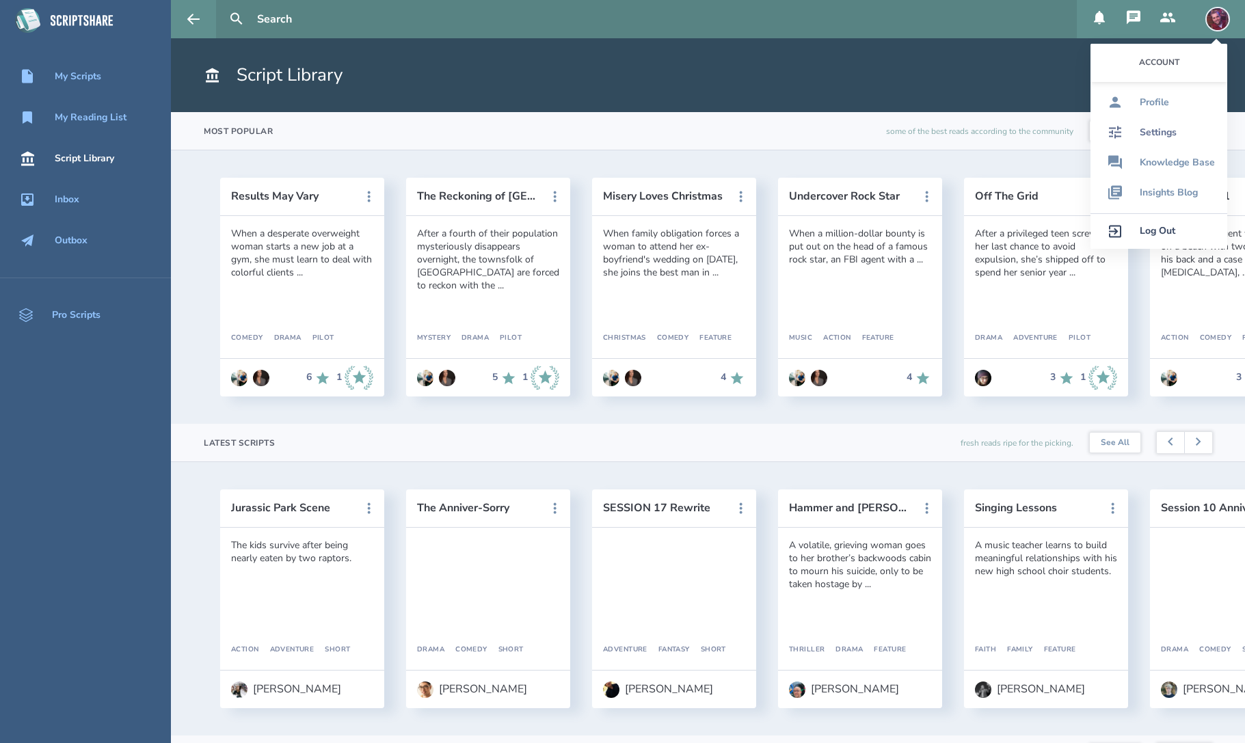
click at [1154, 142] on link "Settings" at bounding box center [1159, 133] width 137 height 30
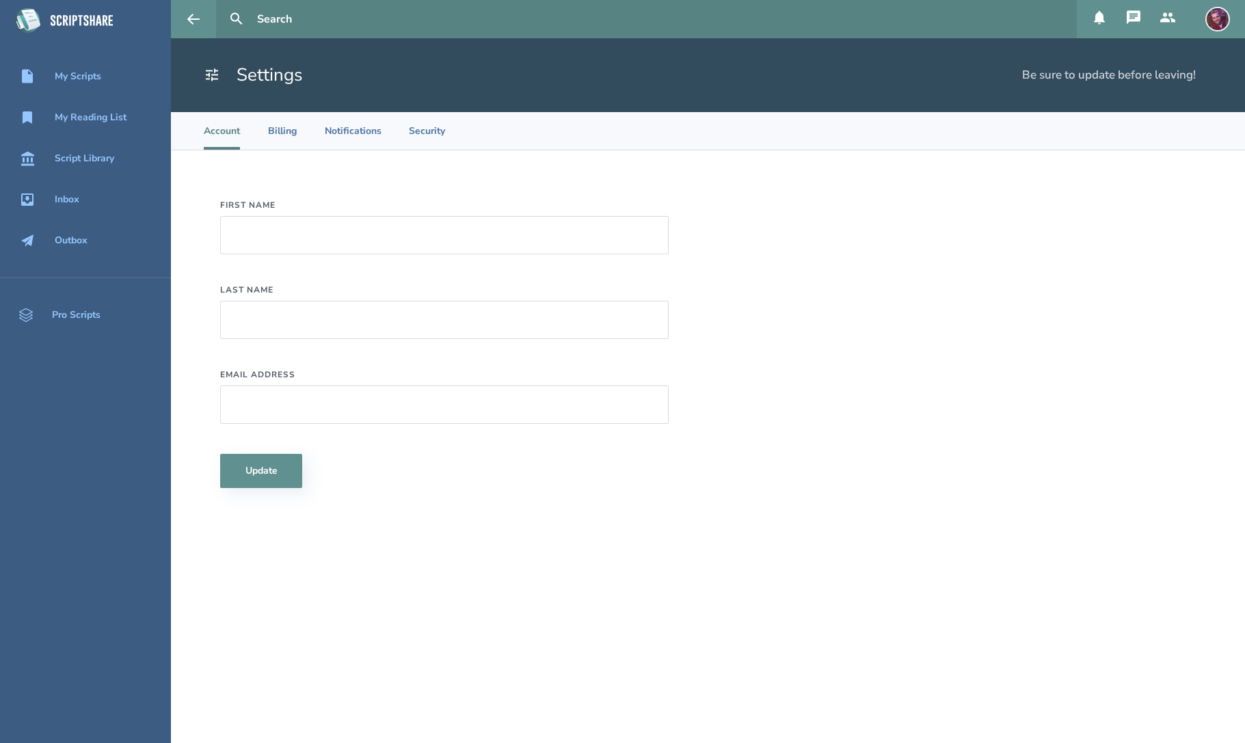
type input "[PERSON_NAME]"
type input "[EMAIL_ADDRESS][DOMAIN_NAME]"
click at [285, 132] on li "Billing" at bounding box center [282, 131] width 30 height 38
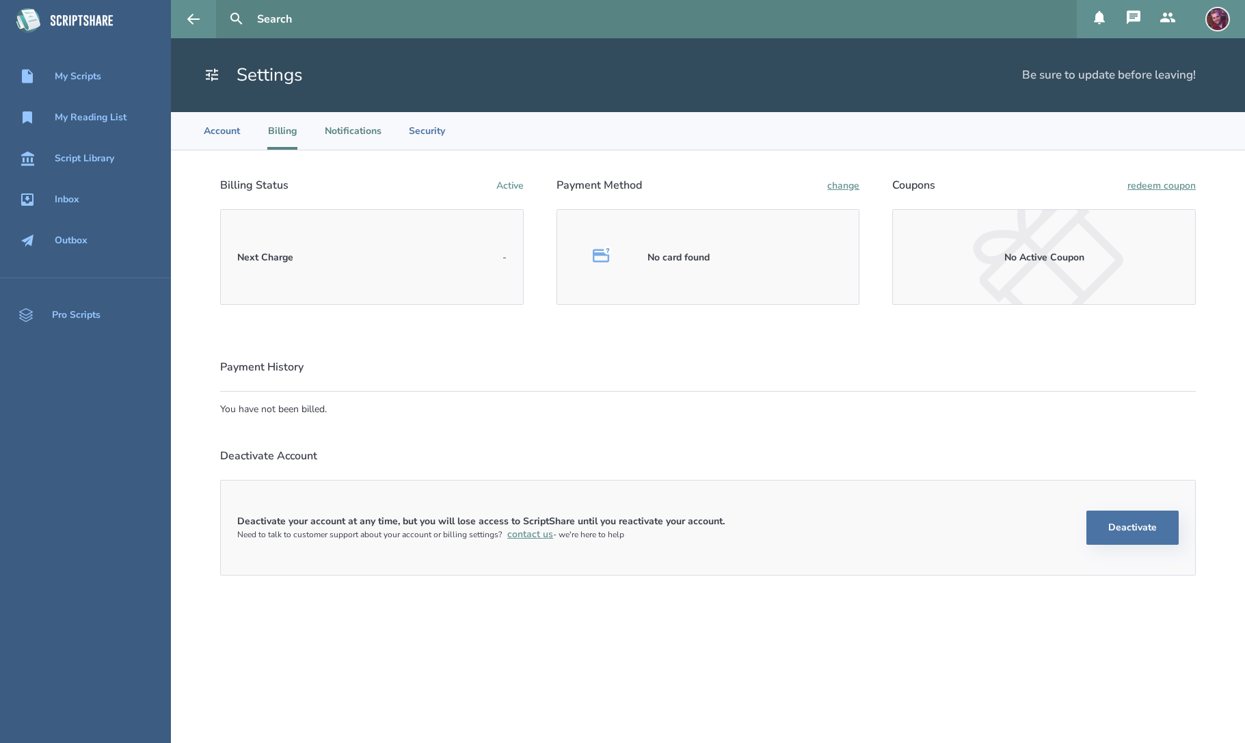
click at [347, 124] on li "Notifications" at bounding box center [353, 131] width 57 height 38
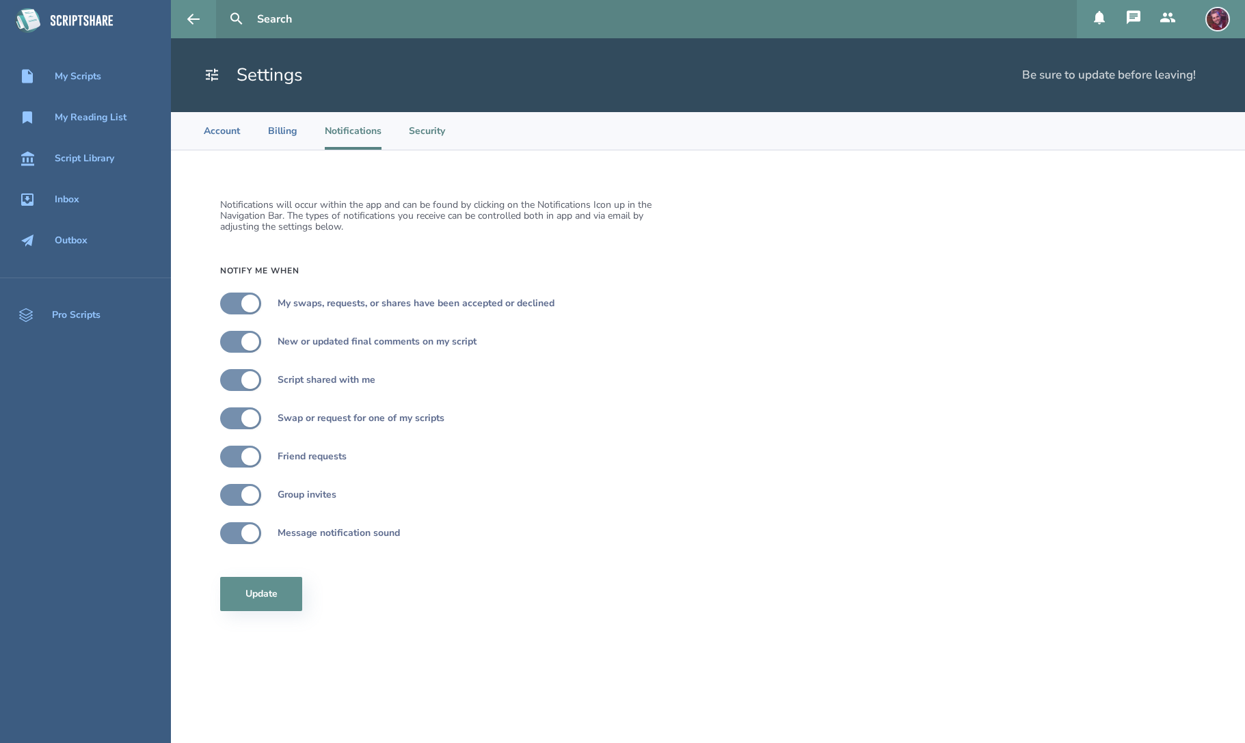
click at [429, 127] on li "Security" at bounding box center [427, 131] width 36 height 38
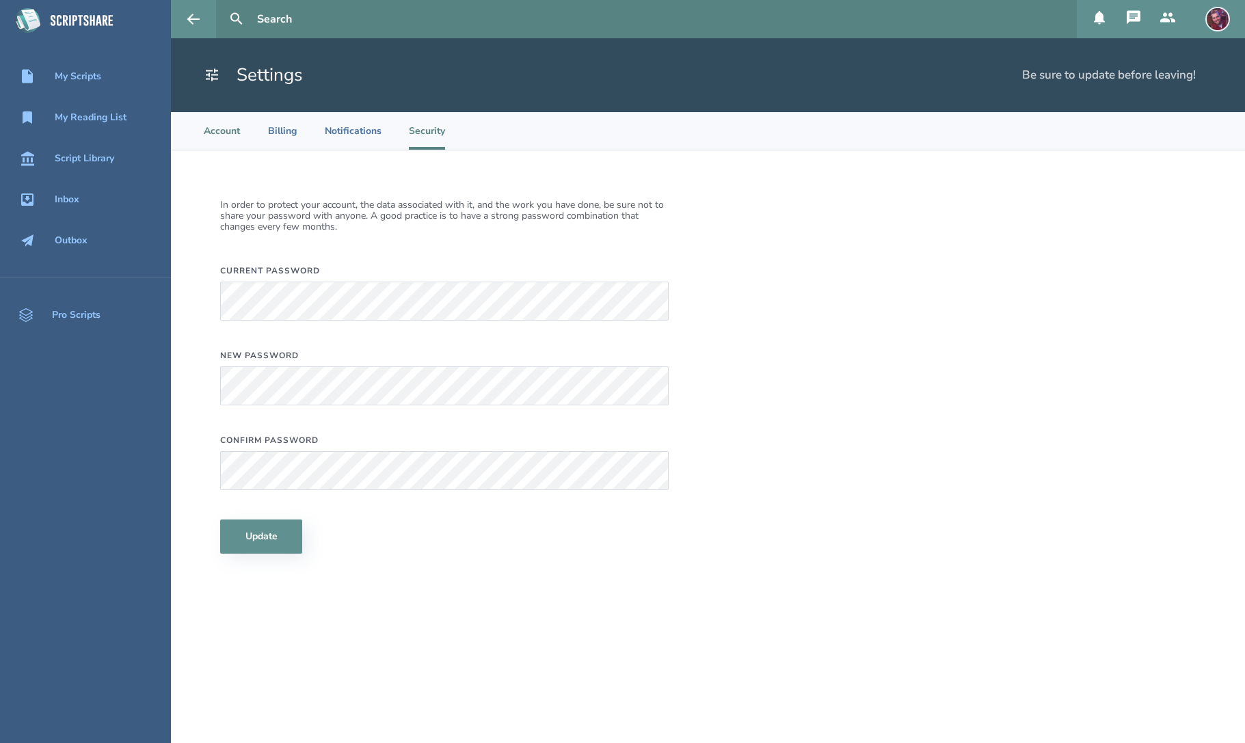
click at [230, 137] on li "Account" at bounding box center [222, 131] width 36 height 38
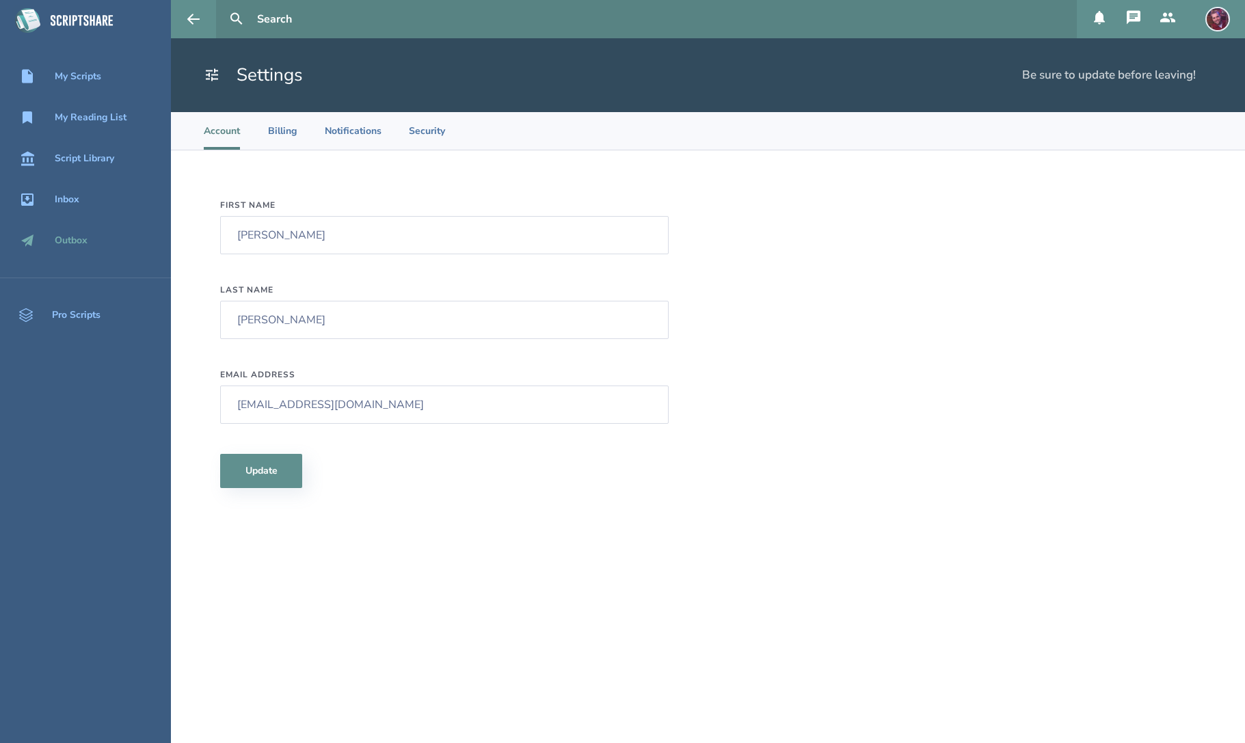
click at [91, 244] on div "Outbox" at bounding box center [85, 241] width 171 height 16
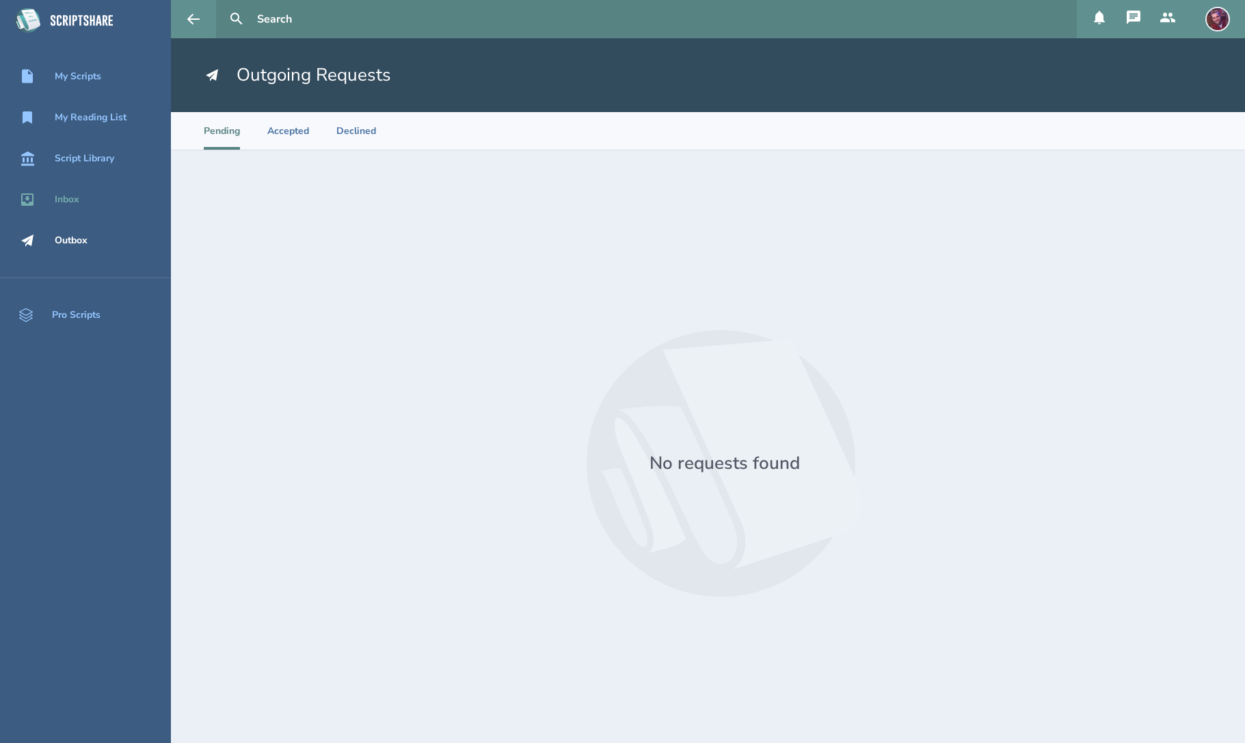
click at [77, 207] on div "Inbox" at bounding box center [85, 199] width 171 height 16
click at [90, 161] on div "Script Library" at bounding box center [84, 158] width 59 height 11
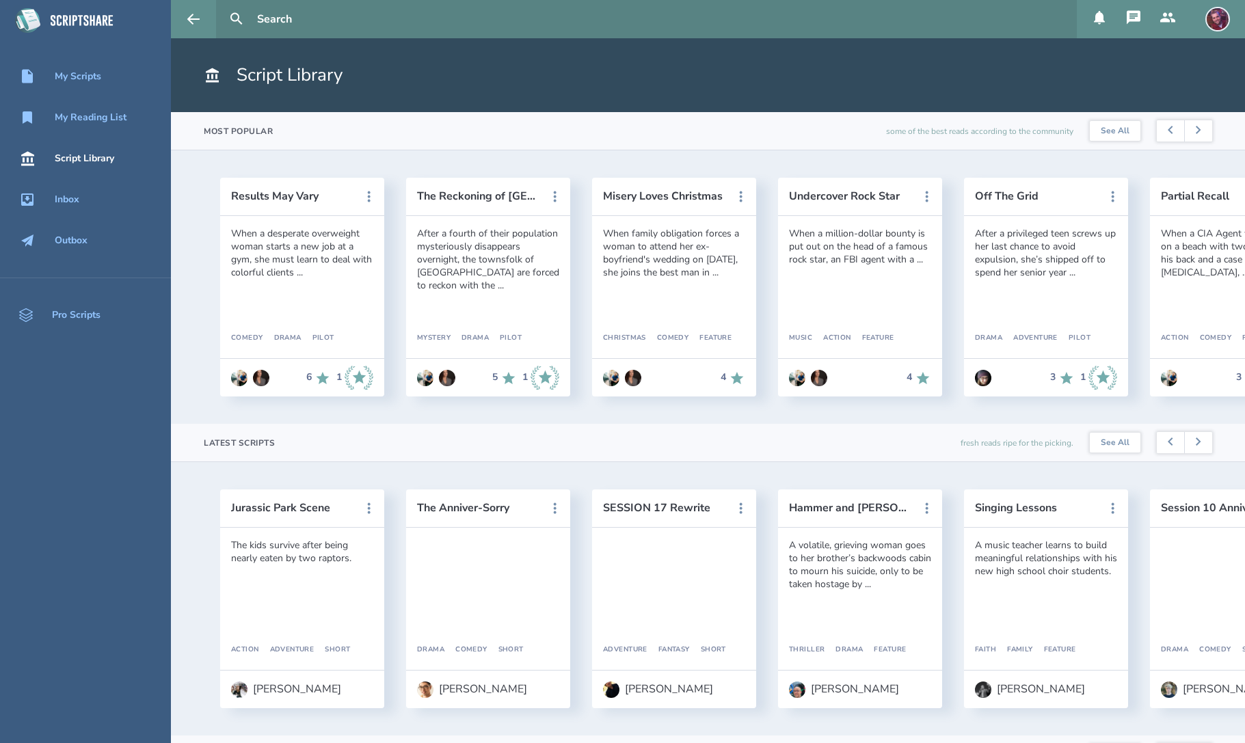
click at [96, 138] on nav "My Scripts My Reading List Script Library Inbox Outbox" at bounding box center [85, 159] width 171 height 194
click at [91, 118] on div "My Reading List" at bounding box center [91, 117] width 72 height 11
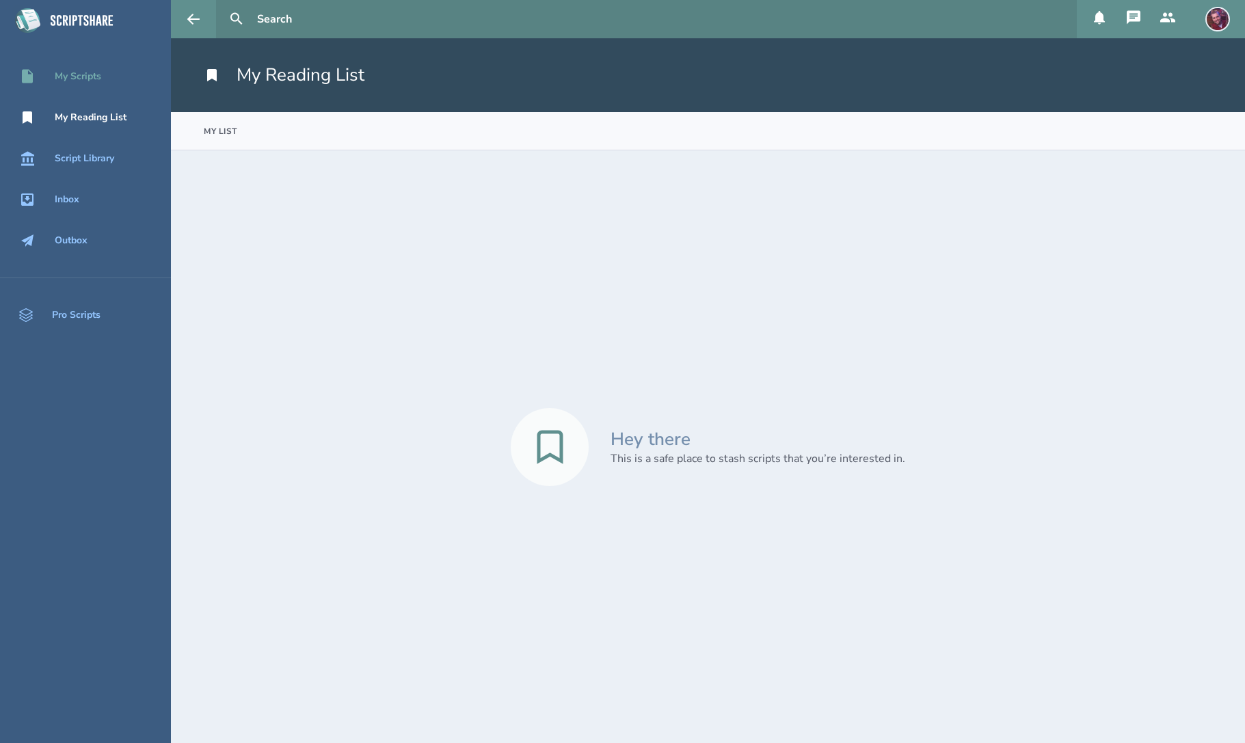
click at [88, 82] on div "My Scripts" at bounding box center [78, 76] width 47 height 11
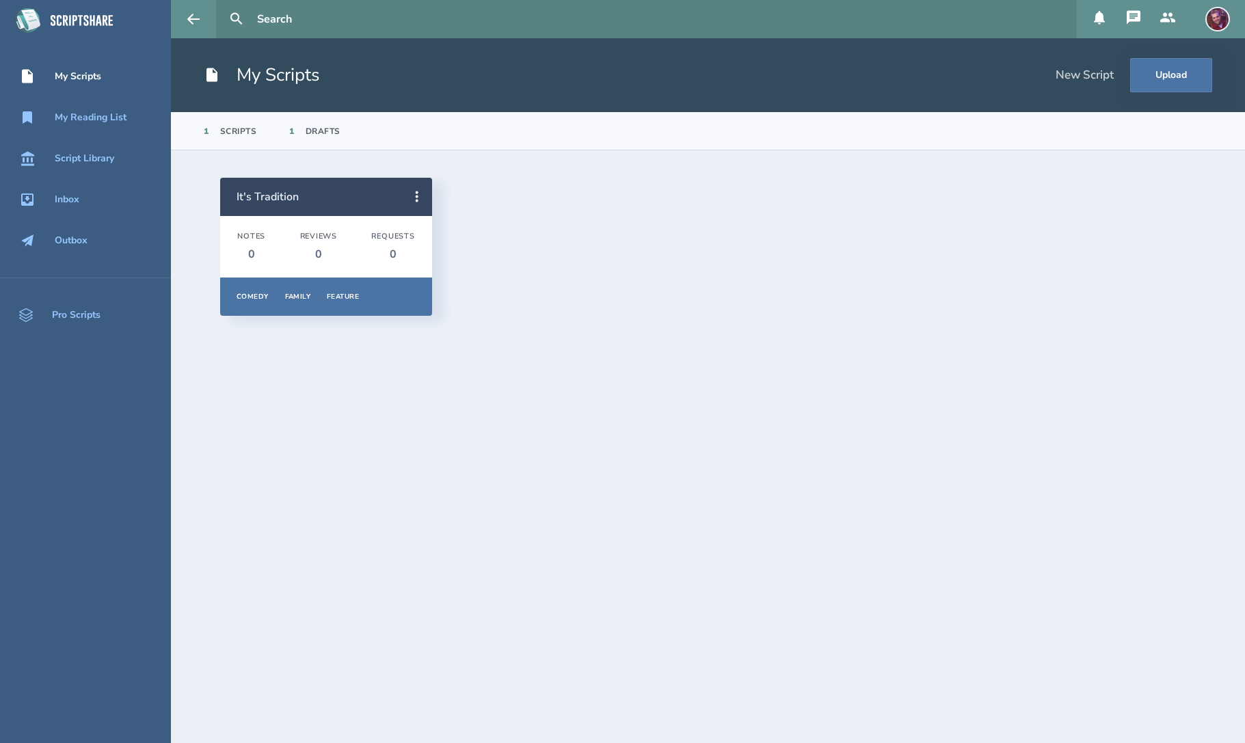
click at [287, 193] on link "It's Tradition" at bounding box center [268, 196] width 62 height 15
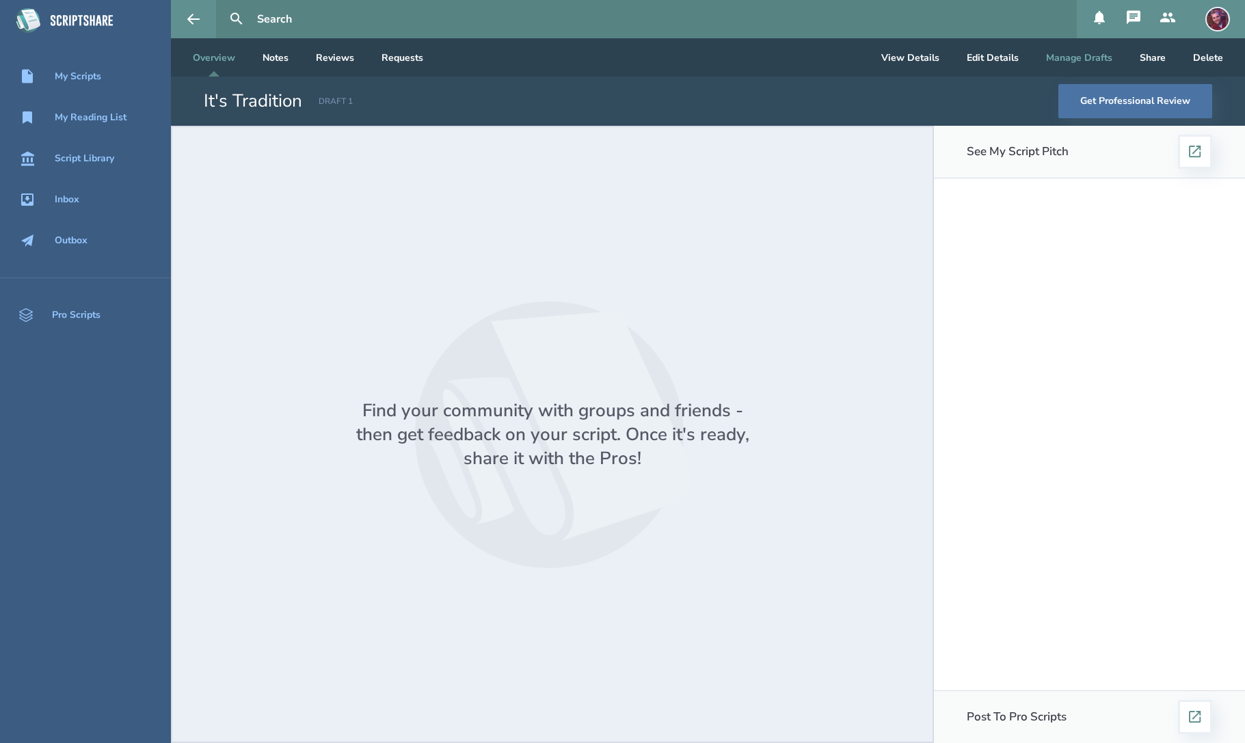
click at [1078, 57] on button "Manage Drafts" at bounding box center [1079, 57] width 88 height 38
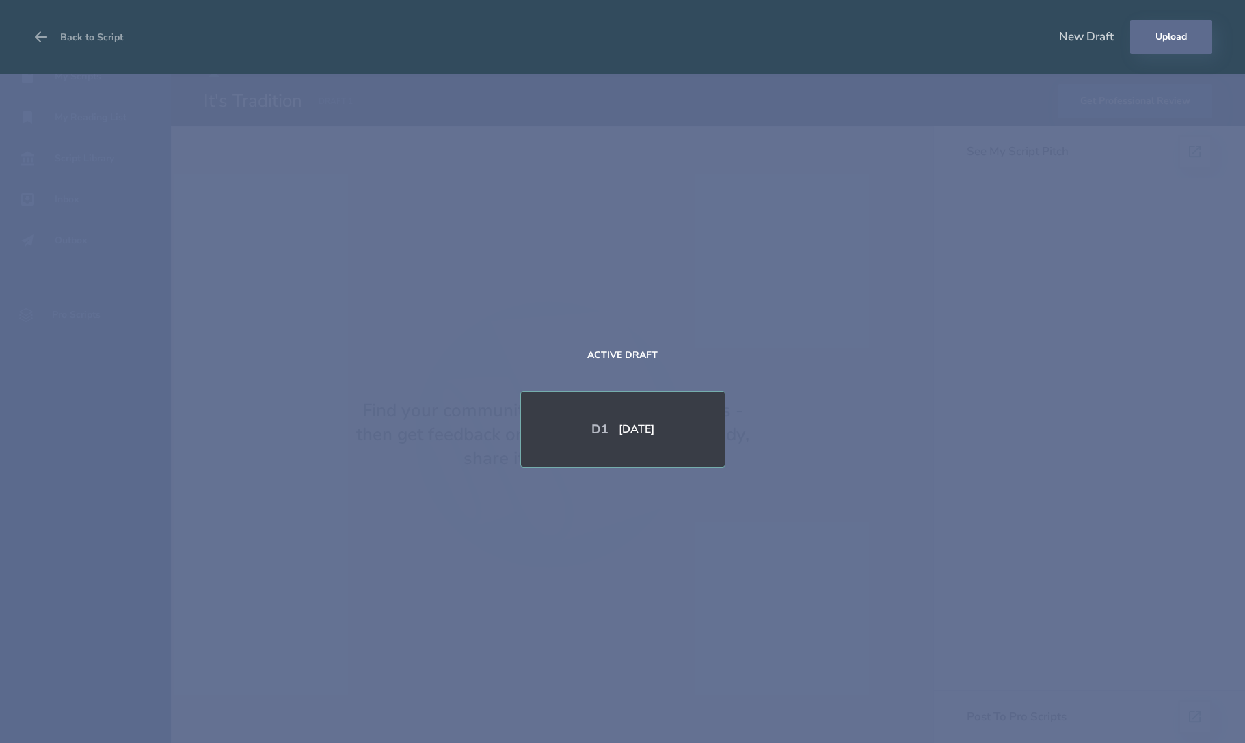
click at [1152, 47] on button "Upload" at bounding box center [1171, 37] width 82 height 34
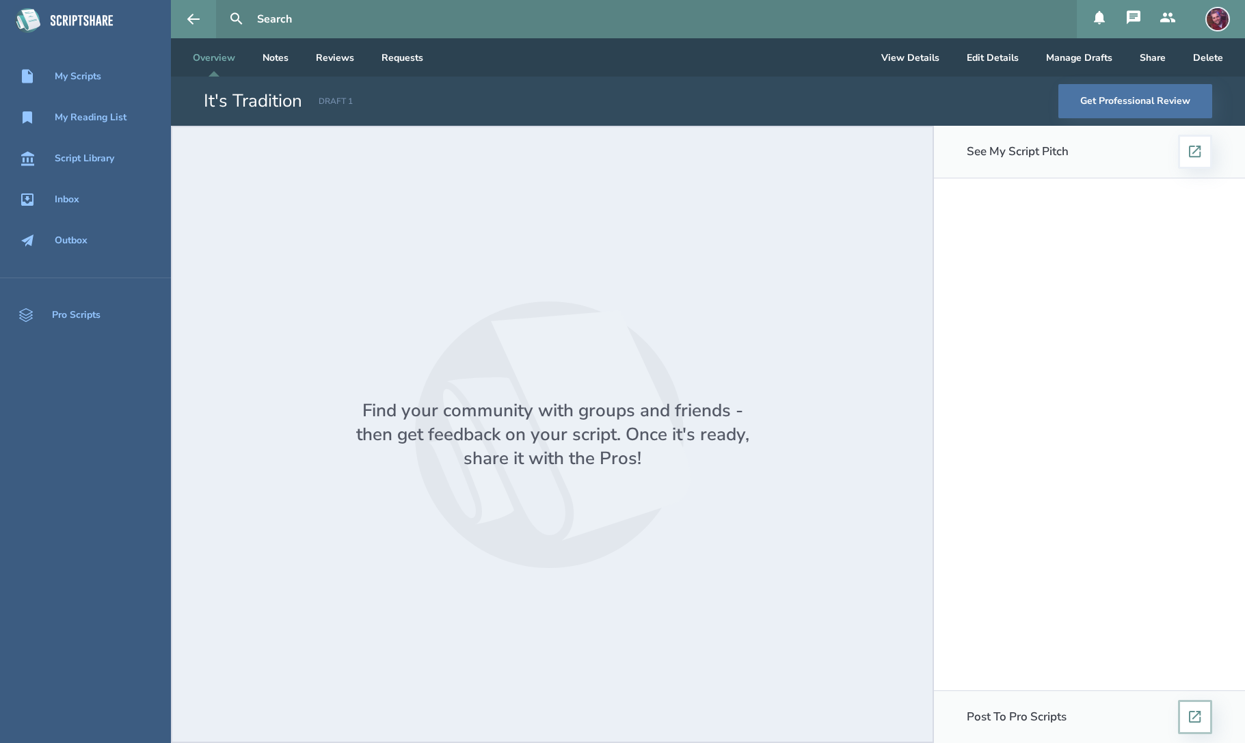
click at [1190, 711] on icon at bounding box center [1195, 717] width 12 height 12
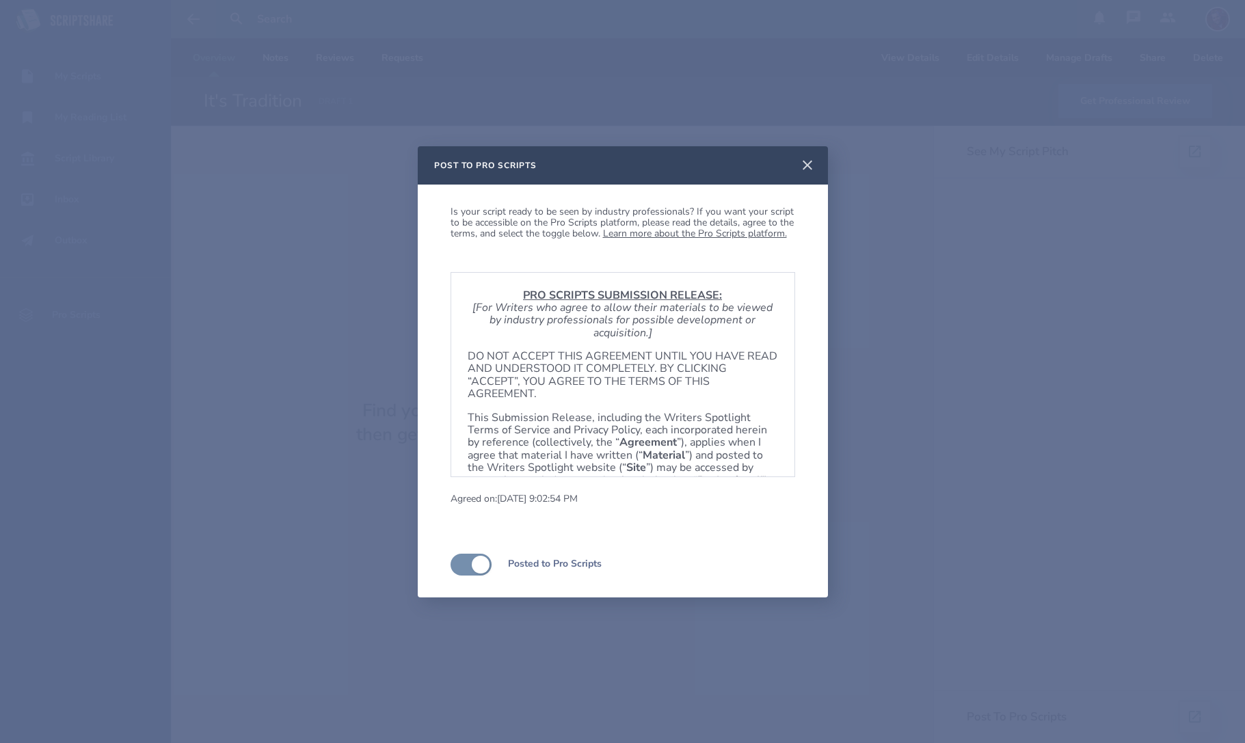
click at [808, 167] on icon at bounding box center [808, 165] width 10 height 10
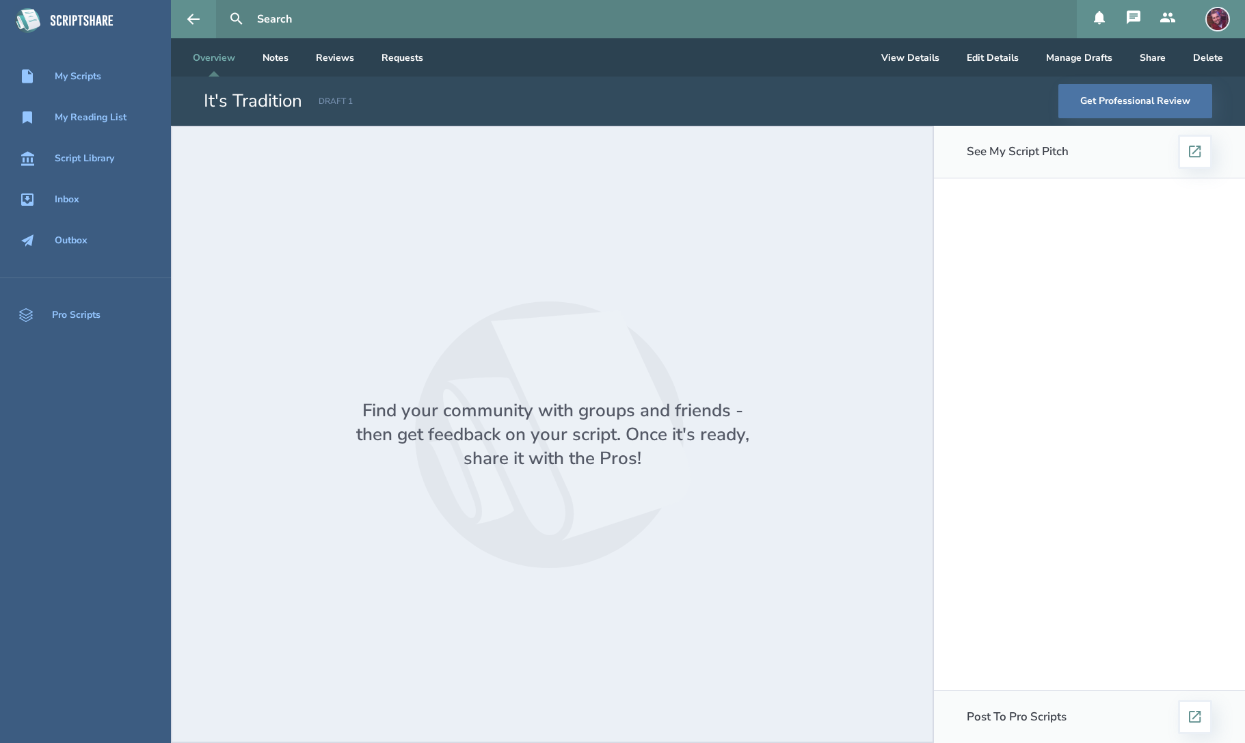
click at [878, 257] on div at bounding box center [553, 435] width 662 height 560
click at [1072, 64] on button "Manage Drafts" at bounding box center [1079, 57] width 88 height 38
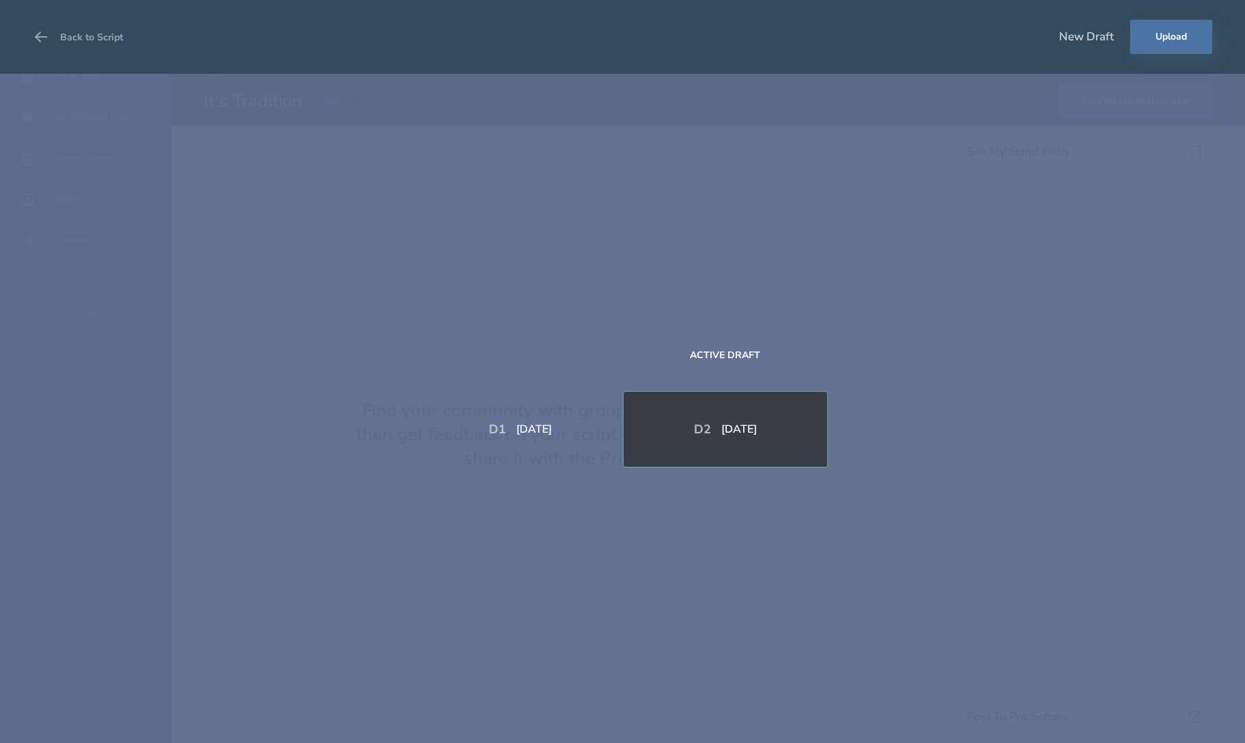
click at [750, 434] on div "[DATE]" at bounding box center [739, 429] width 36 height 11
click at [65, 38] on button "Back to Script" at bounding box center [78, 37] width 90 height 38
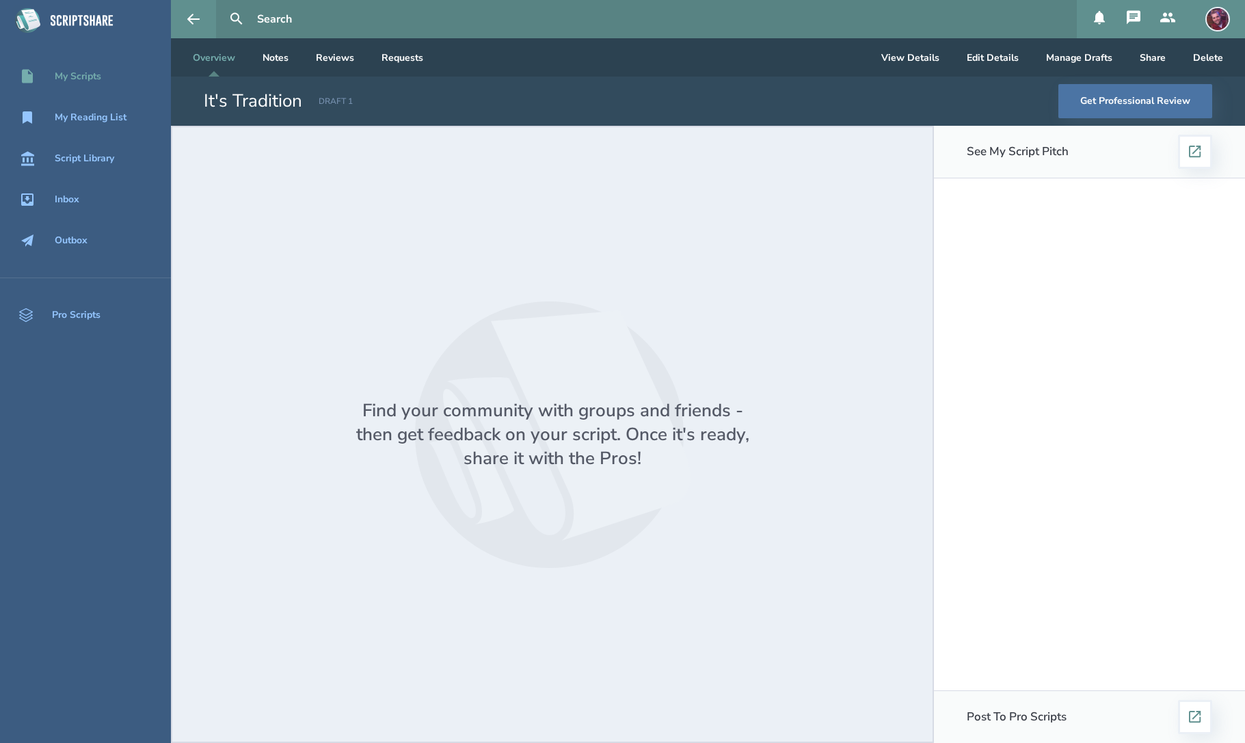
click at [86, 75] on div "My Scripts" at bounding box center [78, 76] width 47 height 11
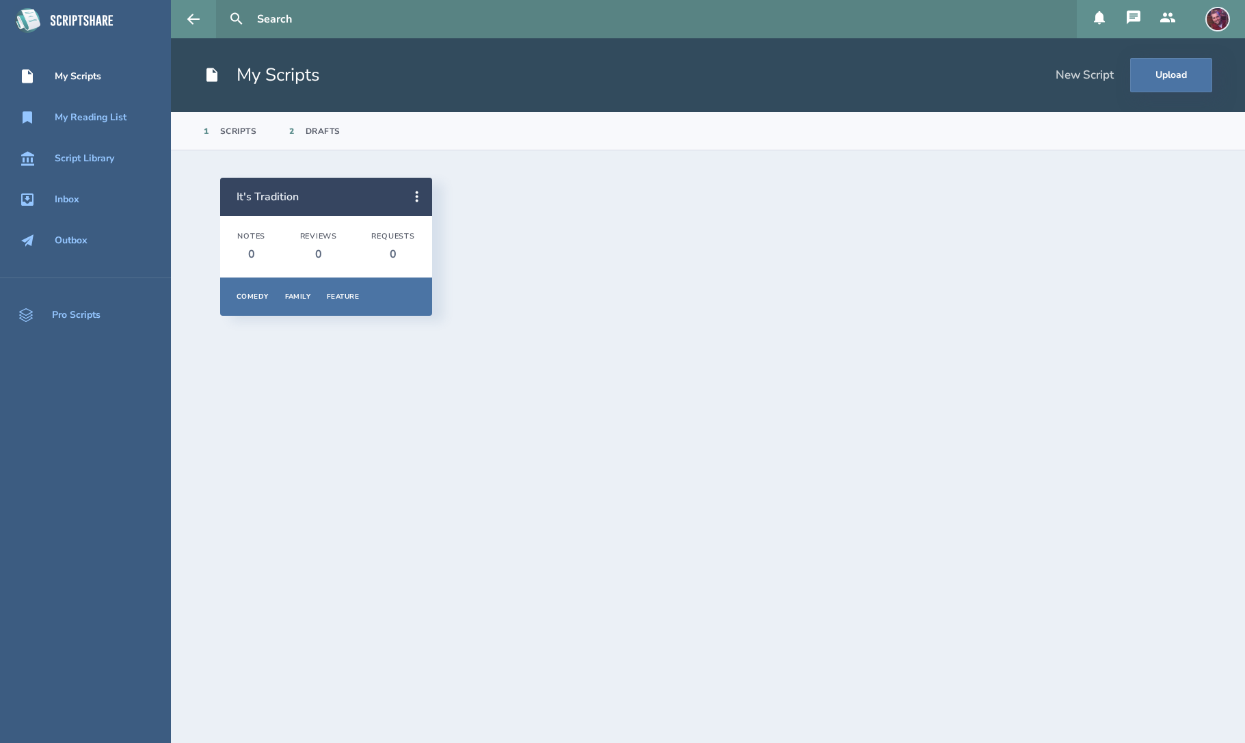
click at [275, 194] on link "It's Tradition" at bounding box center [268, 196] width 62 height 15
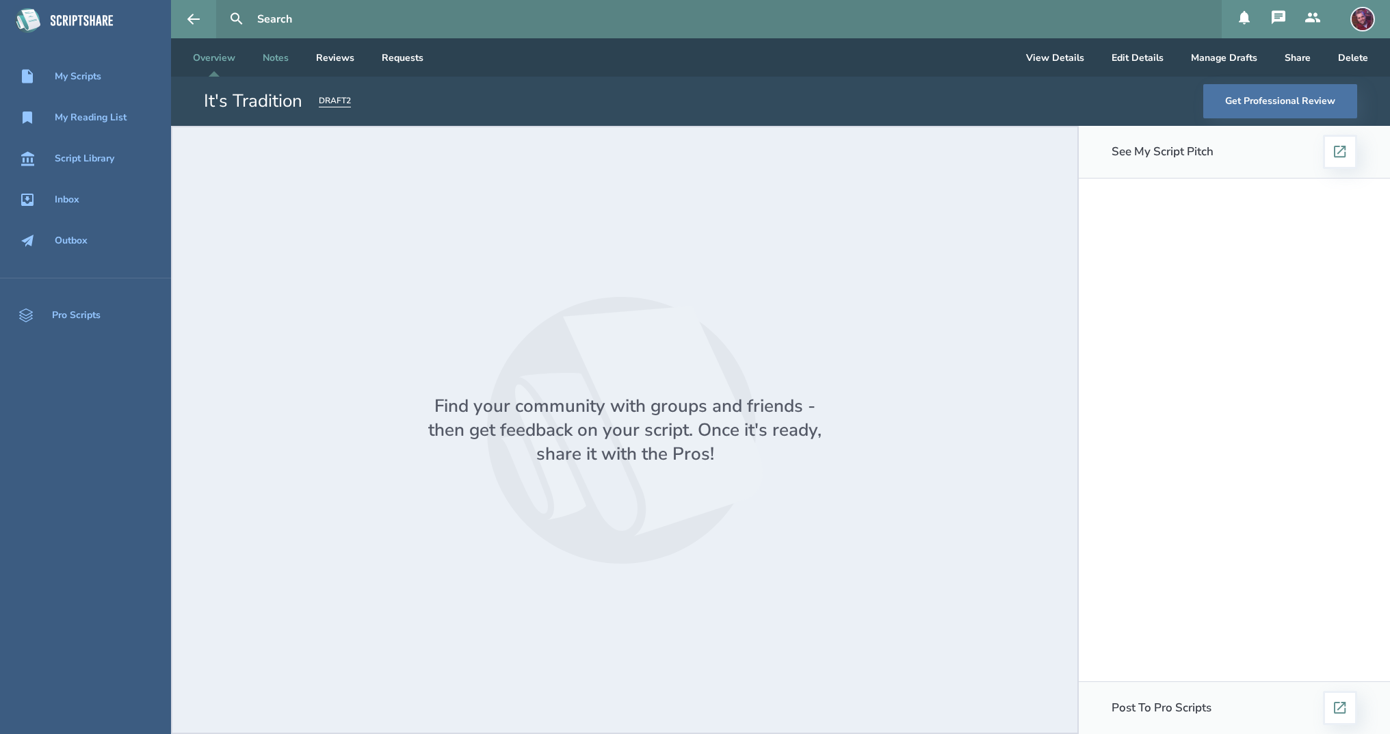
click at [283, 59] on link "Notes" at bounding box center [276, 57] width 48 height 38
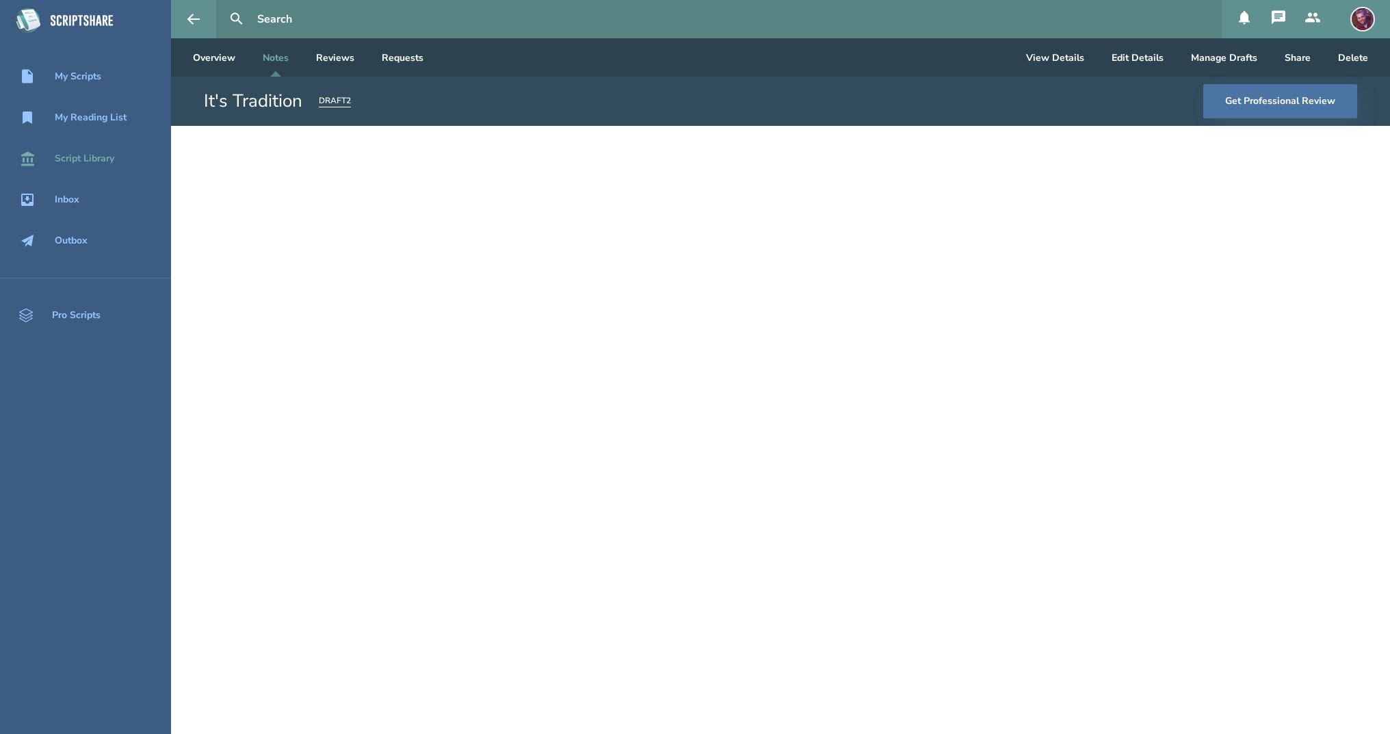
click at [85, 161] on div "Script Library" at bounding box center [84, 158] width 59 height 11
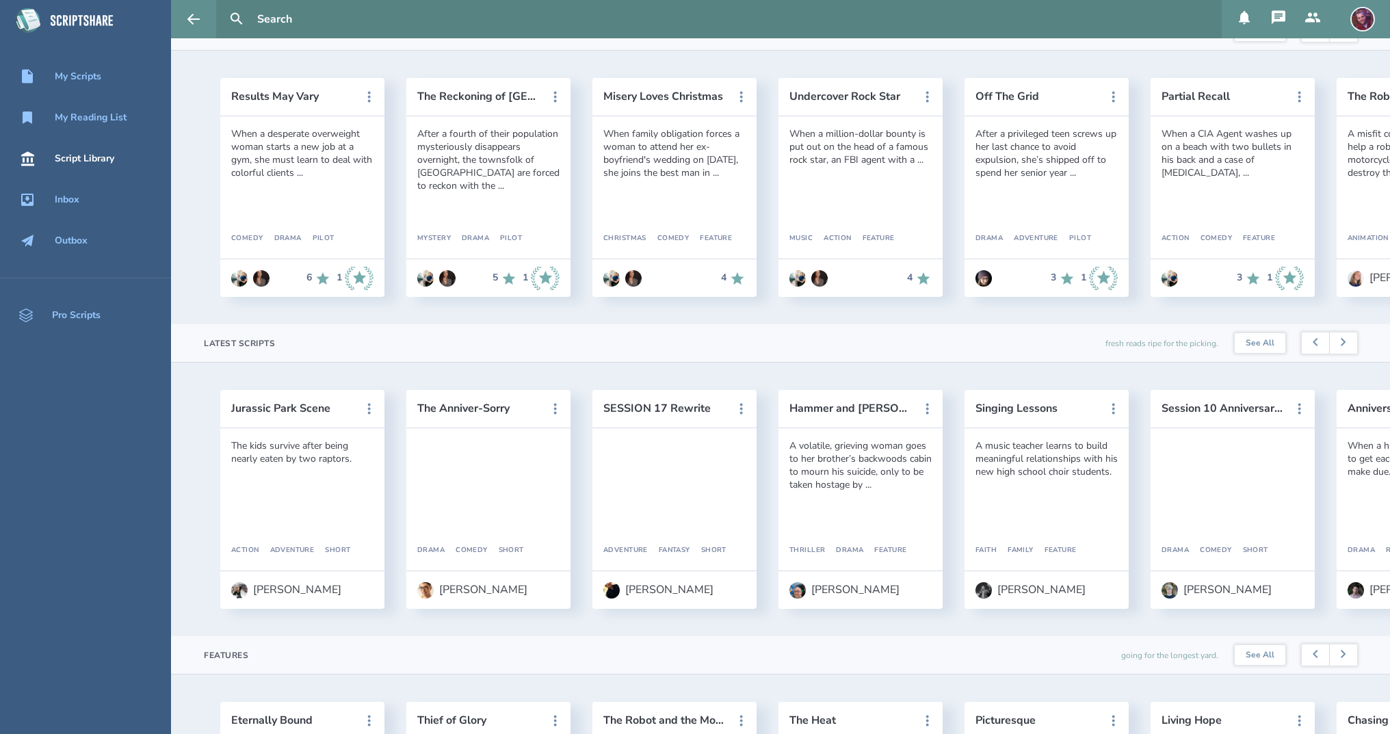
scroll to position [103, 0]
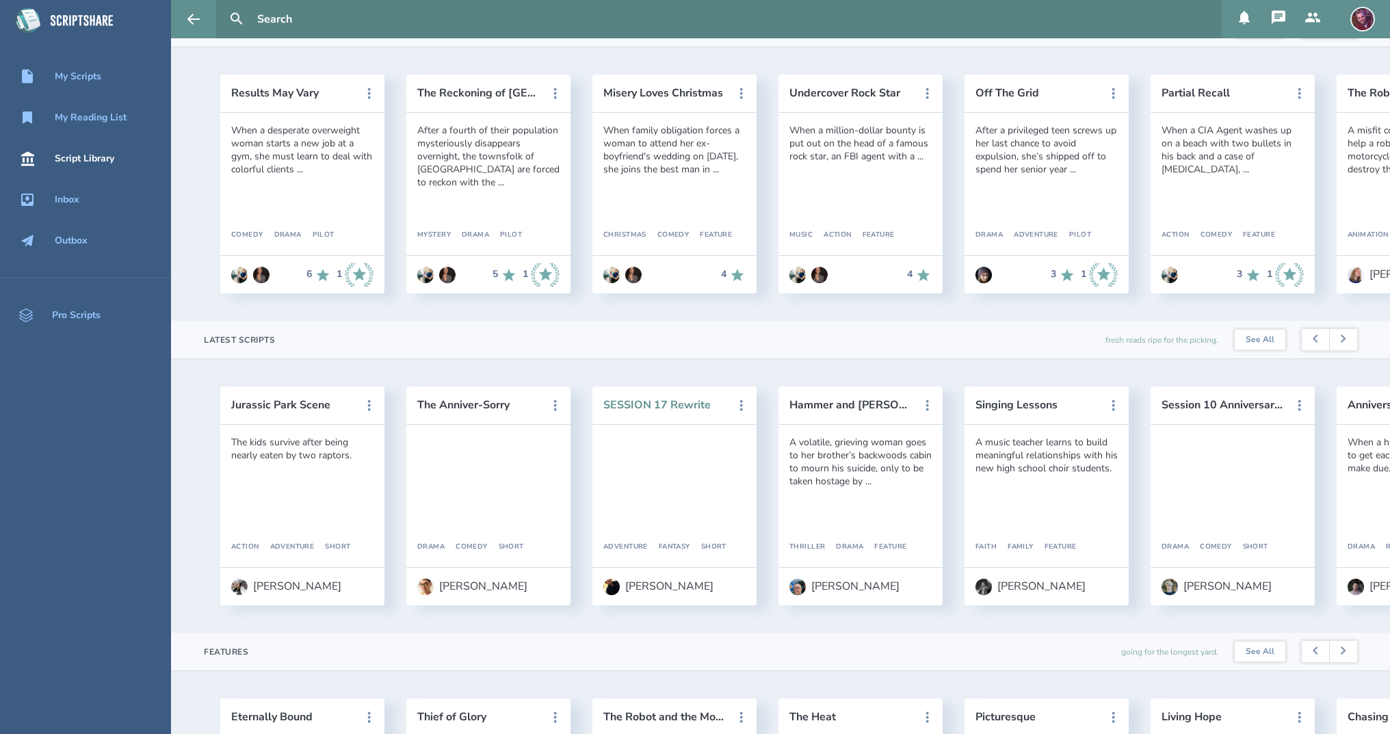
click at [643, 399] on button "SESSION 17 Rewrite" at bounding box center [664, 405] width 123 height 12
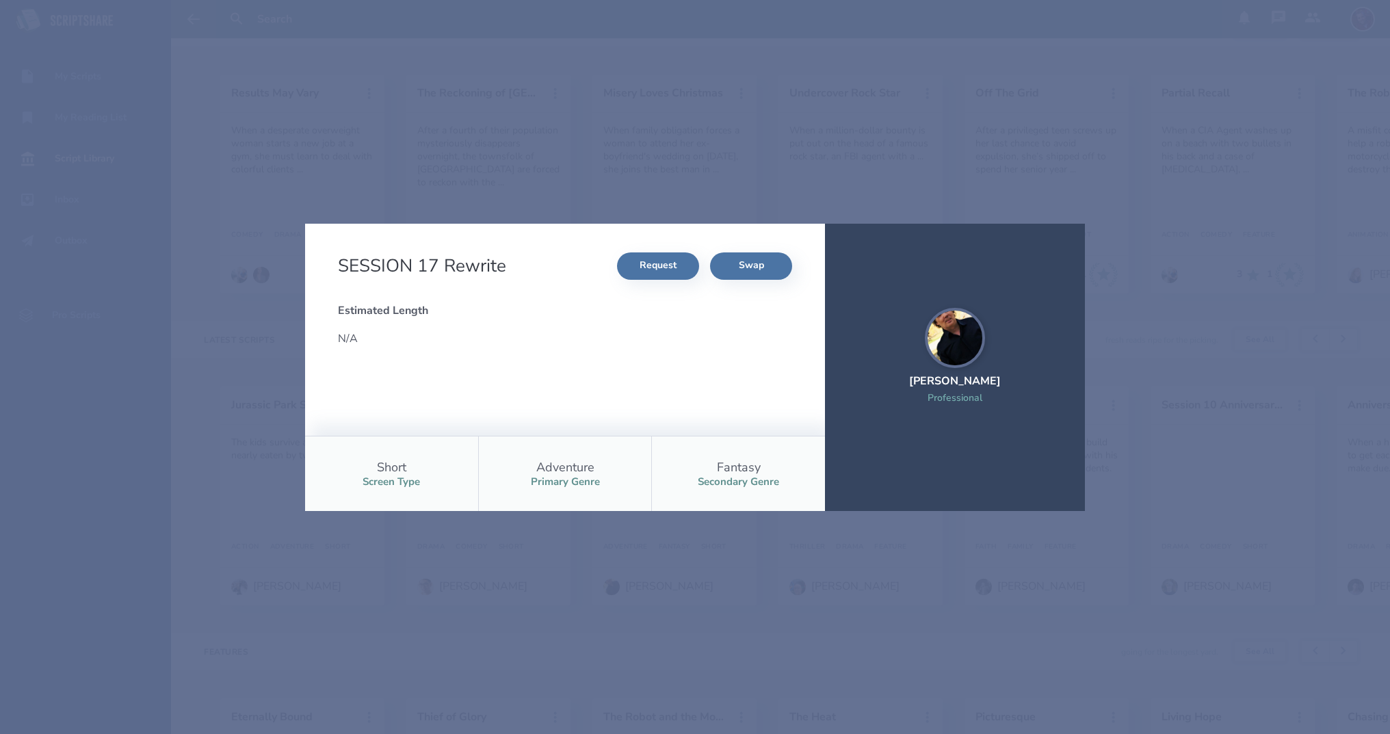
click at [647, 608] on div "SESSION 17 Rewrite Request Swap Estimated Length N/A Short Screen Type Adventur…" at bounding box center [695, 367] width 1390 height 734
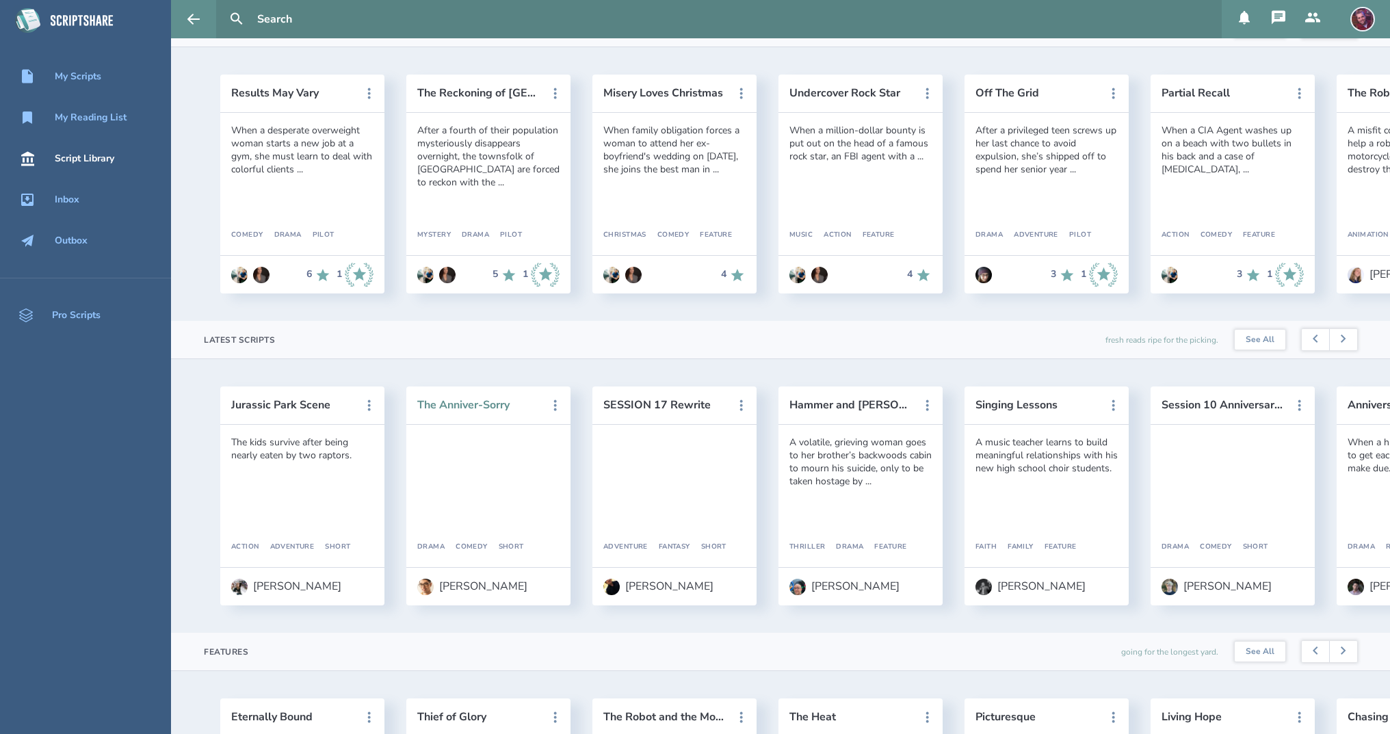
click at [475, 409] on button "The Anniver-Sorry" at bounding box center [478, 405] width 123 height 12
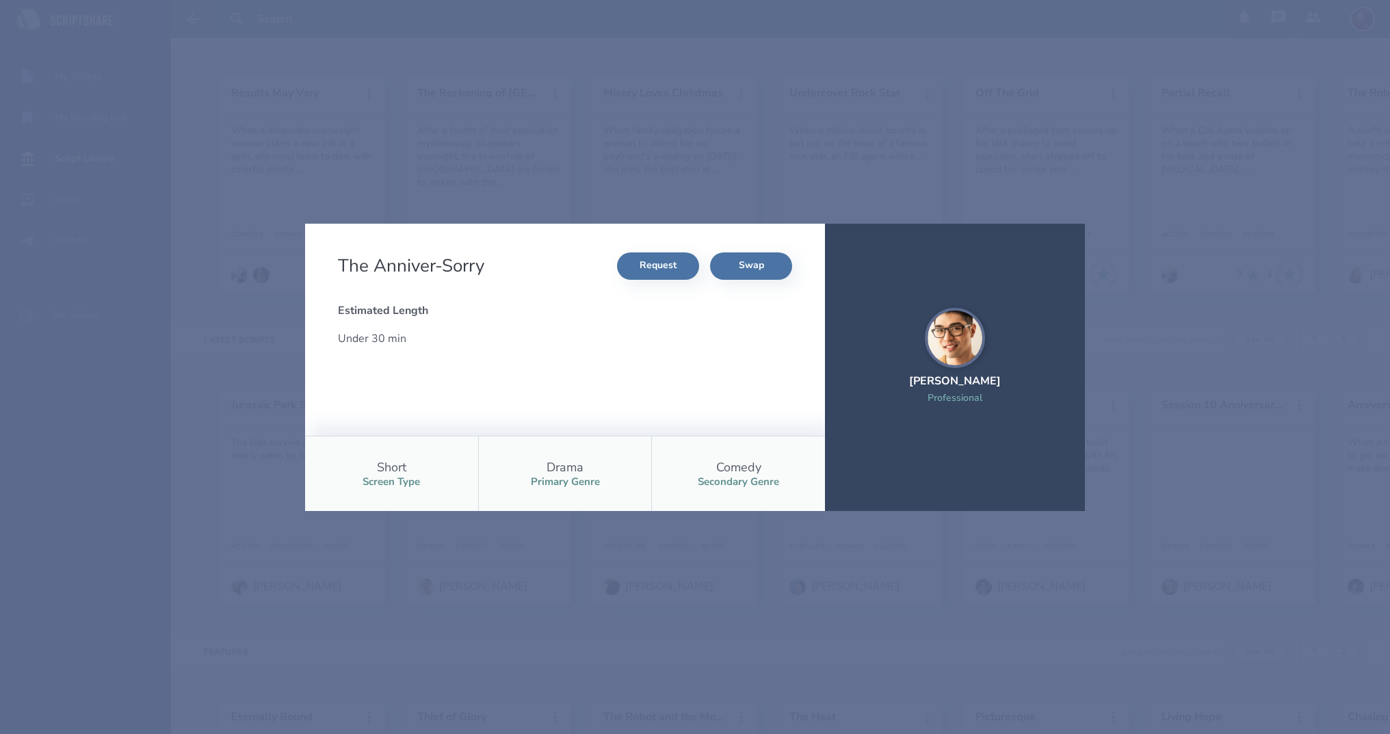
click at [550, 548] on div "The Anniver-Sorry Request Swap Estimated Length Under 30 min Short Screen Type …" at bounding box center [695, 367] width 1390 height 734
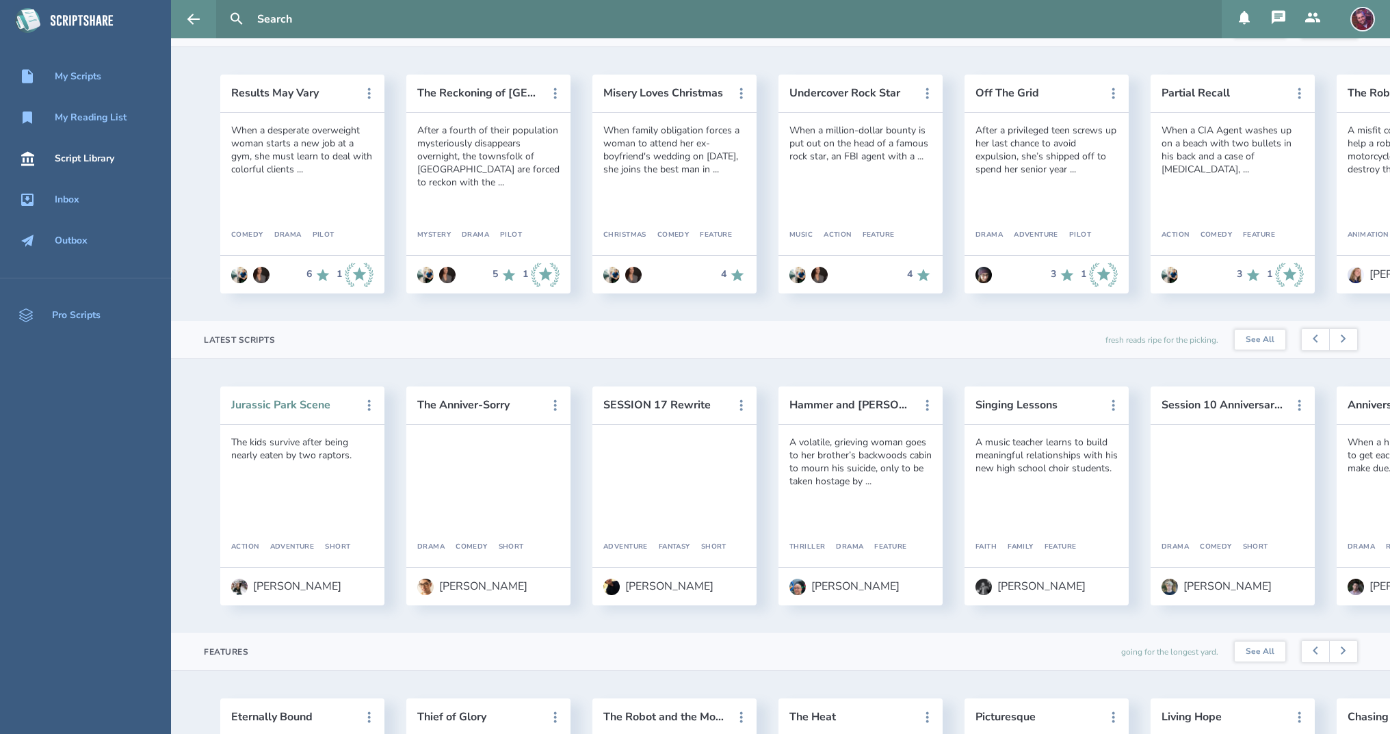
click at [308, 408] on button "Jurassic Park Scene" at bounding box center [292, 405] width 123 height 12
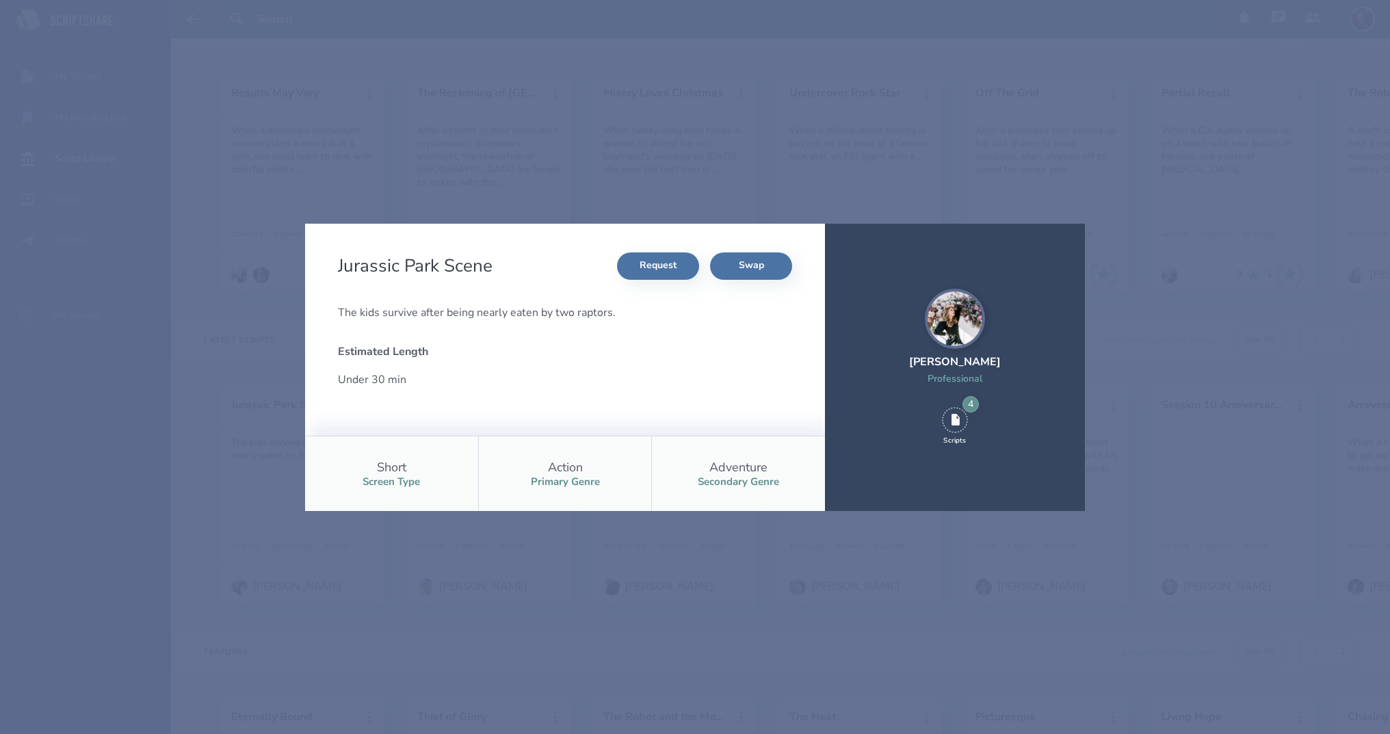
click at [679, 571] on div "Jurassic Park Scene Request Swap The kids survive after being nearly eaten by t…" at bounding box center [695, 367] width 1390 height 734
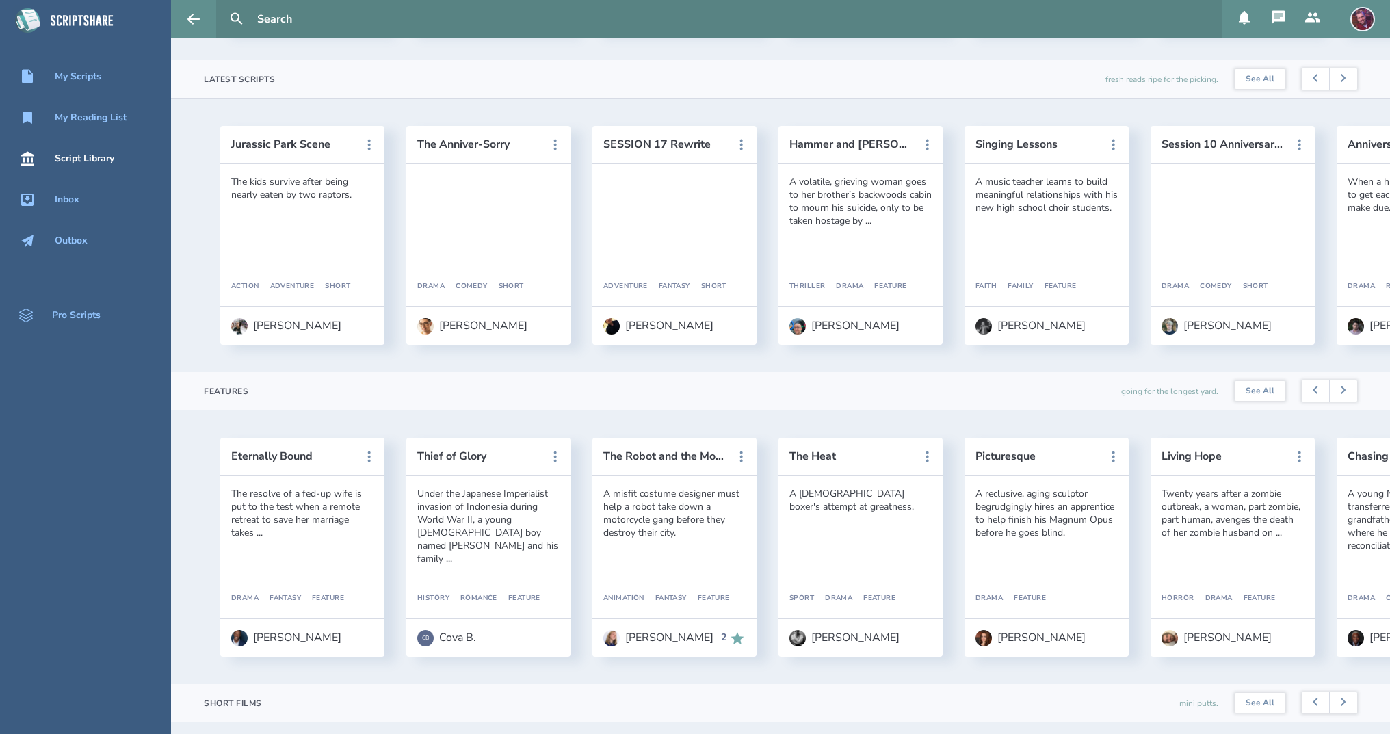
scroll to position [383, 0]
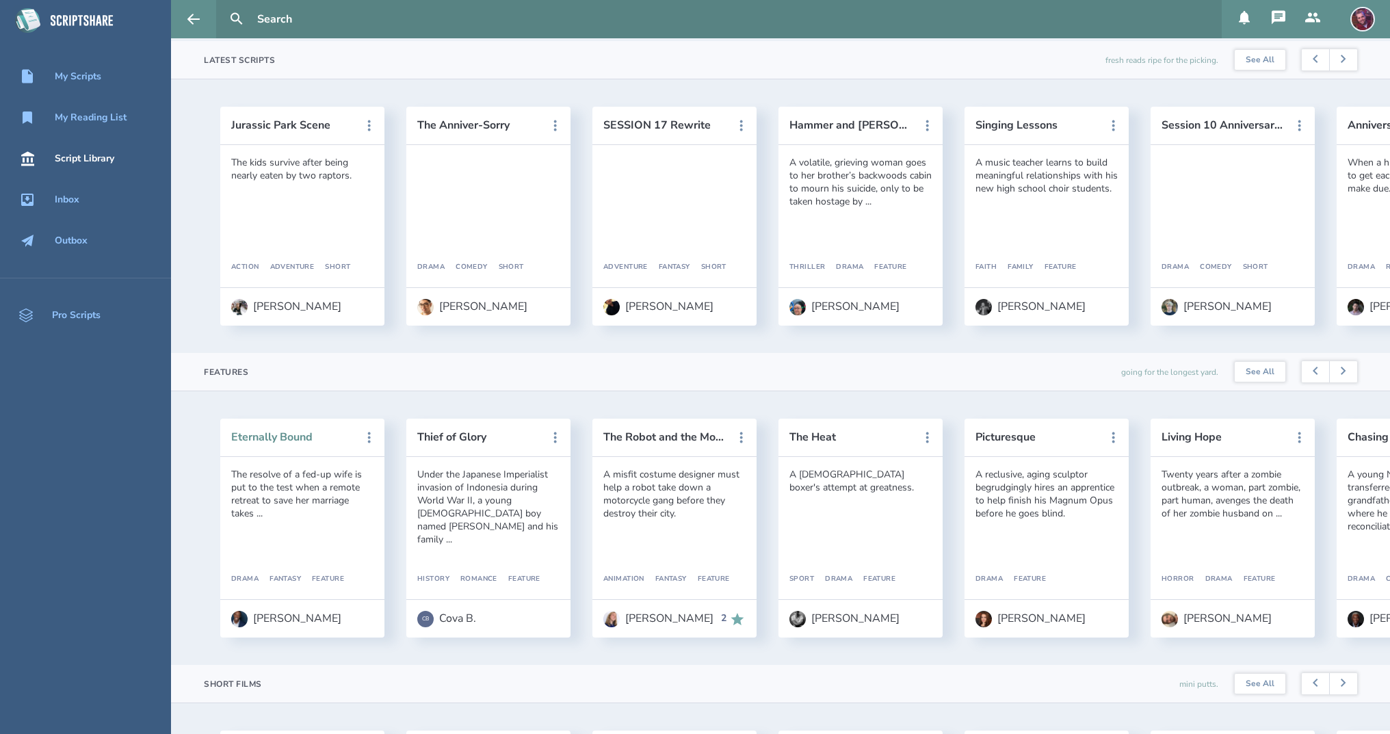
click at [289, 442] on button "Eternally Bound" at bounding box center [292, 437] width 123 height 12
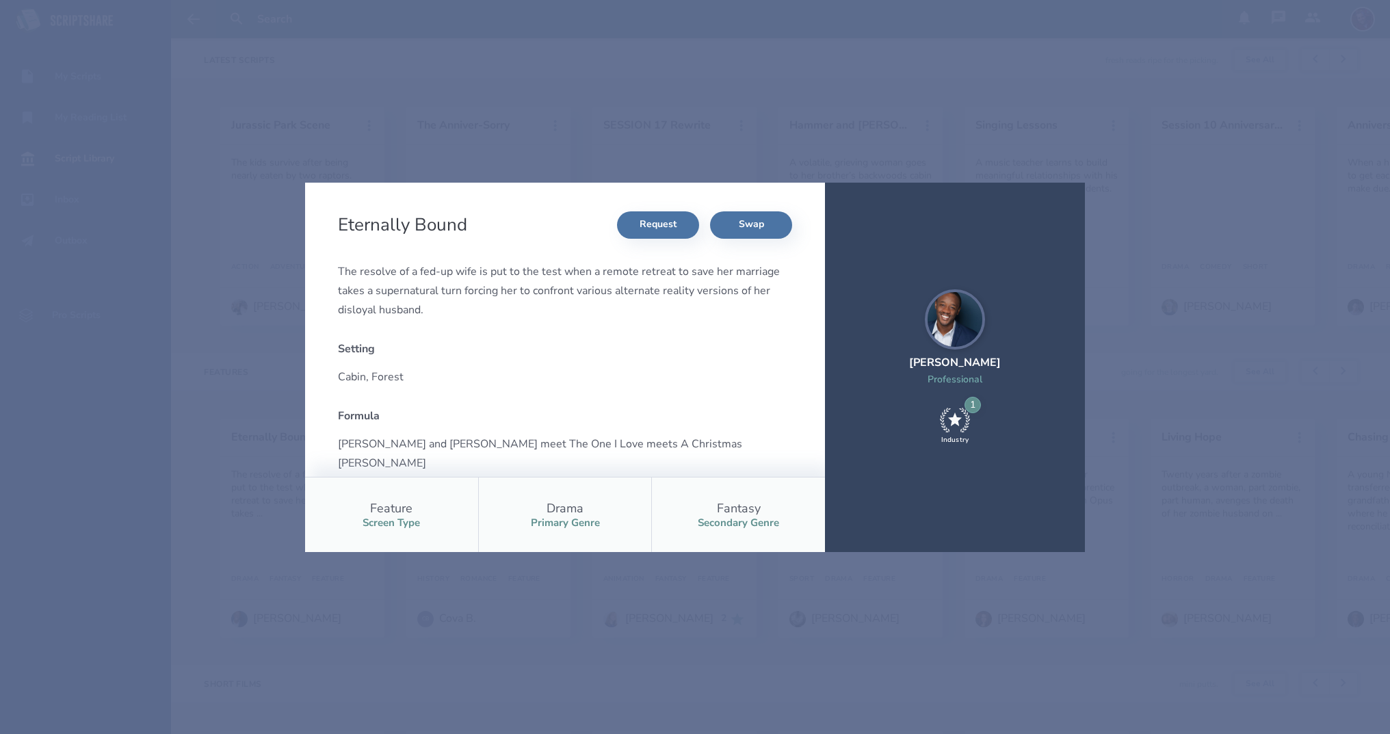
click at [578, 585] on div "Eternally Bound Request Swap The resolve of a fed-up wife is put to the test wh…" at bounding box center [695, 367] width 1390 height 734
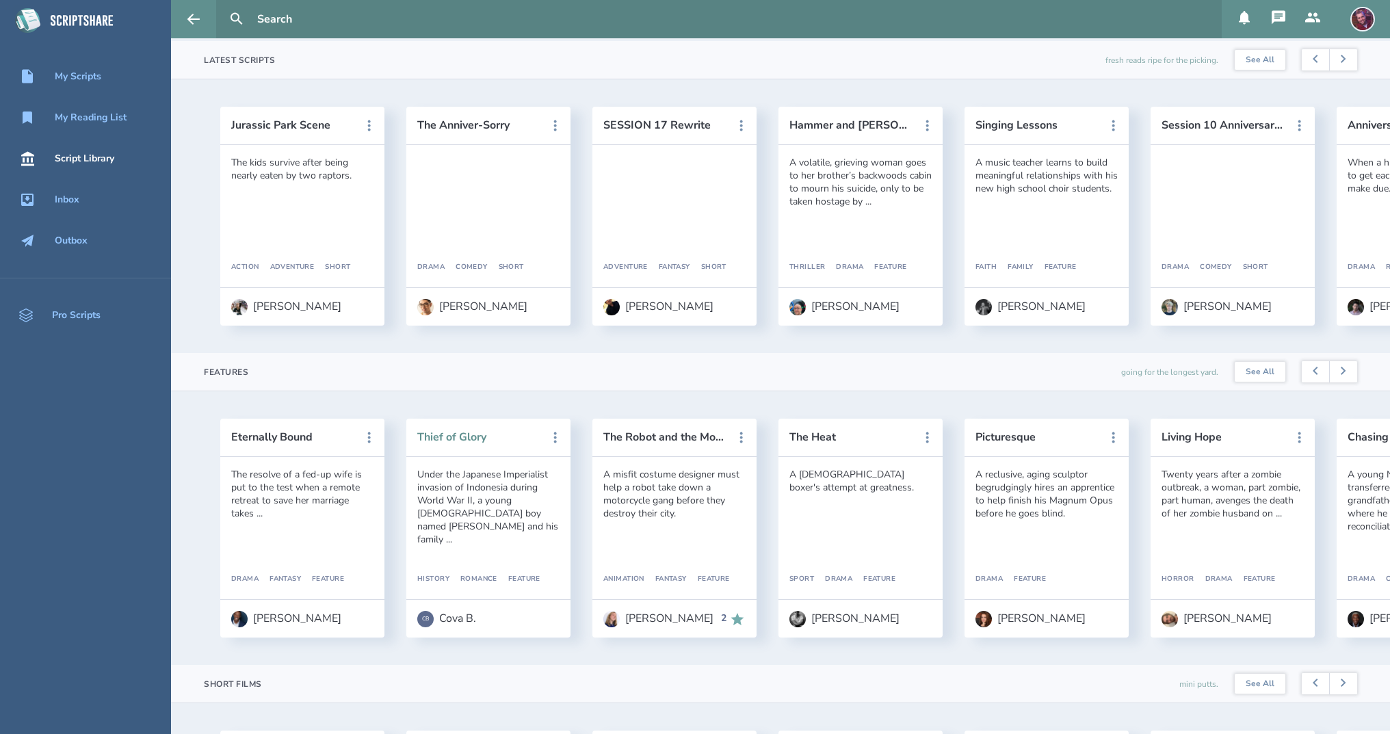
click at [462, 442] on button "Thief of Glory" at bounding box center [478, 437] width 123 height 12
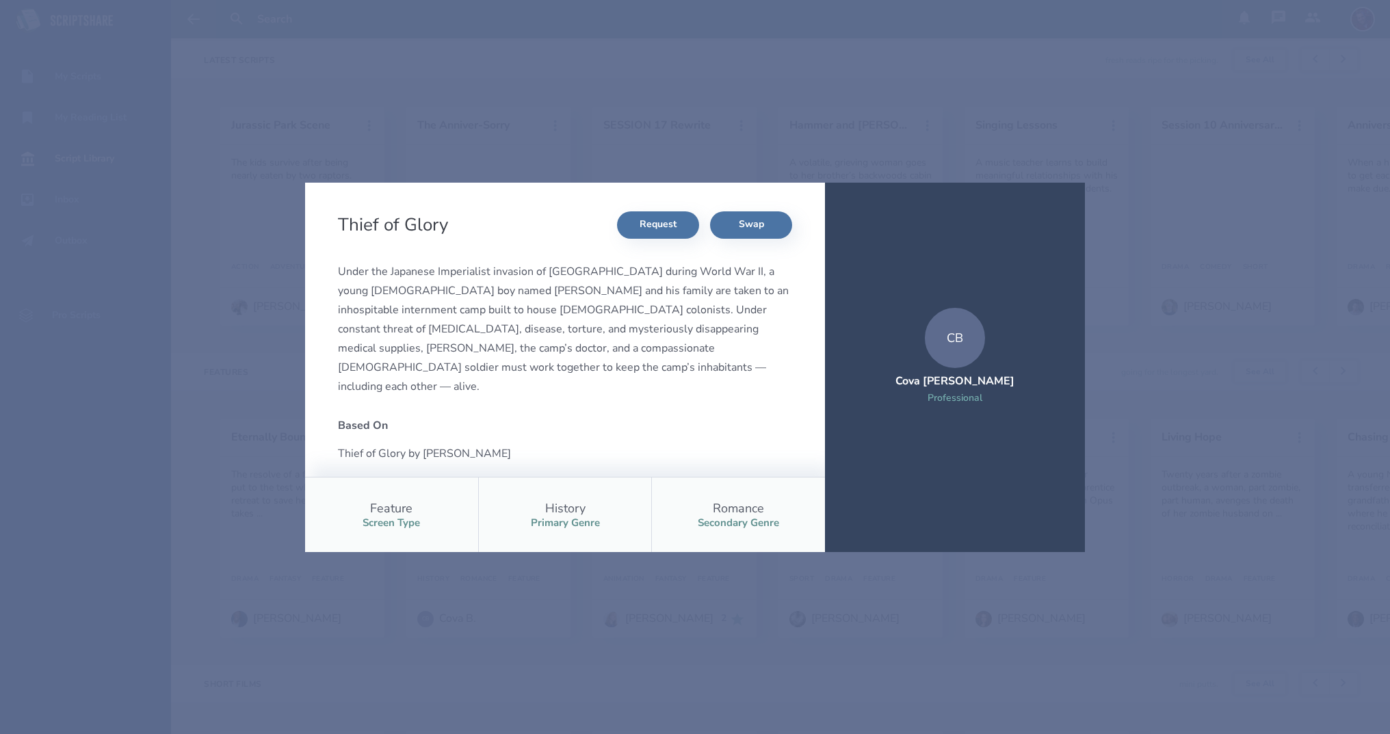
click at [514, 56] on div "Thief of Glory Request Swap Under the Japanese Imperialist invasion of Indonesi…" at bounding box center [695, 367] width 1390 height 734
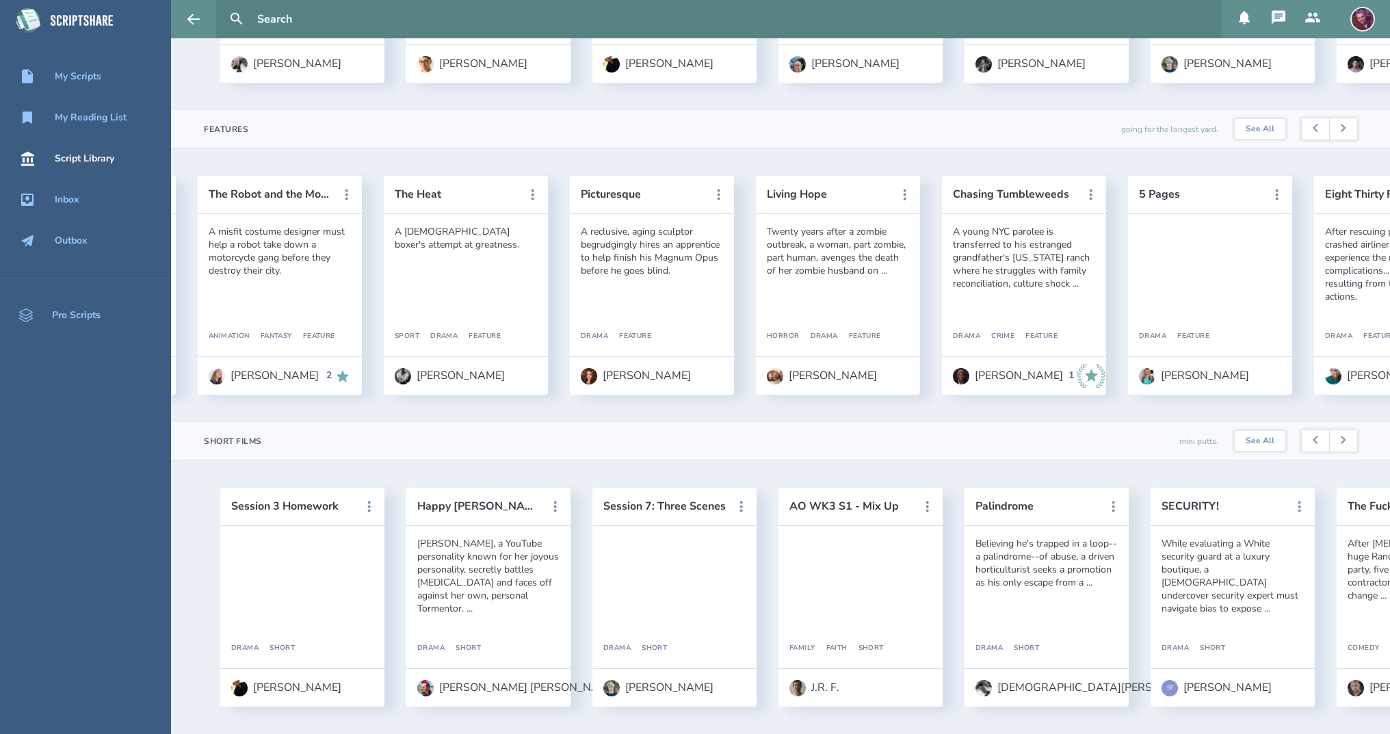
scroll to position [0, 0]
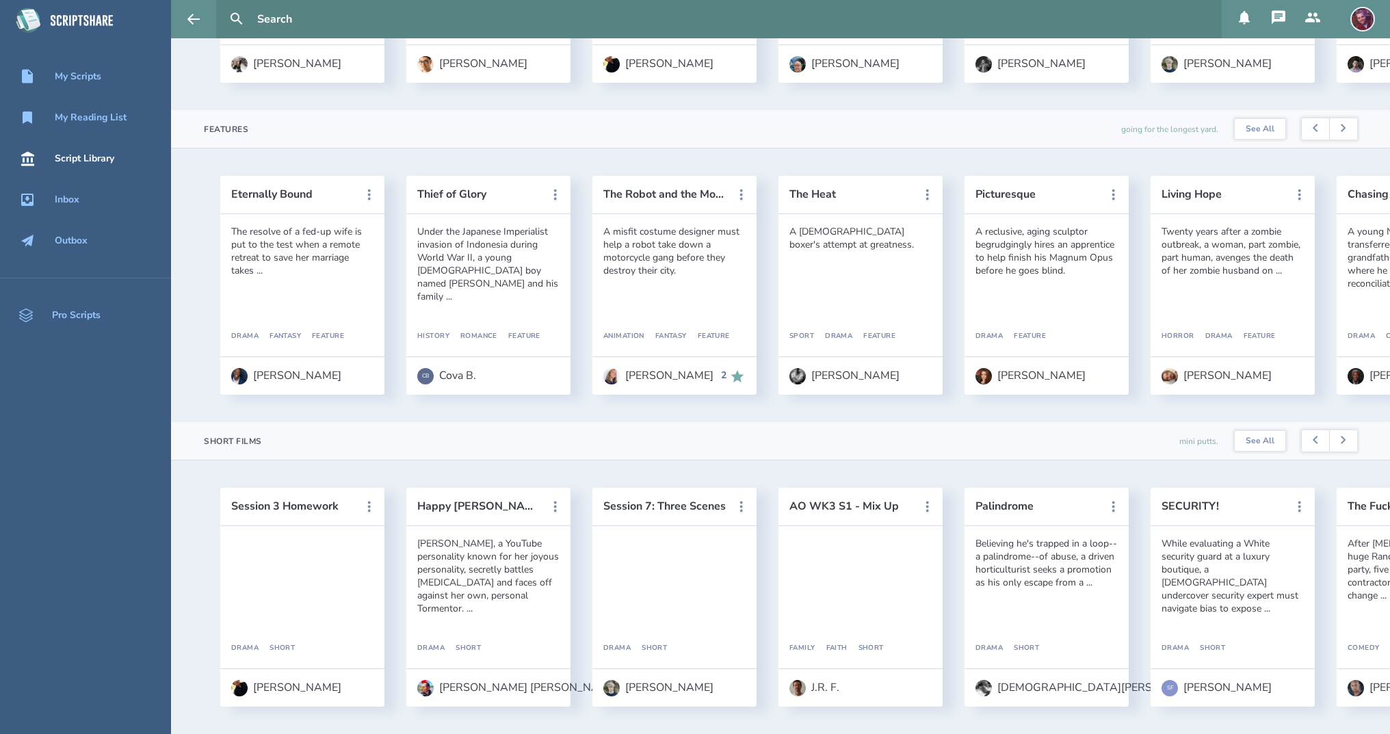
click at [85, 160] on div "Script Library" at bounding box center [84, 158] width 59 height 11
click at [280, 21] on input "text" at bounding box center [734, 19] width 964 height 38
click at [222, 4] on button at bounding box center [237, 19] width 30 height 30
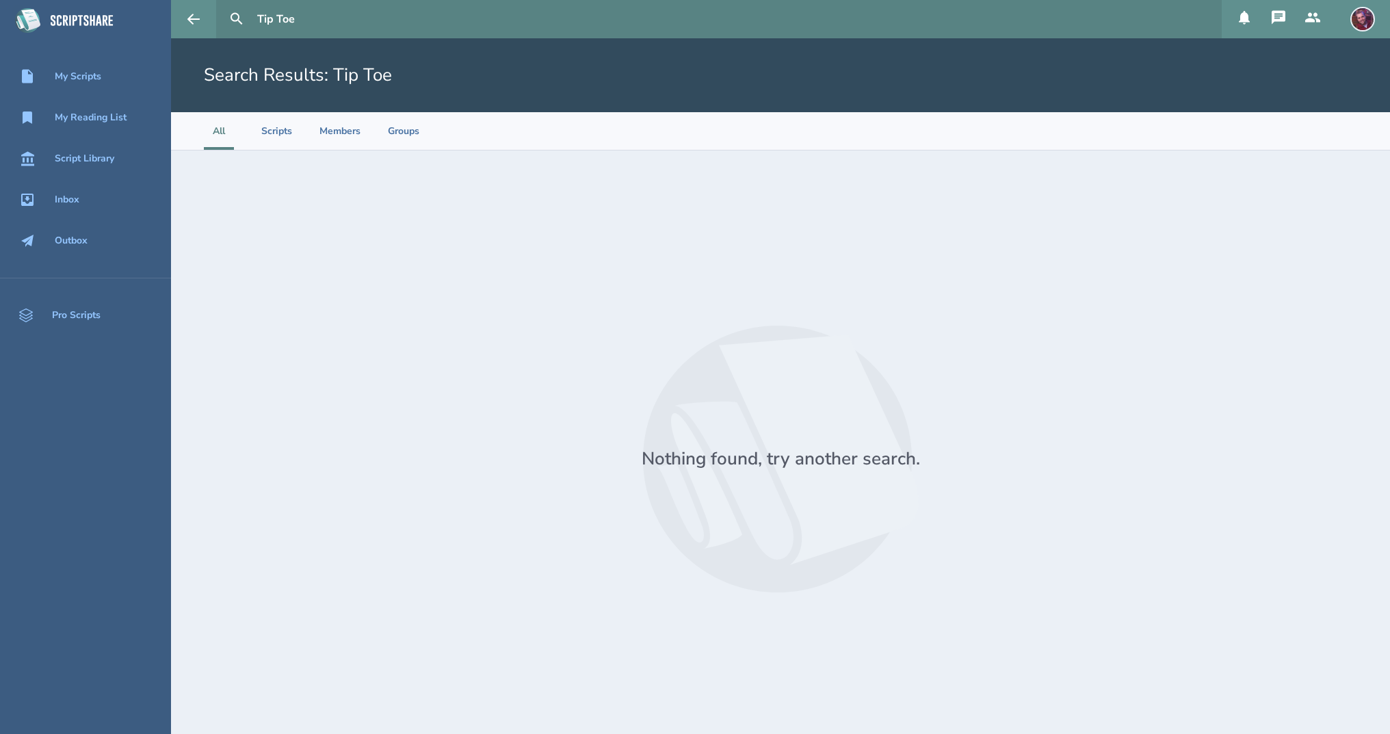
drag, startPoint x: 313, startPoint y: 24, endPoint x: 209, endPoint y: 18, distance: 104.1
click at [252, 18] on input "Tip Toe" at bounding box center [734, 19] width 964 height 38
type input "It's Tradition"
click at [222, 4] on button at bounding box center [237, 19] width 30 height 30
click at [263, 131] on li "Scripts" at bounding box center [276, 131] width 31 height 38
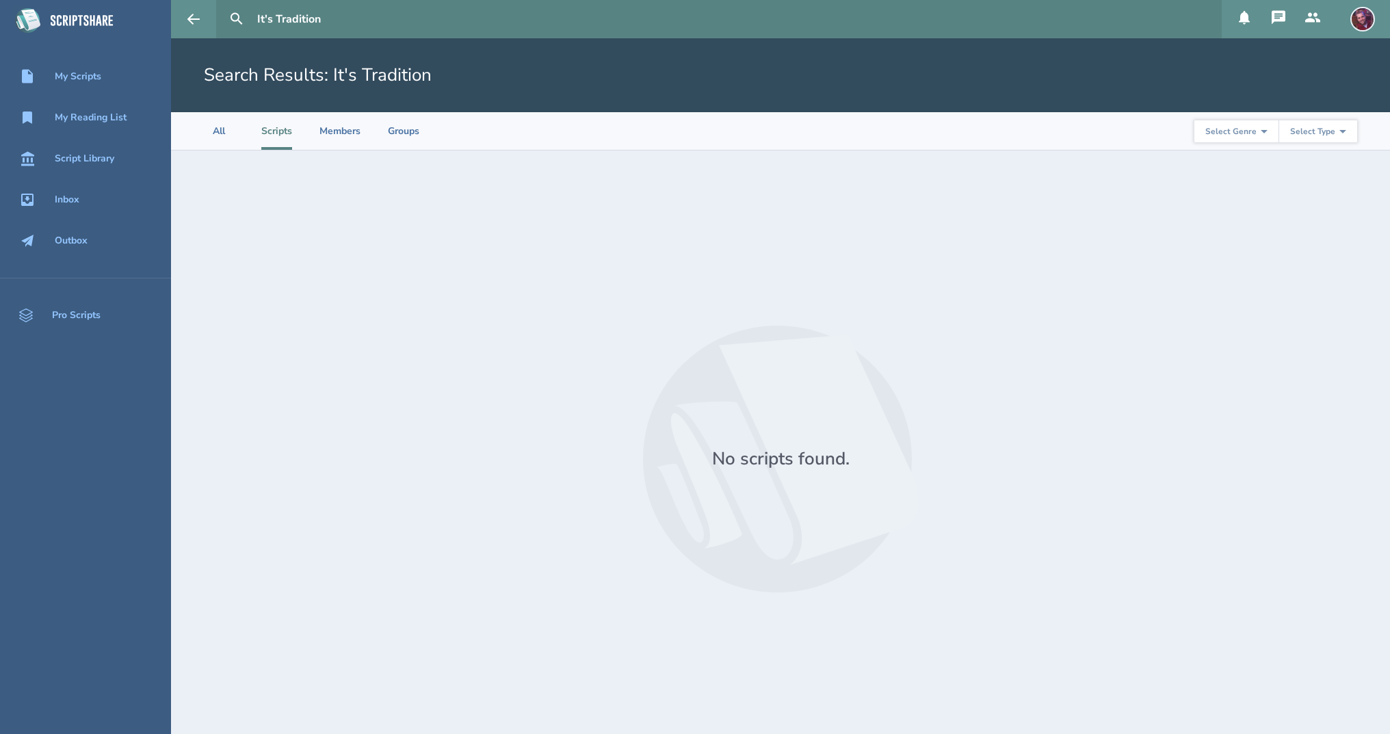
click at [1236, 144] on div "Select Genre Action Adventure Animation Biography Christmas Comedy Crime Drama …" at bounding box center [1275, 131] width 163 height 38
select select "5"
click option "Comedy" at bounding box center [0, 0] width 0 height 0
select select "3"
click option "Feature" at bounding box center [0, 0] width 0 height 0
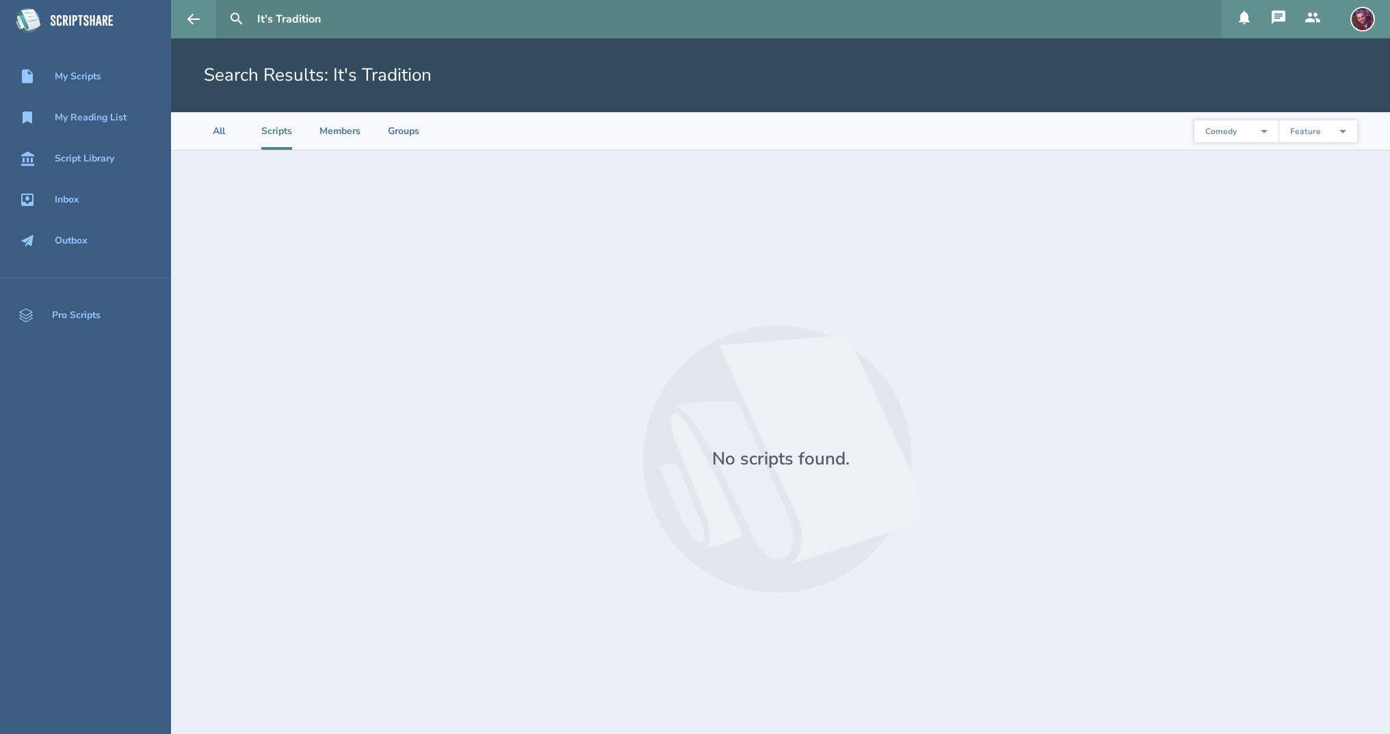
drag, startPoint x: 357, startPoint y: 21, endPoint x: 189, endPoint y: 7, distance: 168.8
click at [252, 7] on input "It's Tradition" at bounding box center [734, 19] width 964 height 38
click at [992, 271] on div at bounding box center [780, 458] width 1087 height 529
click at [220, 133] on li "All" at bounding box center [219, 131] width 30 height 38
click at [84, 162] on div "Script Library" at bounding box center [84, 158] width 59 height 11
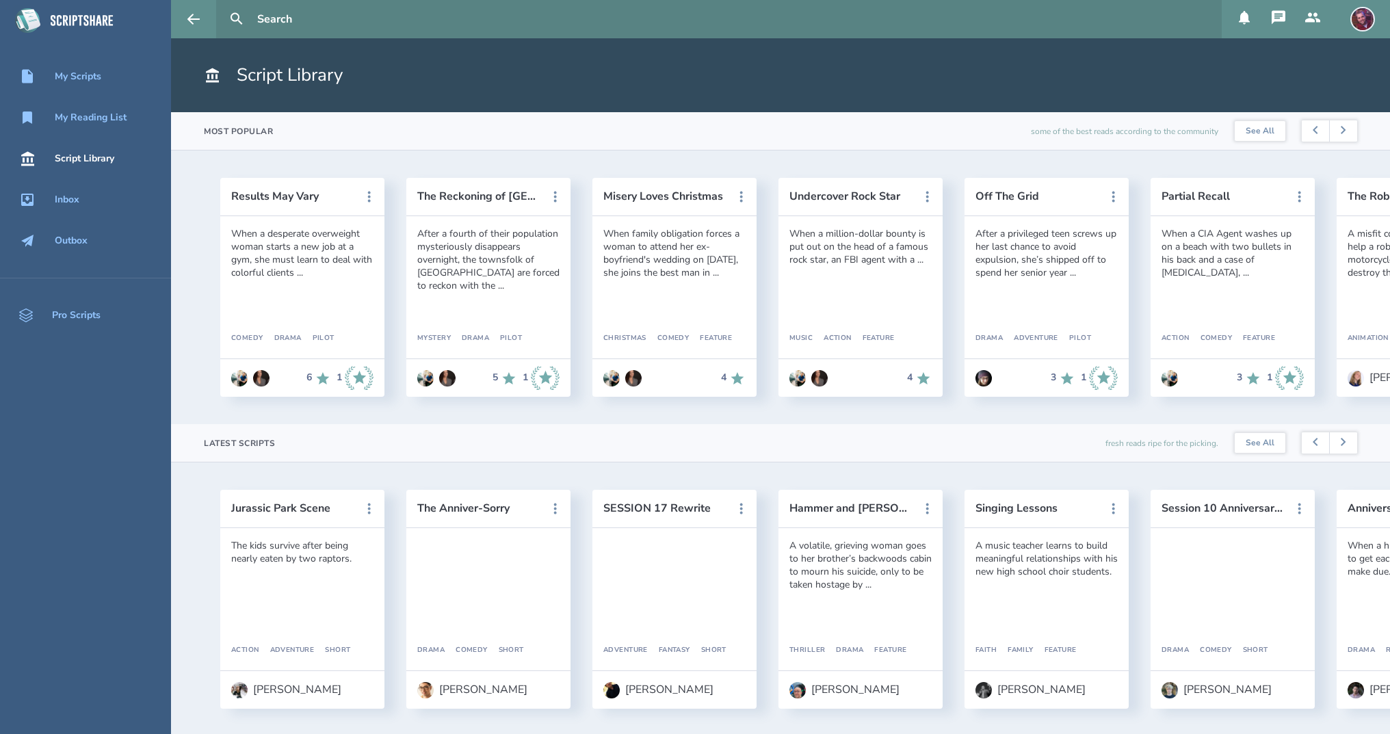
click at [84, 162] on div "Script Library" at bounding box center [84, 158] width 59 height 11
click at [311, 74] on h1 "Script Library" at bounding box center [273, 75] width 139 height 25
click at [287, 25] on input "text" at bounding box center [734, 19] width 964 height 38
type input "It's Tradition"
click at [222, 4] on button at bounding box center [237, 19] width 30 height 30
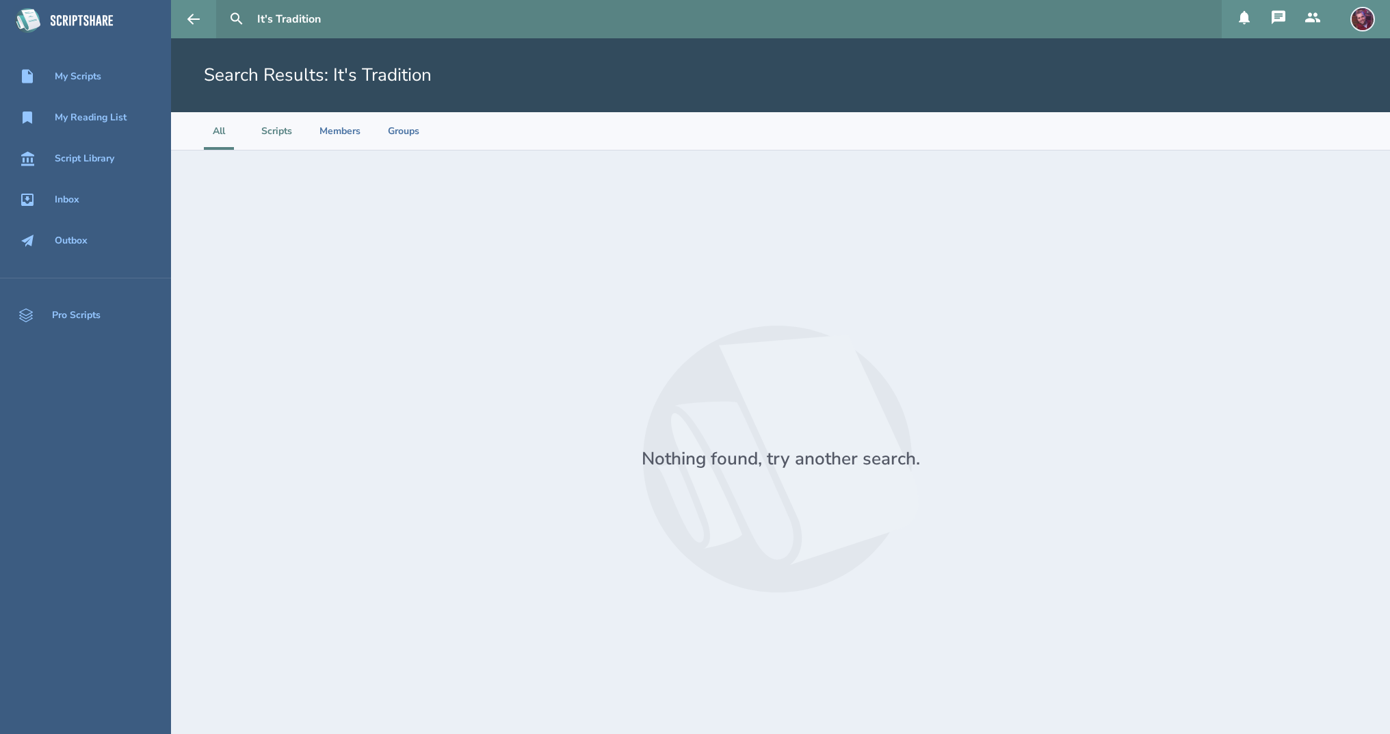
click at [282, 145] on li "Scripts" at bounding box center [276, 131] width 31 height 38
drag, startPoint x: 345, startPoint y: 16, endPoint x: 180, endPoint y: 16, distance: 164.8
click at [252, 16] on input "It's Tradition" at bounding box center [734, 19] width 964 height 38
click at [93, 163] on div "Script Library" at bounding box center [84, 158] width 59 height 11
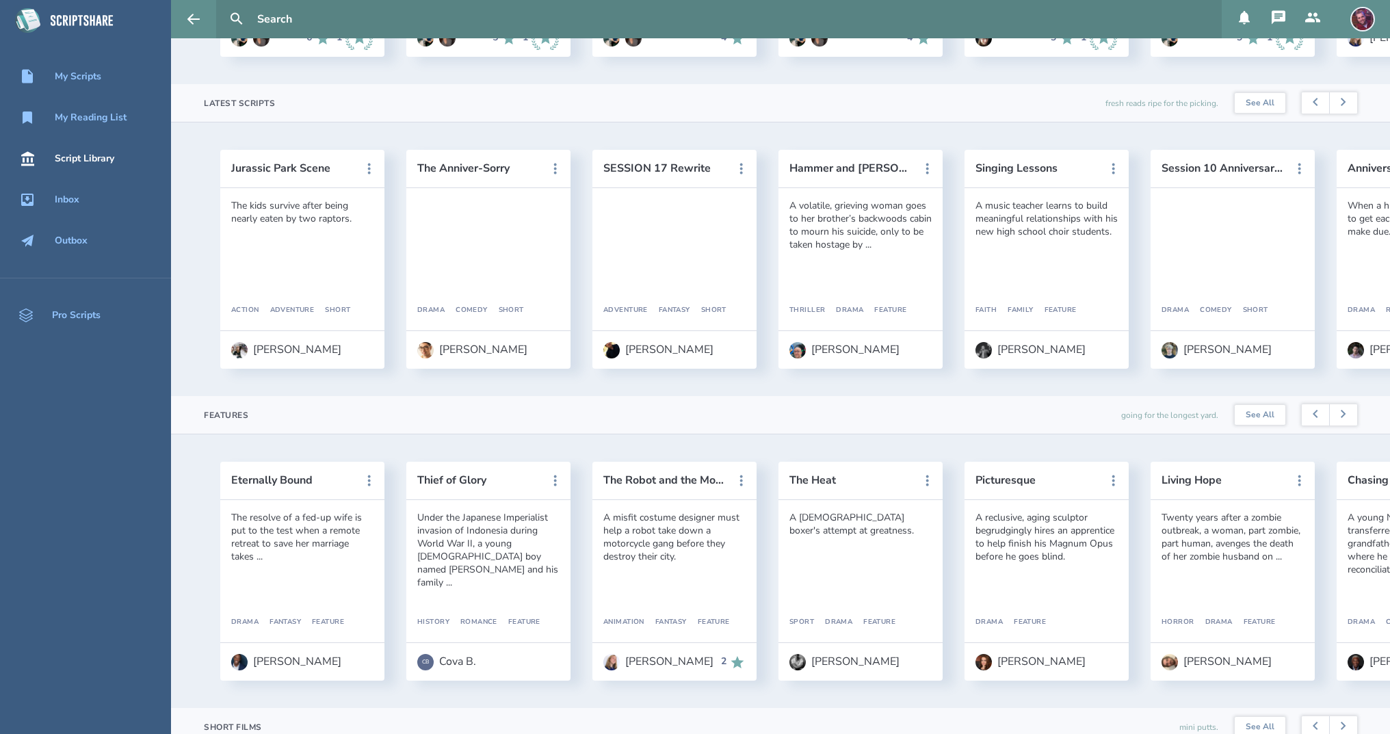
scroll to position [335, 0]
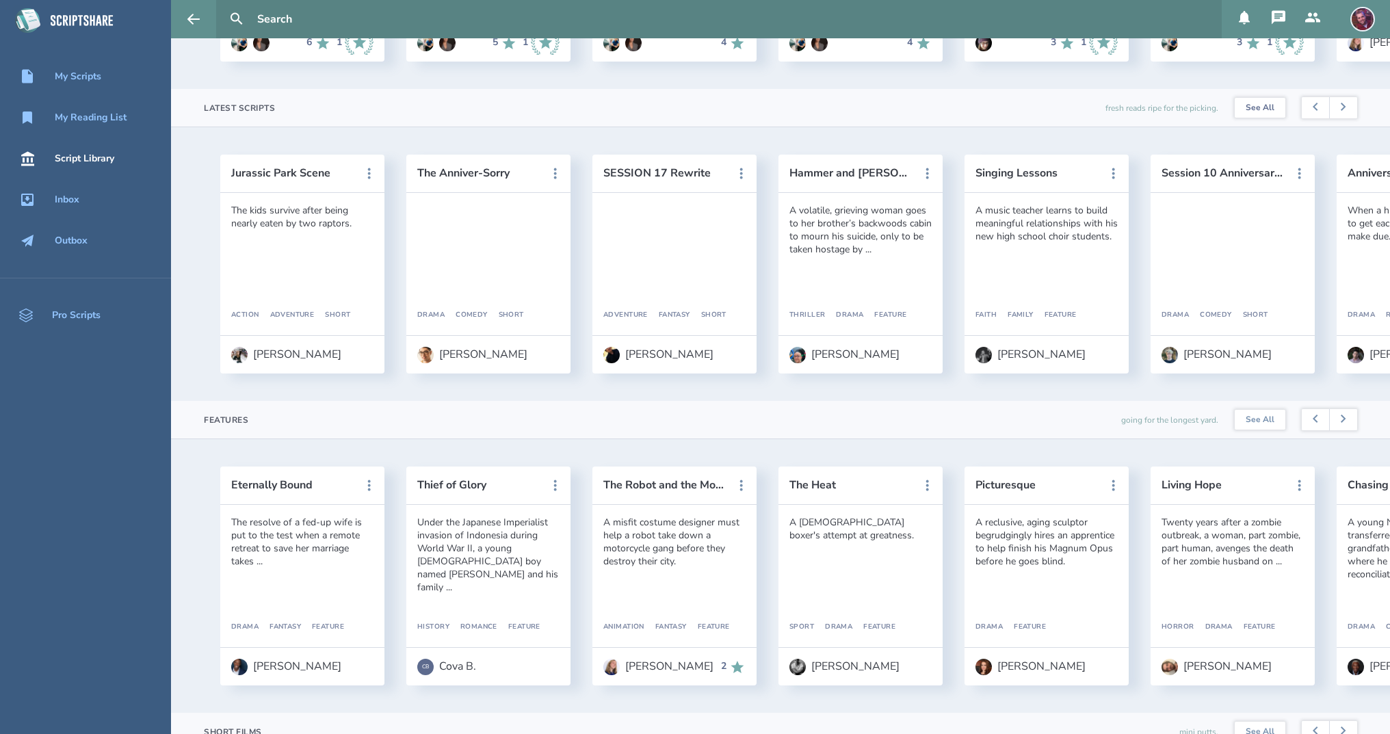
click at [1266, 105] on link "See All" at bounding box center [1259, 108] width 51 height 21
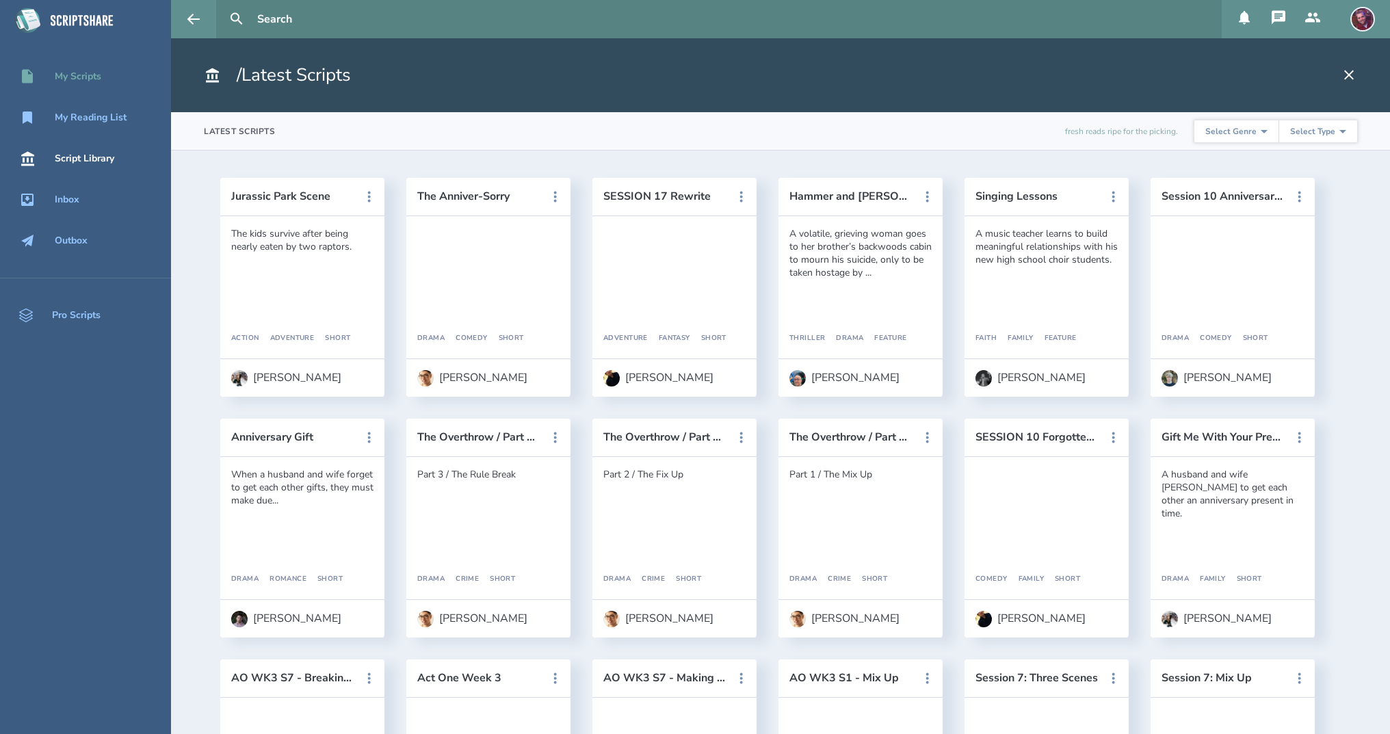
click at [92, 92] on link "My Scripts" at bounding box center [85, 77] width 171 height 30
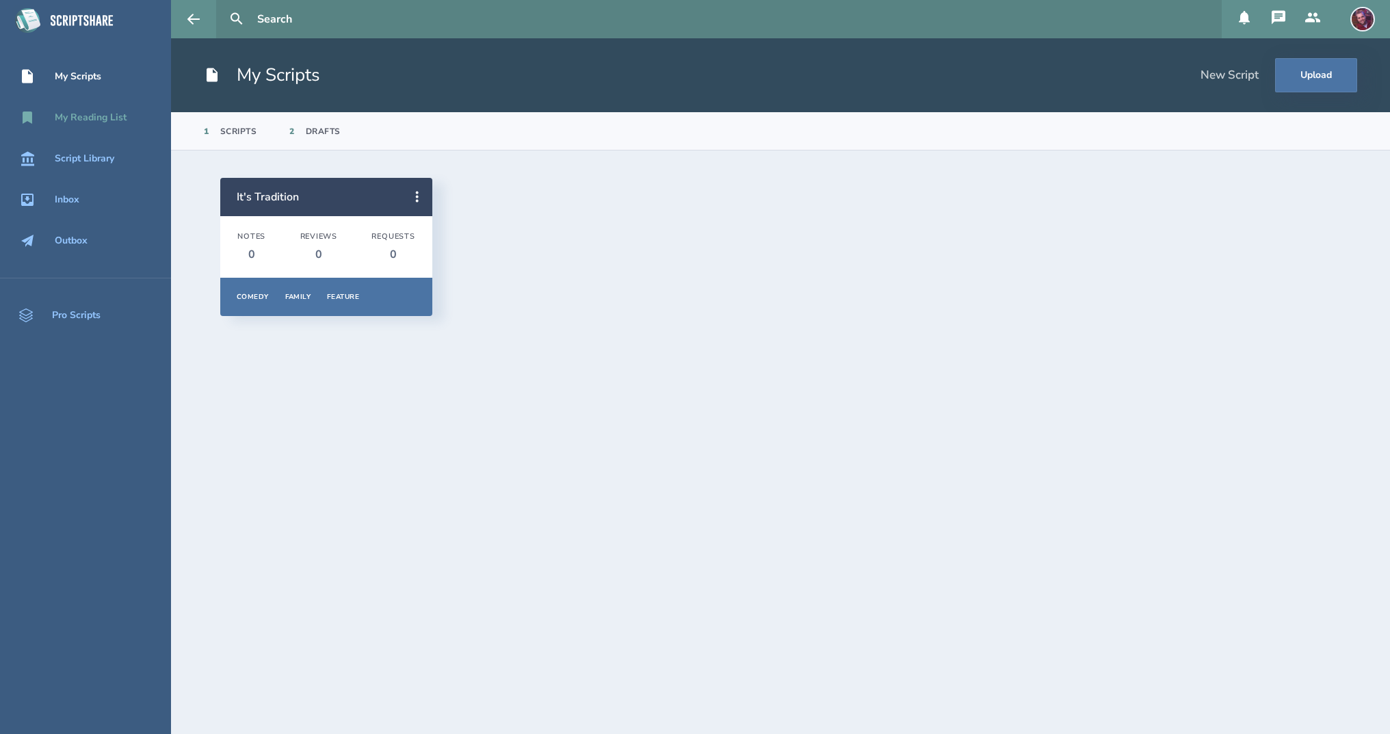
click at [92, 113] on div "My Reading List" at bounding box center [91, 117] width 72 height 11
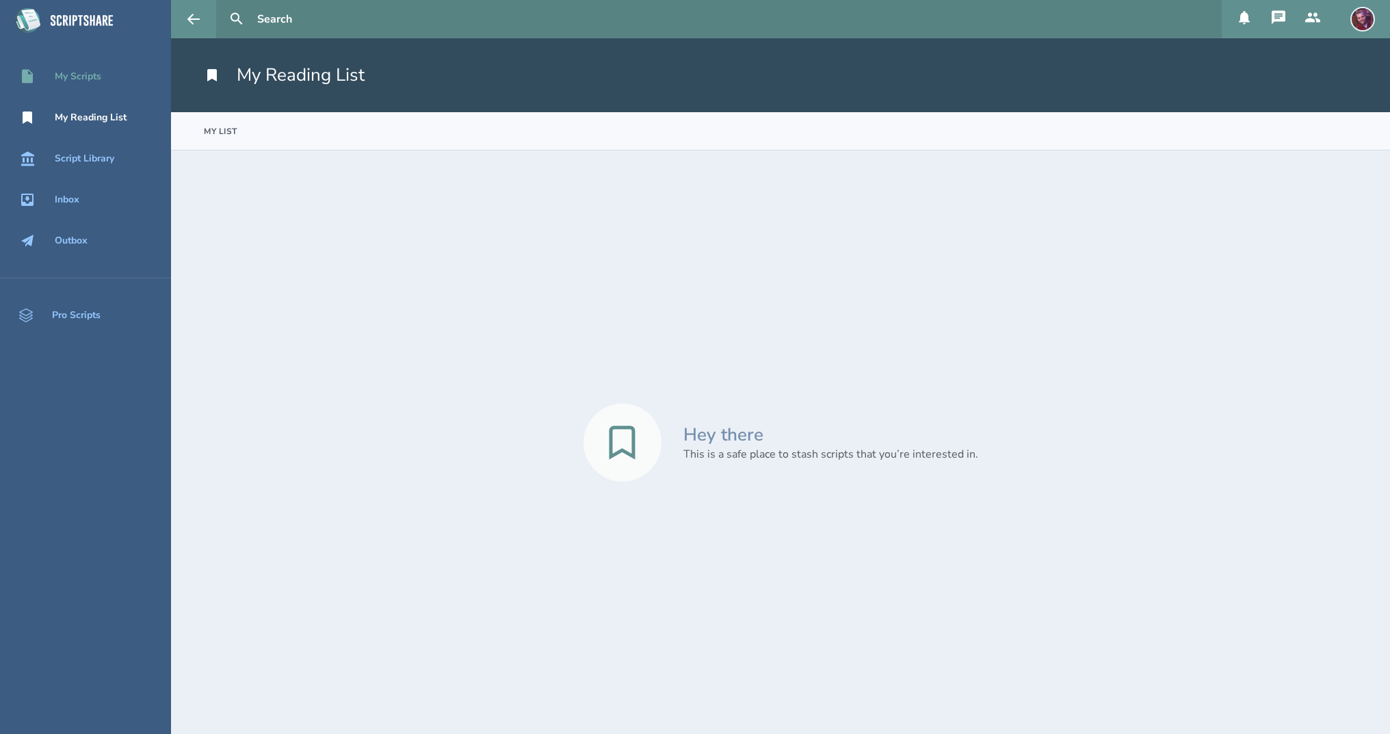
click at [96, 82] on div "My Scripts" at bounding box center [78, 76] width 47 height 11
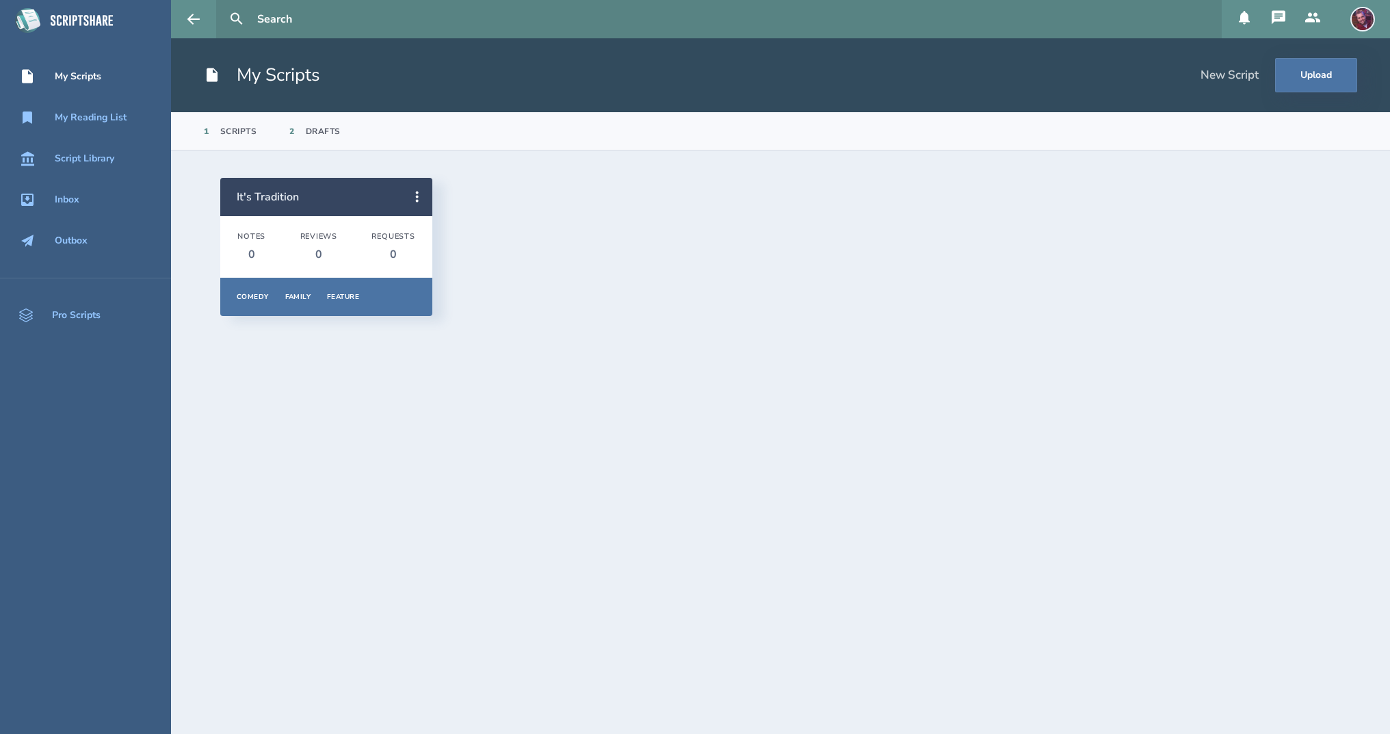
click at [277, 197] on link "It's Tradition" at bounding box center [268, 196] width 62 height 15
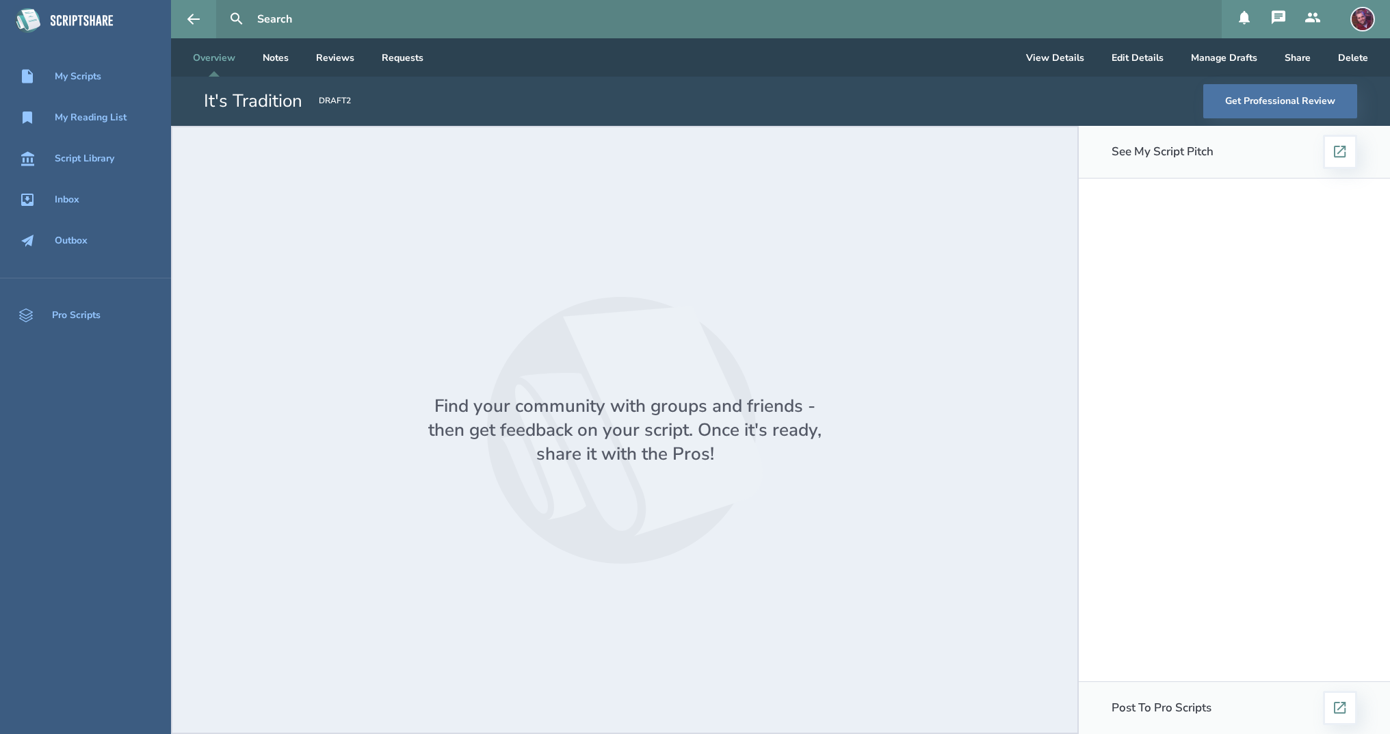
click at [341, 101] on div "DRAFT 2" at bounding box center [335, 101] width 32 height 12
click at [325, 182] on div "[DATE]" at bounding box center [306, 180] width 56 height 10
click at [327, 97] on div "DRAFT 2" at bounding box center [335, 101] width 32 height 12
click at [330, 135] on div "D 1 [DATE]" at bounding box center [293, 141] width 116 height 38
click at [342, 104] on div "DRAFT 1" at bounding box center [335, 101] width 32 height 12
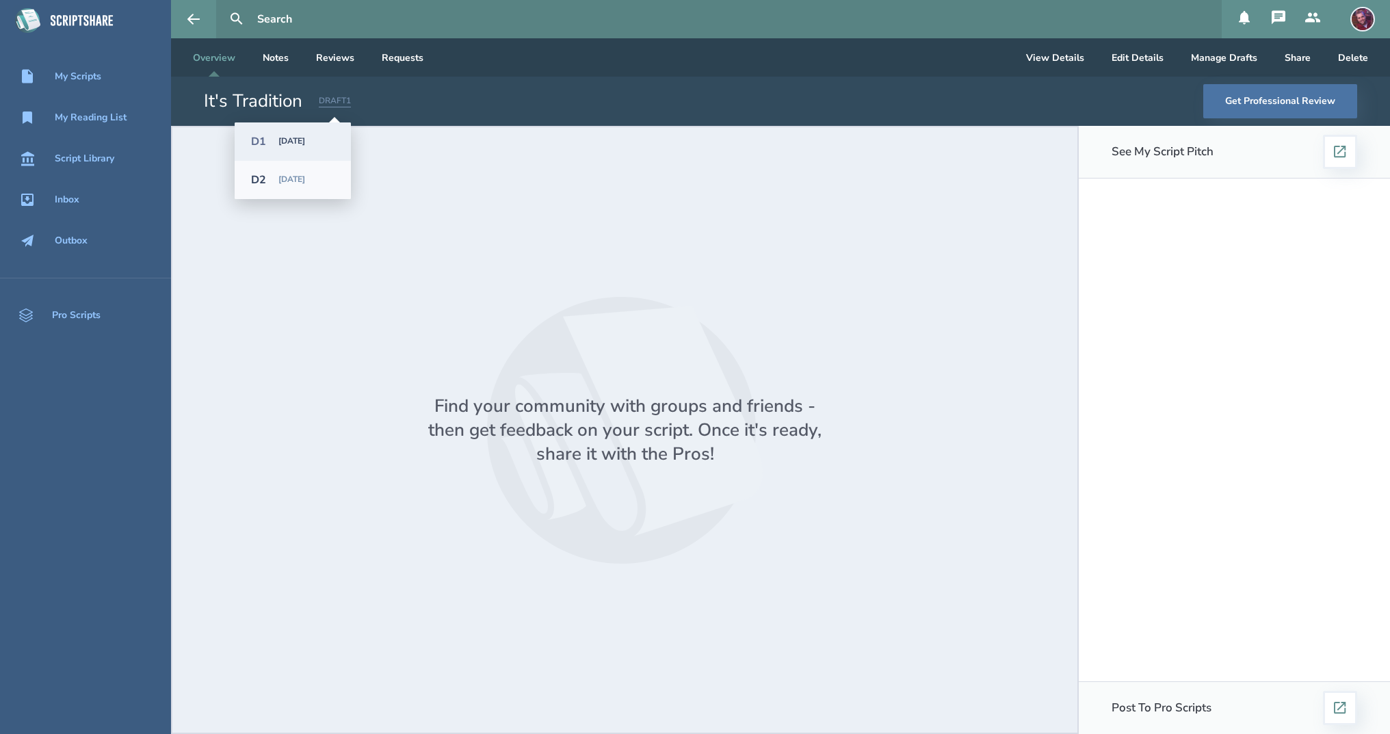
click at [323, 176] on div "[DATE]" at bounding box center [306, 180] width 56 height 10
click at [1243, 59] on button "Manage Drafts" at bounding box center [1224, 57] width 88 height 38
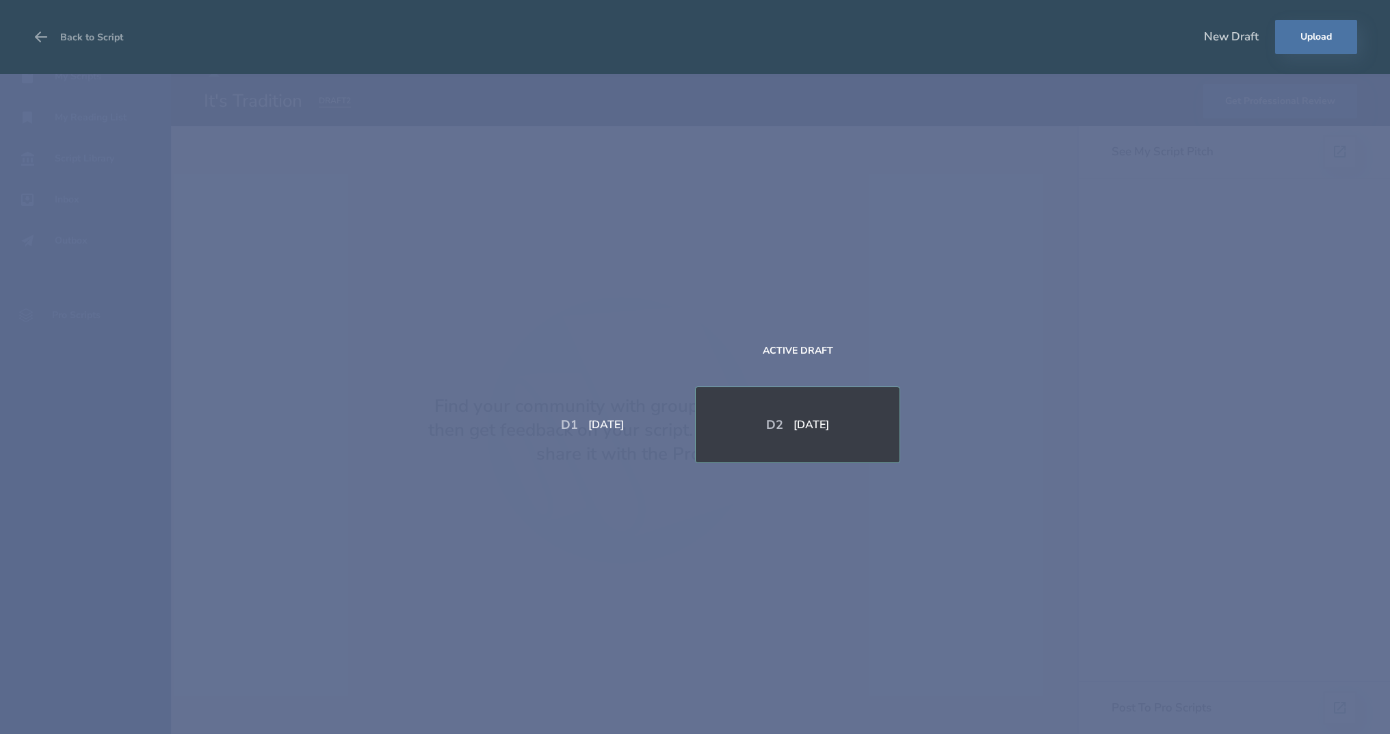
click at [793, 420] on div "[DATE]" at bounding box center [811, 424] width 36 height 11
click at [76, 36] on button "Back to Script" at bounding box center [78, 37] width 90 height 38
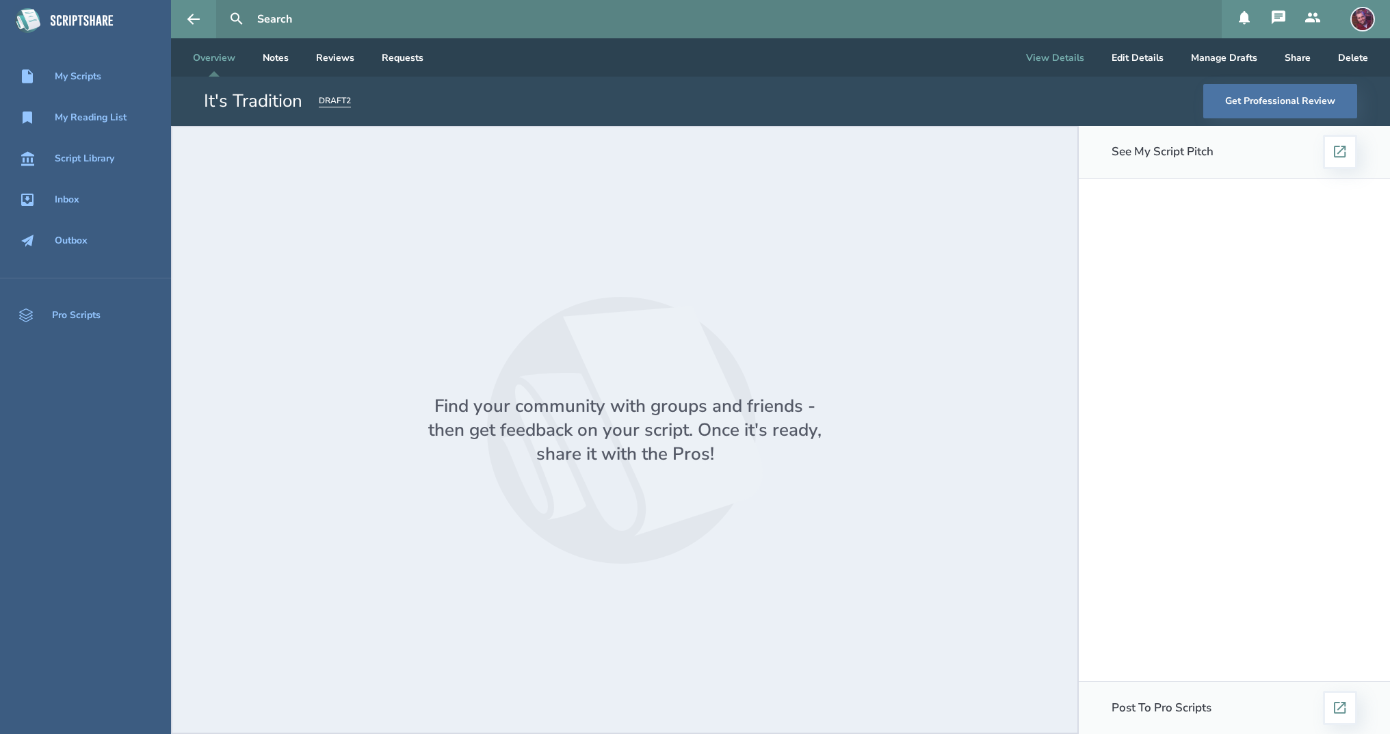
click at [1060, 51] on button "View Details" at bounding box center [1055, 57] width 80 height 38
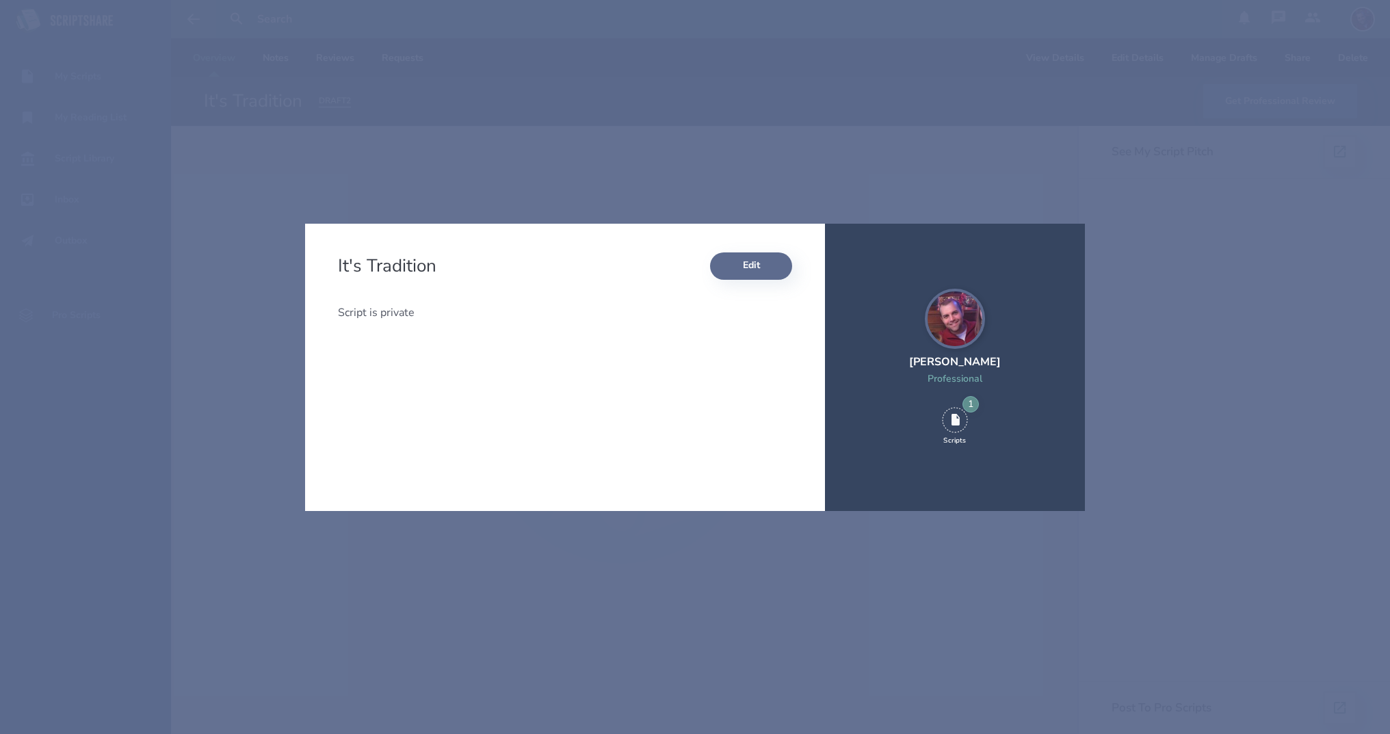
click at [743, 265] on button "Edit" at bounding box center [751, 265] width 82 height 27
select select "5"
select select "9"
select select "3"
select select "4"
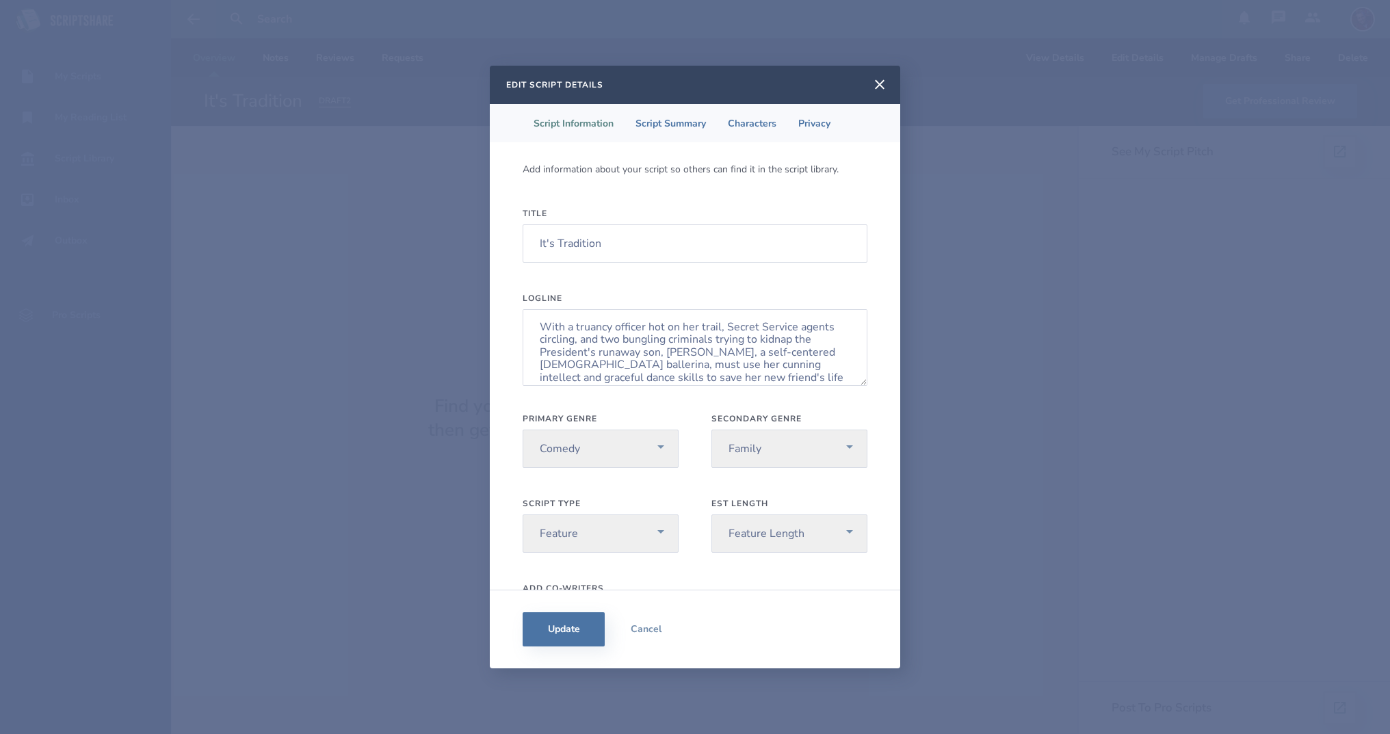
click at [596, 116] on li "Script Information" at bounding box center [573, 123] width 102 height 38
click at [592, 127] on li "Script Information" at bounding box center [573, 123] width 102 height 38
click at [661, 120] on li "Script Summary" at bounding box center [670, 123] width 92 height 38
select select "pg"
select select "250-500k"
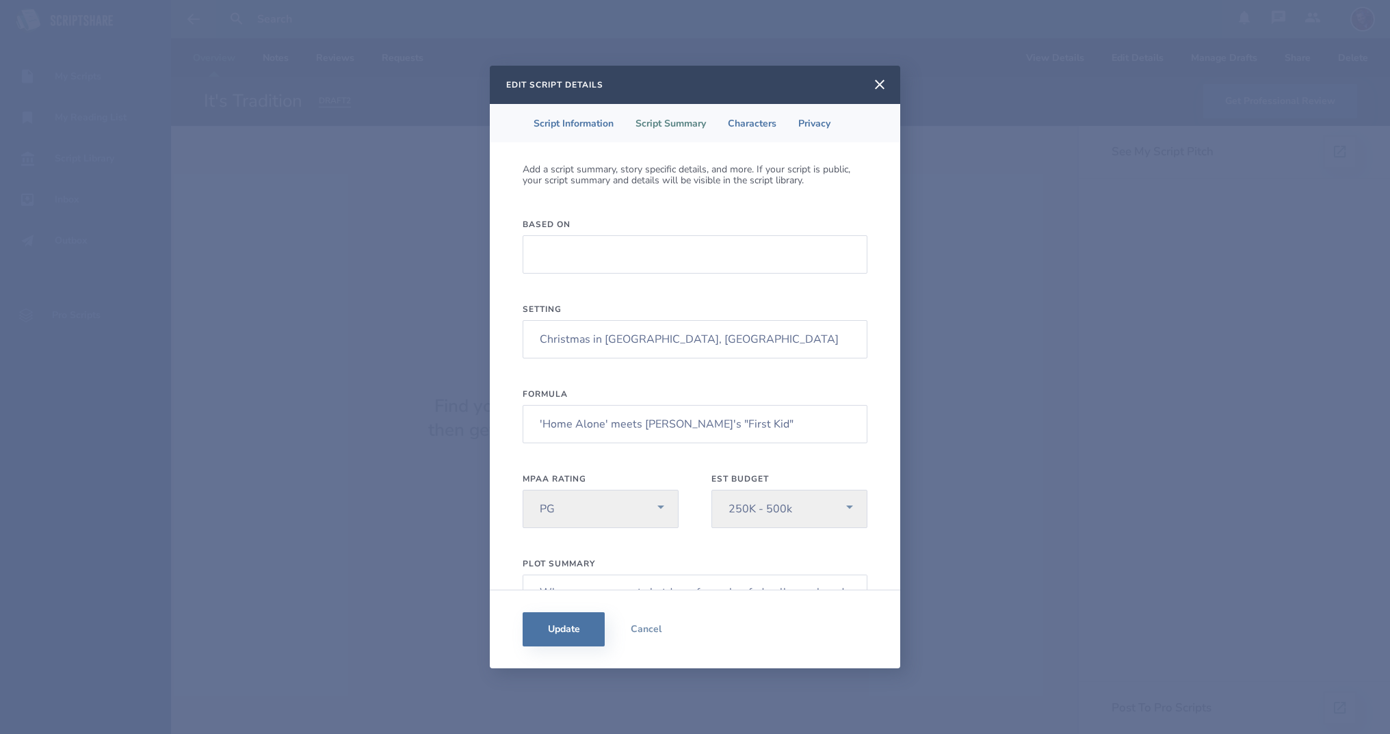
click at [713, 120] on li "Script Summary" at bounding box center [670, 123] width 92 height 38
click at [743, 120] on li "Characters" at bounding box center [752, 123] width 70 height 38
select select "1"
select select "9"
select select "2"
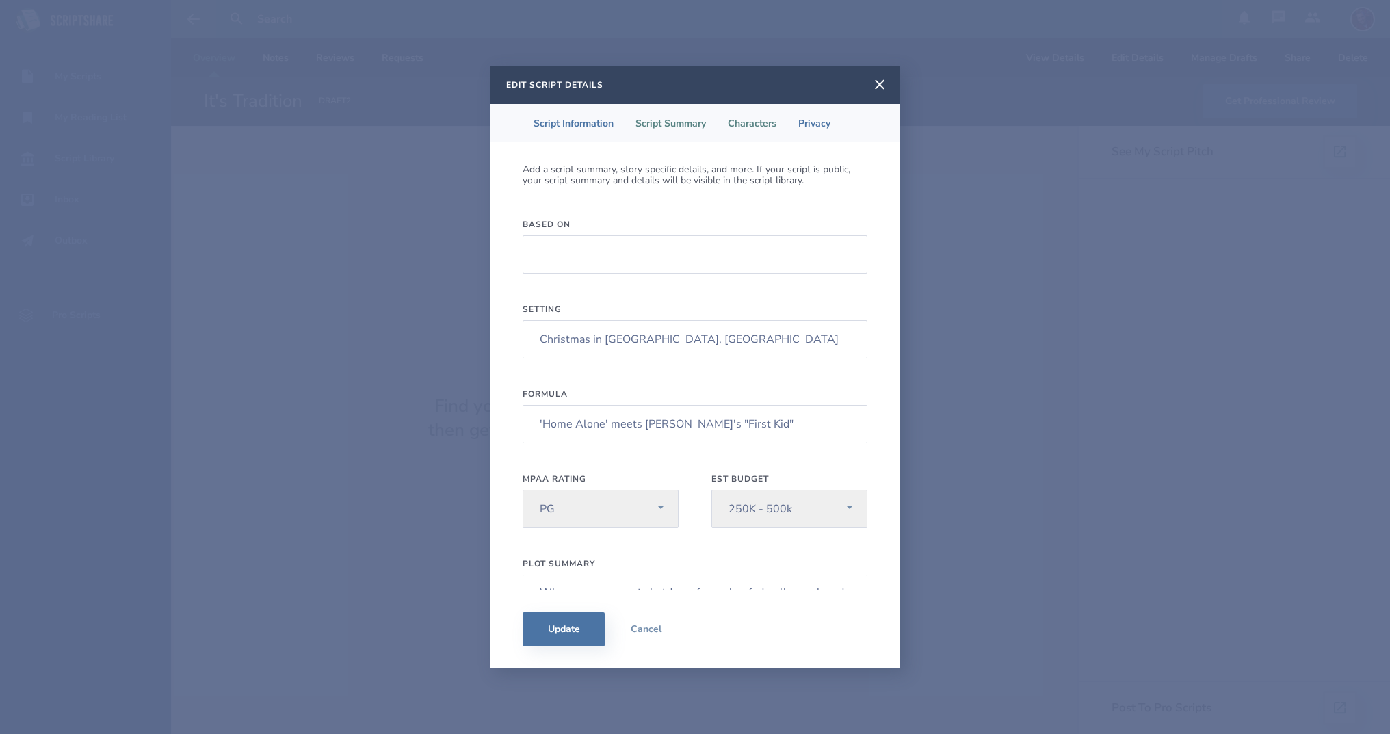
select select "9"
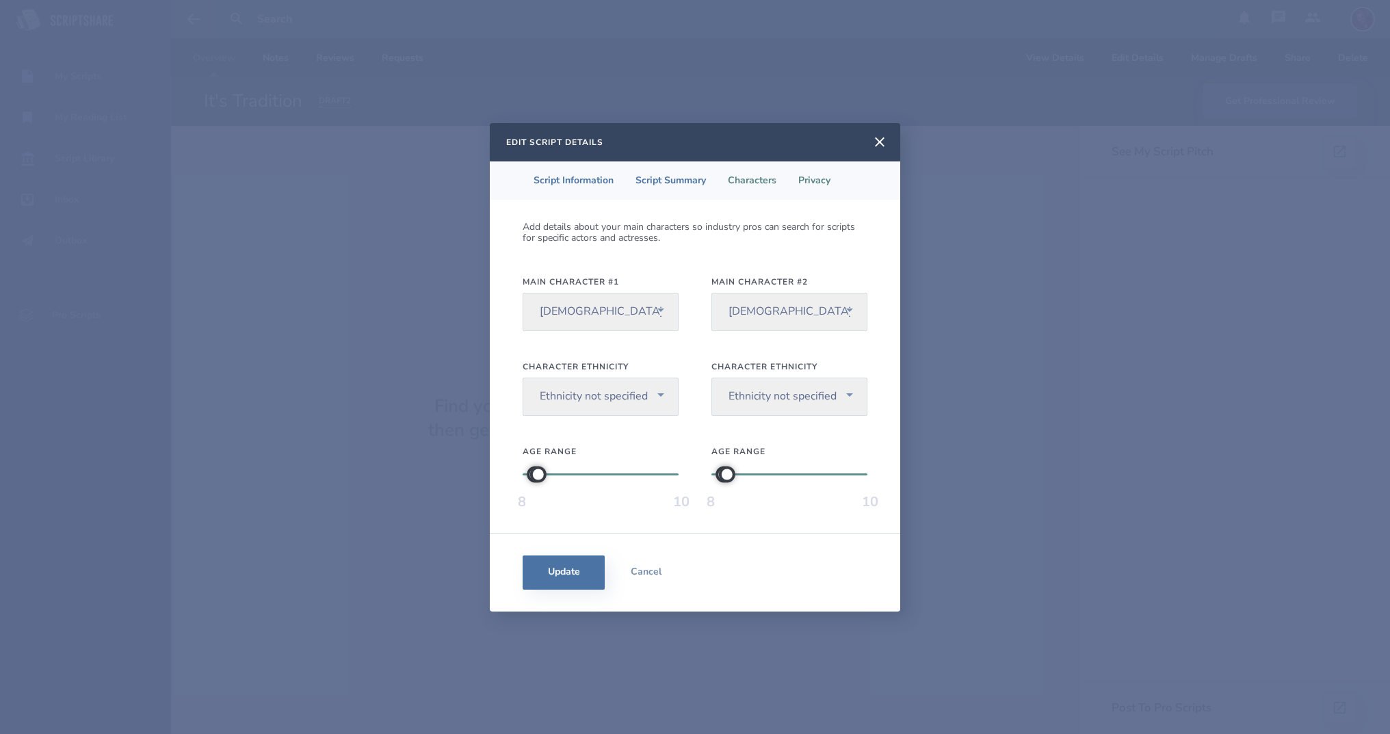
click at [810, 185] on li "Privacy" at bounding box center [814, 180] width 54 height 38
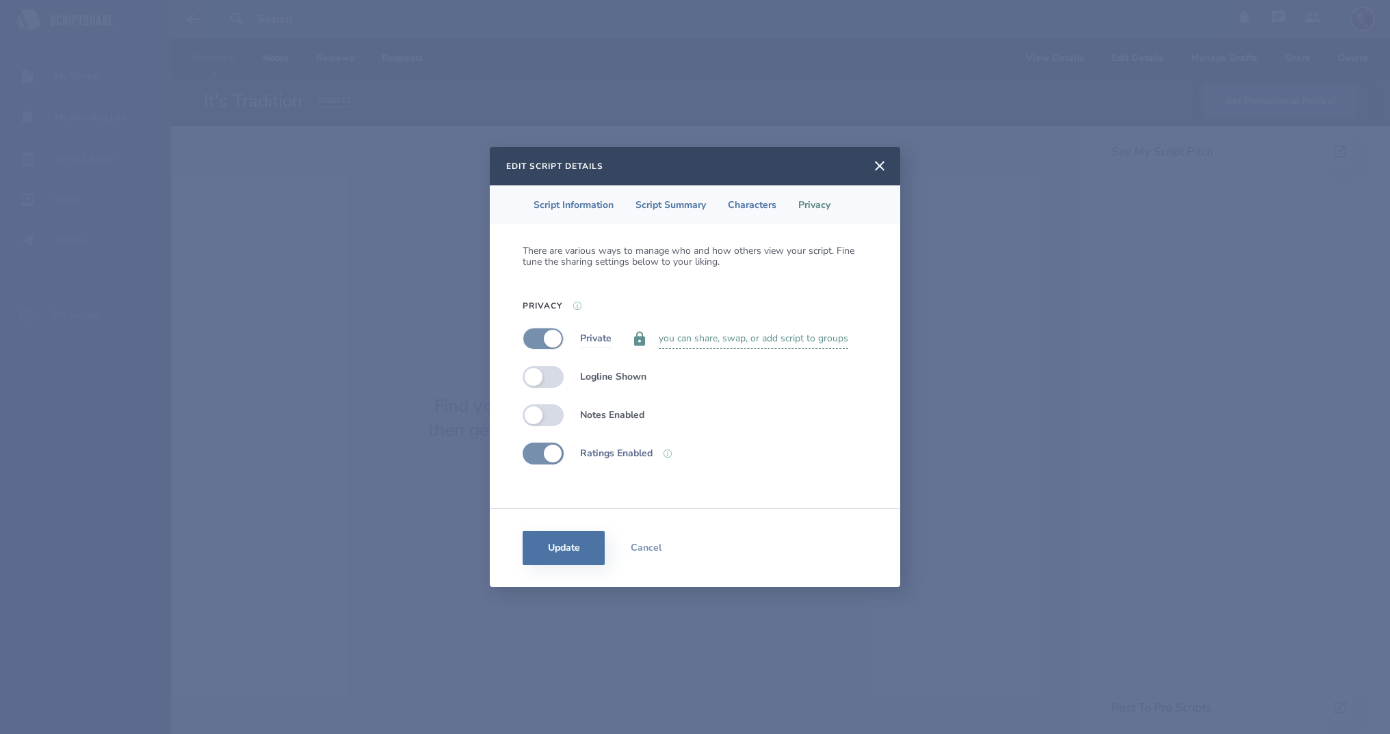
click at [542, 338] on label at bounding box center [542, 339] width 41 height 22
checkbox input "false"
click at [585, 553] on button "Update" at bounding box center [563, 548] width 82 height 34
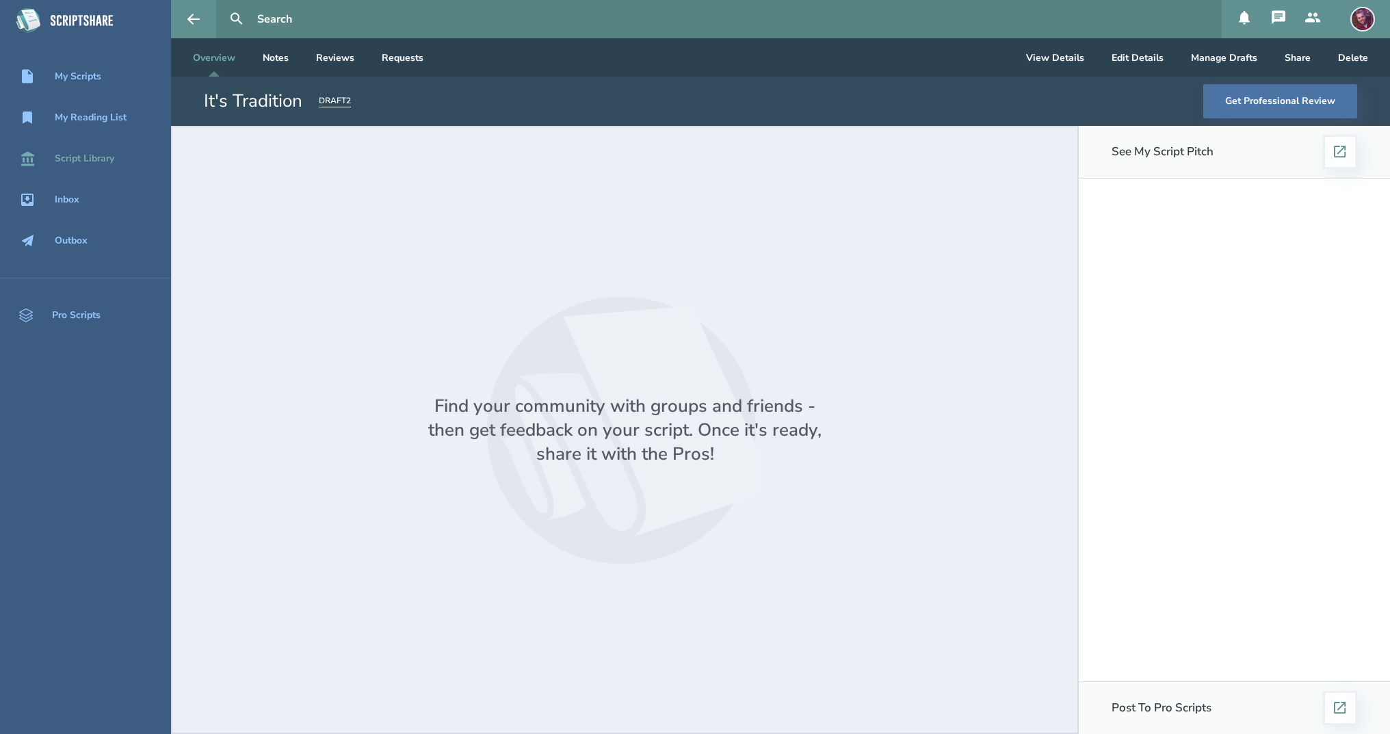
click at [94, 160] on div "Script Library" at bounding box center [84, 158] width 59 height 11
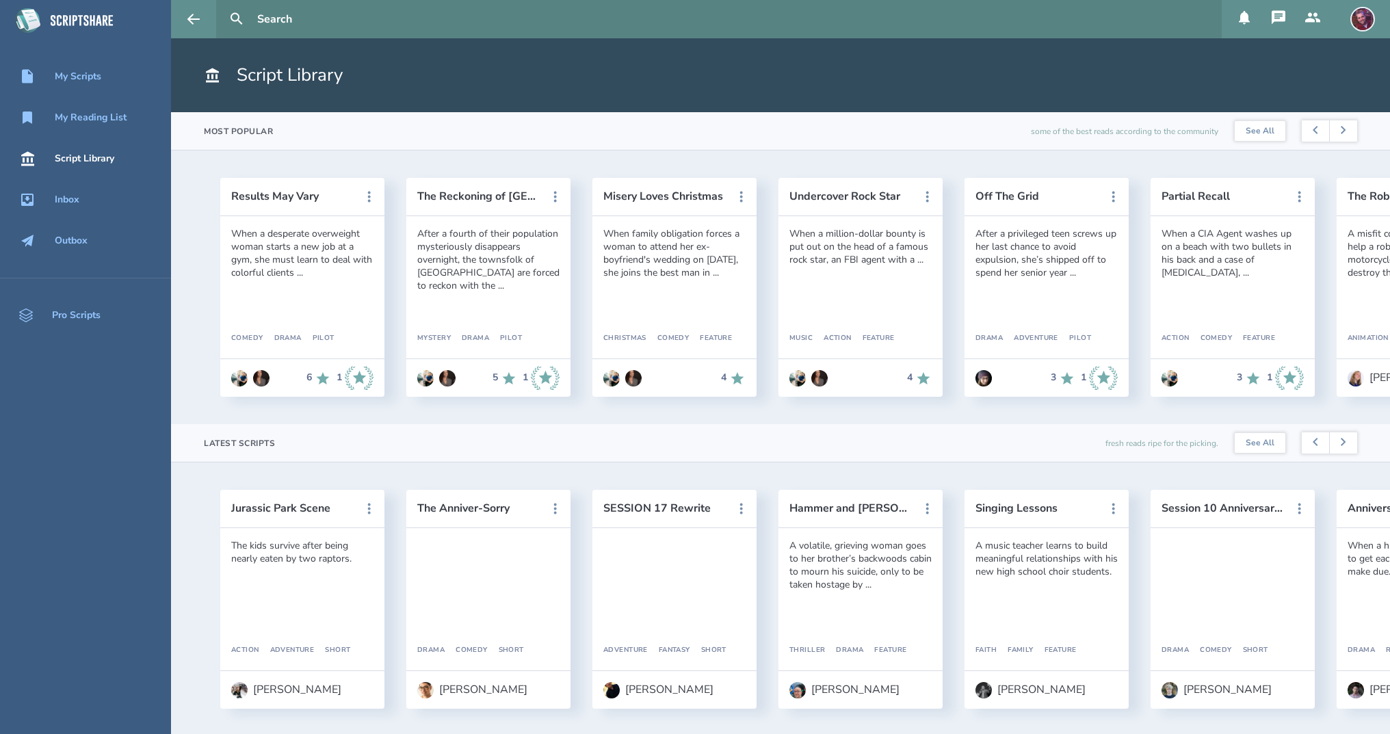
click at [319, 26] on input "text" at bounding box center [734, 19] width 964 height 38
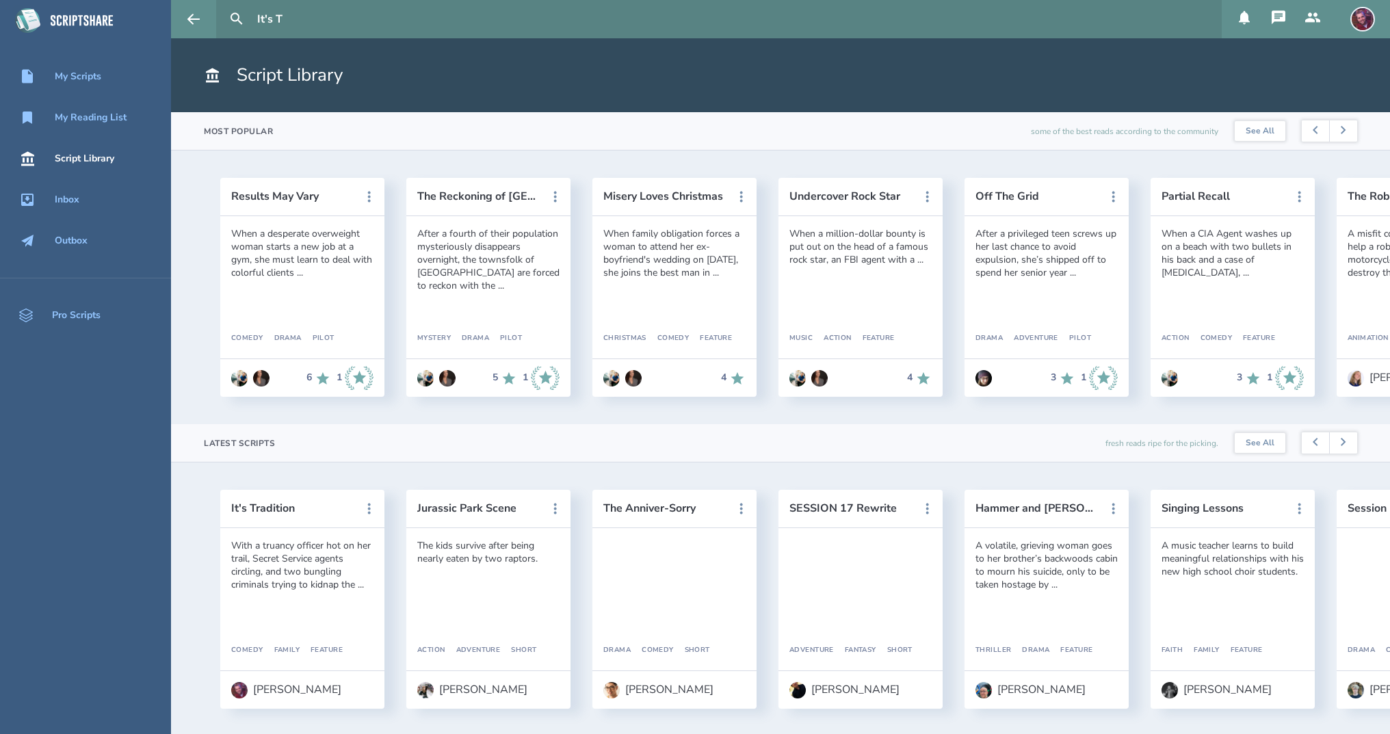
type input "It's T"
click at [331, 573] on div "With a truancy officer hot on her trail, Secret Service agents circling, and tw…" at bounding box center [302, 565] width 142 height 52
click at [285, 503] on button "It's Tradition" at bounding box center [292, 508] width 123 height 12
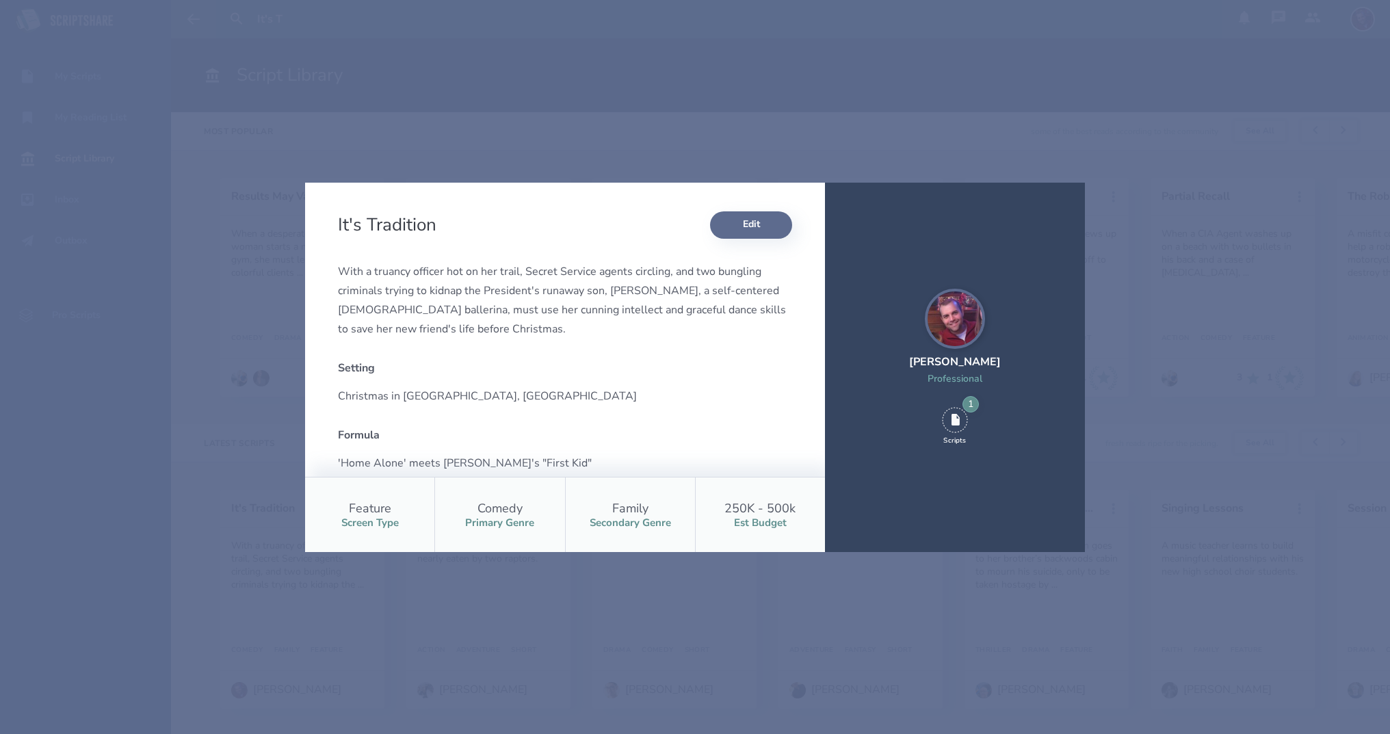
click at [770, 229] on button "Edit" at bounding box center [751, 224] width 82 height 27
select select "5"
select select "9"
select select "3"
select select "4"
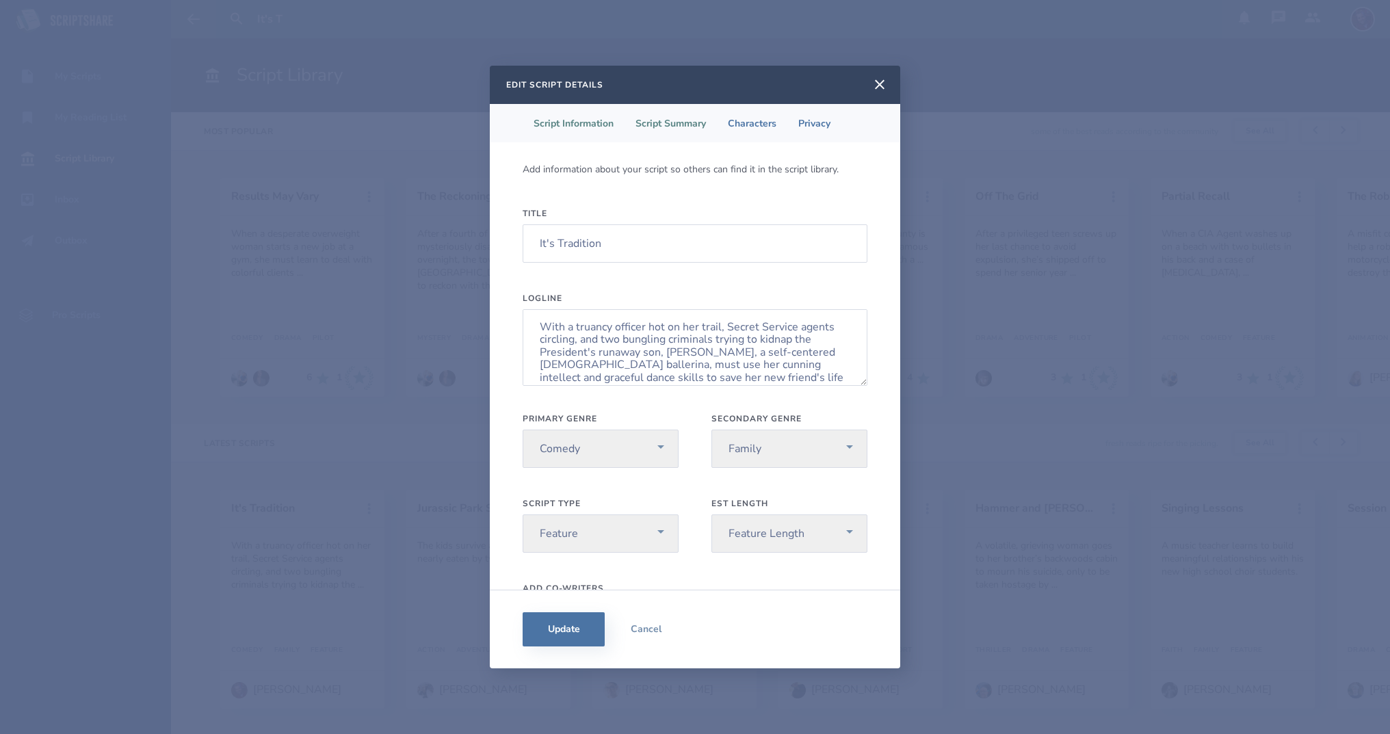
click at [659, 124] on li "Script Summary" at bounding box center [670, 123] width 92 height 38
select select "pg"
select select "250-500k"
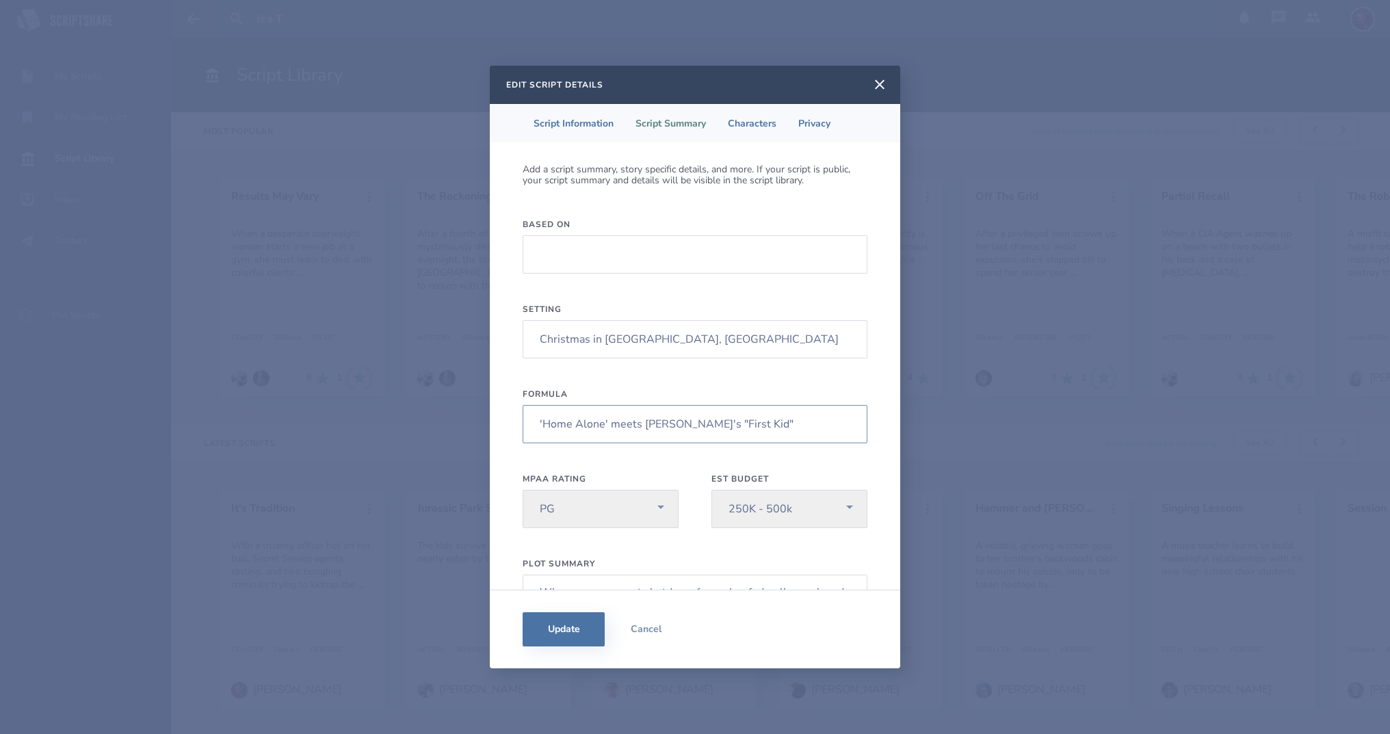
click at [692, 421] on input "'Home Alone' meets [PERSON_NAME]'s "First Kid"" at bounding box center [694, 424] width 345 height 38
click at [752, 423] on input "'Home Alone' meets [PERSON_NAME]'s 'First Kid"" at bounding box center [694, 424] width 345 height 38
type input "'Home Alone' meets [PERSON_NAME]'s 'First Kid'"
click at [581, 637] on button "Update" at bounding box center [563, 629] width 82 height 34
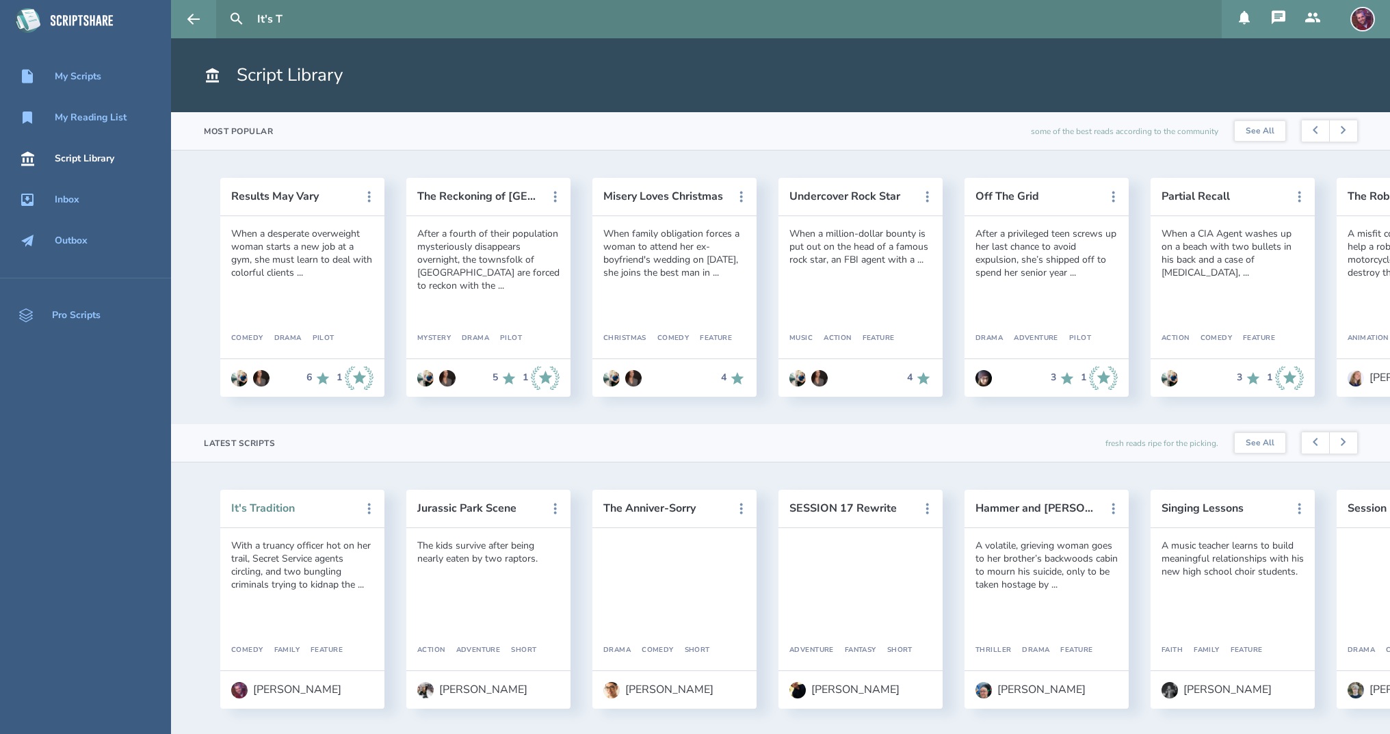
click at [282, 507] on button "It's Tradition" at bounding box center [292, 508] width 123 height 12
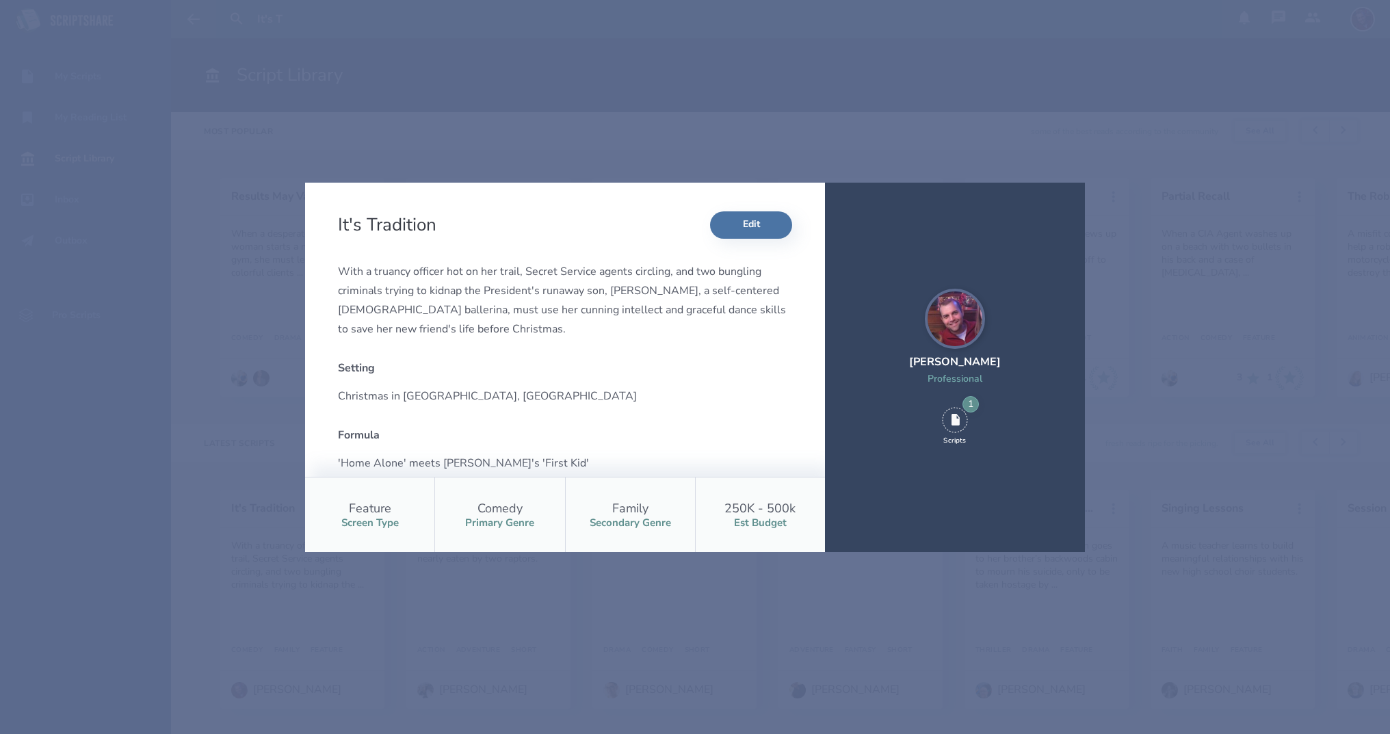
click at [615, 144] on div "It's Tradition Edit With a truancy officer hot on her trail, Secret Service age…" at bounding box center [695, 367] width 1390 height 734
